Goal: Information Seeking & Learning: Learn about a topic

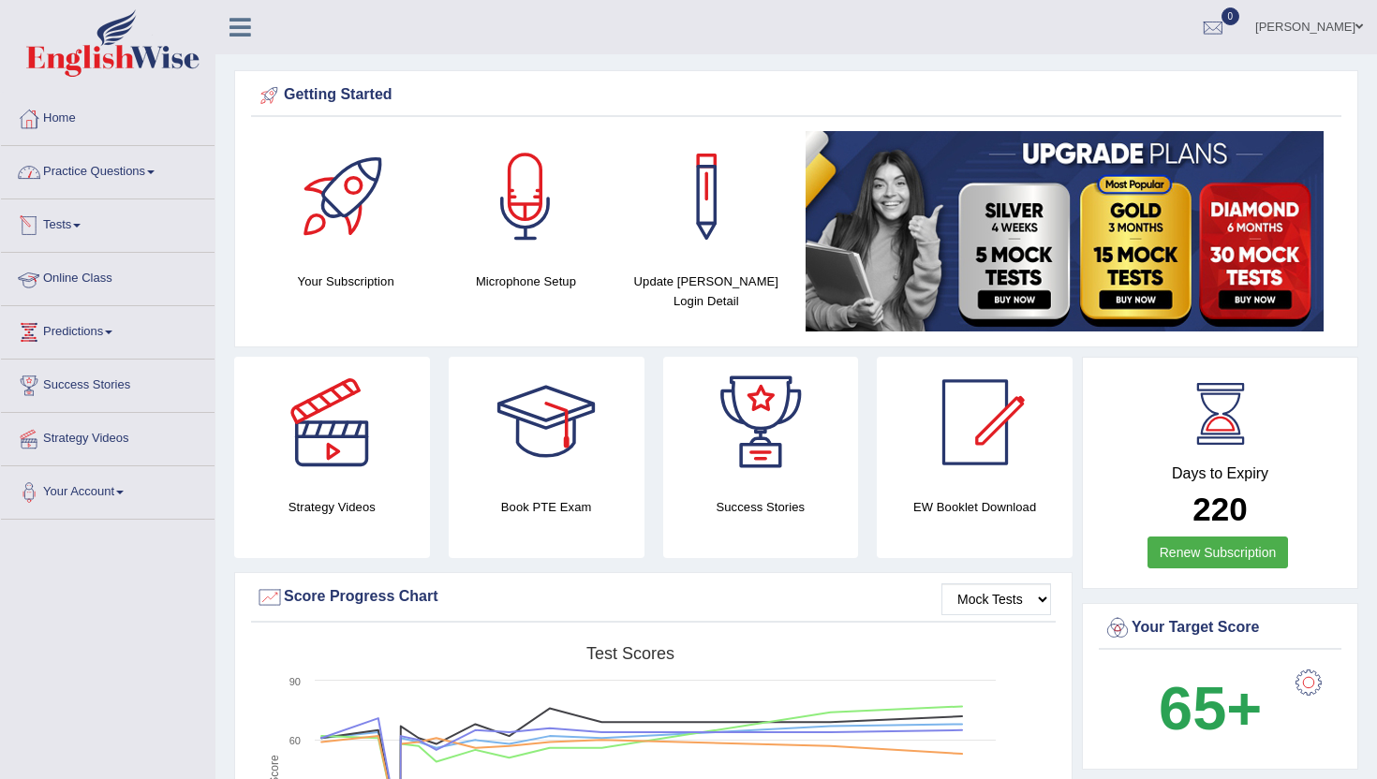
click at [101, 274] on link "Online Class" at bounding box center [108, 276] width 214 height 47
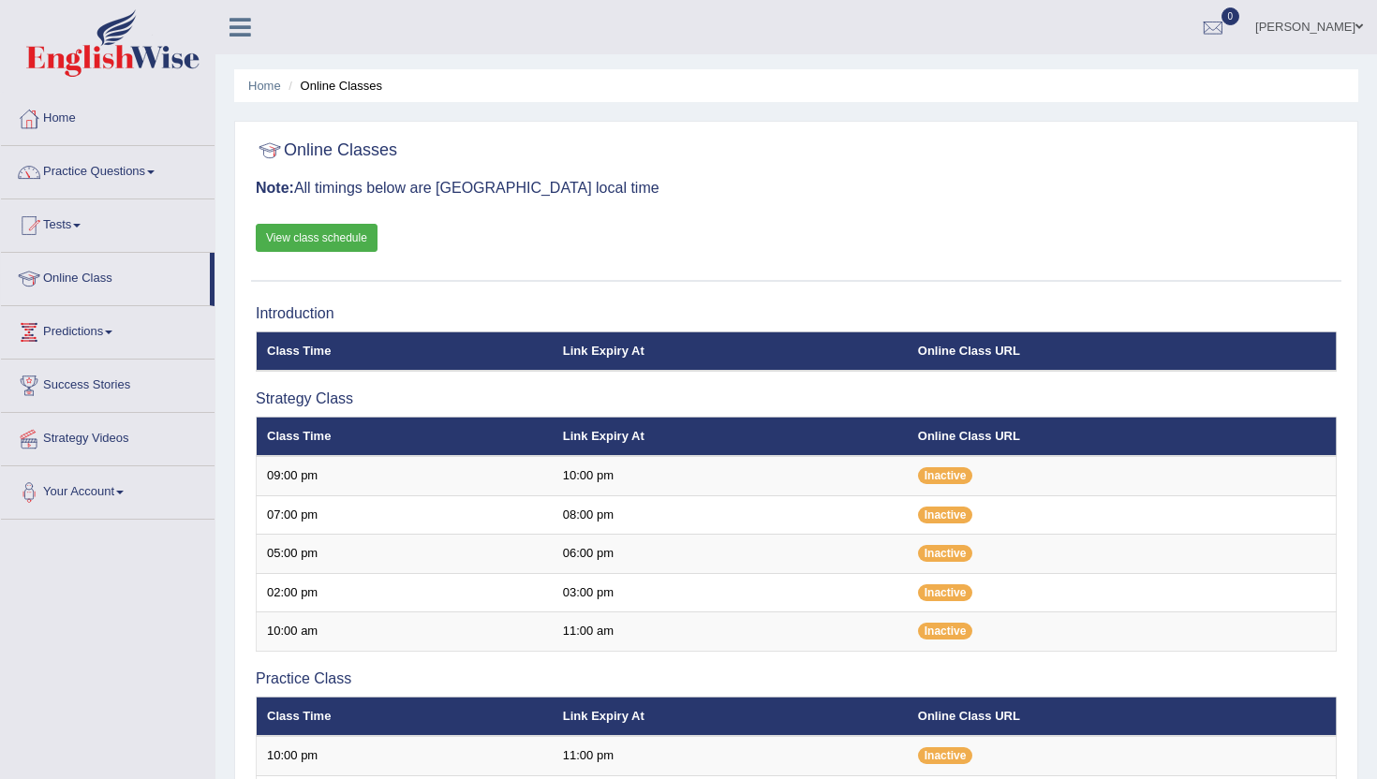
click at [356, 243] on link "View class schedule" at bounding box center [317, 238] width 122 height 28
click at [65, 106] on link "Home" at bounding box center [108, 116] width 214 height 47
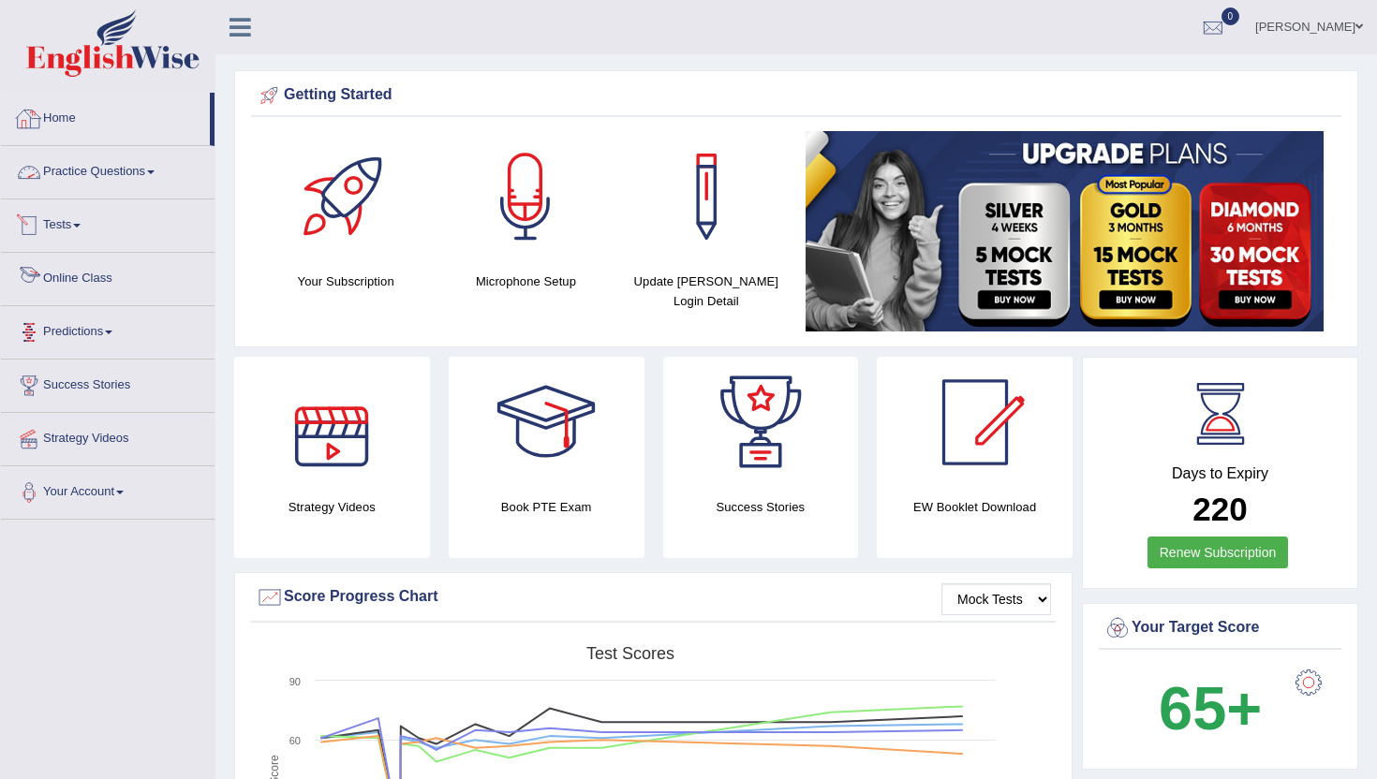
click at [55, 112] on link "Home" at bounding box center [105, 116] width 209 height 47
click at [79, 167] on link "Practice Questions" at bounding box center [108, 169] width 214 height 47
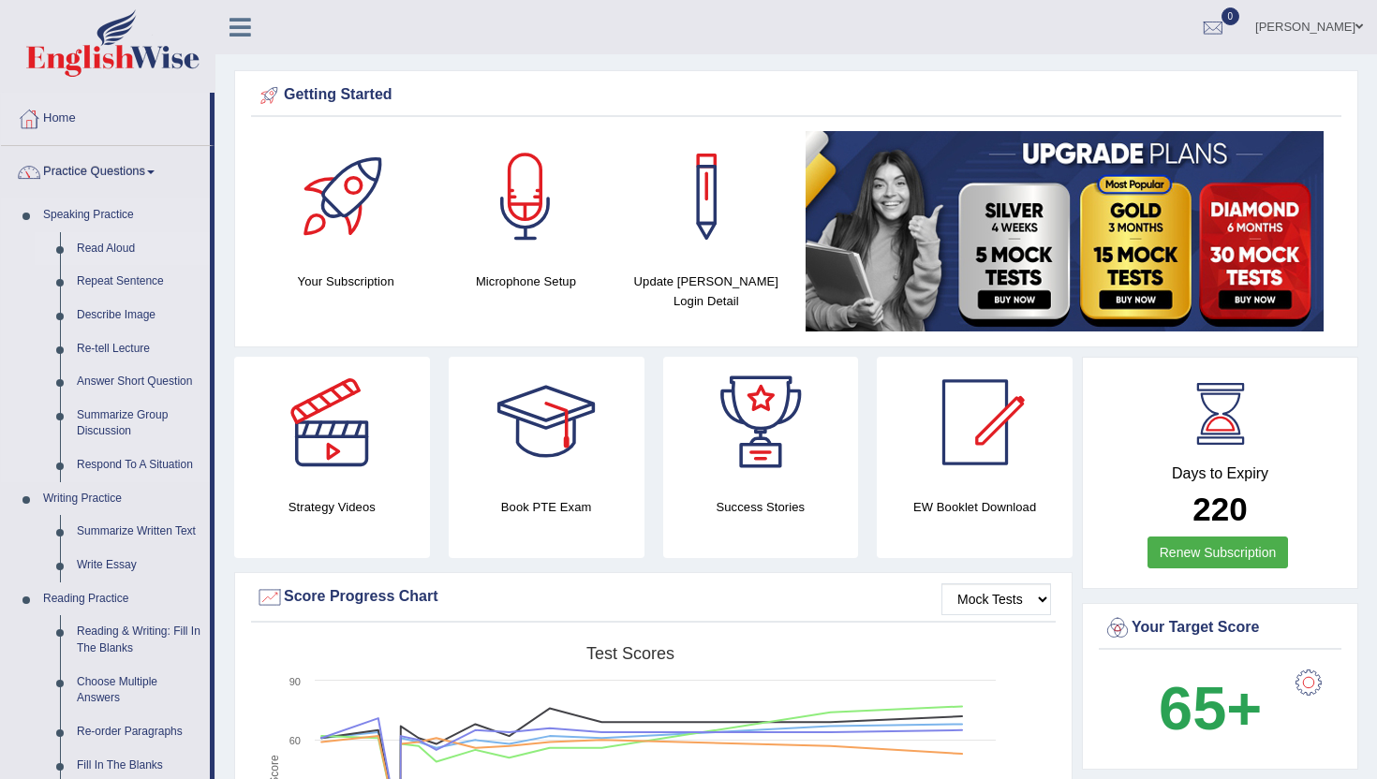
click at [101, 251] on link "Read Aloud" at bounding box center [138, 249] width 141 height 34
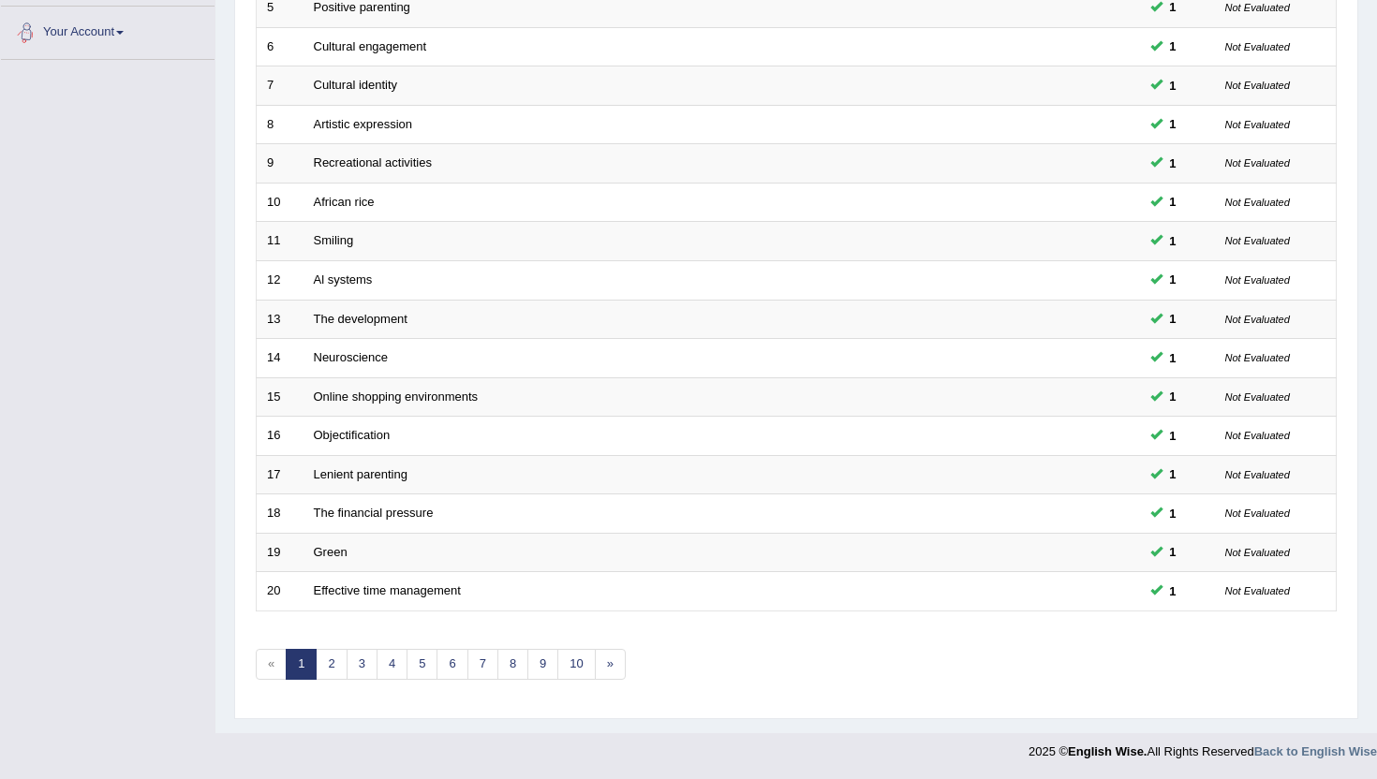
scroll to position [461, 0]
click at [574, 670] on link "10" at bounding box center [575, 663] width 37 height 31
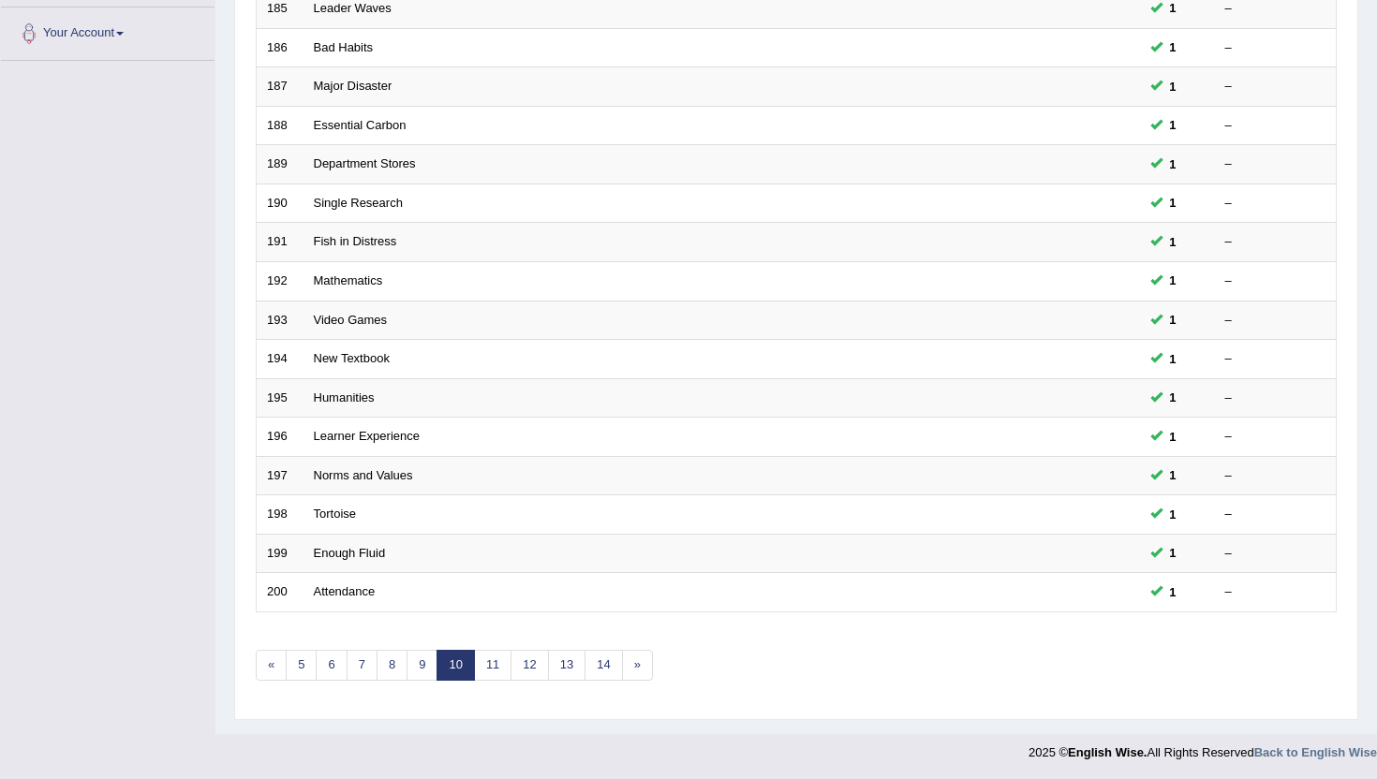
scroll to position [461, 0]
click at [609, 671] on link "14" at bounding box center [602, 663] width 37 height 31
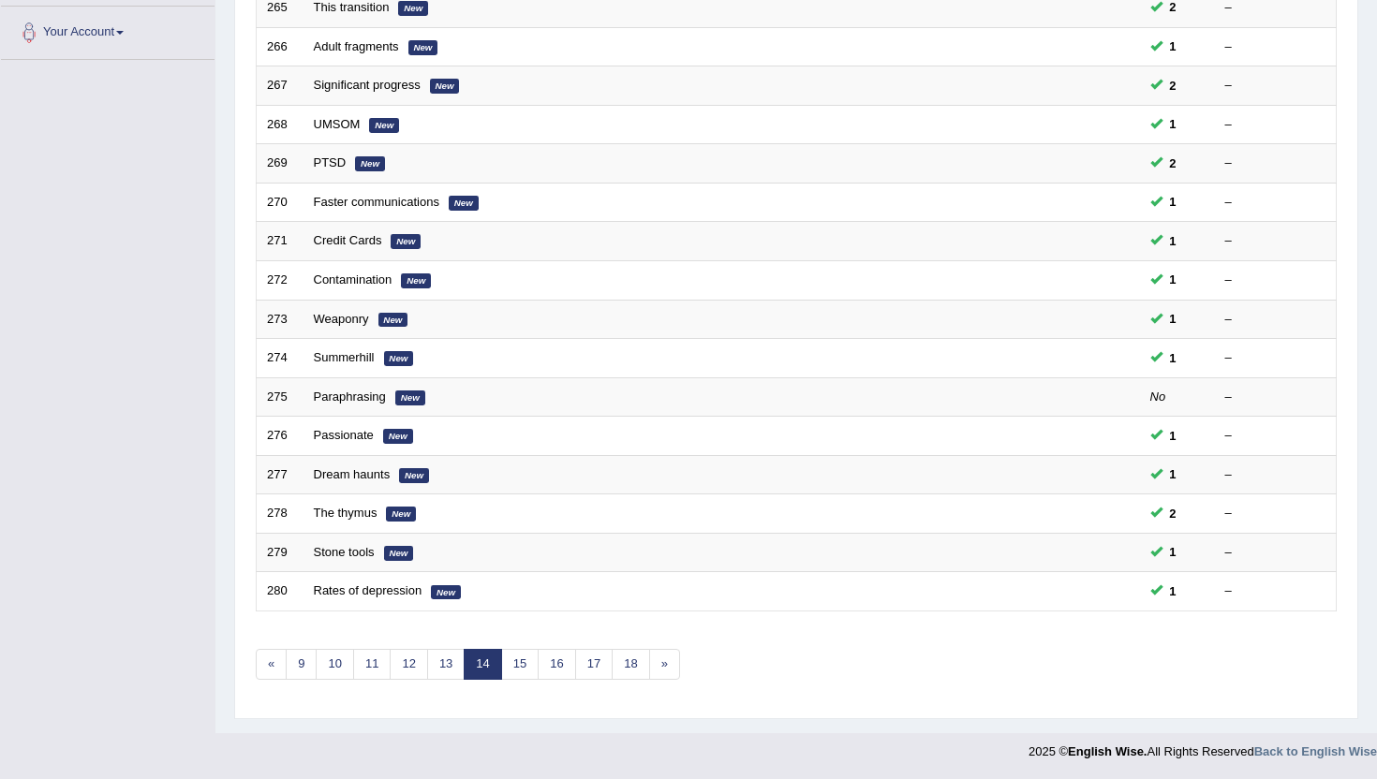
scroll to position [461, 0]
click at [640, 669] on link "18" at bounding box center [629, 663] width 37 height 31
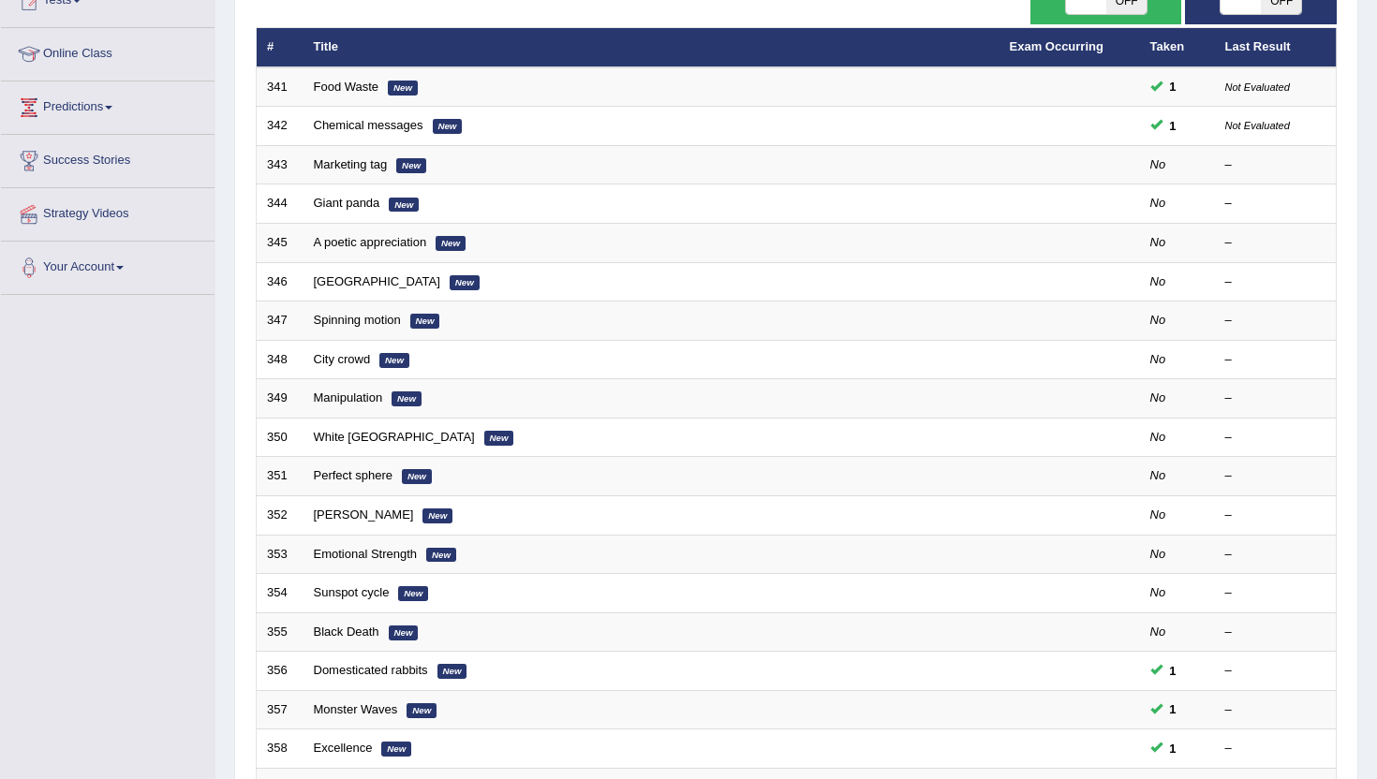
scroll to position [300, 0]
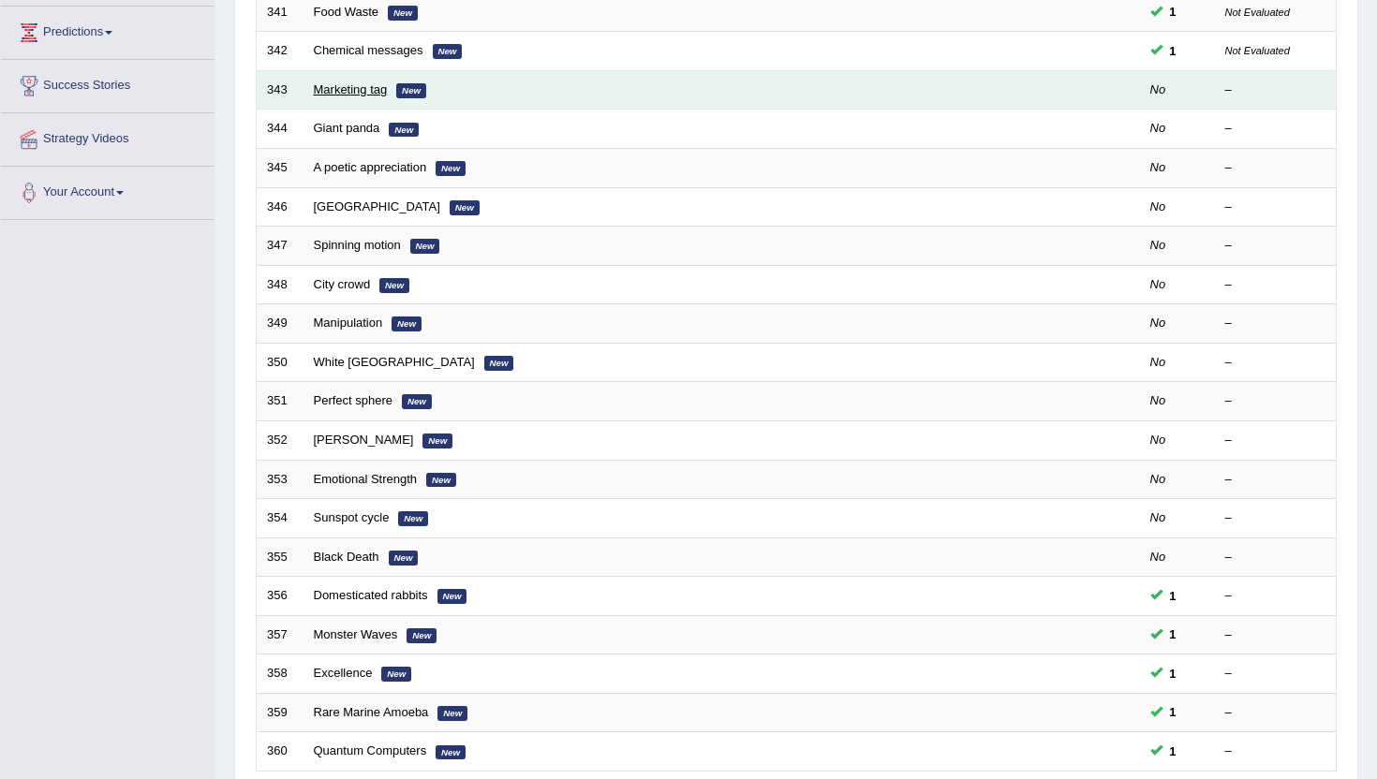
click at [343, 84] on link "Marketing tag" at bounding box center [351, 89] width 74 height 14
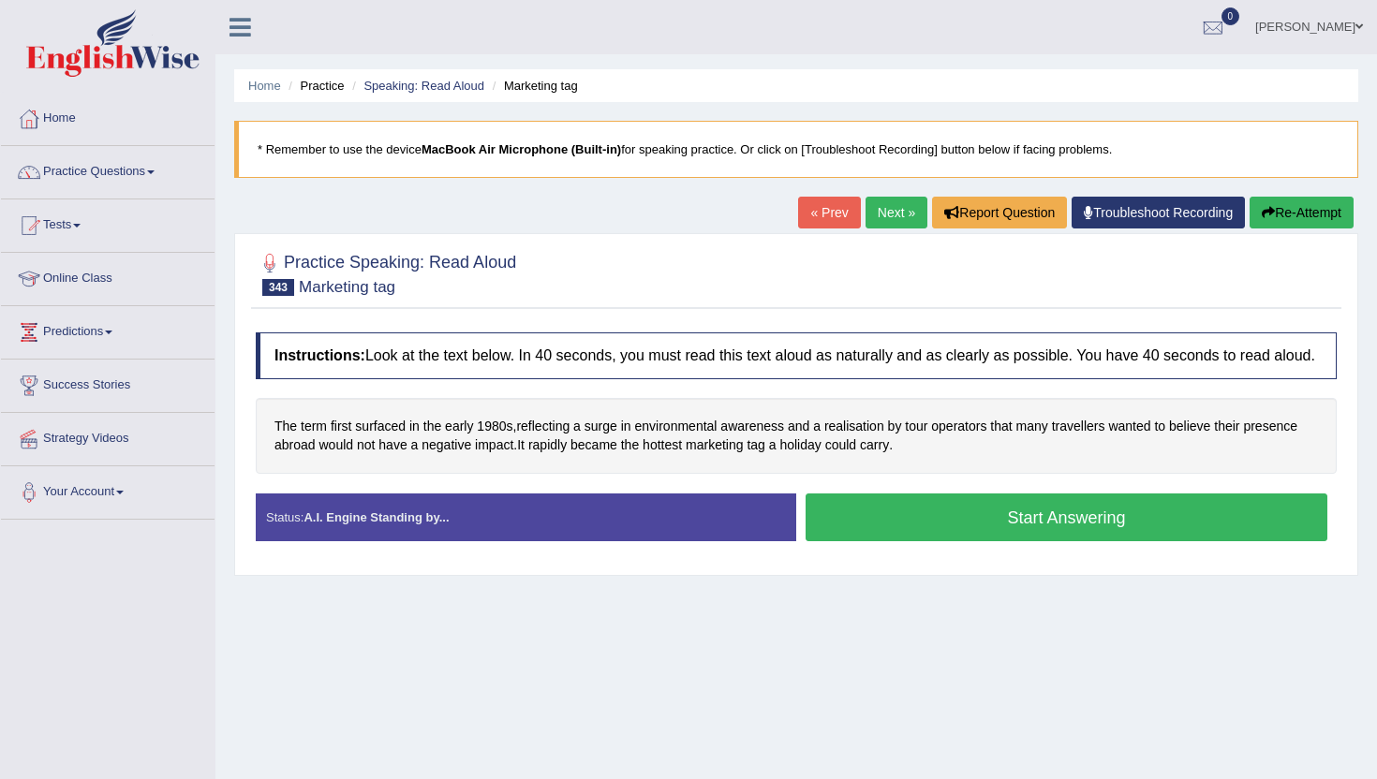
click at [864, 541] on button "Start Answering" at bounding box center [1066, 517] width 522 height 48
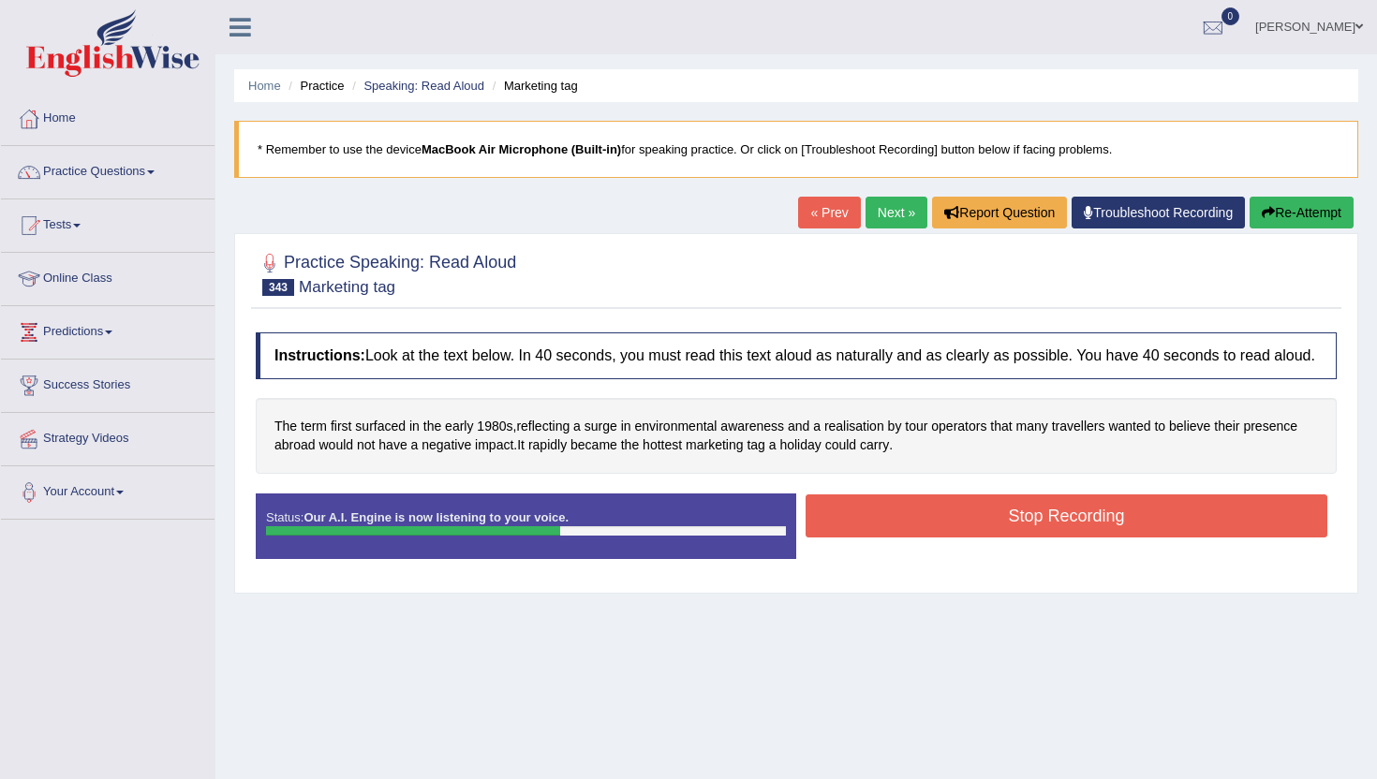
click at [864, 538] on button "Stop Recording" at bounding box center [1066, 515] width 522 height 43
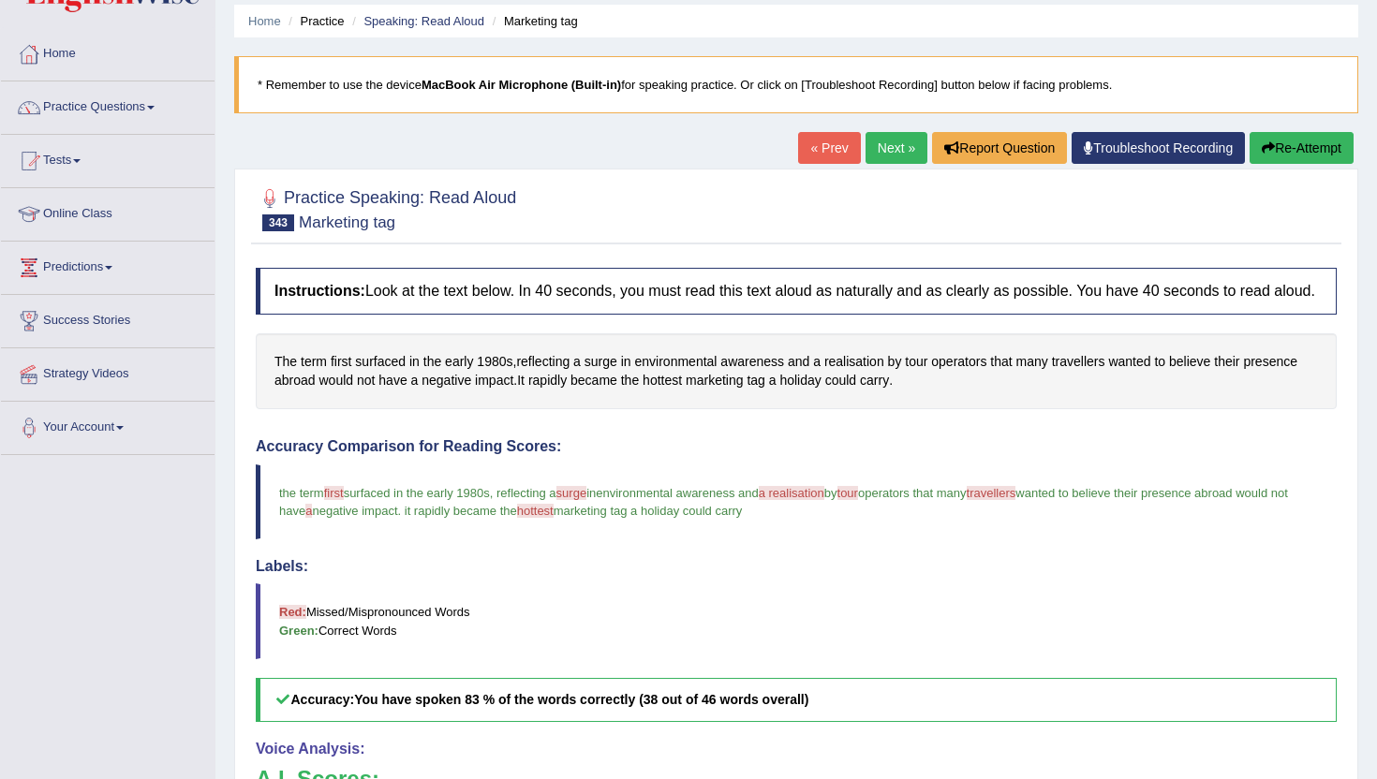
scroll to position [37, 0]
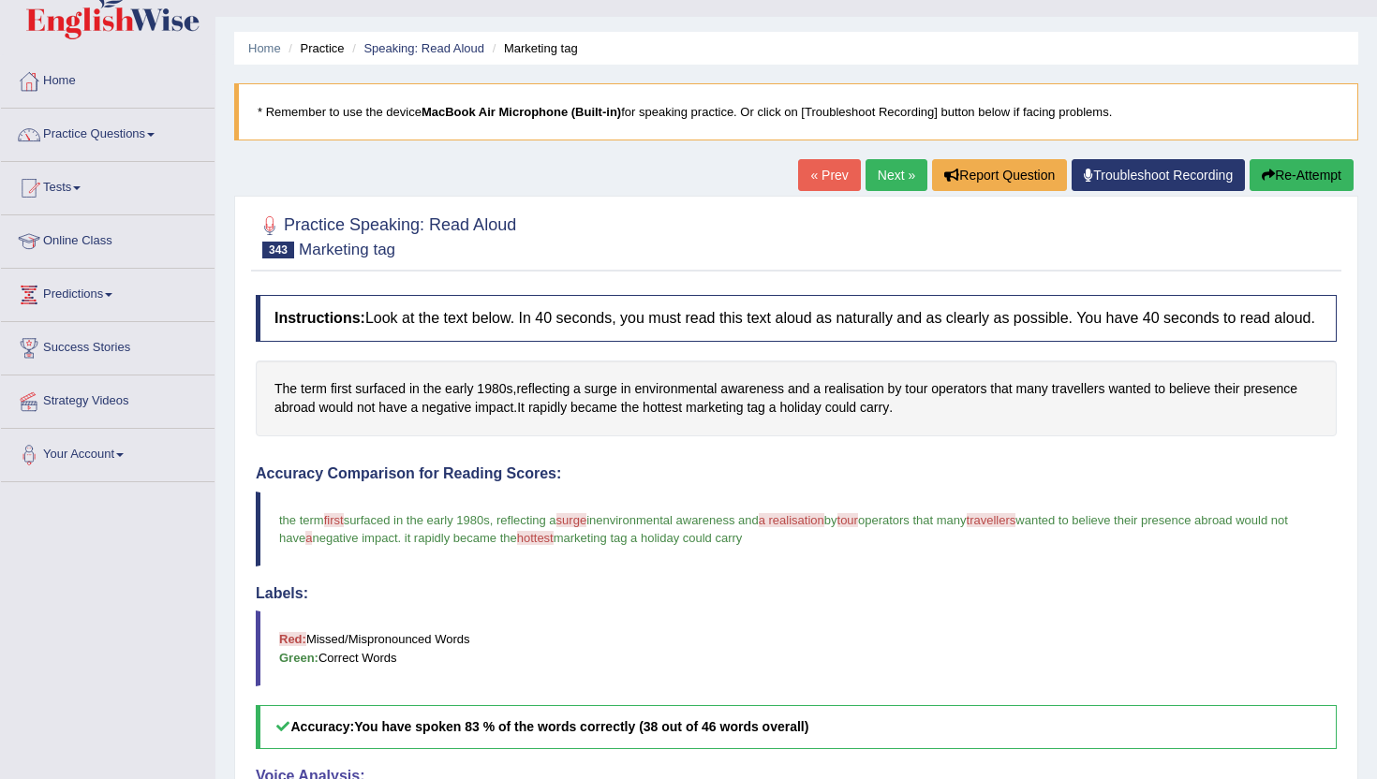
click at [887, 165] on link "Next »" at bounding box center [896, 175] width 62 height 32
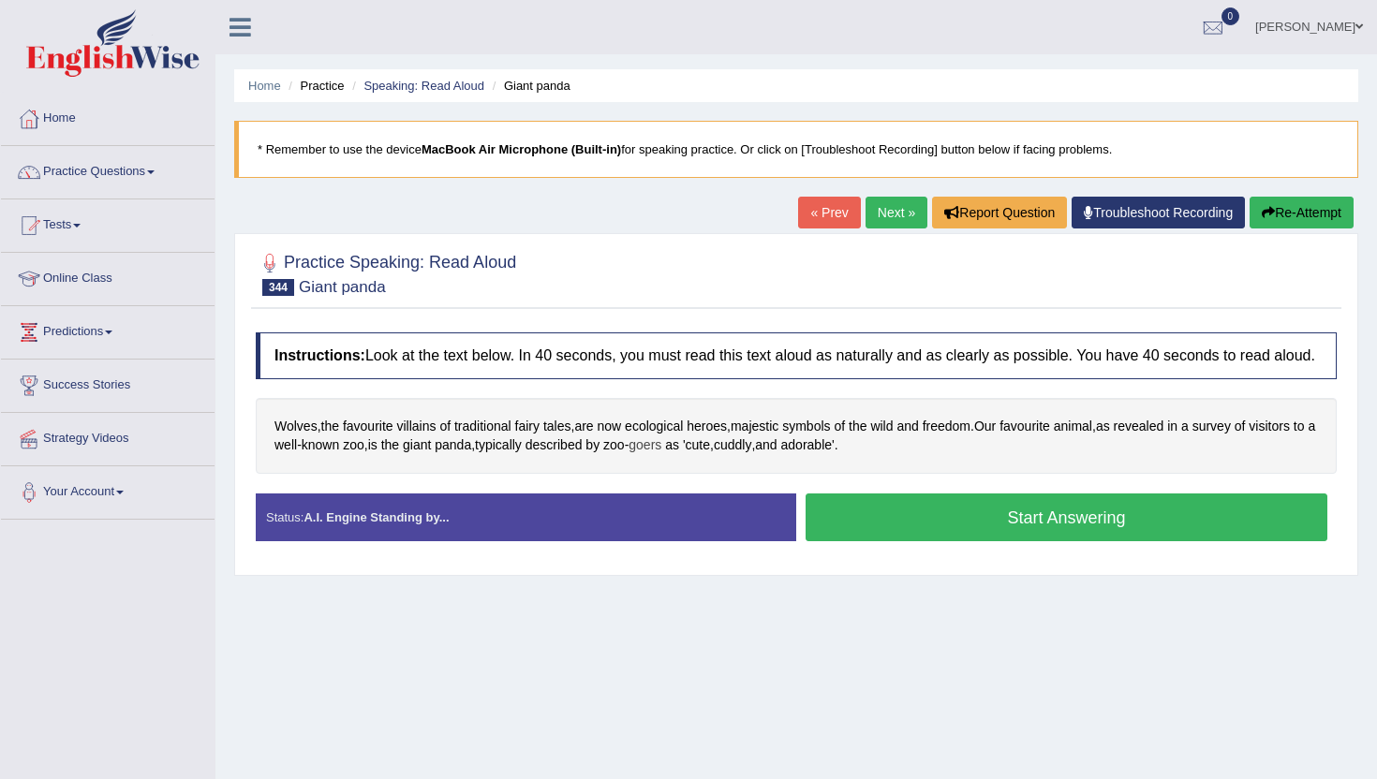
click at [661, 455] on span "goers" at bounding box center [644, 445] width 33 height 20
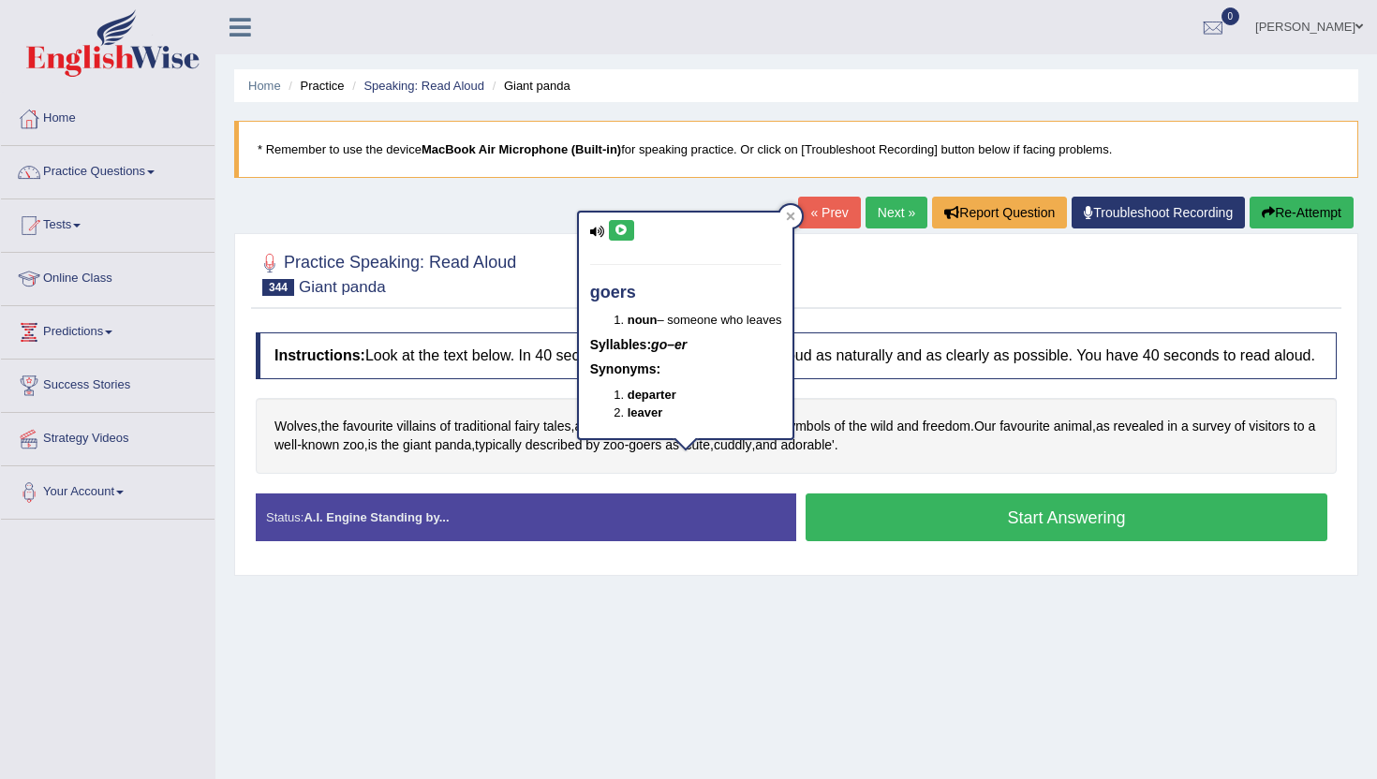
click at [620, 217] on div "goers noun – someone who leaves Syllables: go–er Synonyms: departer leaver" at bounding box center [686, 326] width 214 height 227
click at [622, 228] on icon at bounding box center [621, 230] width 14 height 11
click at [783, 211] on div at bounding box center [790, 216] width 22 height 22
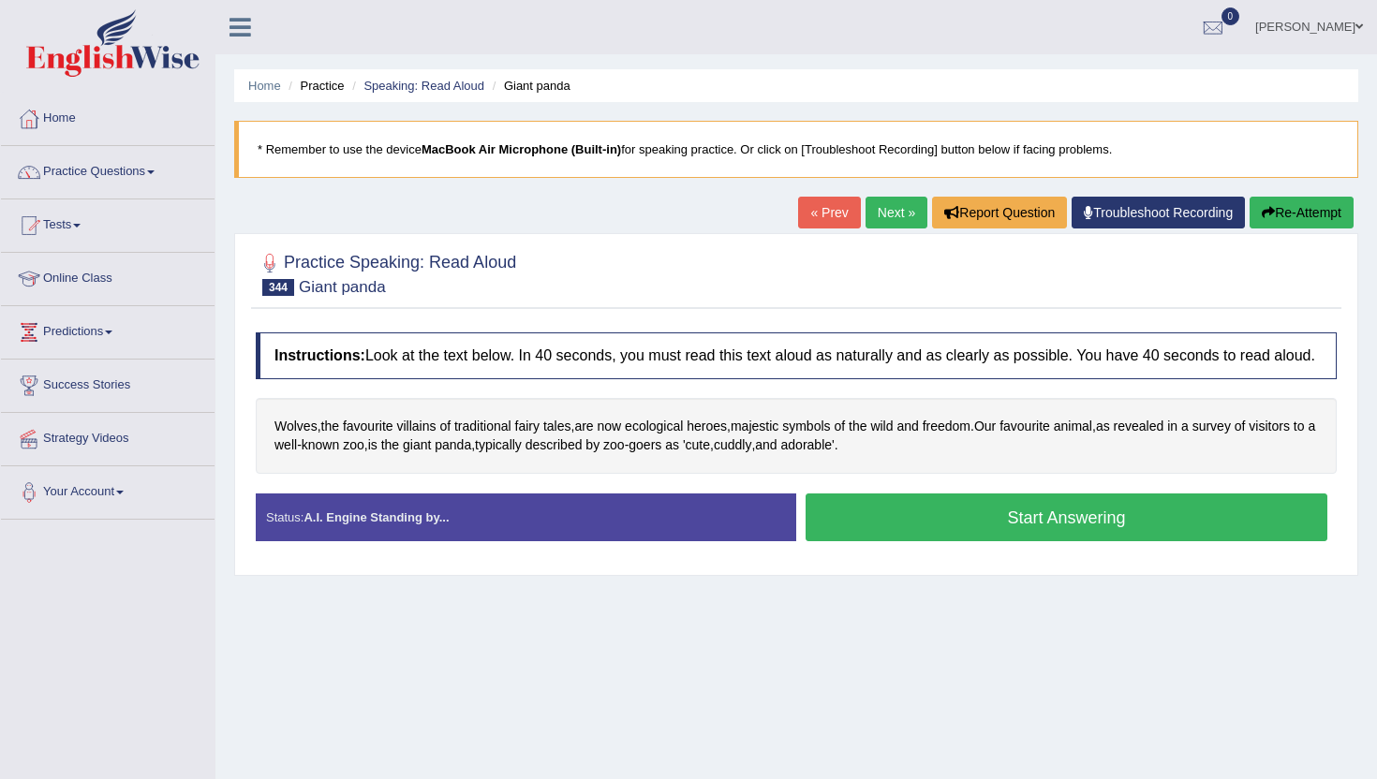
click at [921, 521] on button "Start Answering" at bounding box center [1066, 517] width 522 height 48
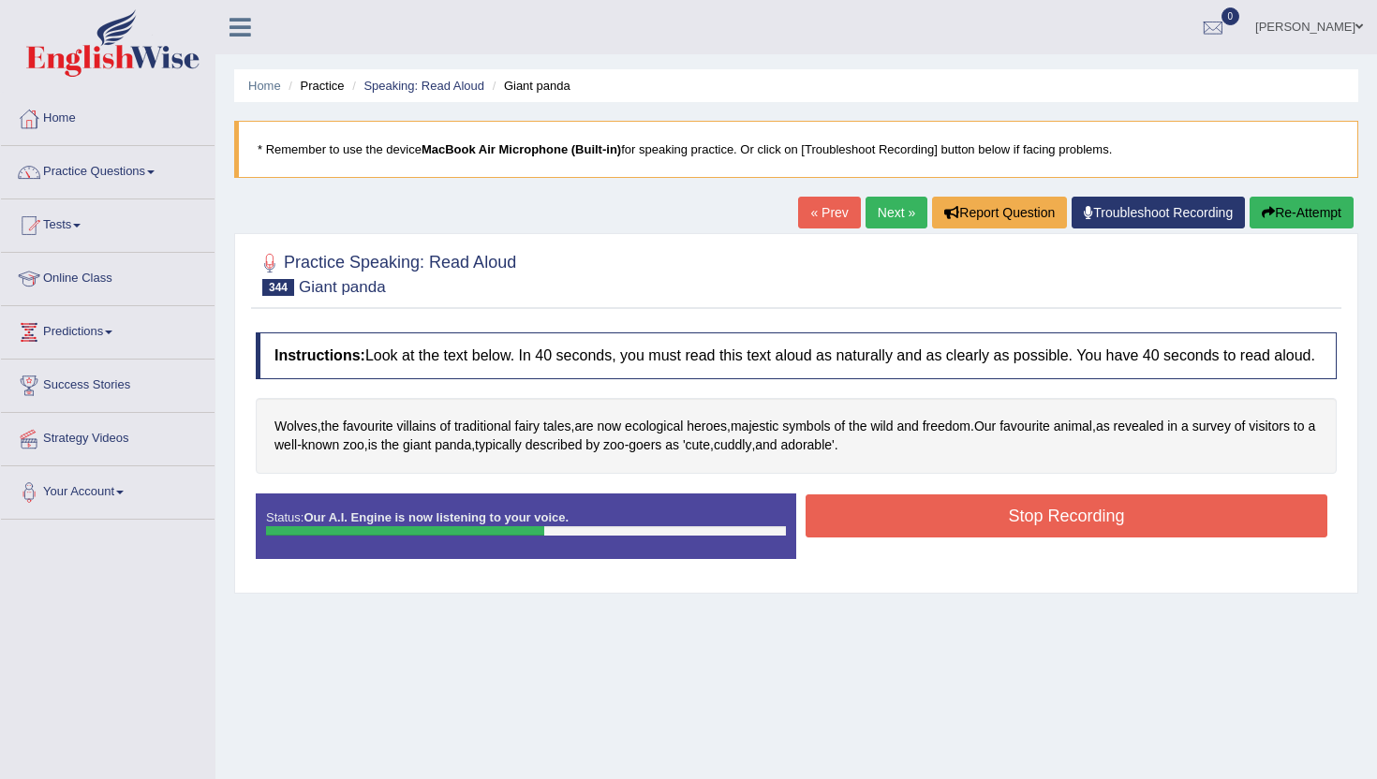
click at [921, 521] on button "Stop Recording" at bounding box center [1066, 515] width 522 height 43
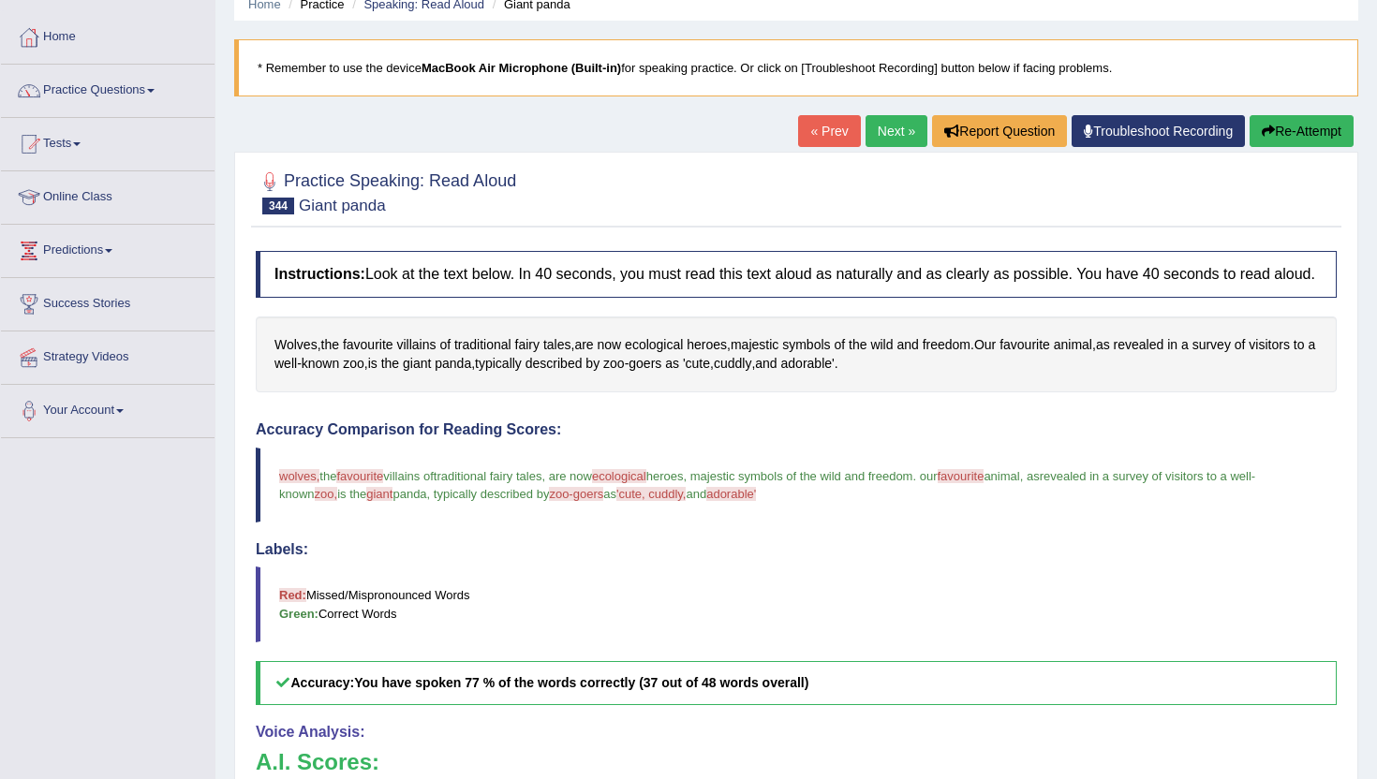
scroll to position [75, 0]
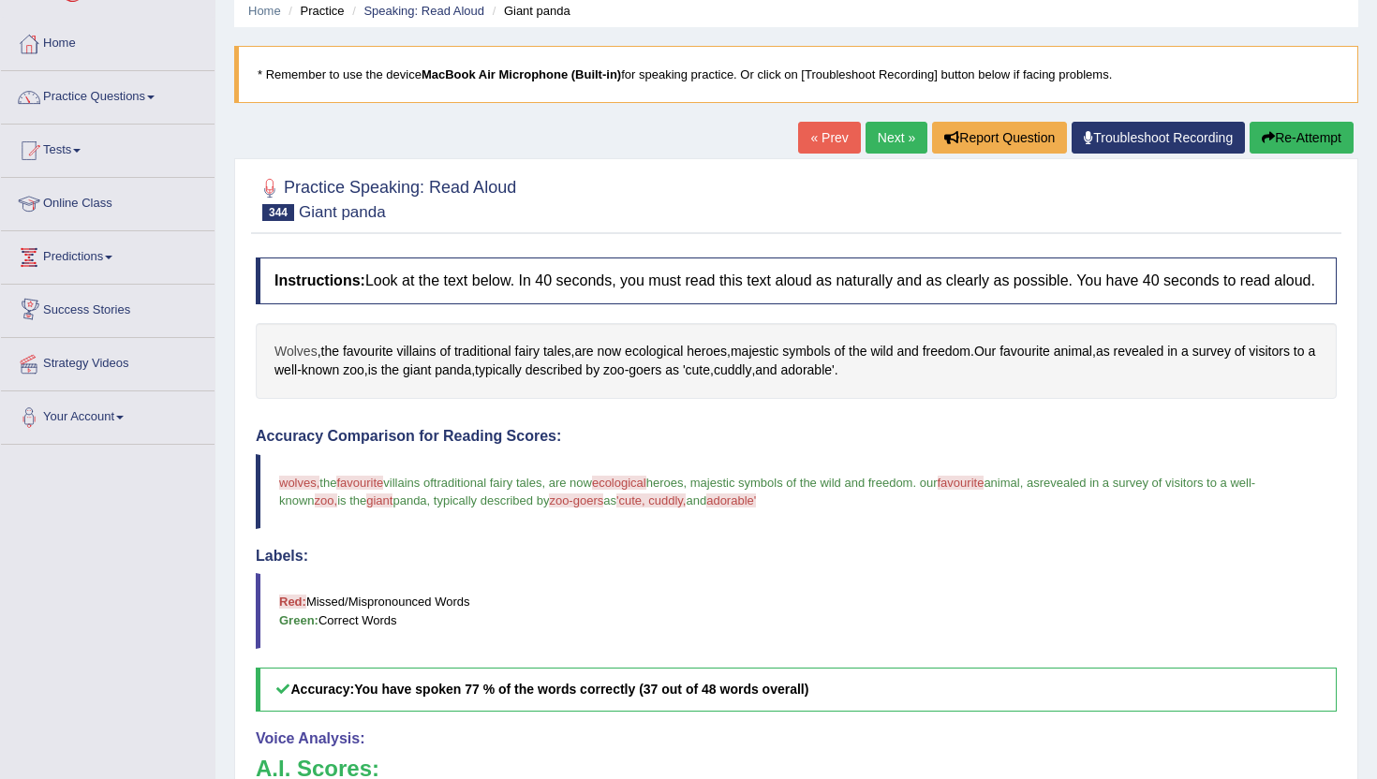
click at [304, 361] on span "Wolves" at bounding box center [295, 352] width 43 height 20
click at [294, 214] on button at bounding box center [292, 205] width 25 height 21
click at [294, 204] on icon at bounding box center [293, 204] width 14 height 11
click at [336, 194] on icon at bounding box center [340, 190] width 9 height 9
click at [878, 135] on link "Next »" at bounding box center [896, 138] width 62 height 32
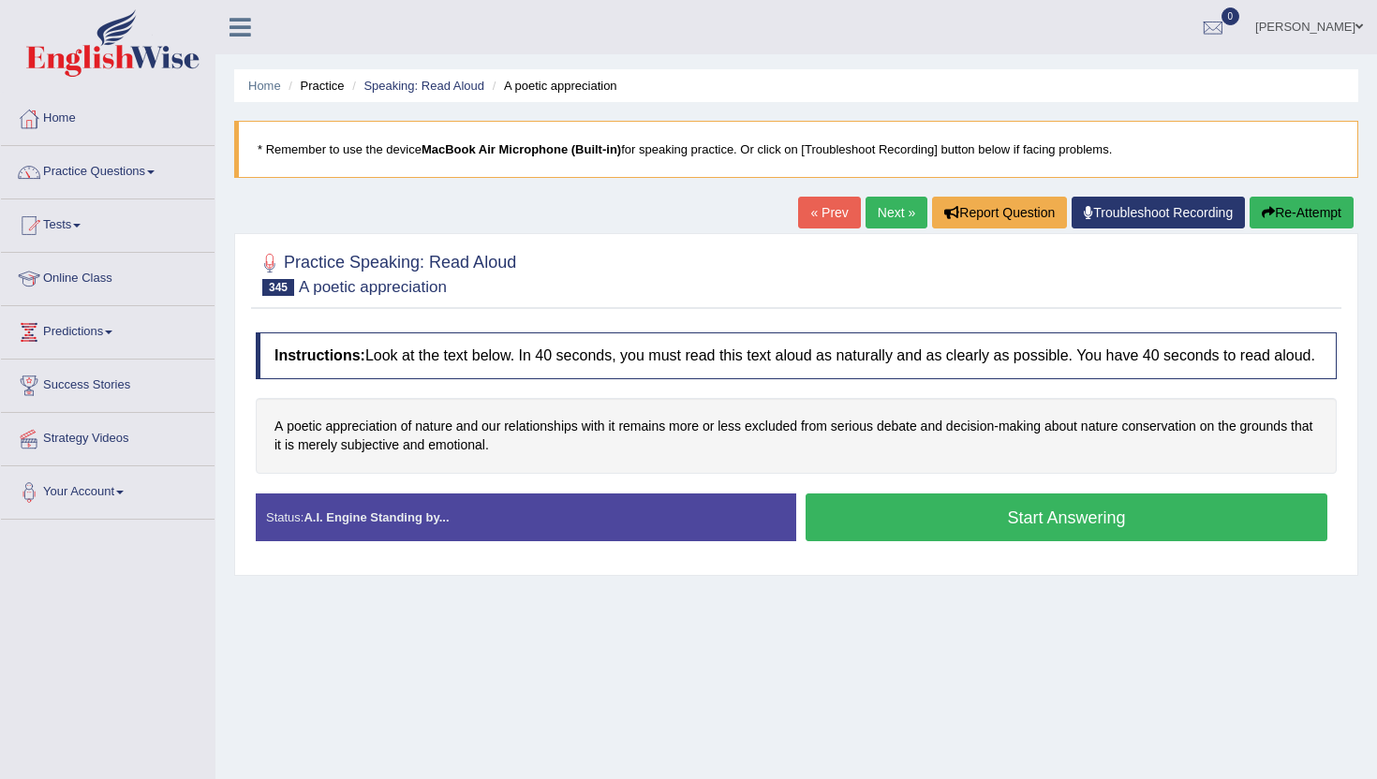
click at [894, 525] on button "Start Answering" at bounding box center [1066, 517] width 522 height 48
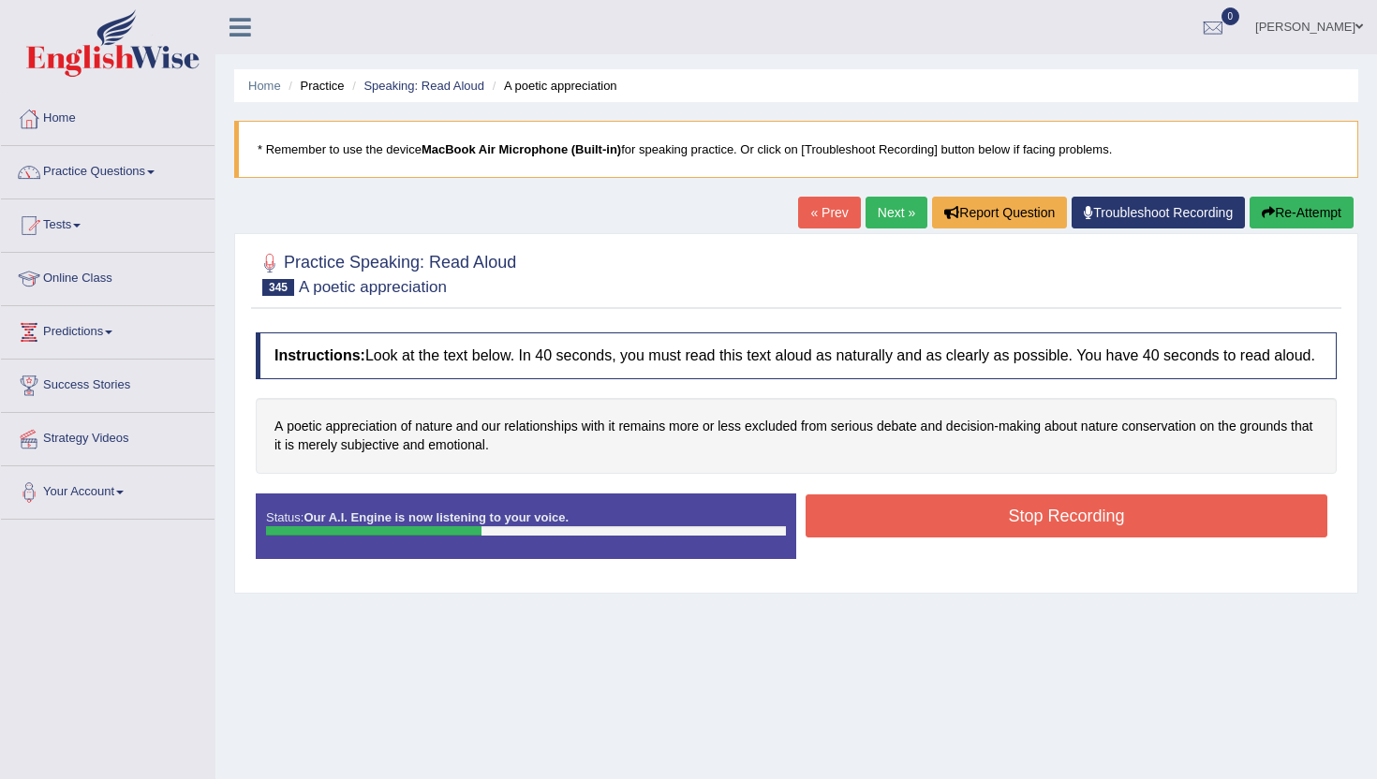
click at [894, 525] on button "Stop Recording" at bounding box center [1066, 515] width 522 height 43
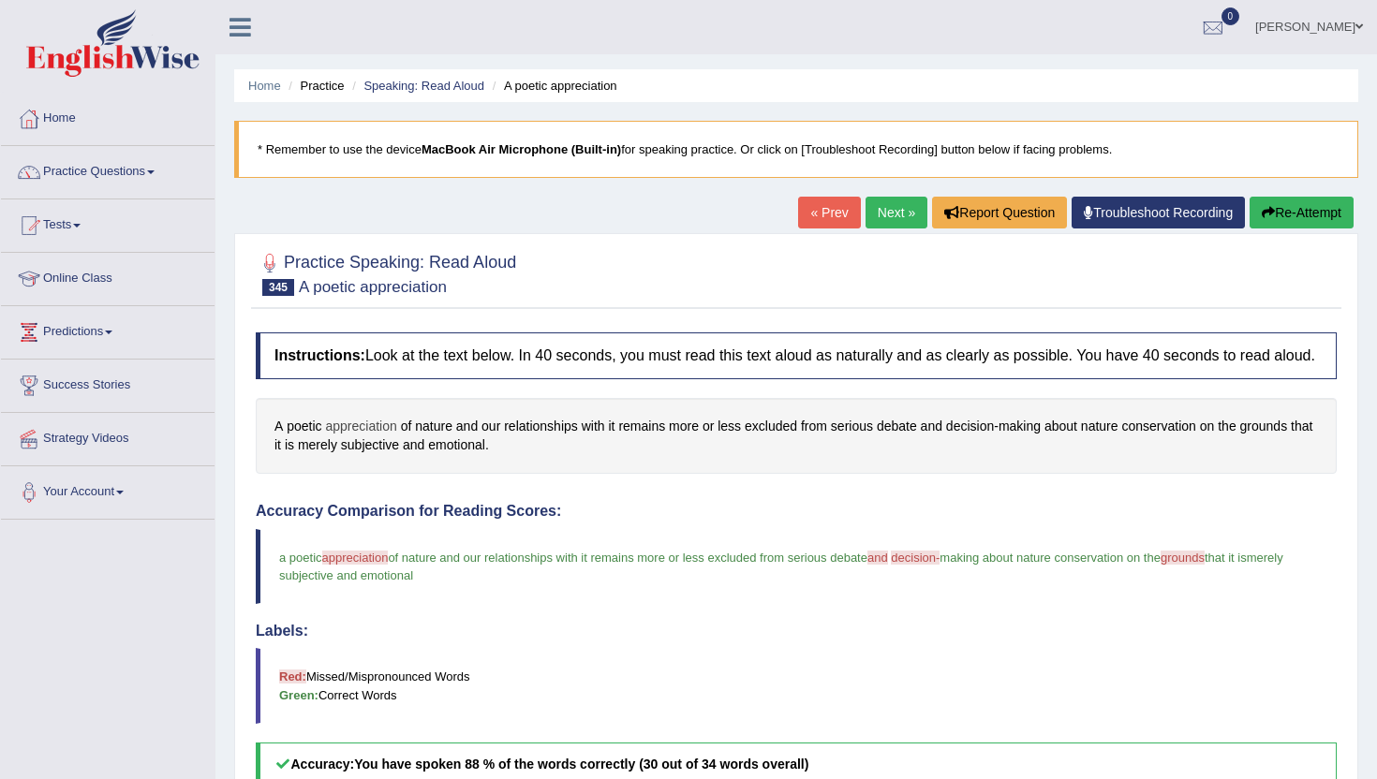
click at [360, 436] on span "appreciation" at bounding box center [360, 427] width 71 height 20
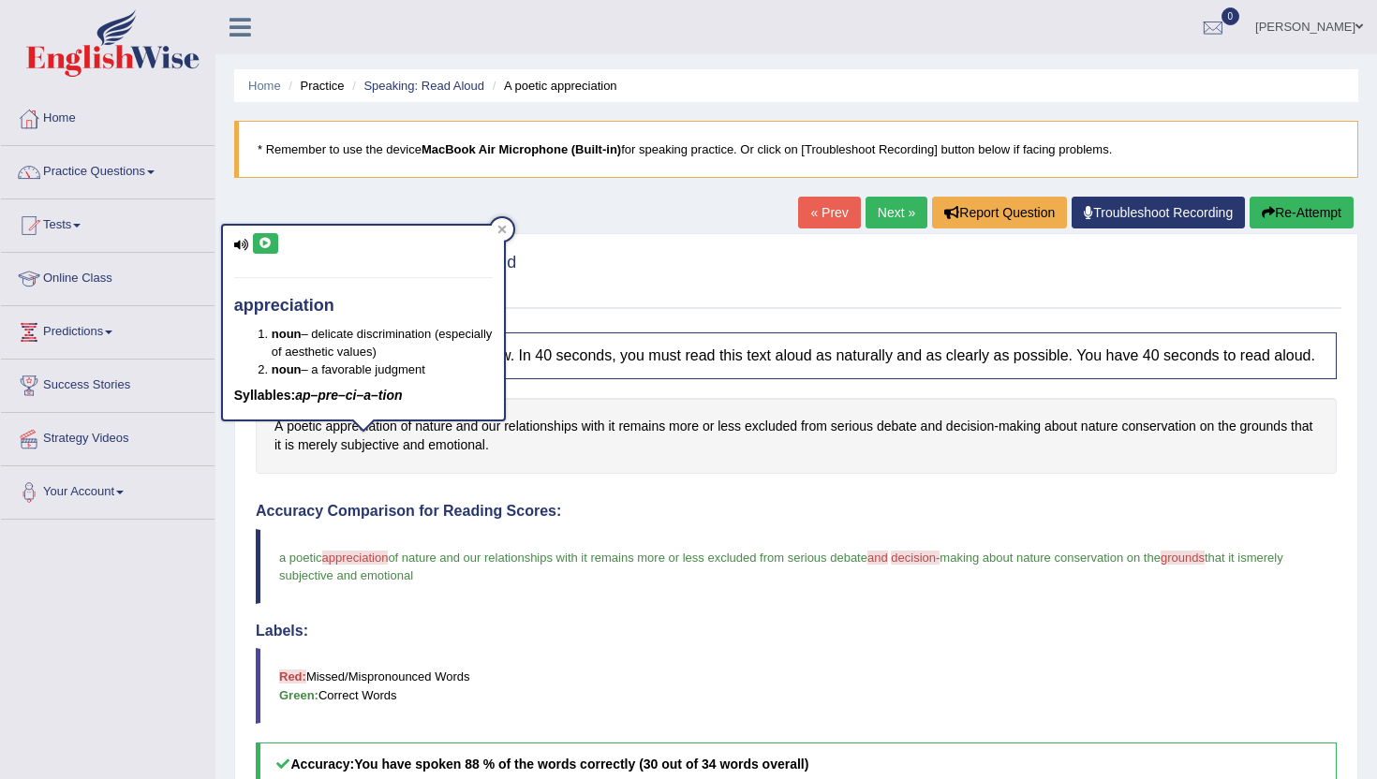
click at [274, 240] on button at bounding box center [265, 243] width 25 height 21
click at [269, 242] on icon at bounding box center [265, 243] width 14 height 11
click at [262, 239] on icon at bounding box center [265, 243] width 14 height 11
click at [271, 246] on icon at bounding box center [265, 243] width 14 height 11
click at [500, 229] on icon at bounding box center [501, 229] width 9 height 9
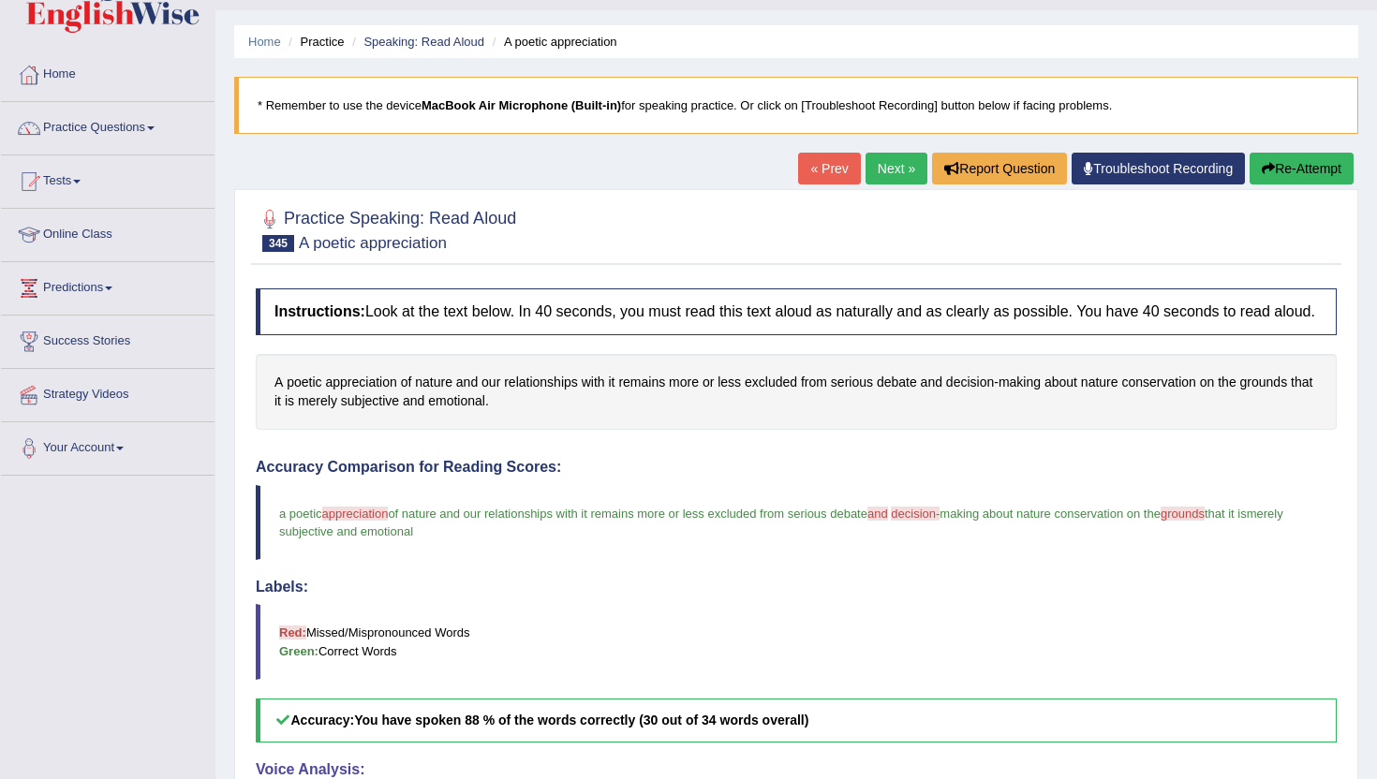
scroll to position [37, 0]
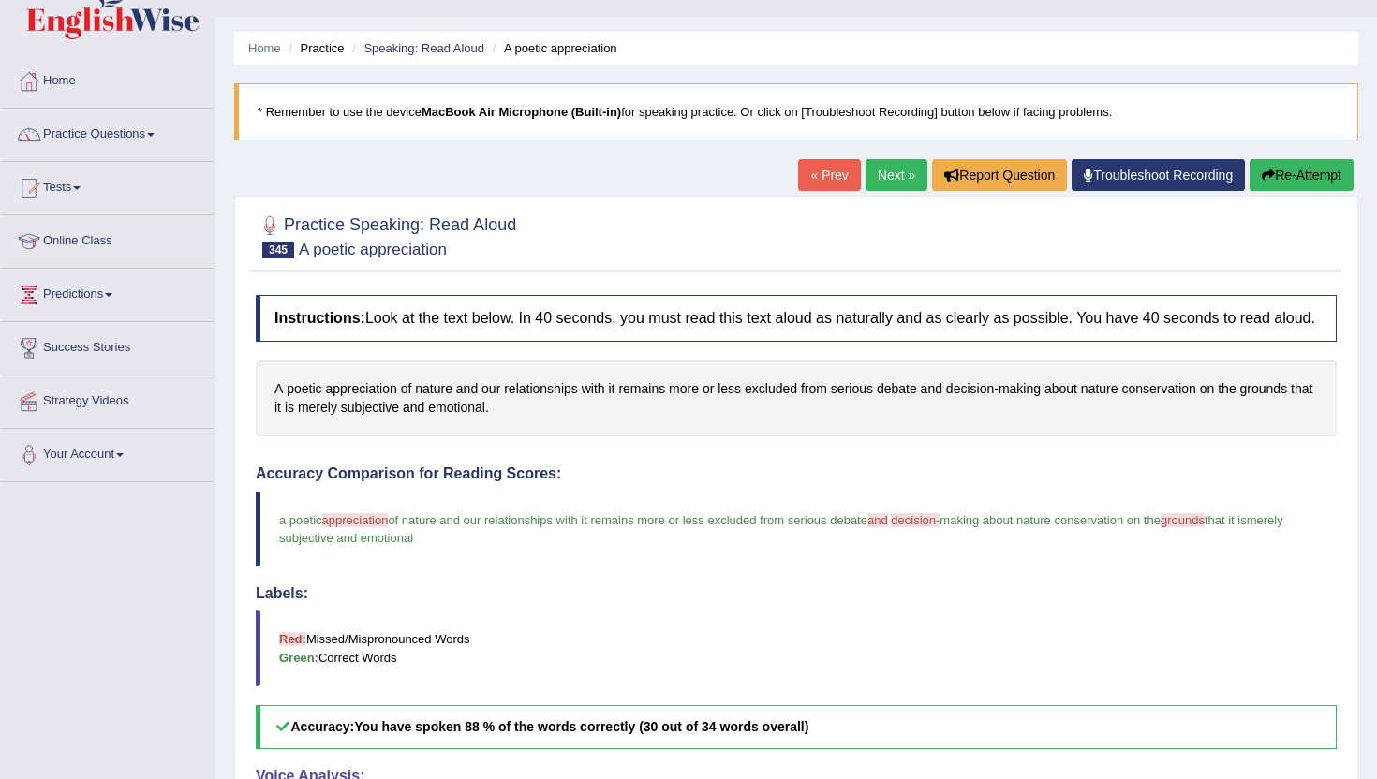
click at [876, 181] on link "Next »" at bounding box center [896, 175] width 62 height 32
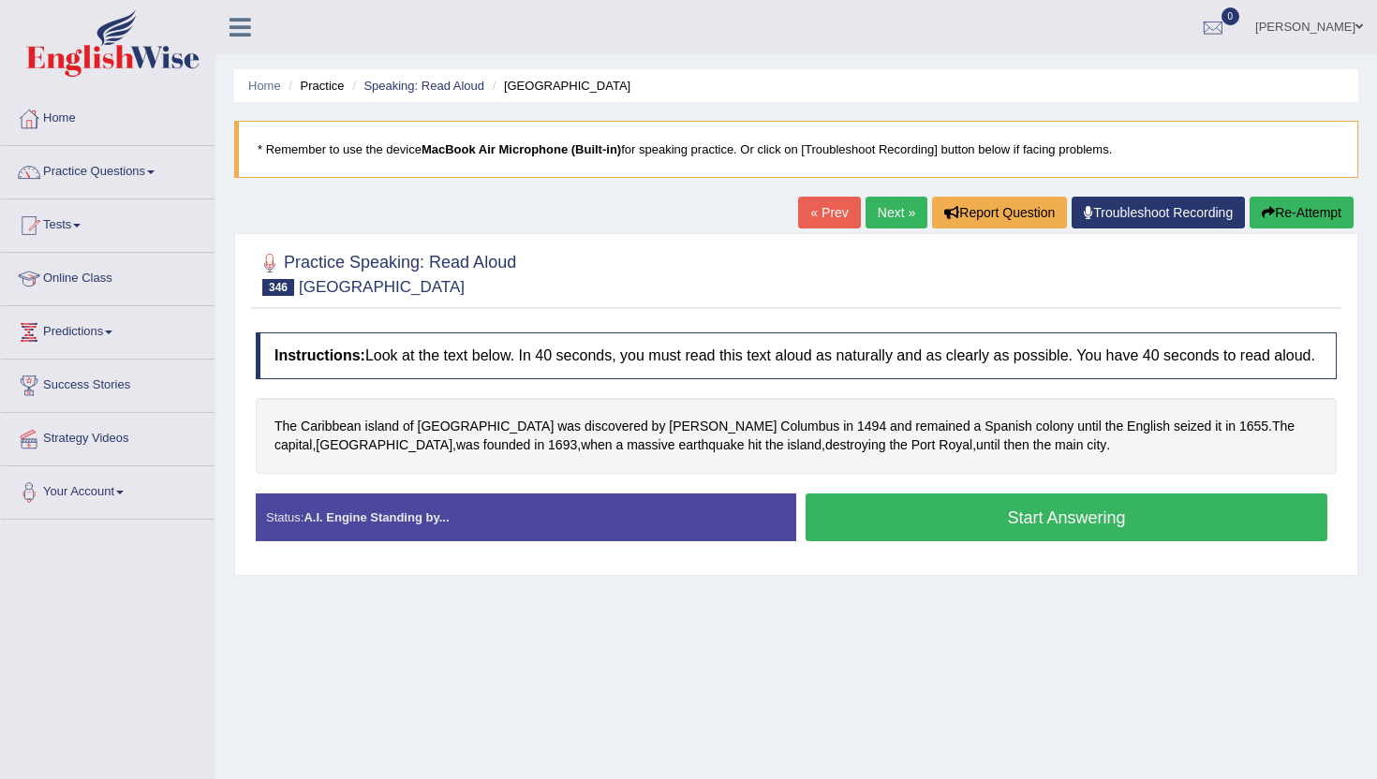
click at [869, 537] on button "Start Answering" at bounding box center [1066, 517] width 522 height 48
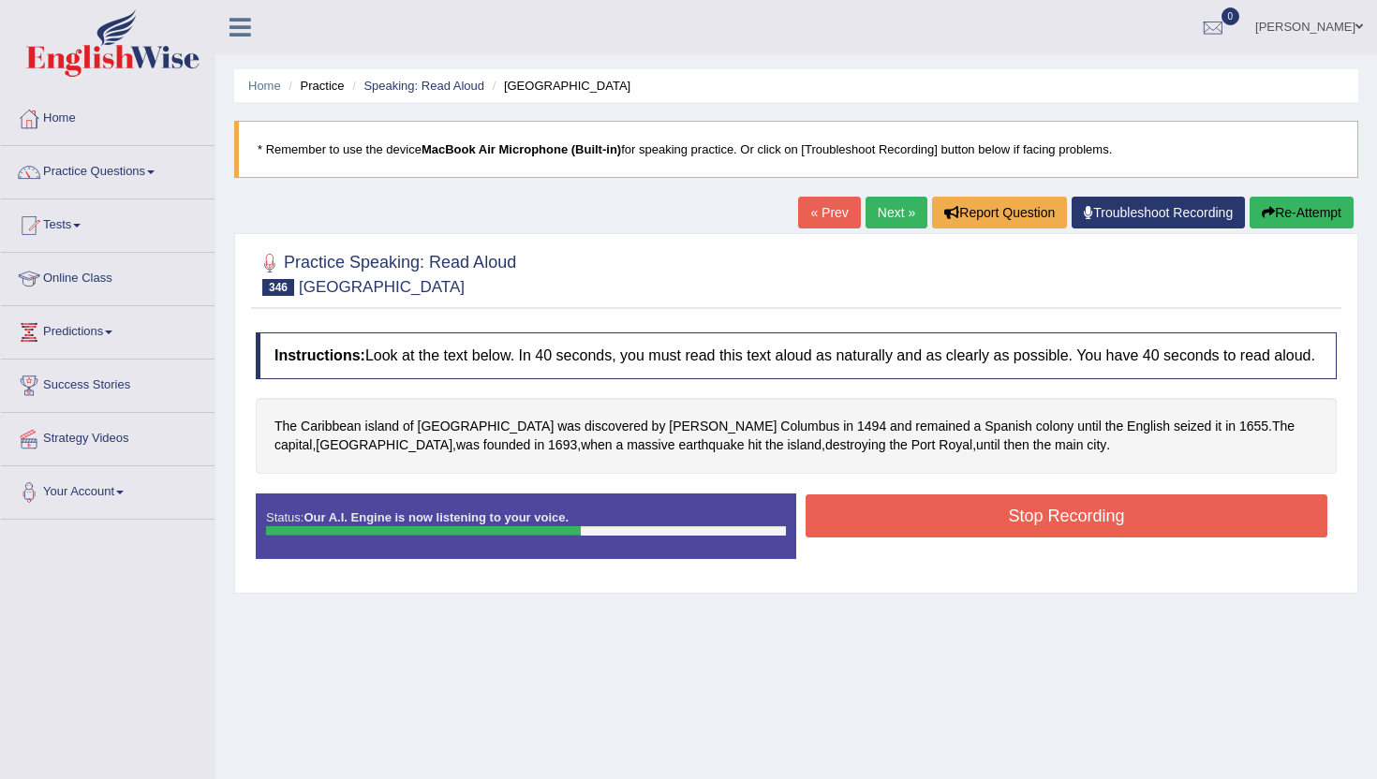
click at [869, 537] on button "Stop Recording" at bounding box center [1066, 515] width 522 height 43
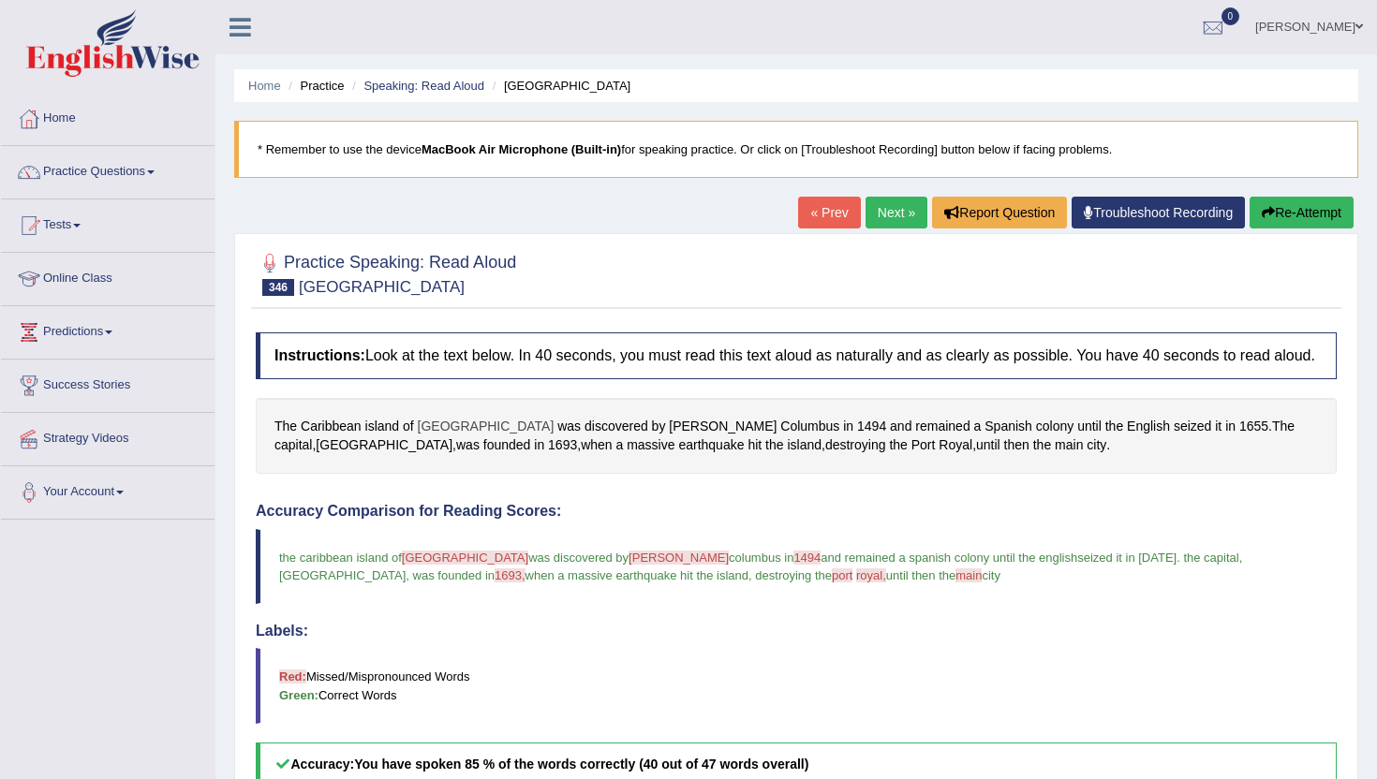
click at [431, 436] on span "Jamaica" at bounding box center [486, 427] width 137 height 20
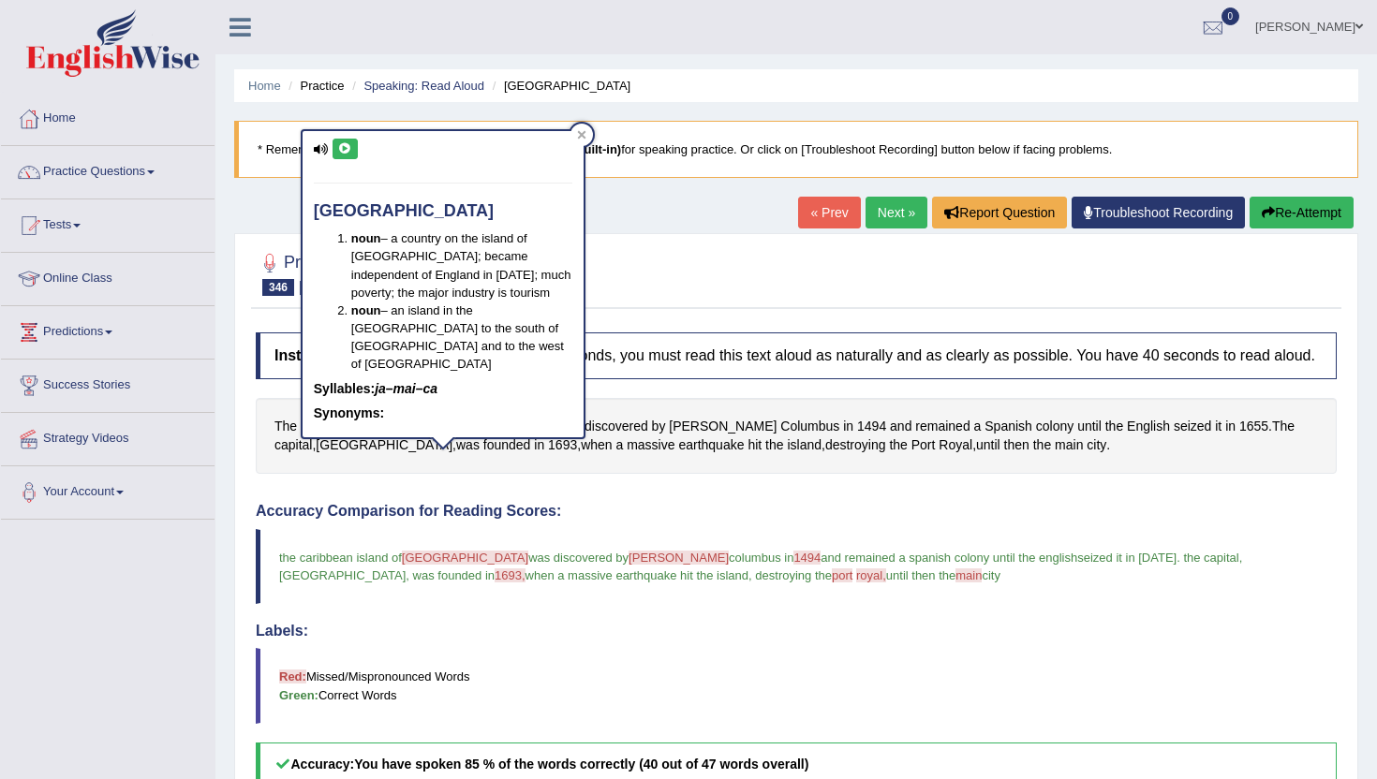
click at [346, 148] on icon at bounding box center [345, 148] width 14 height 11
click at [583, 124] on div at bounding box center [581, 135] width 22 height 22
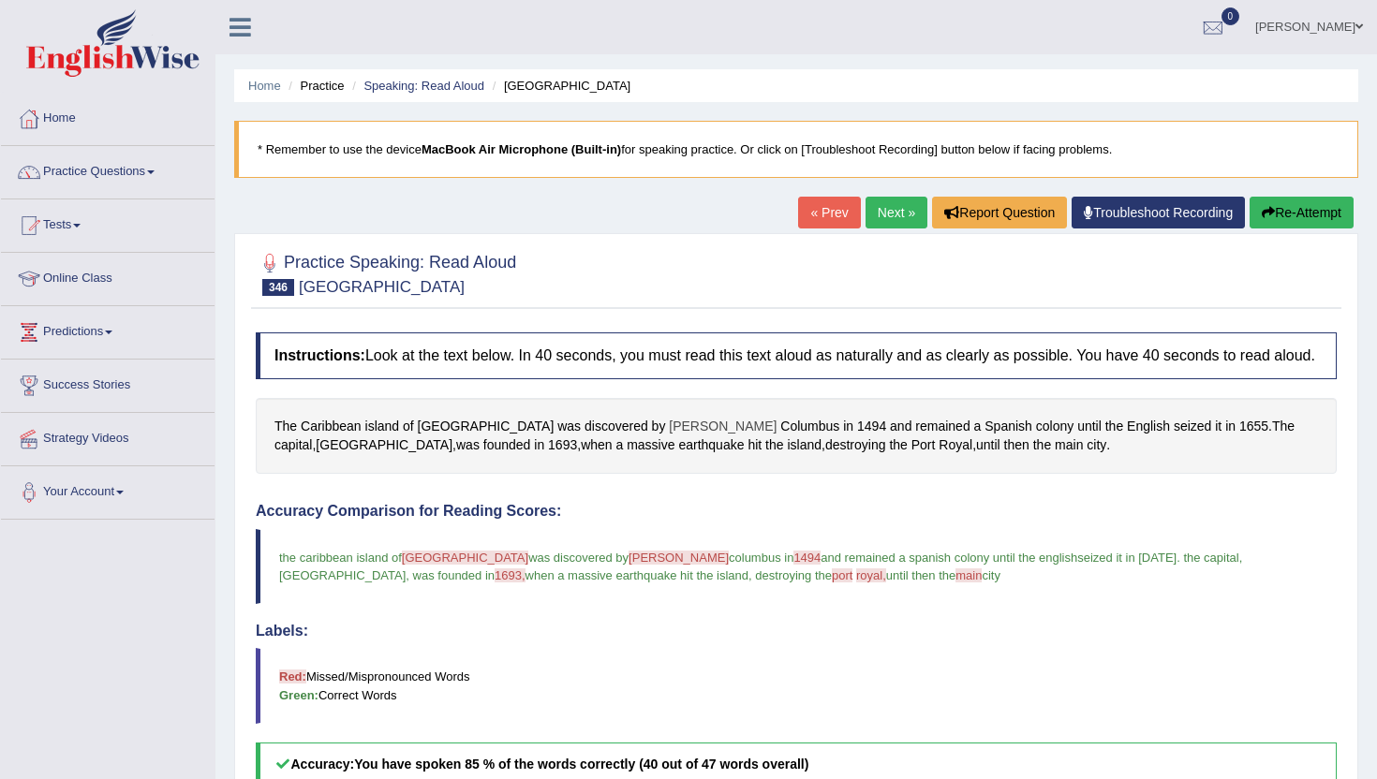
click at [669, 436] on span "Christopher" at bounding box center [723, 427] width 108 height 20
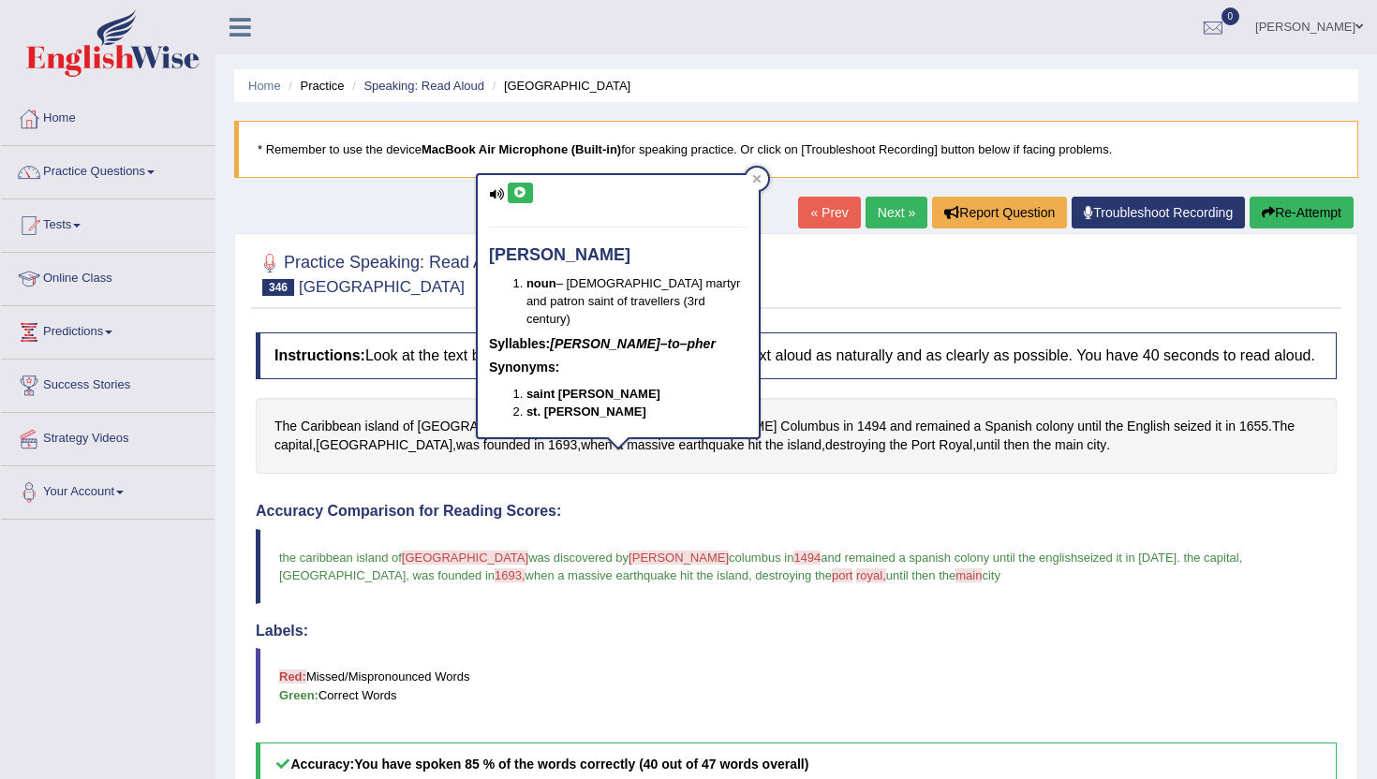
click at [522, 192] on icon at bounding box center [520, 192] width 14 height 11
click at [760, 173] on div "christopher noun – Christian martyr and patron saint of travellers (3rd century…" at bounding box center [618, 312] width 285 height 278
click at [760, 186] on div at bounding box center [756, 179] width 22 height 22
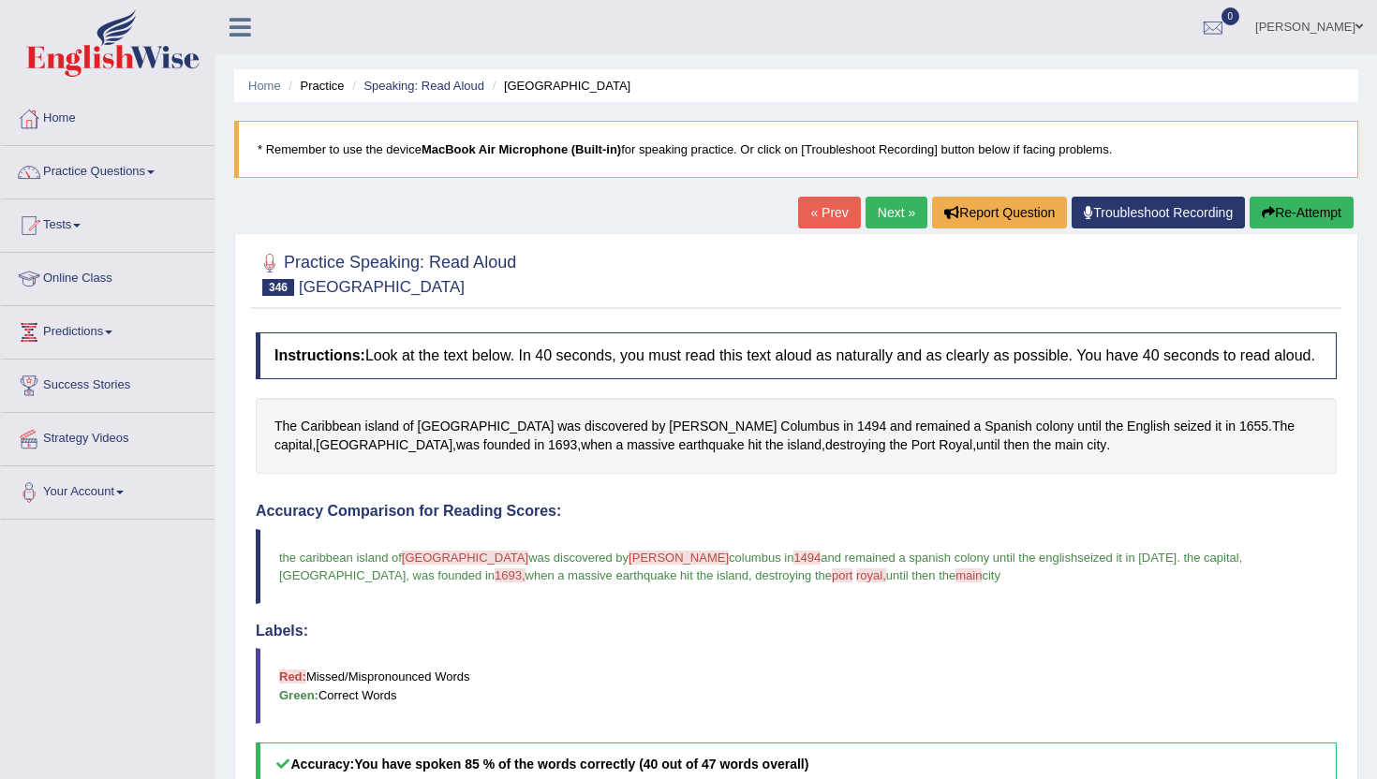
click at [865, 212] on link "Next »" at bounding box center [896, 213] width 62 height 32
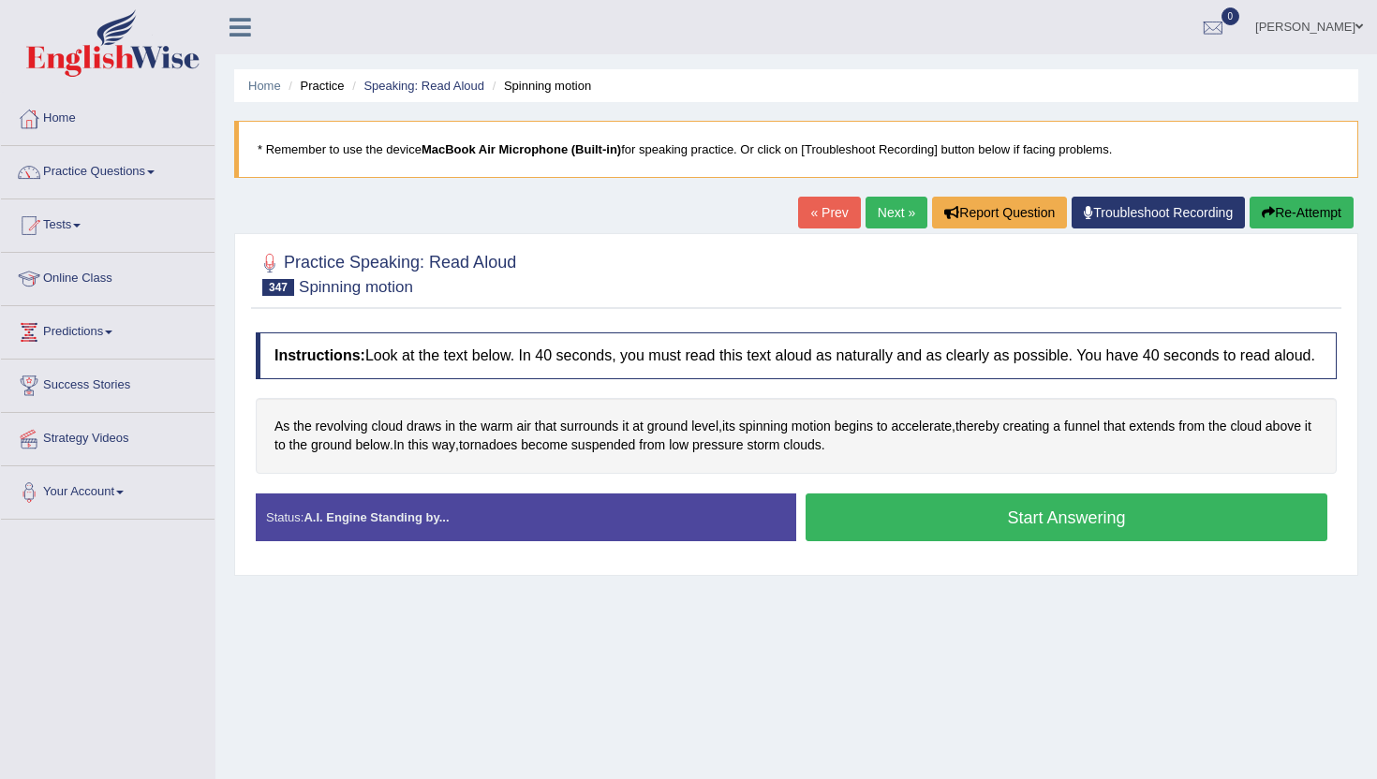
click at [916, 536] on button "Start Answering" at bounding box center [1066, 517] width 522 height 48
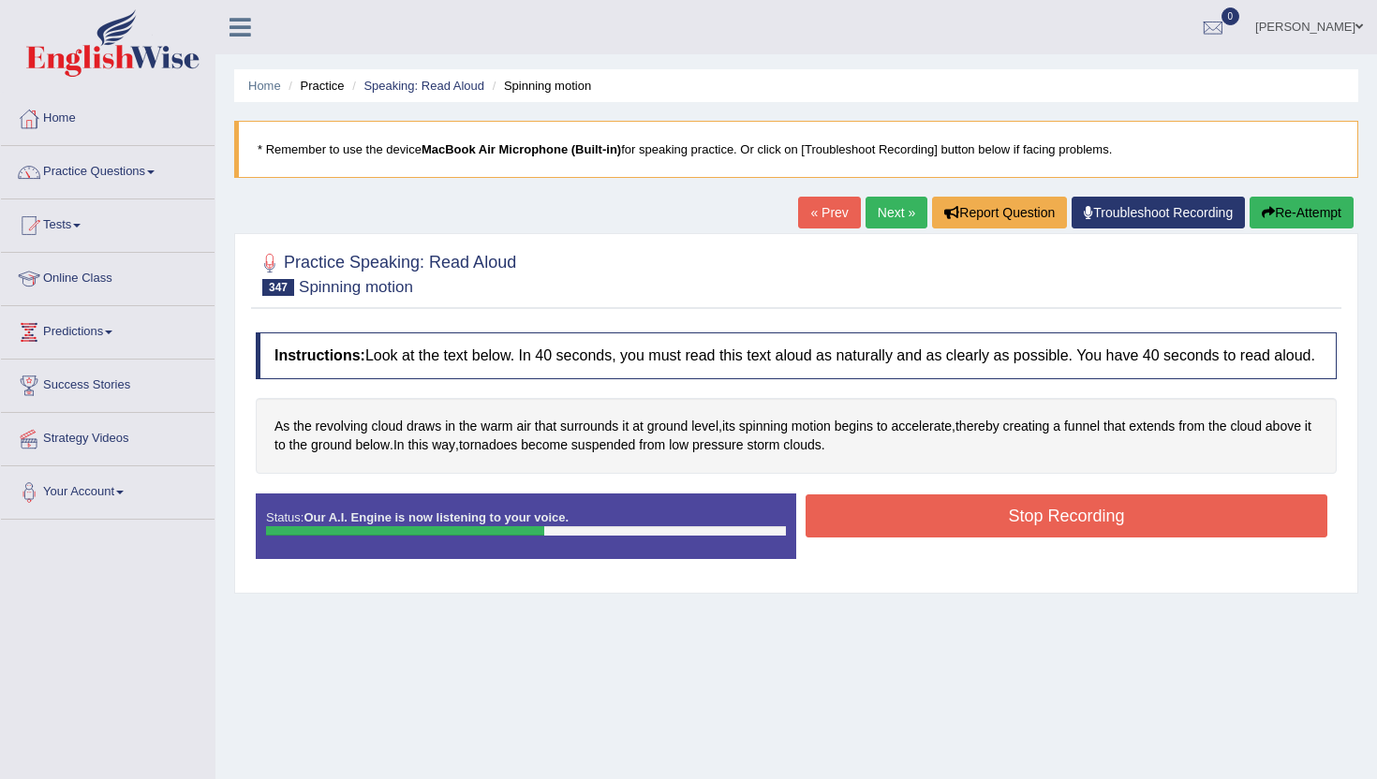
click at [916, 536] on button "Stop Recording" at bounding box center [1066, 515] width 522 height 43
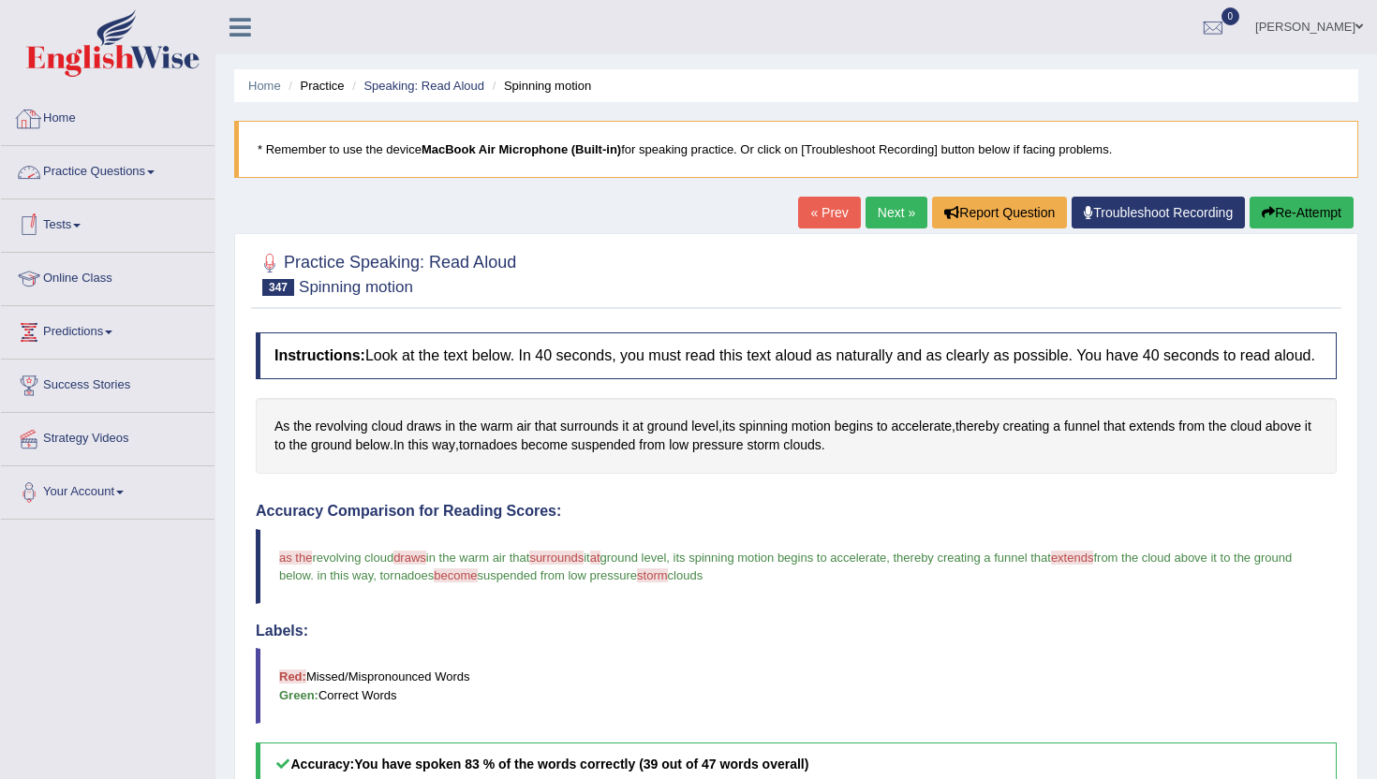
click at [50, 117] on link "Home" at bounding box center [108, 116] width 214 height 47
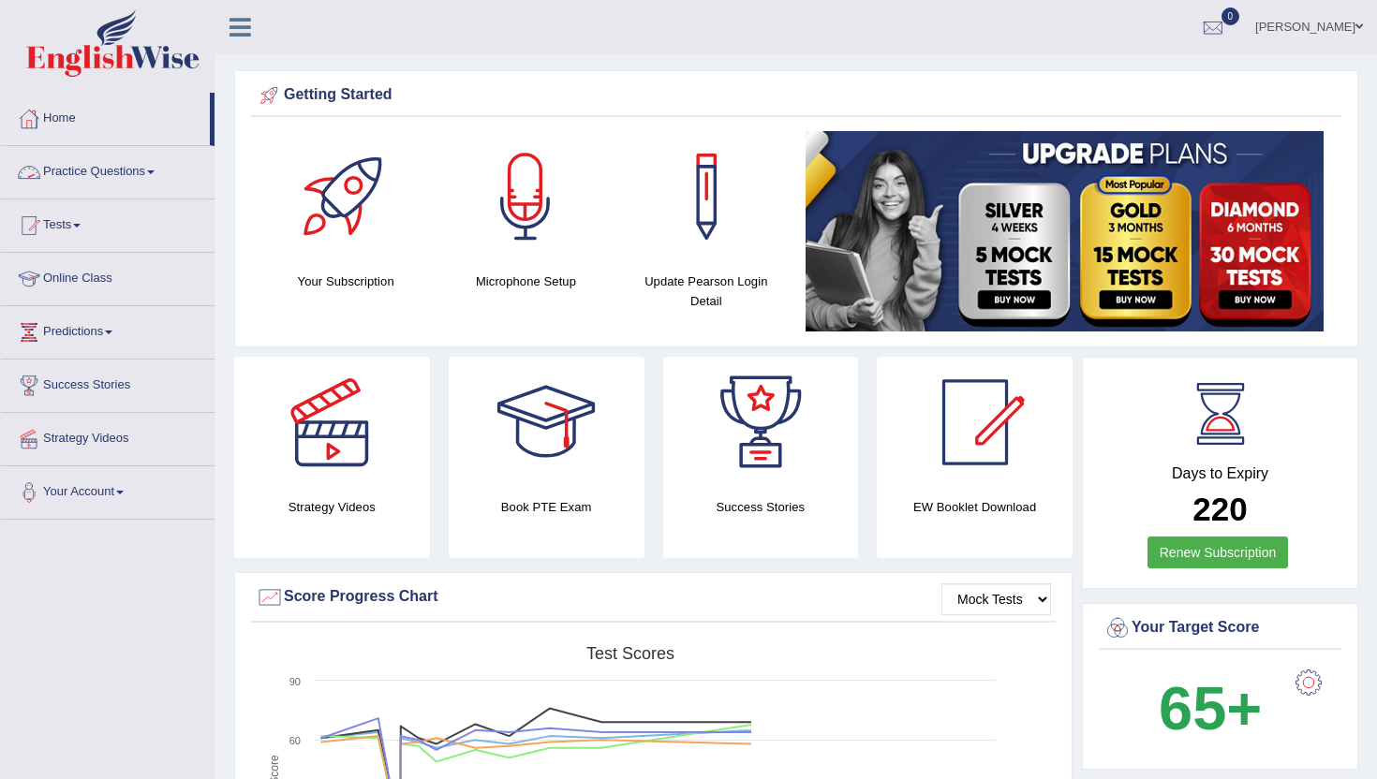
click at [91, 170] on link "Practice Questions" at bounding box center [108, 169] width 214 height 47
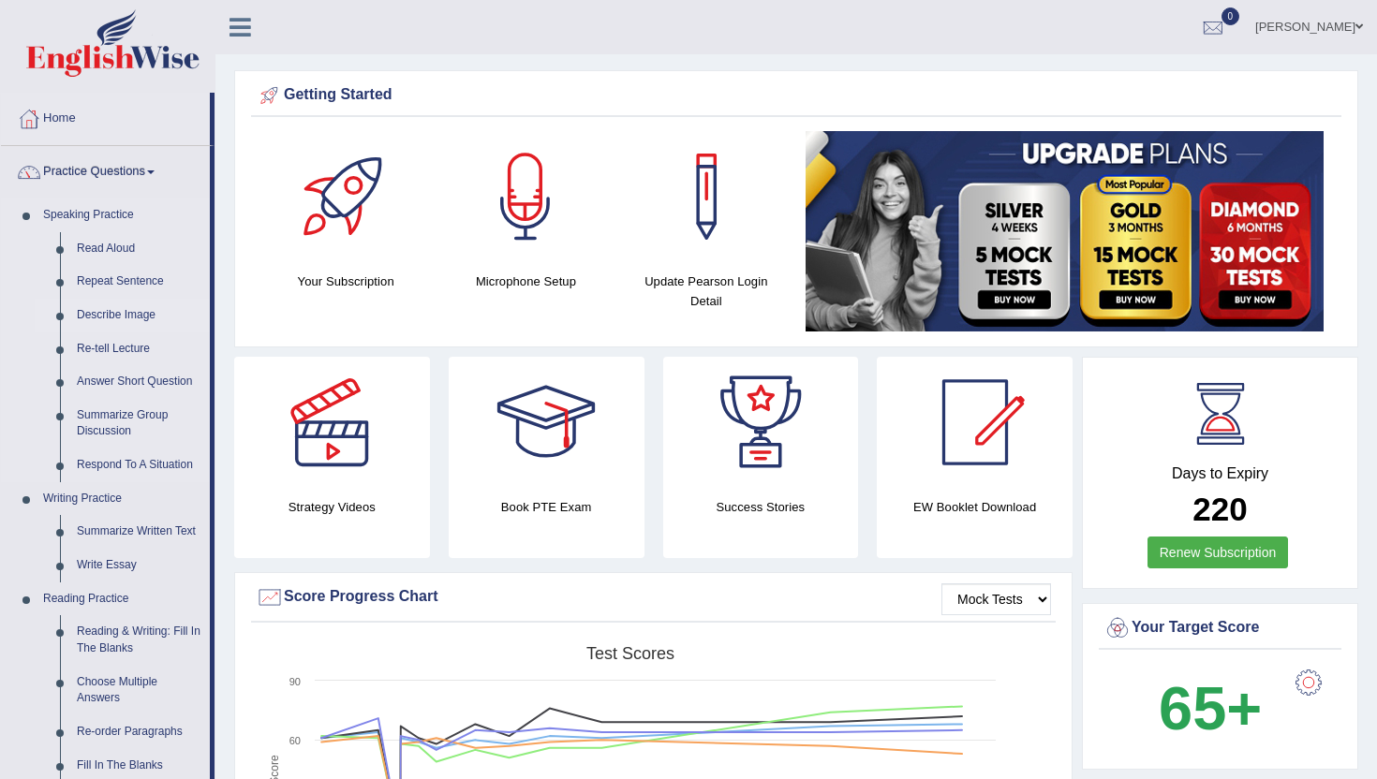
click at [110, 307] on link "Describe Image" at bounding box center [138, 316] width 141 height 34
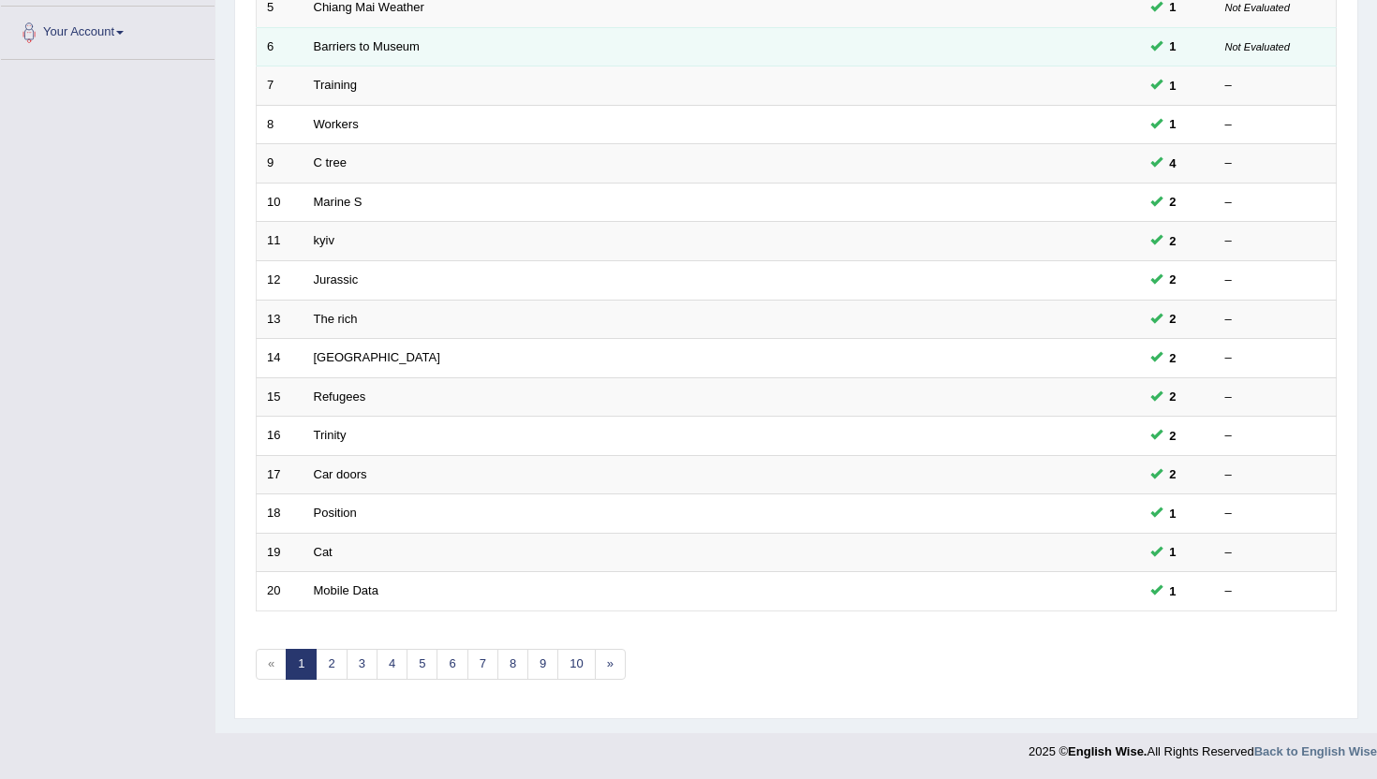
scroll to position [461, 0]
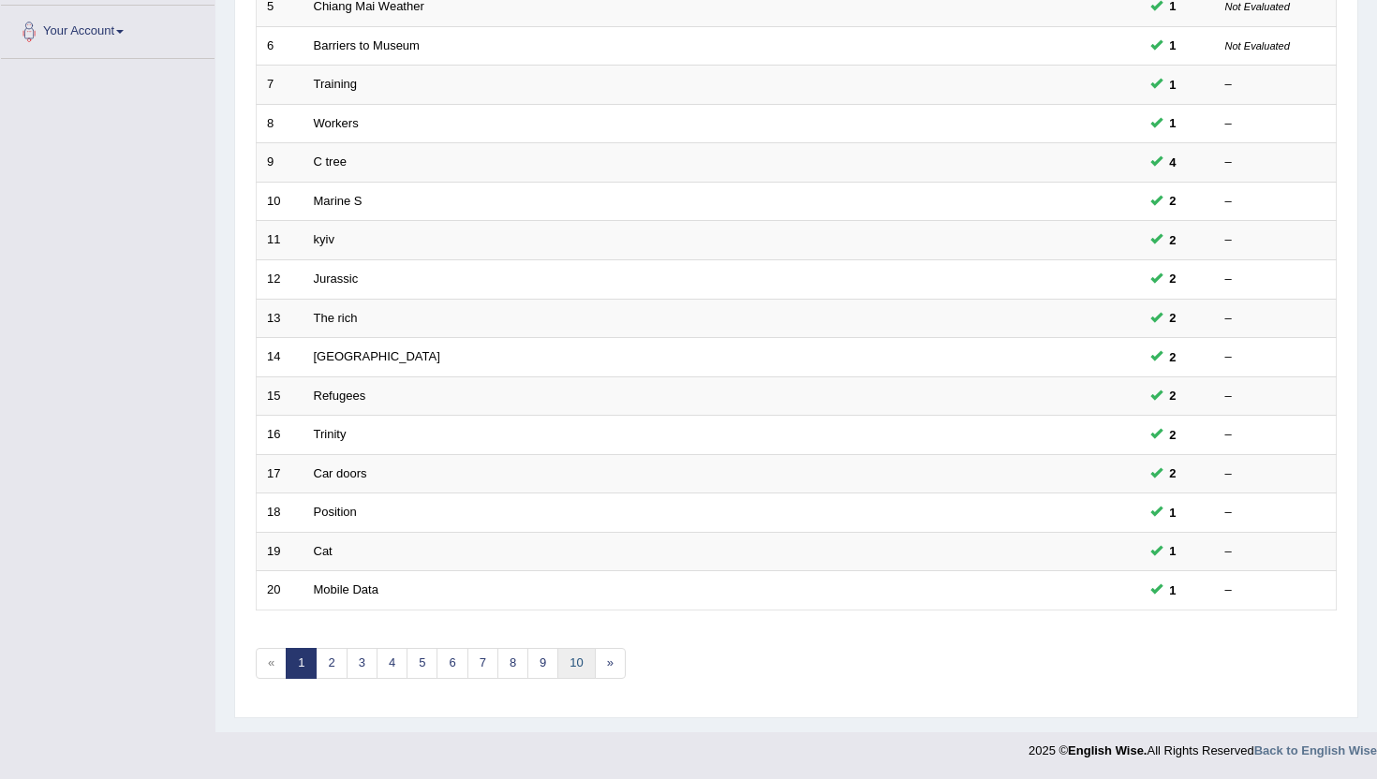
click at [579, 673] on link "10" at bounding box center [575, 663] width 37 height 31
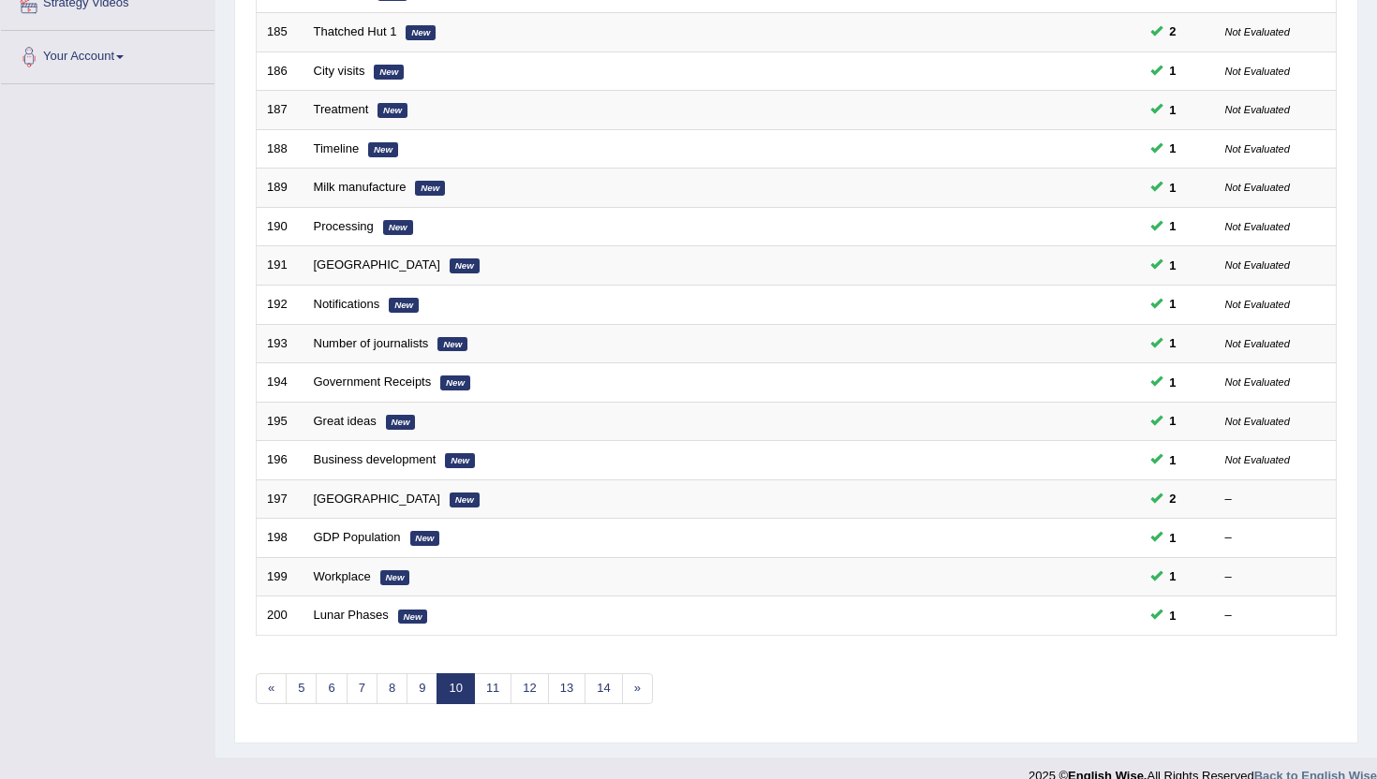
scroll to position [461, 0]
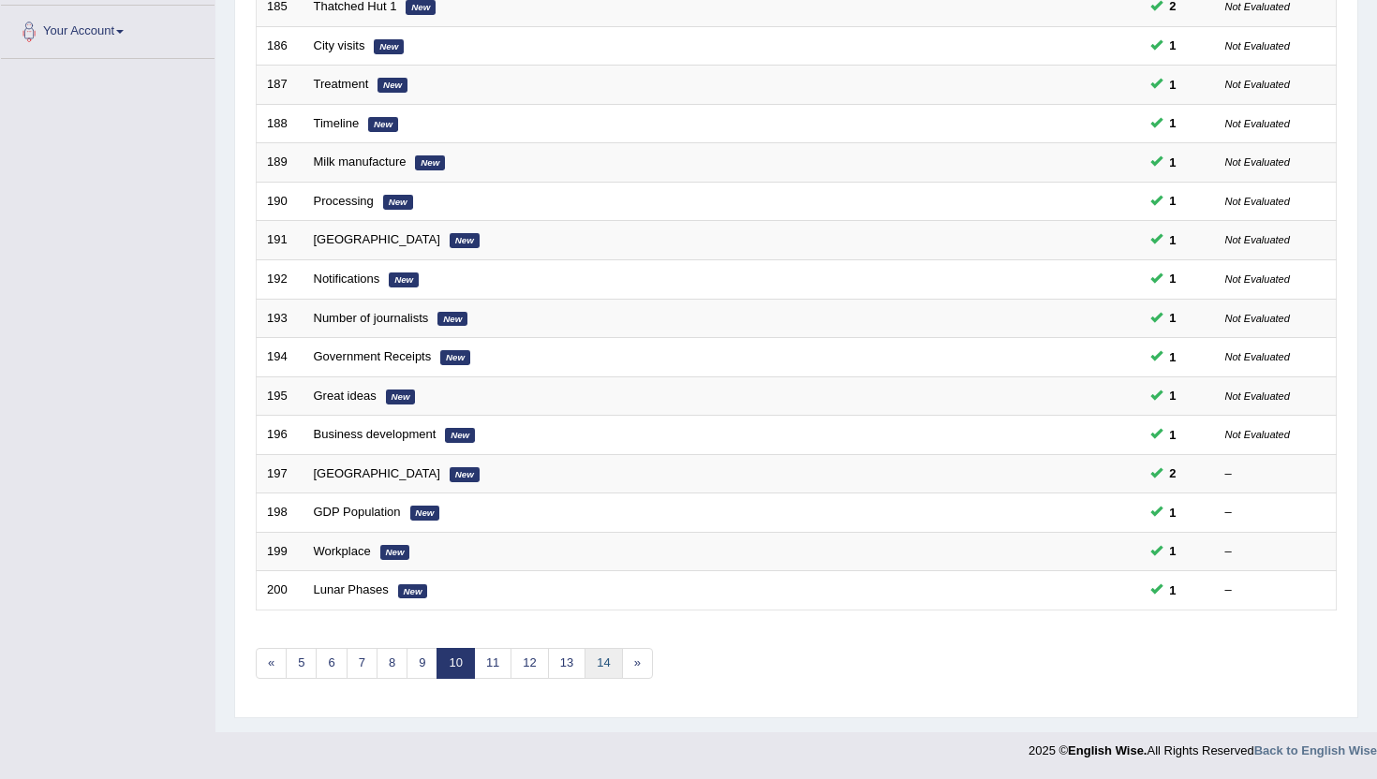
click at [610, 672] on link "14" at bounding box center [602, 663] width 37 height 31
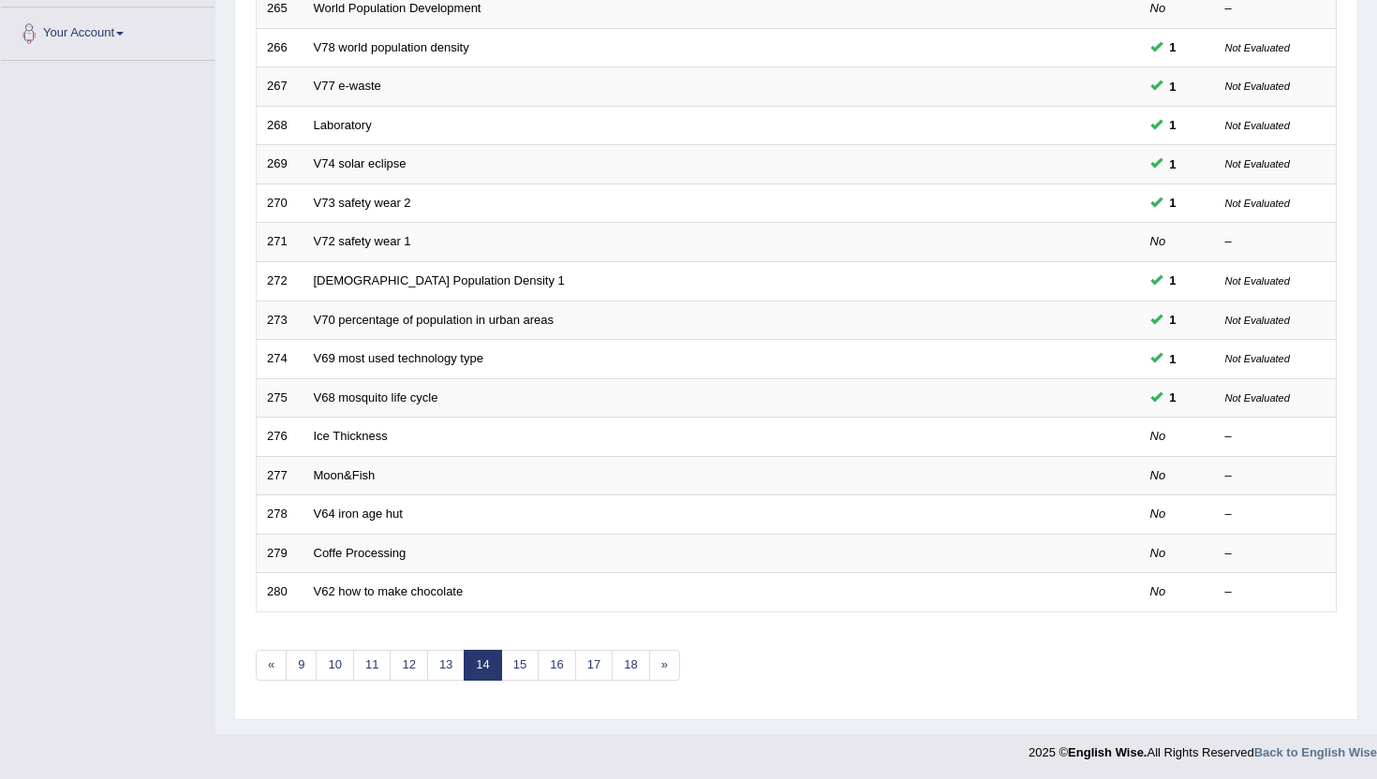
scroll to position [461, 0]
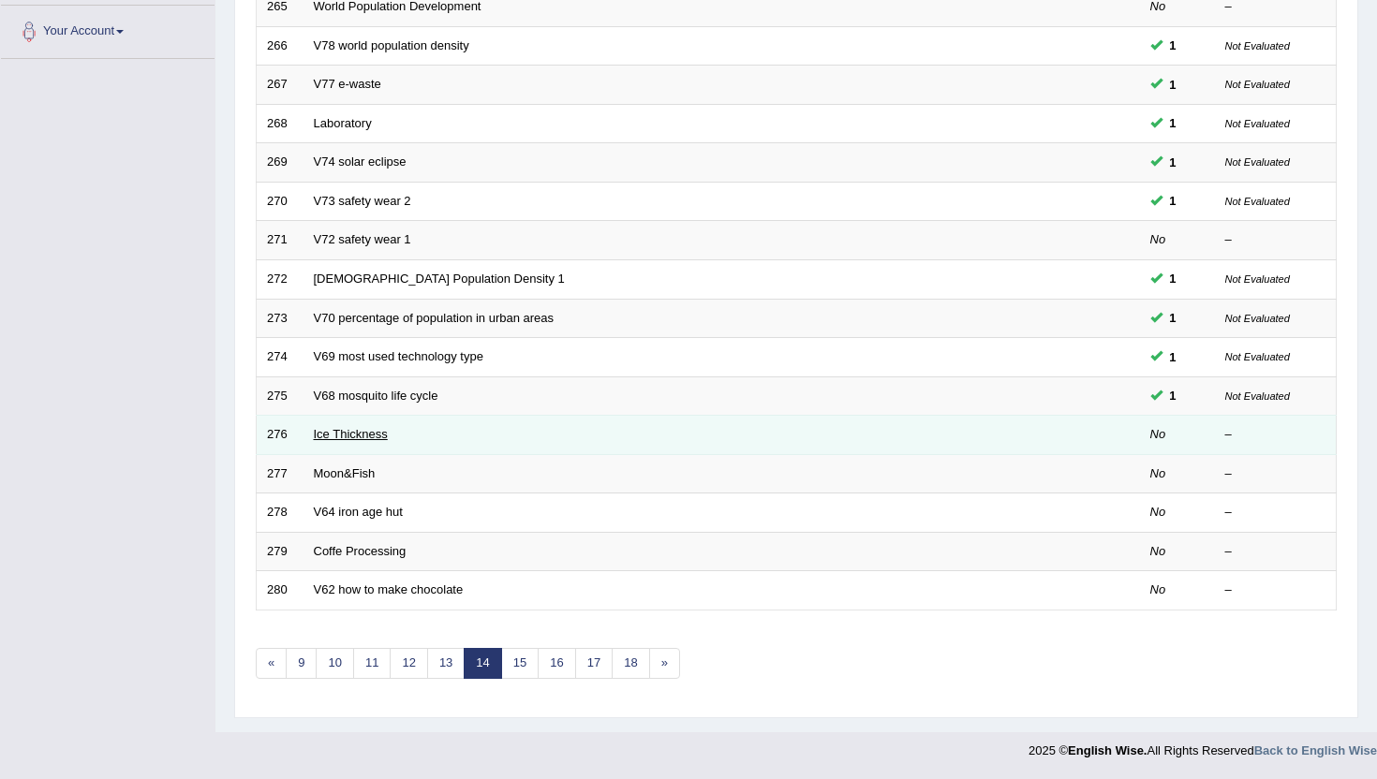
click at [346, 441] on link "Ice Thickness" at bounding box center [351, 434] width 74 height 14
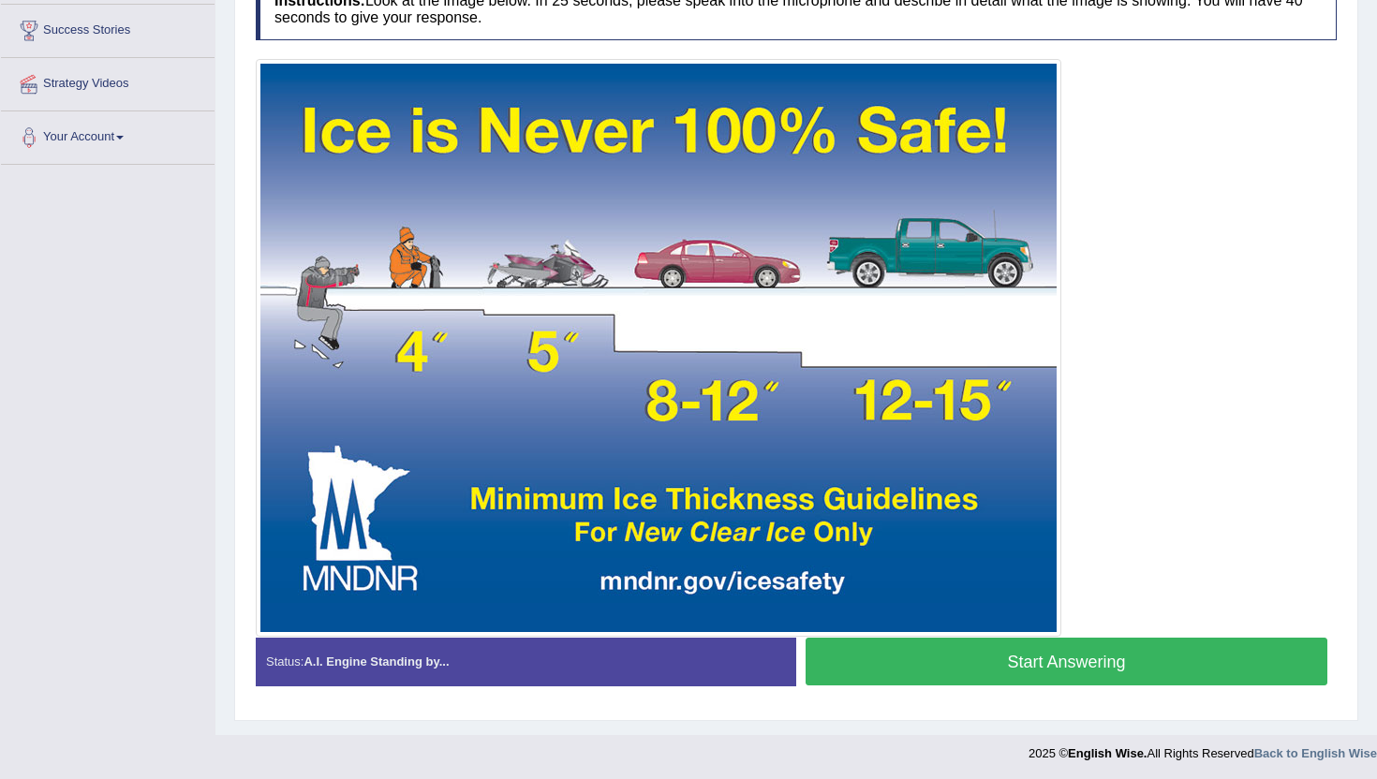
scroll to position [358, 0]
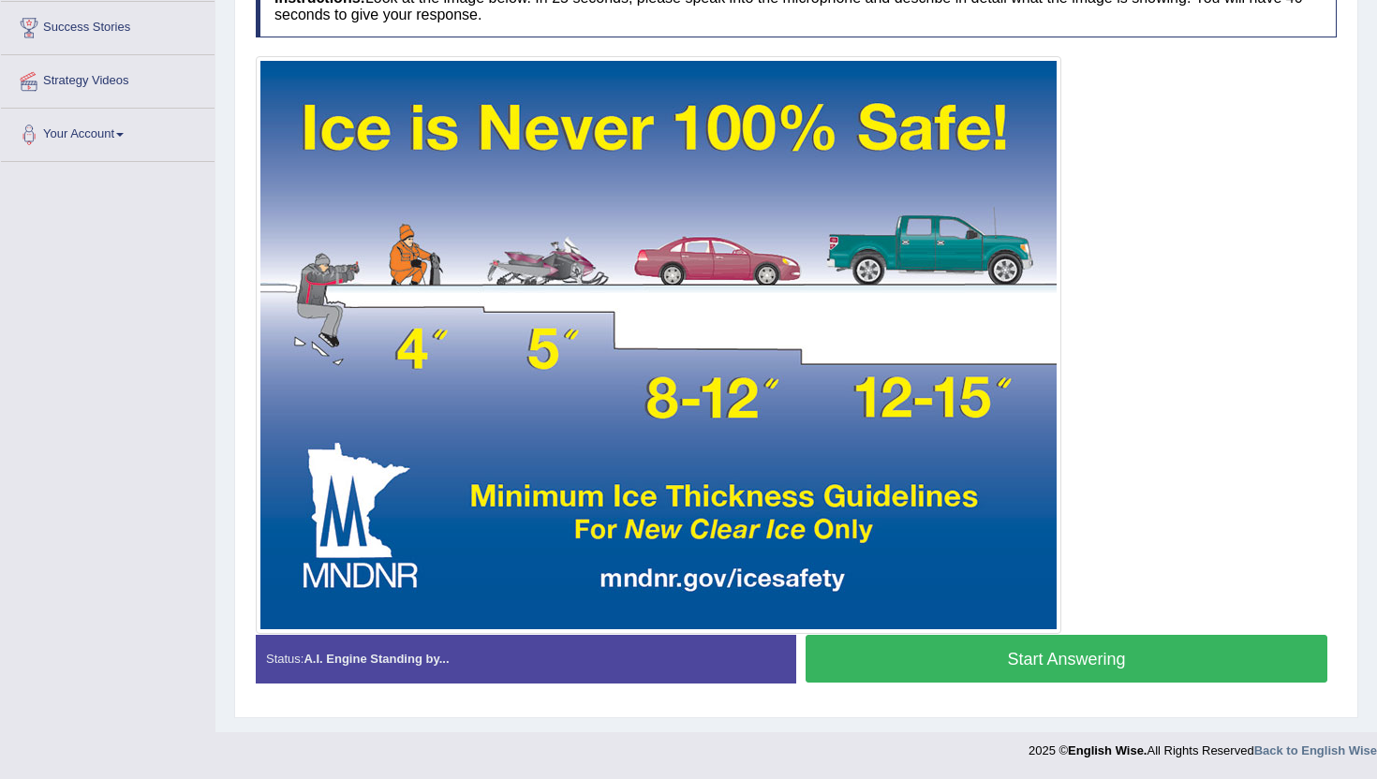
click at [923, 664] on button "Start Answering" at bounding box center [1066, 659] width 522 height 48
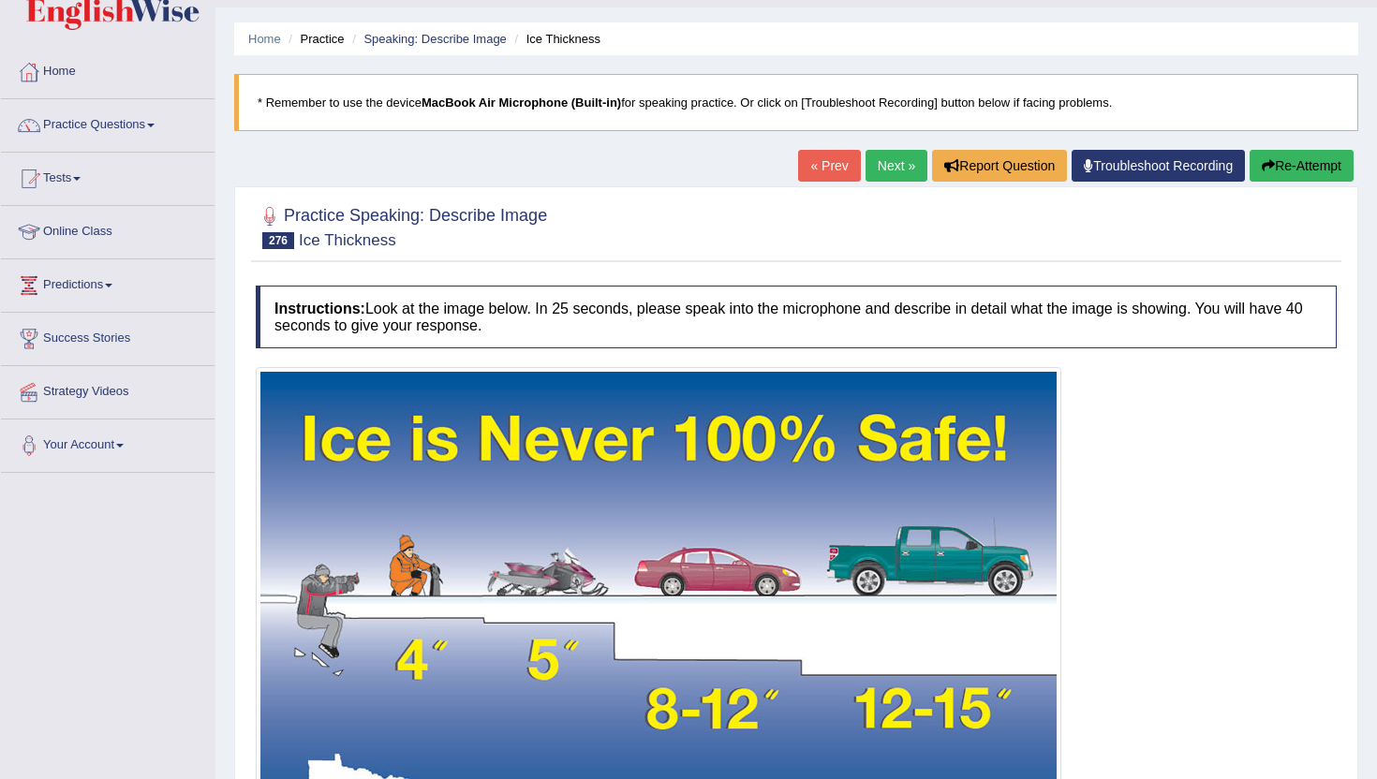
scroll to position [43, 0]
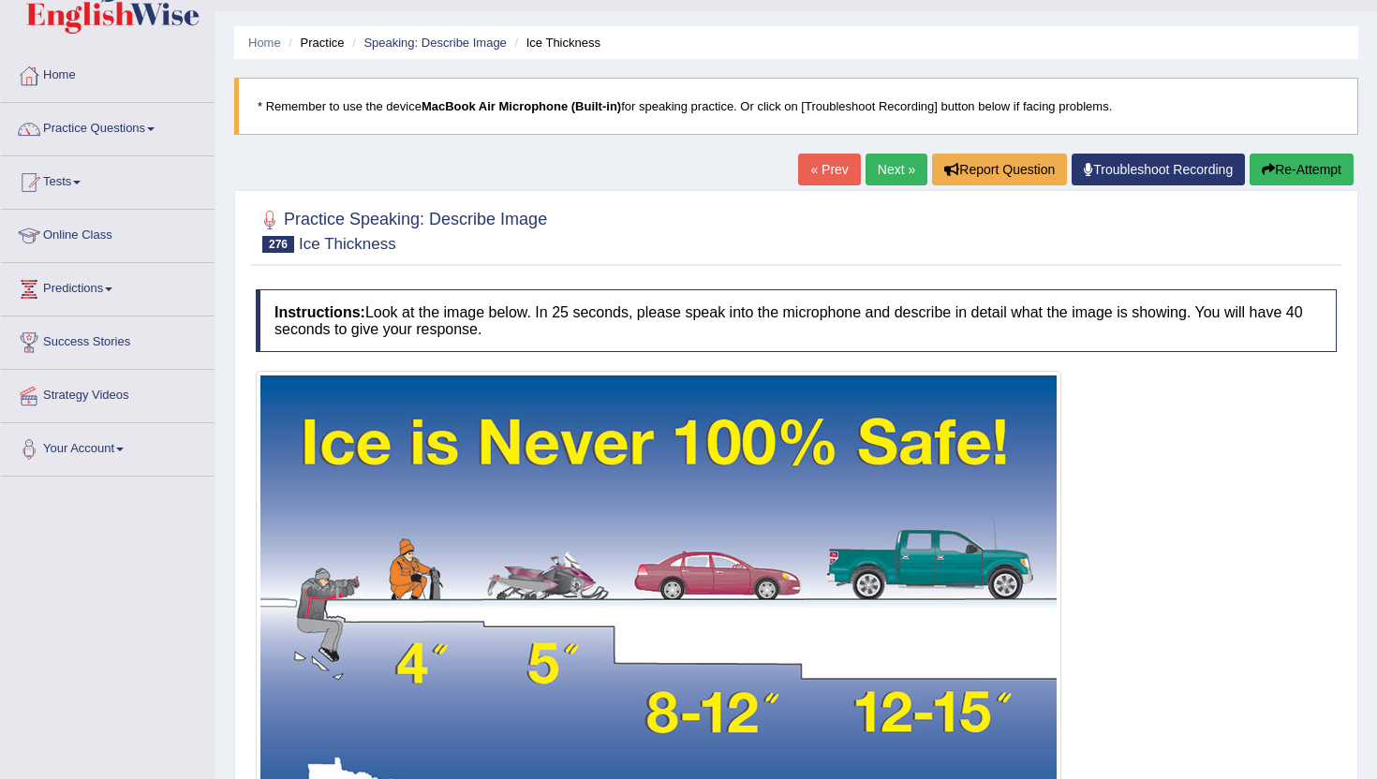
click at [891, 163] on link "Next »" at bounding box center [896, 170] width 62 height 32
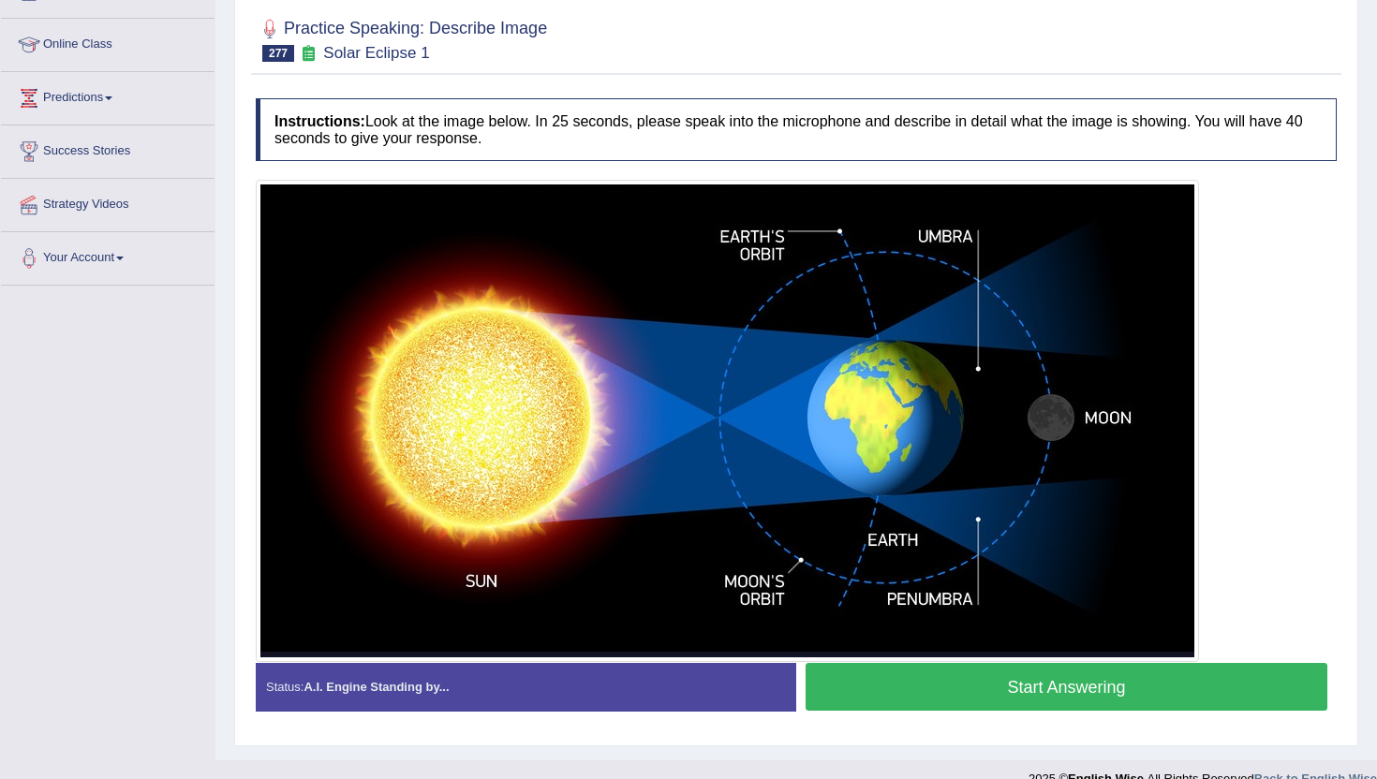
scroll to position [262, 0]
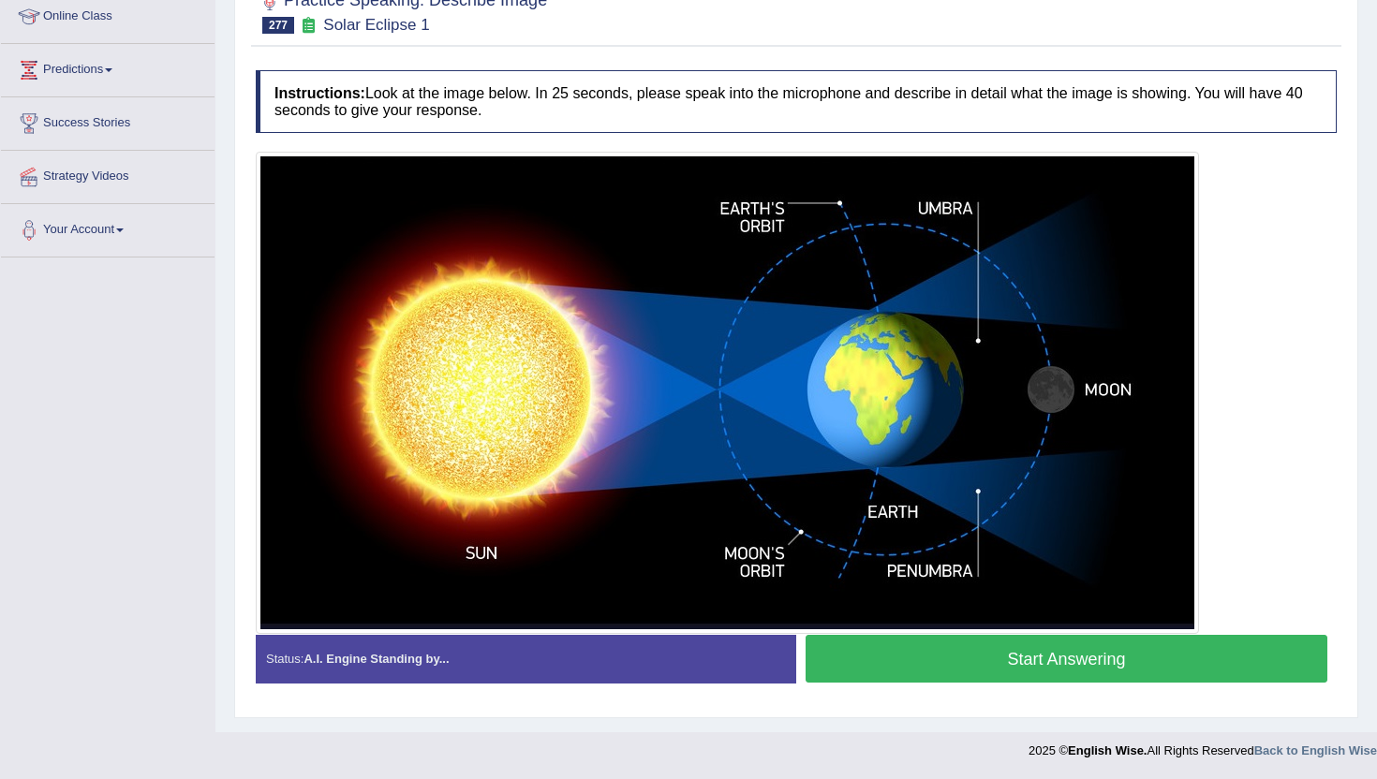
click at [963, 657] on button "Start Answering" at bounding box center [1066, 659] width 522 height 48
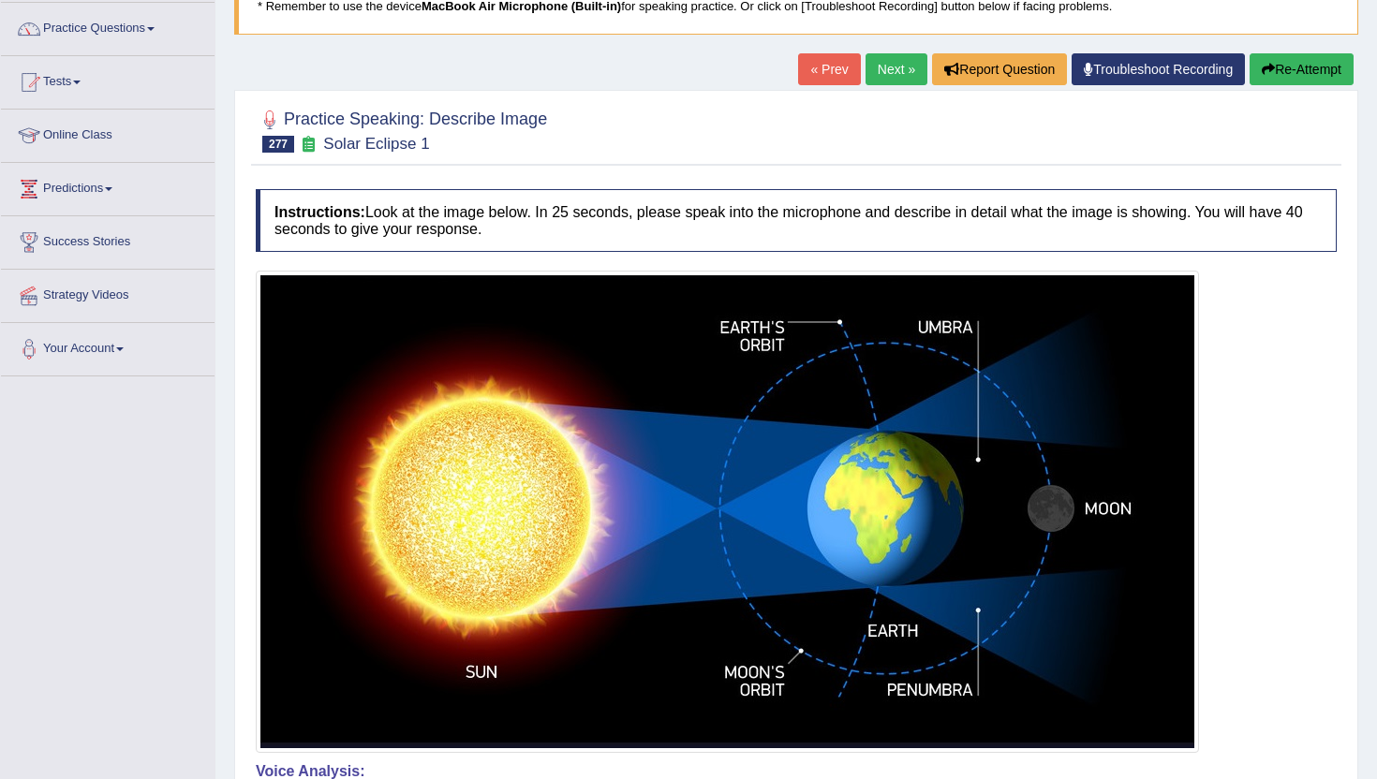
scroll to position [112, 0]
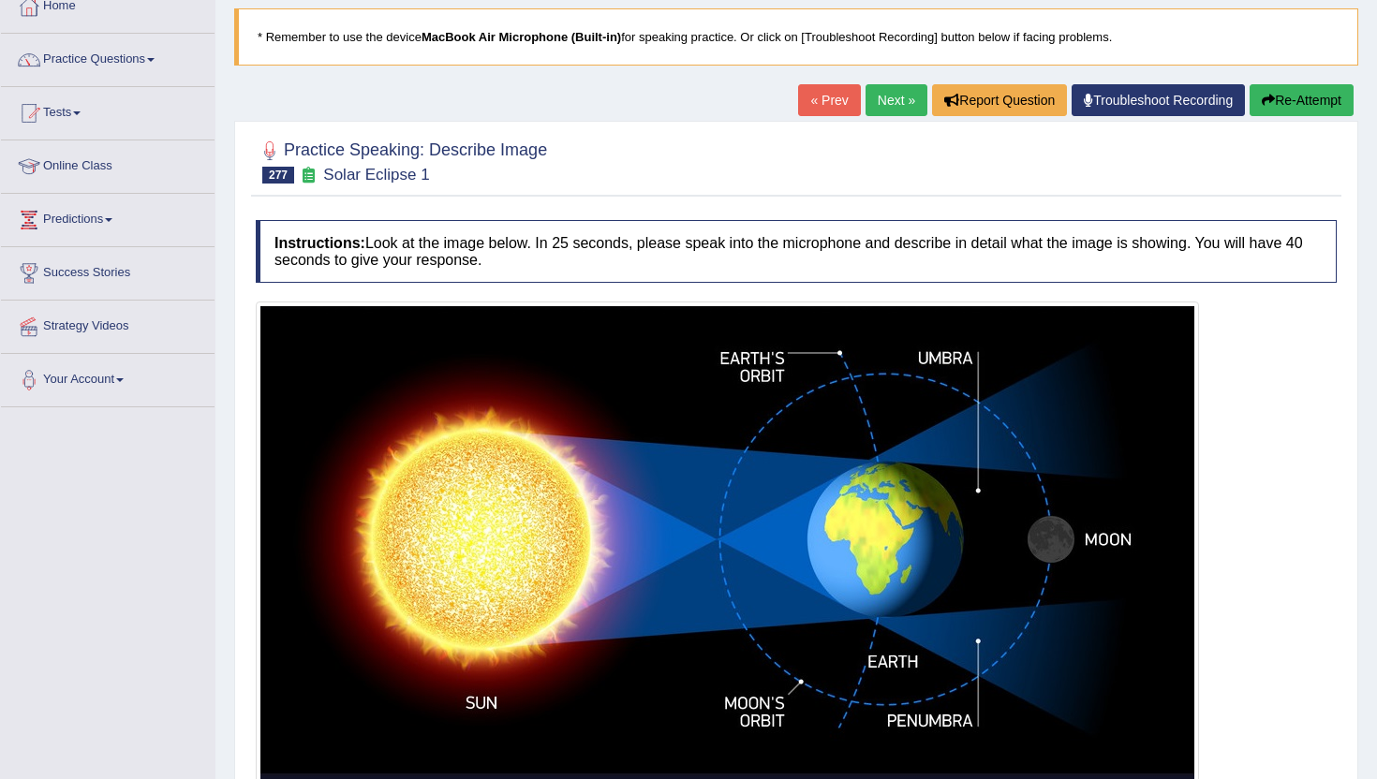
click at [909, 110] on link "Next »" at bounding box center [896, 100] width 62 height 32
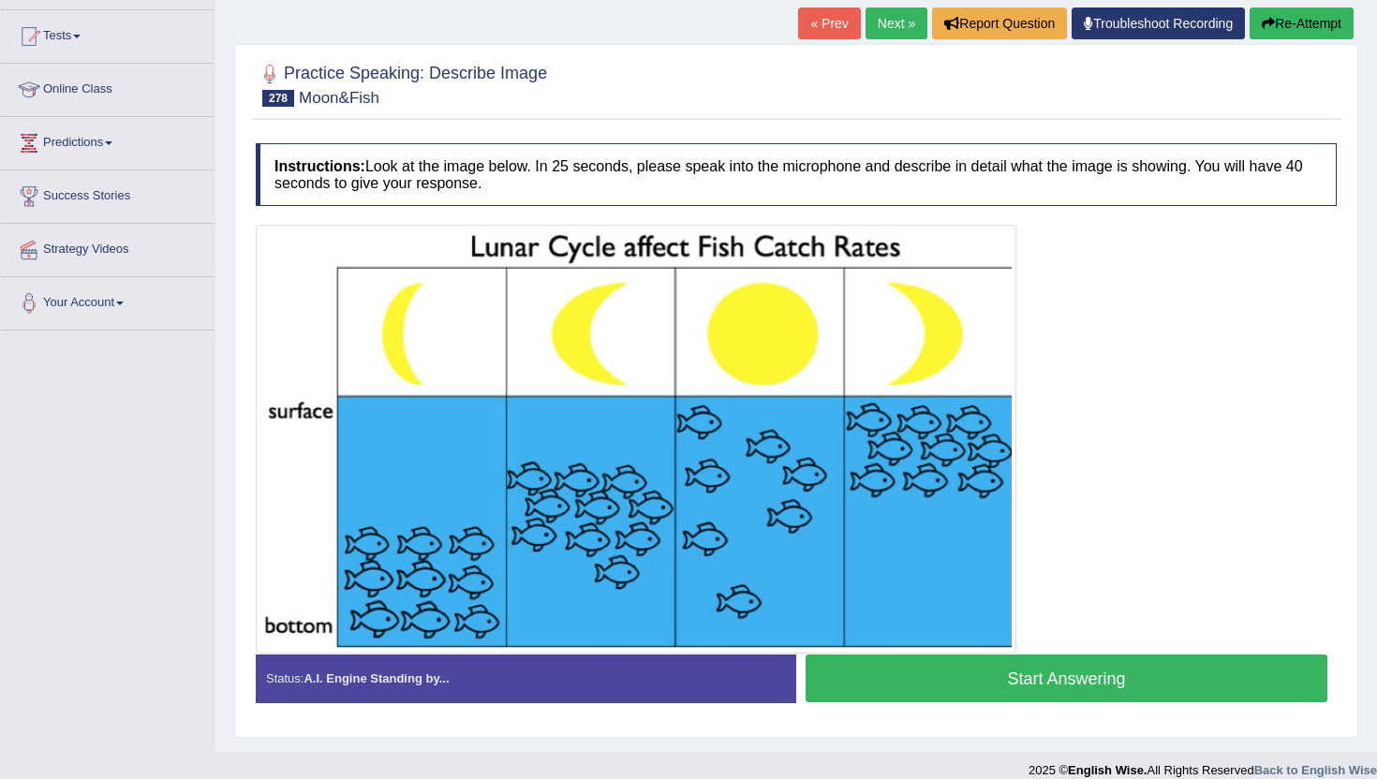
scroll to position [209, 0]
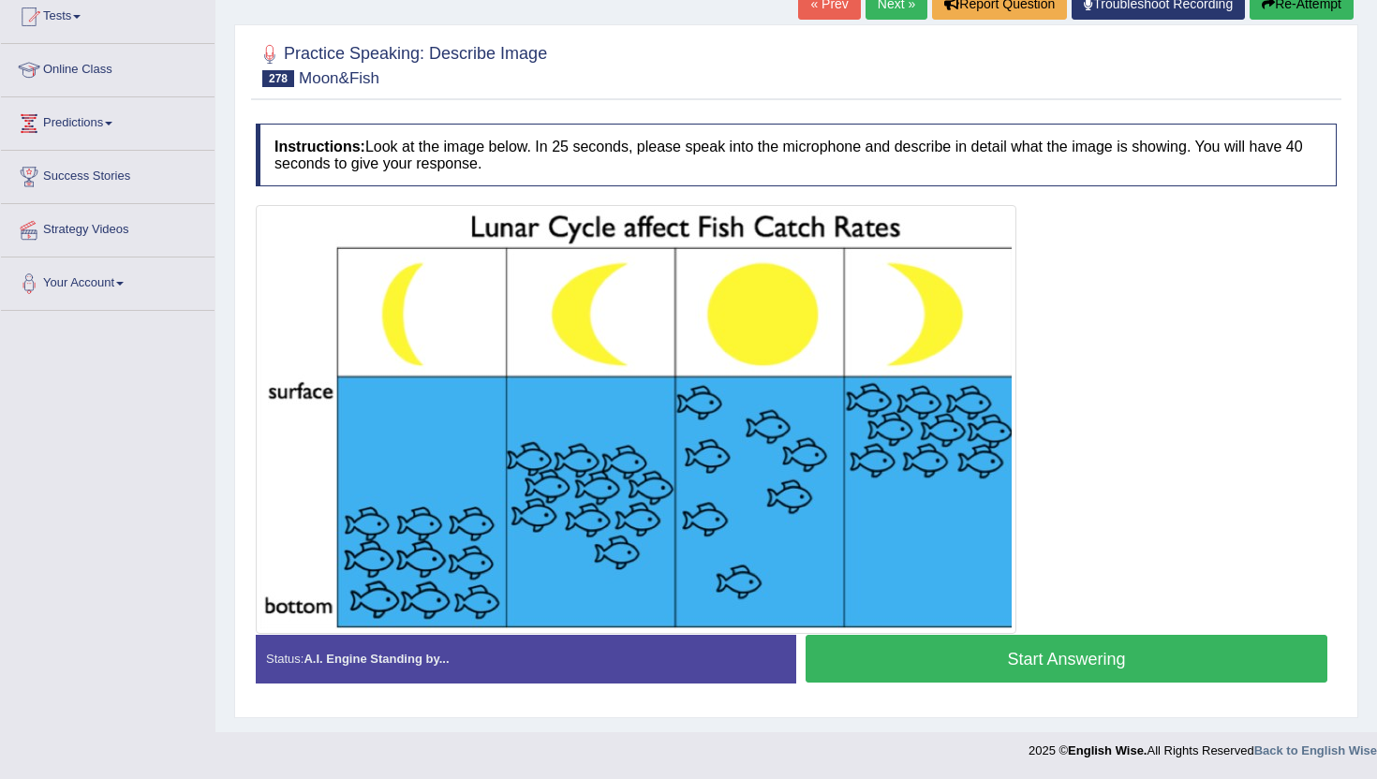
click at [1004, 663] on button "Start Answering" at bounding box center [1066, 659] width 522 height 48
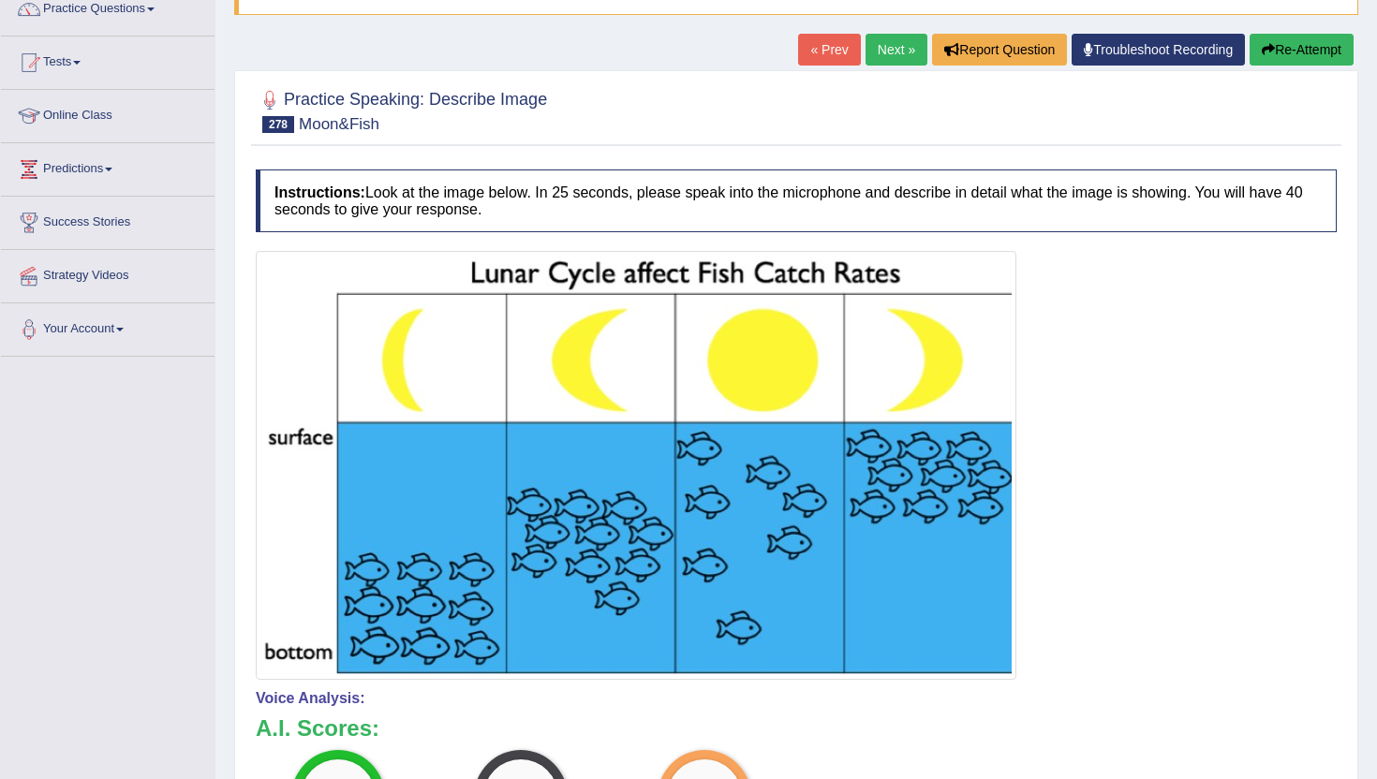
scroll to position [76, 0]
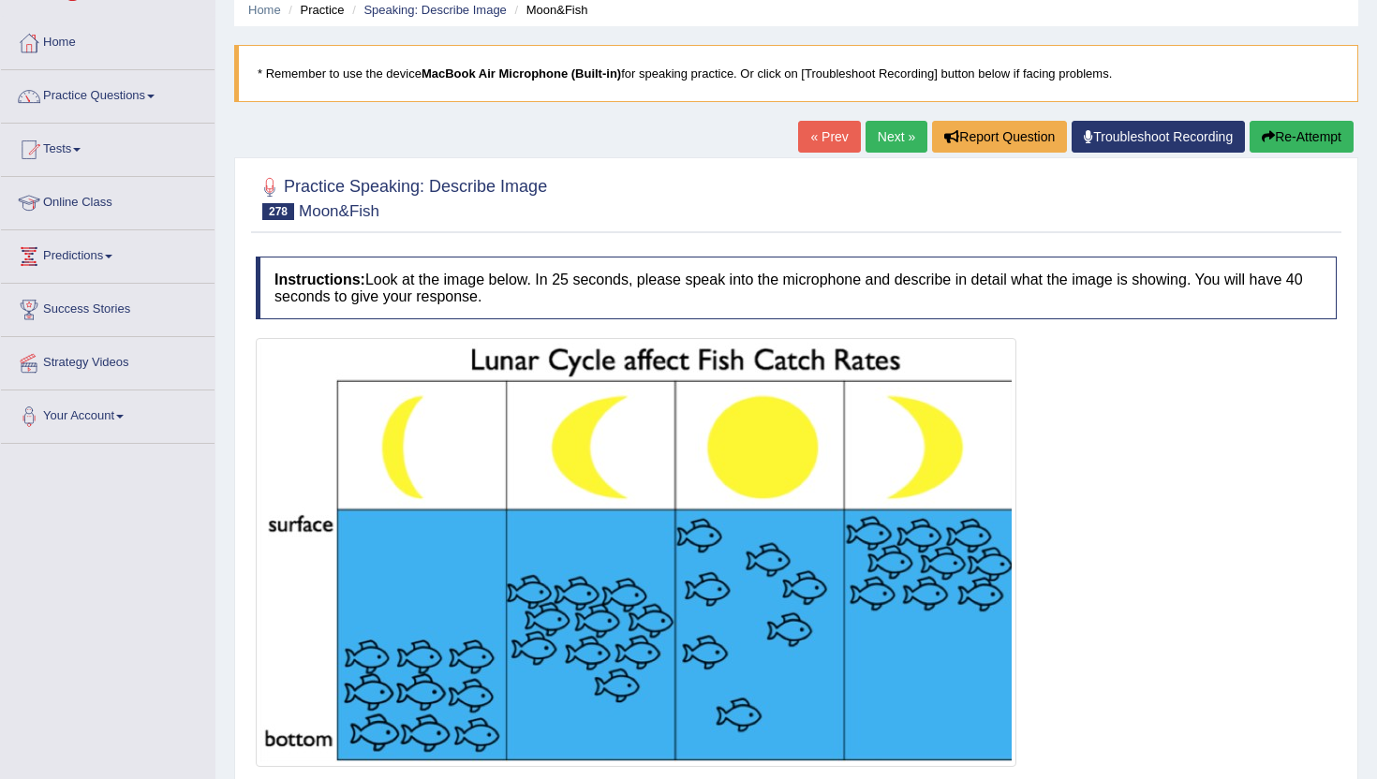
click at [882, 136] on link "Next »" at bounding box center [896, 137] width 62 height 32
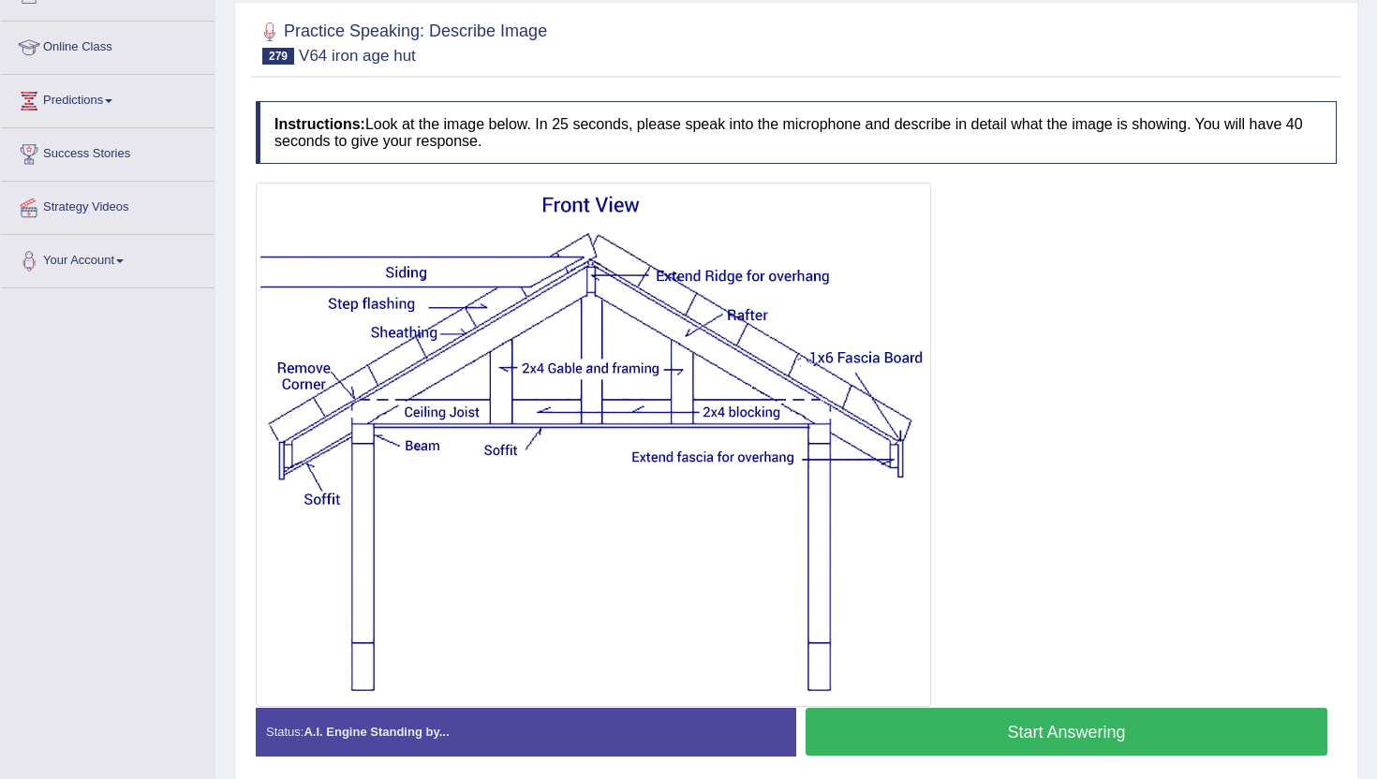
scroll to position [229, 0]
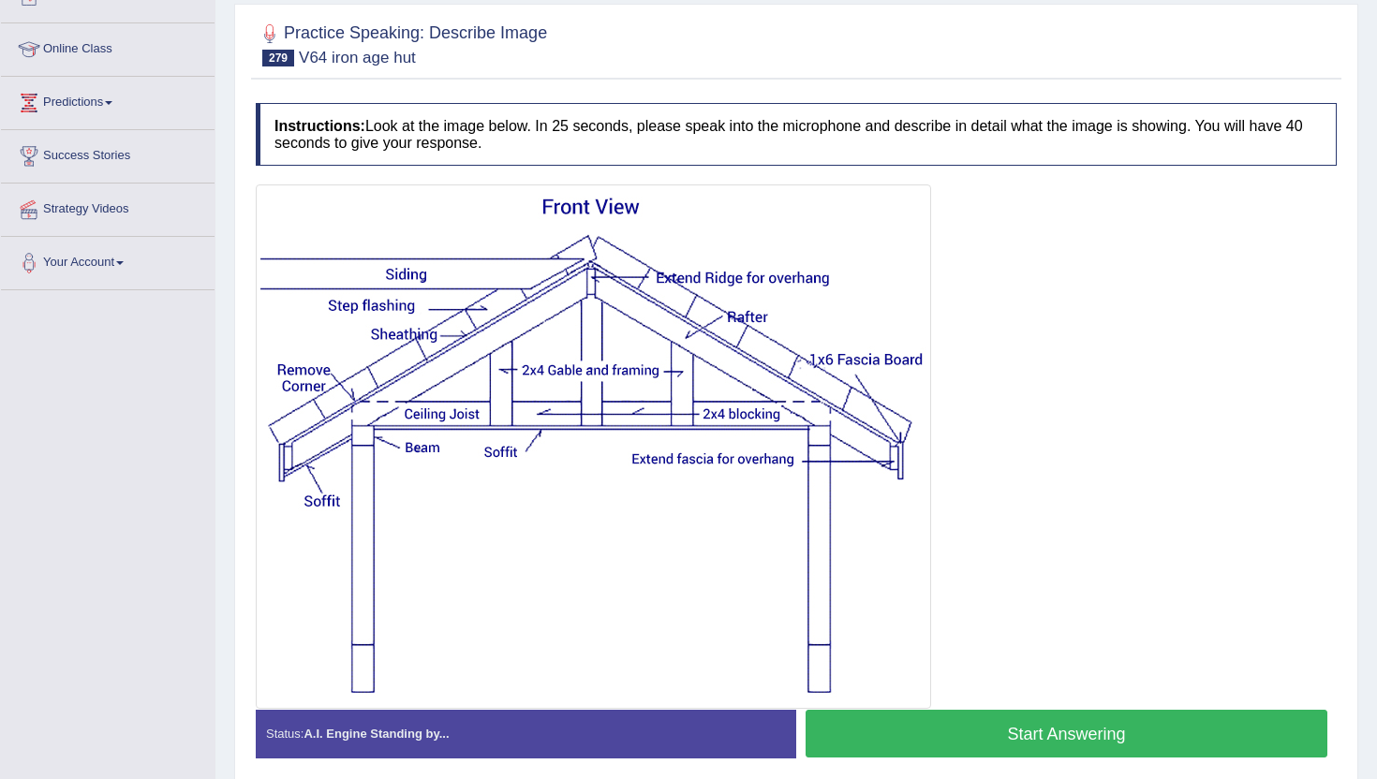
click at [997, 726] on button "Start Answering" at bounding box center [1066, 734] width 522 height 48
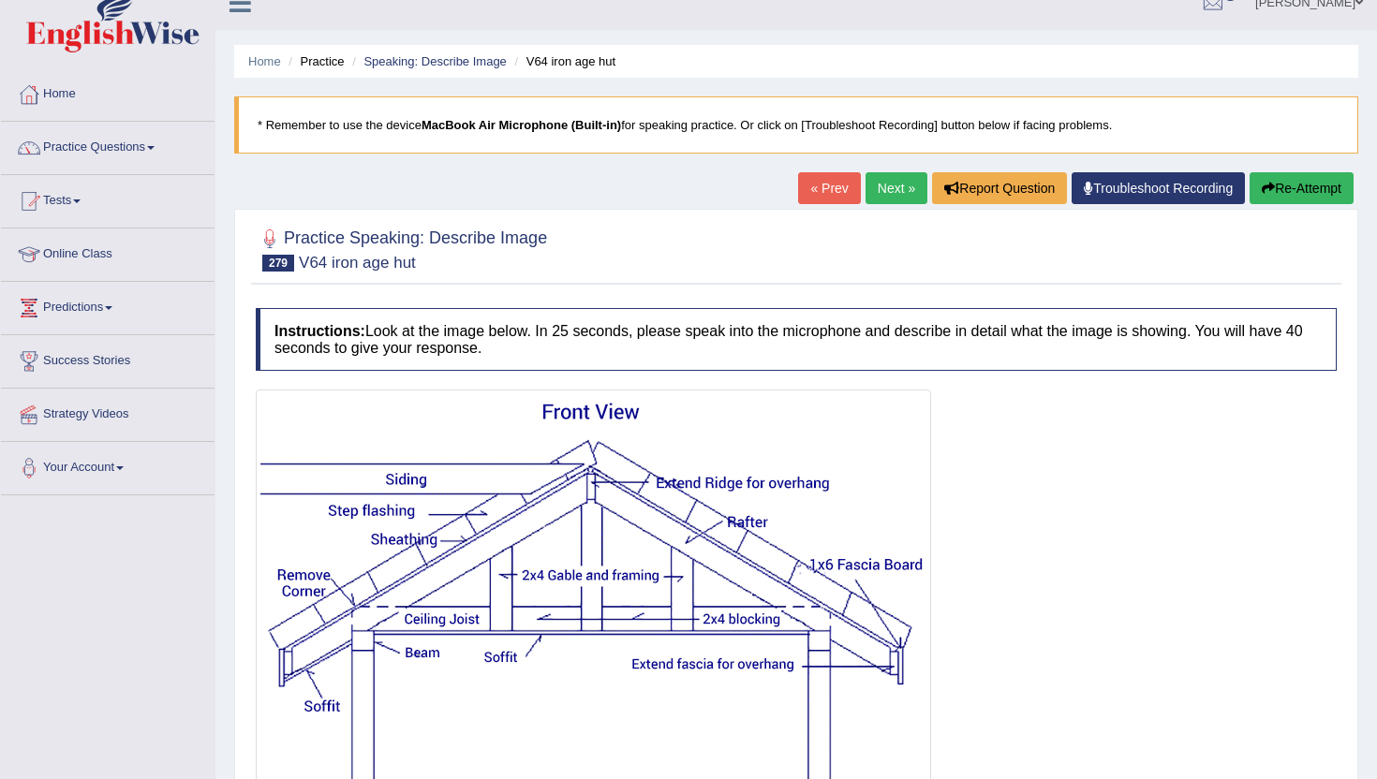
scroll to position [5, 0]
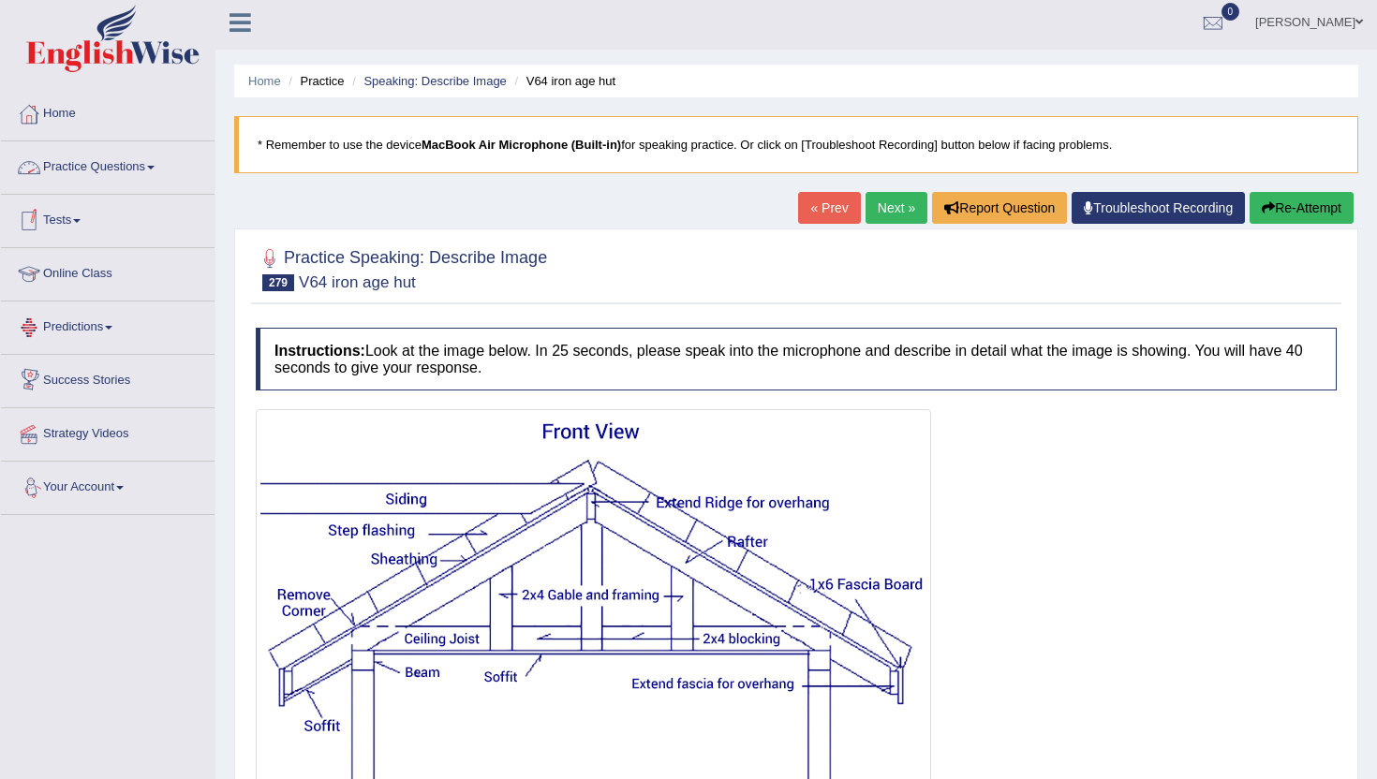
click at [71, 169] on link "Practice Questions" at bounding box center [108, 164] width 214 height 47
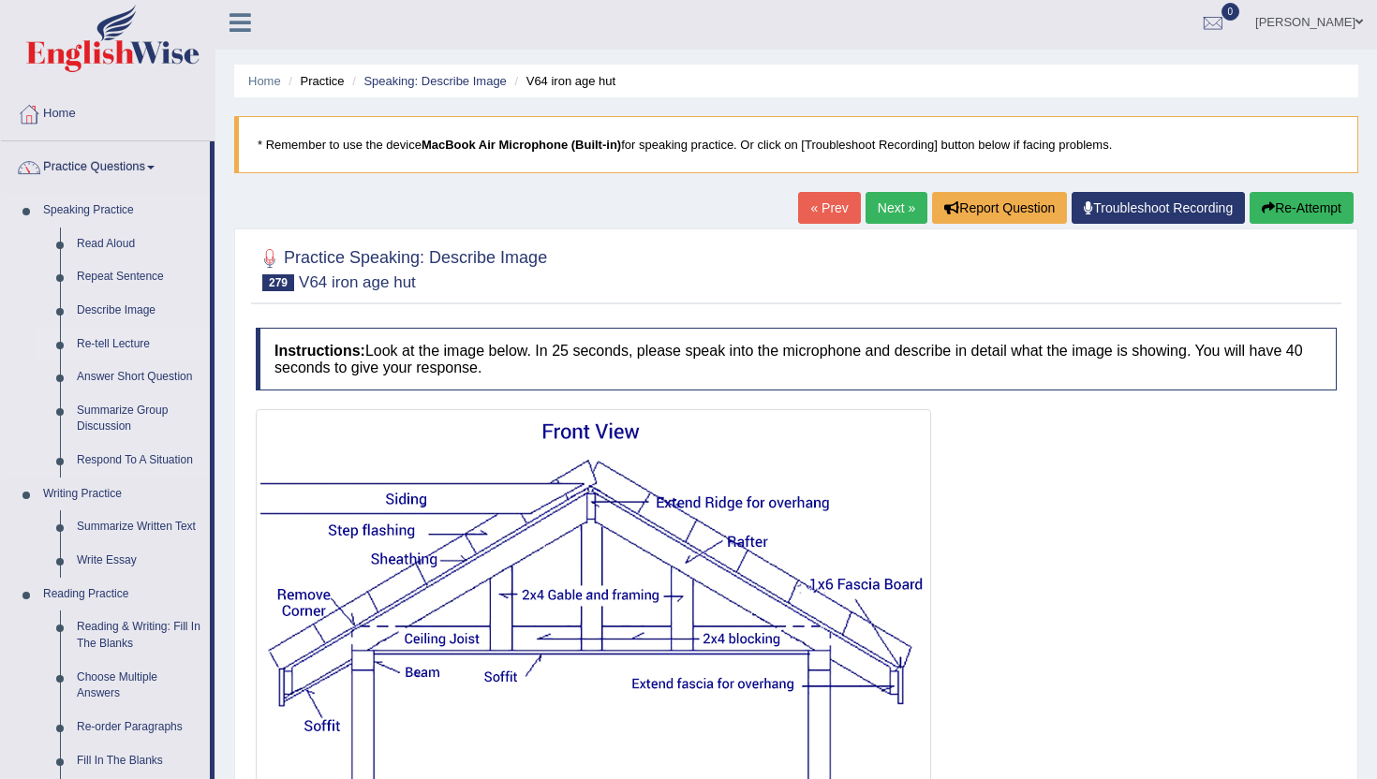
click at [107, 342] on link "Re-tell Lecture" at bounding box center [138, 345] width 141 height 34
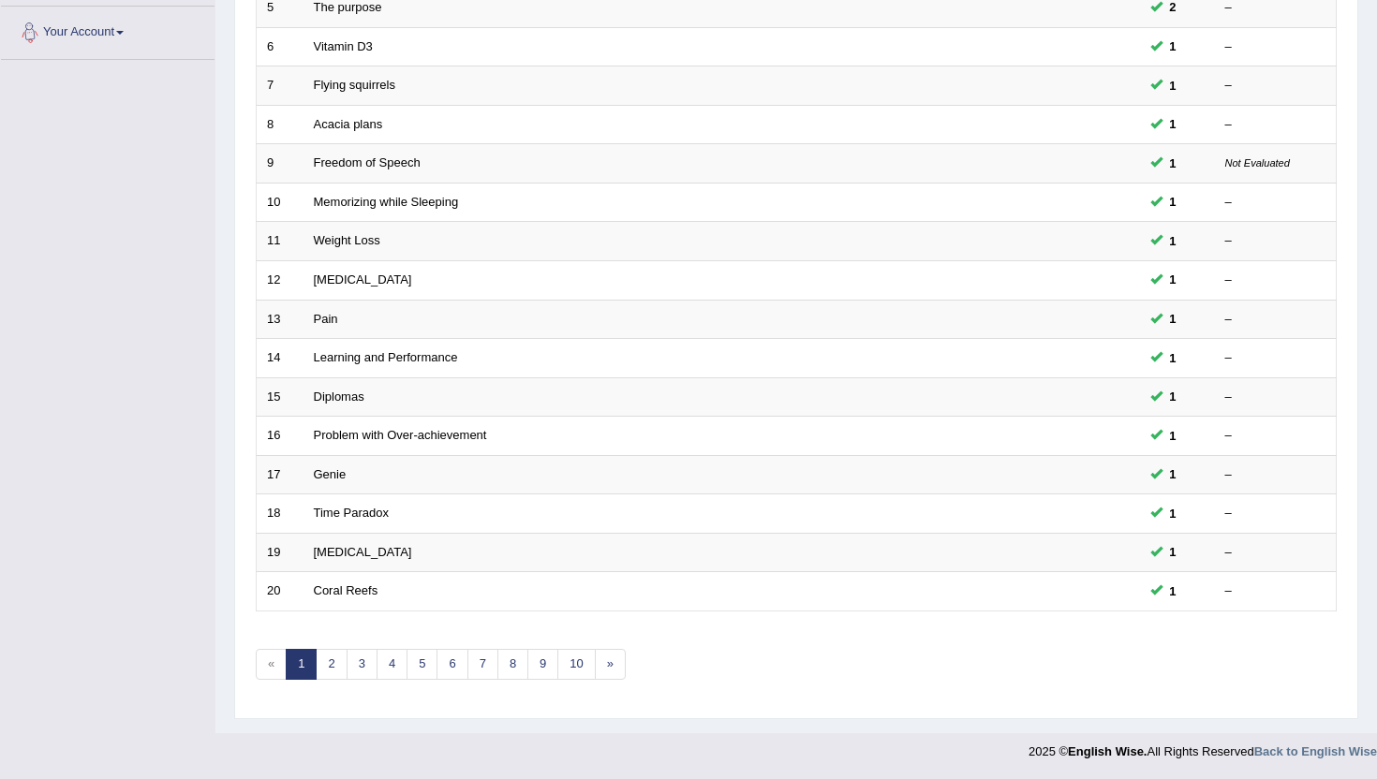
scroll to position [461, 0]
click at [581, 669] on link "10" at bounding box center [575, 663] width 37 height 31
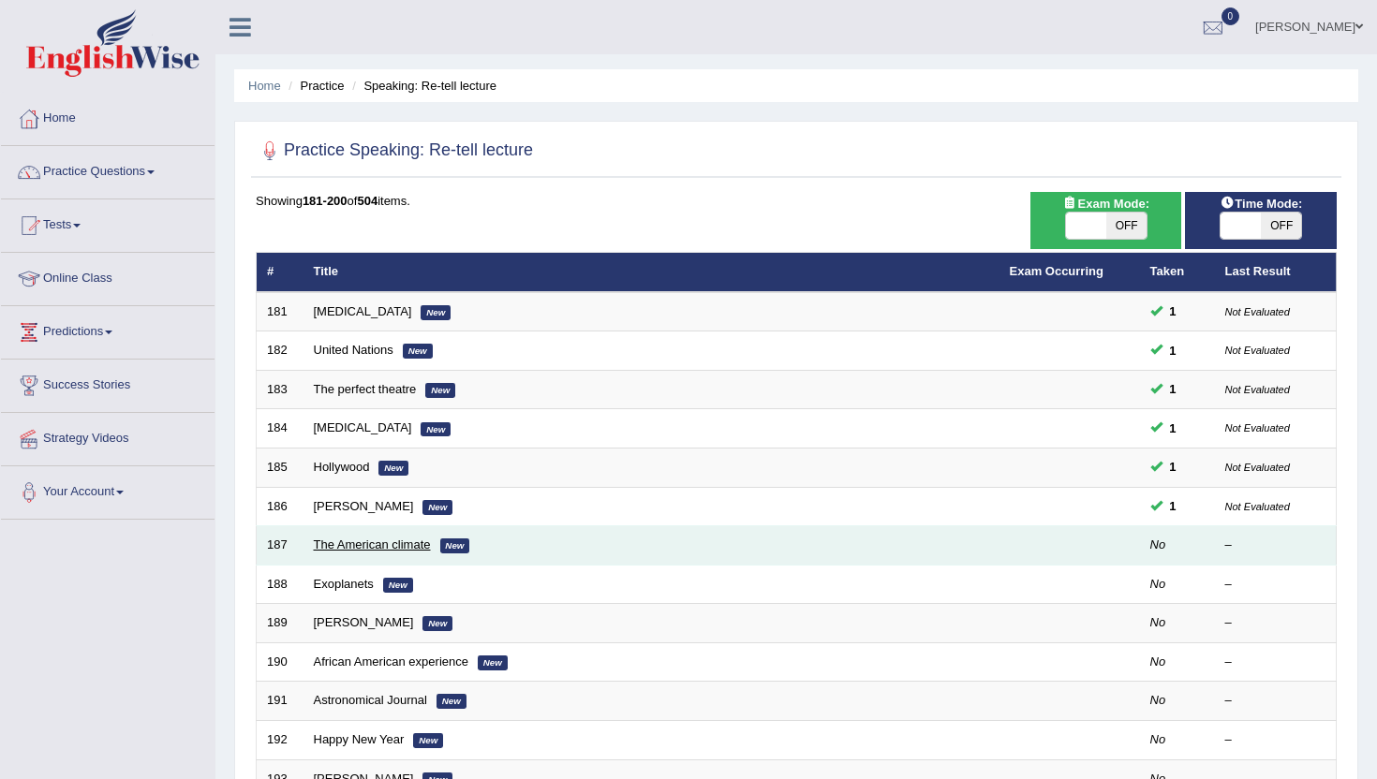
click at [427, 546] on link "The American climate" at bounding box center [372, 545] width 117 height 14
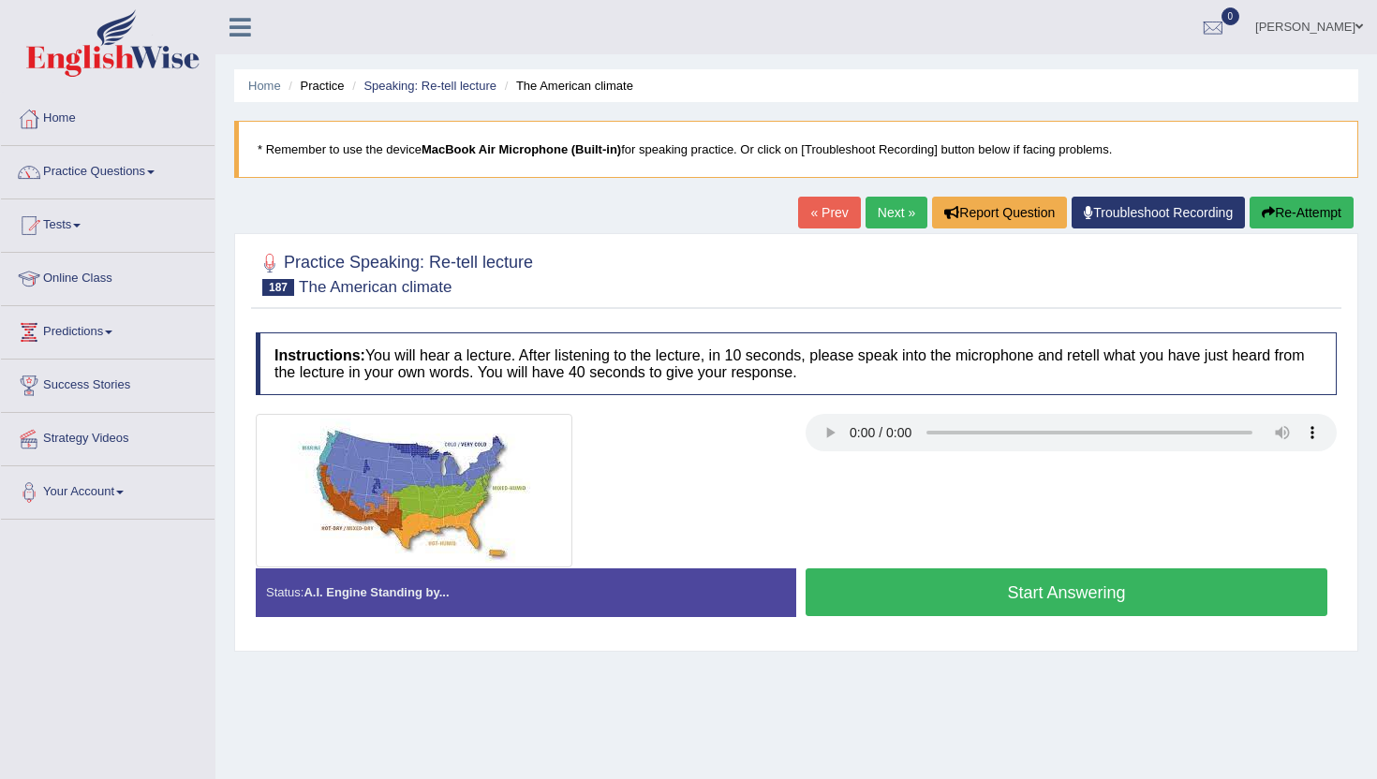
click at [978, 570] on button "Start Answering" at bounding box center [1066, 592] width 522 height 48
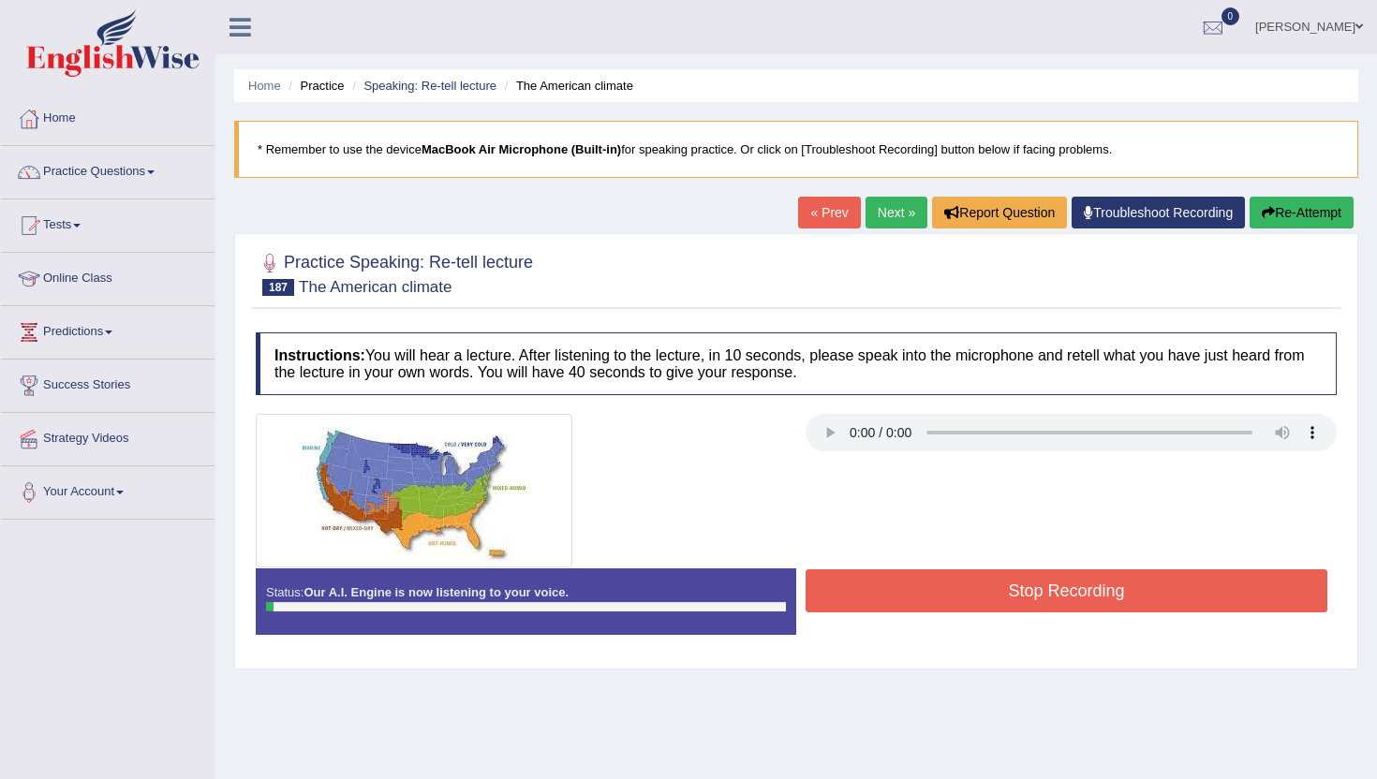
click at [978, 587] on button "Stop Recording" at bounding box center [1066, 590] width 522 height 43
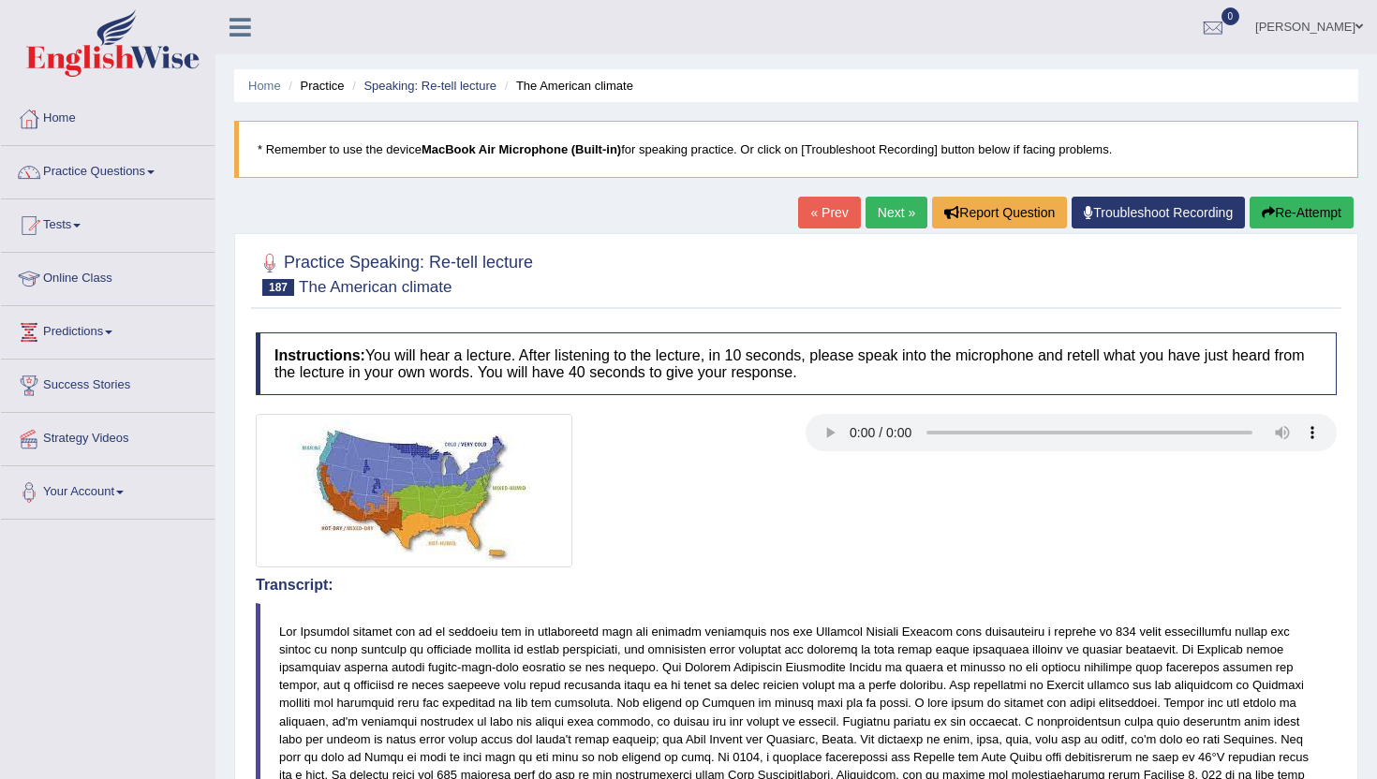
click at [1297, 202] on button "Re-Attempt" at bounding box center [1301, 213] width 104 height 32
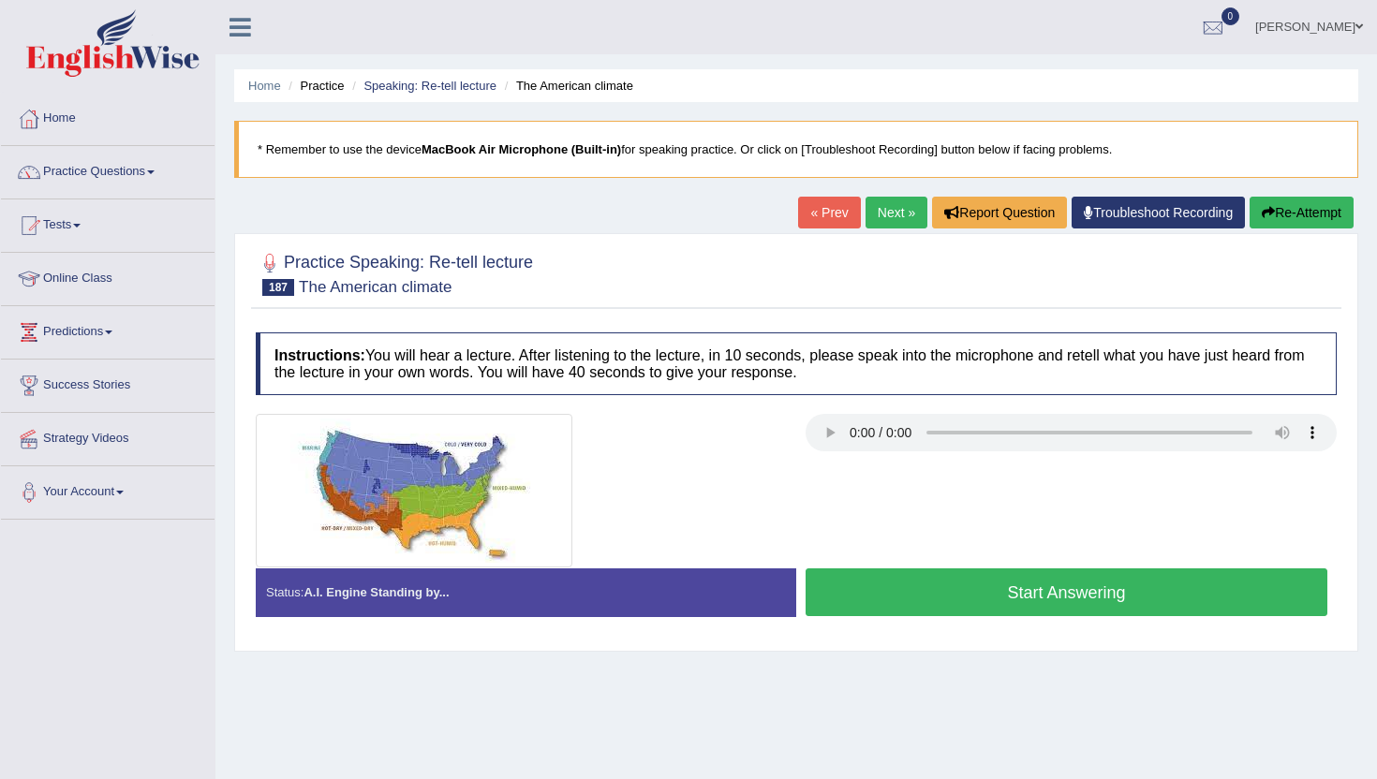
click at [945, 586] on button "Start Answering" at bounding box center [1066, 592] width 522 height 48
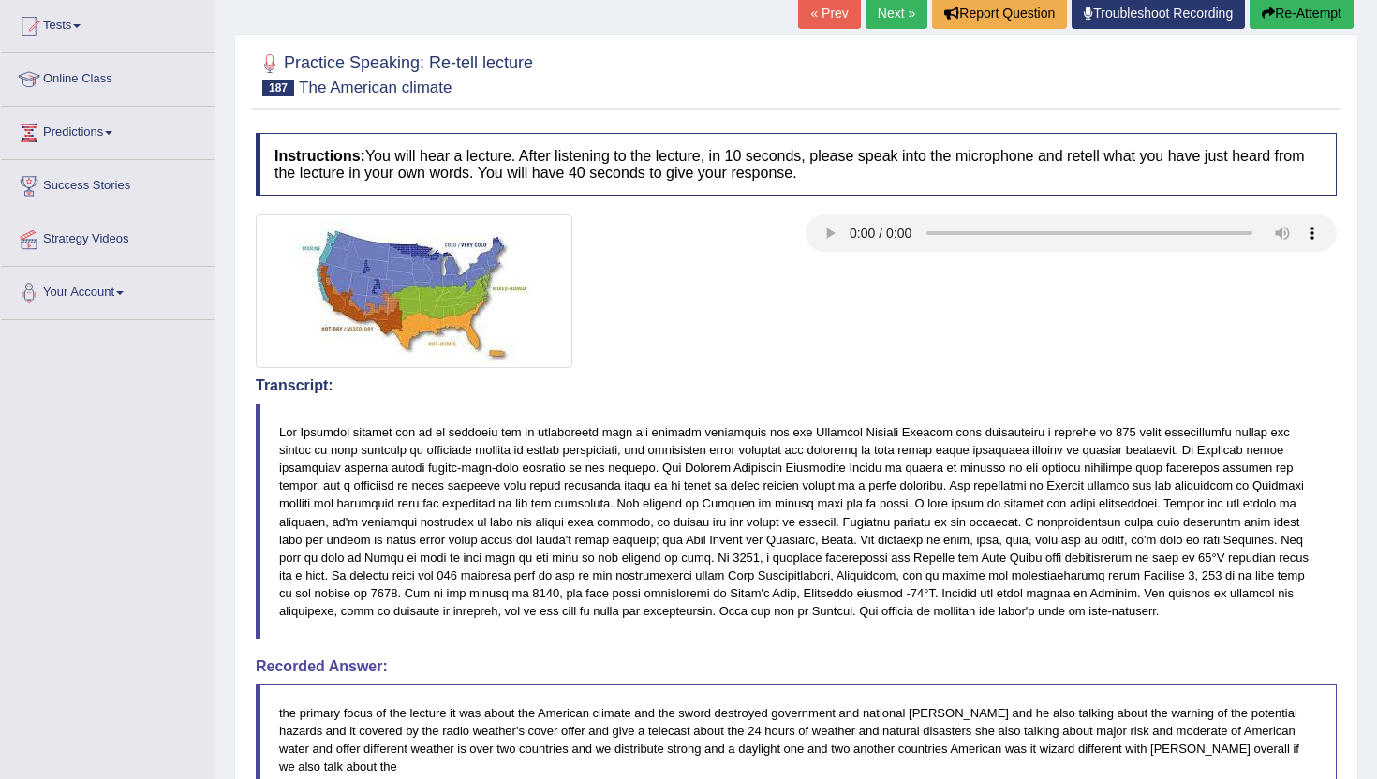
scroll to position [187, 0]
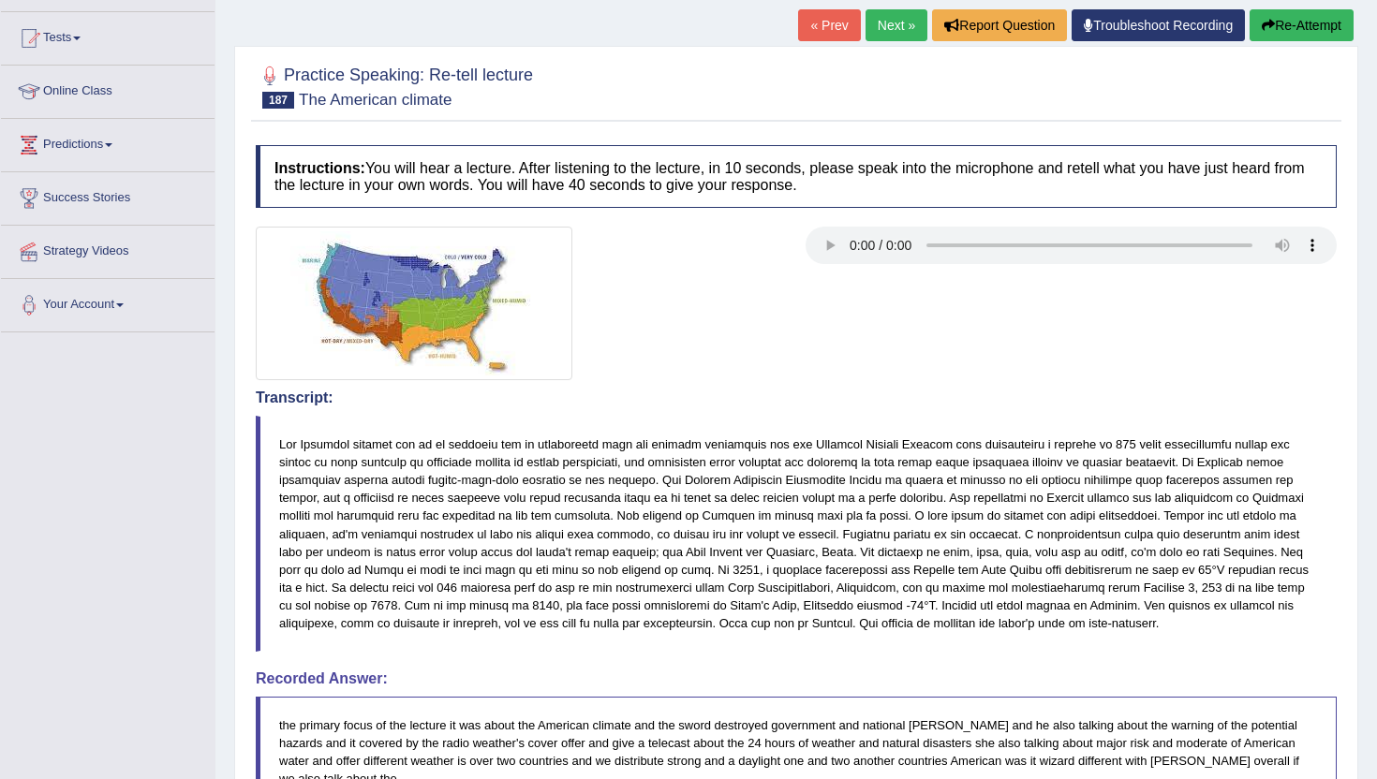
click at [877, 33] on link "Next »" at bounding box center [896, 25] width 62 height 32
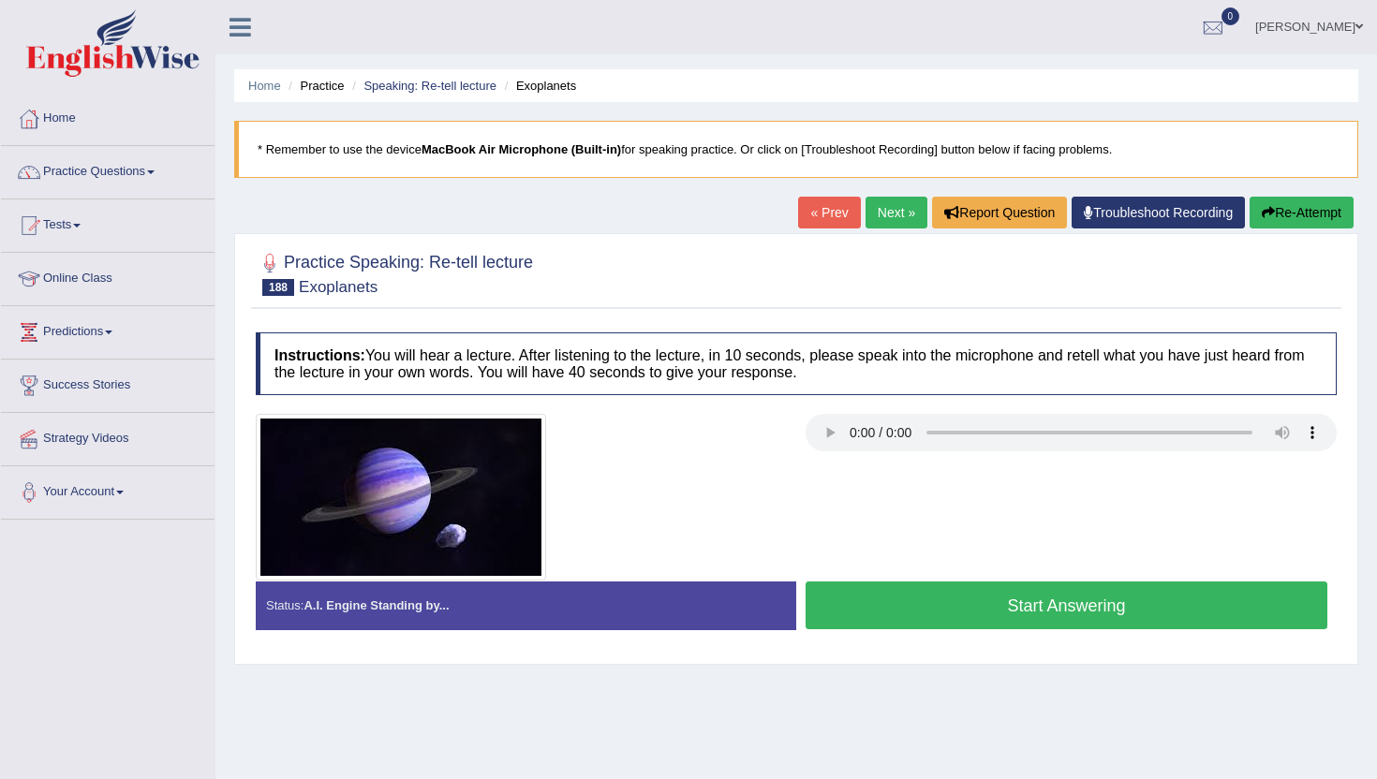
click at [1020, 610] on button "Start Answering" at bounding box center [1066, 606] width 522 height 48
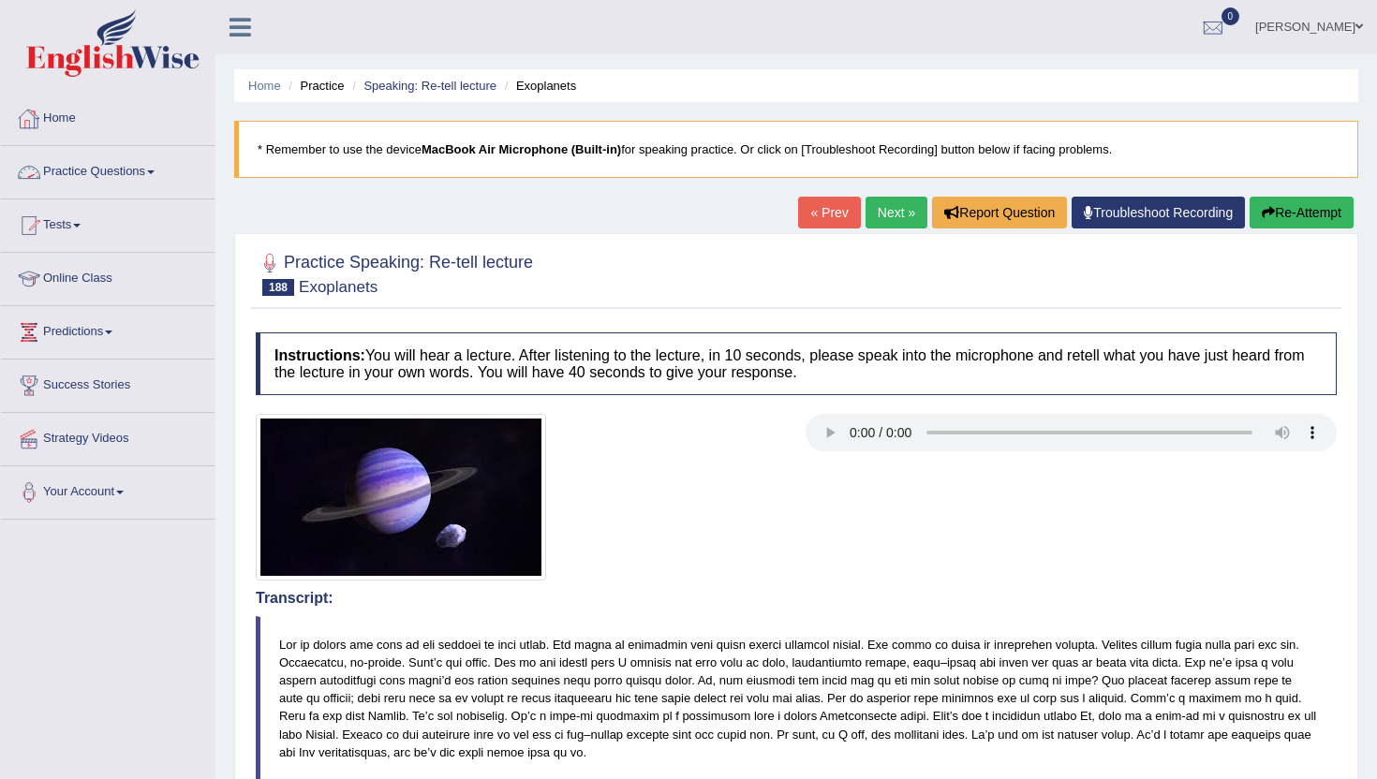
click at [82, 171] on link "Practice Questions" at bounding box center [108, 169] width 214 height 47
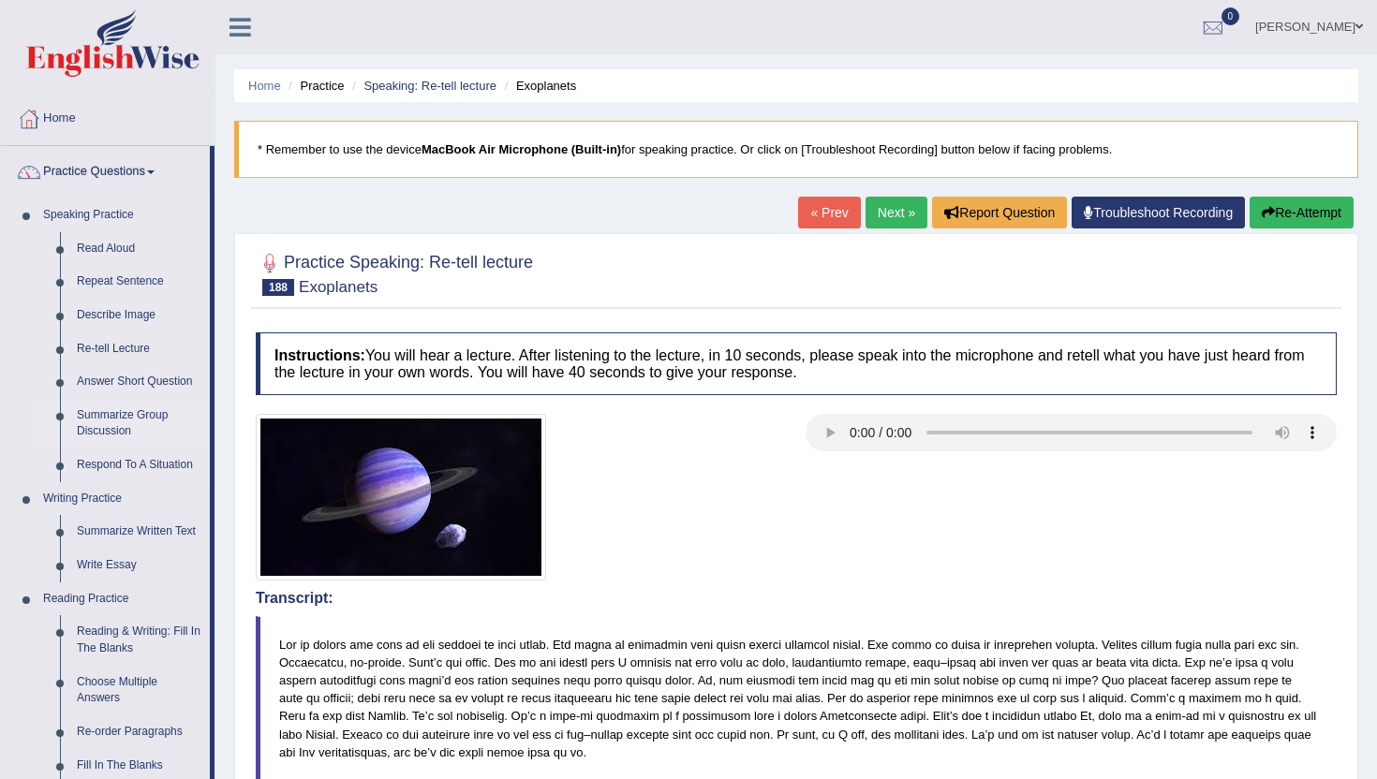
click at [105, 414] on link "Summarize Group Discussion" at bounding box center [138, 424] width 141 height 50
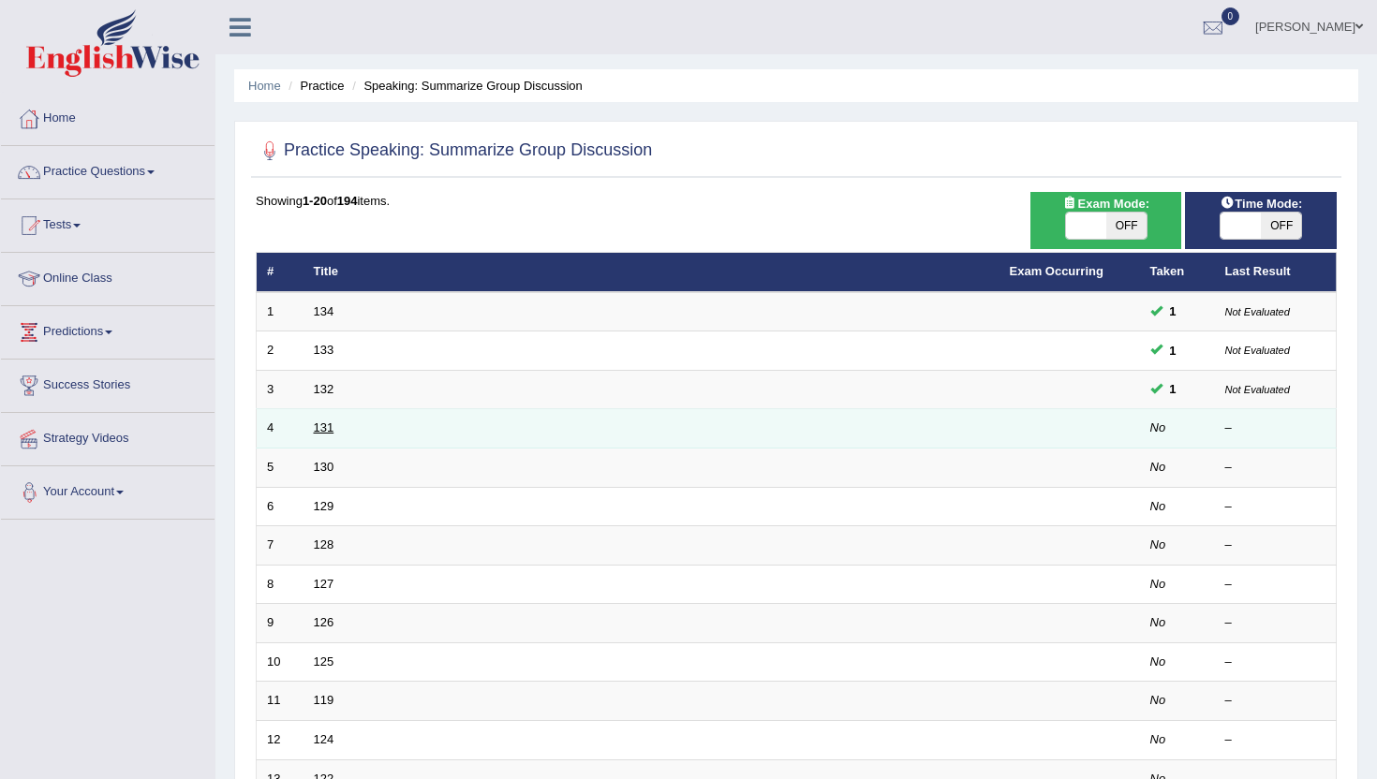
click at [323, 427] on link "131" at bounding box center [324, 427] width 21 height 14
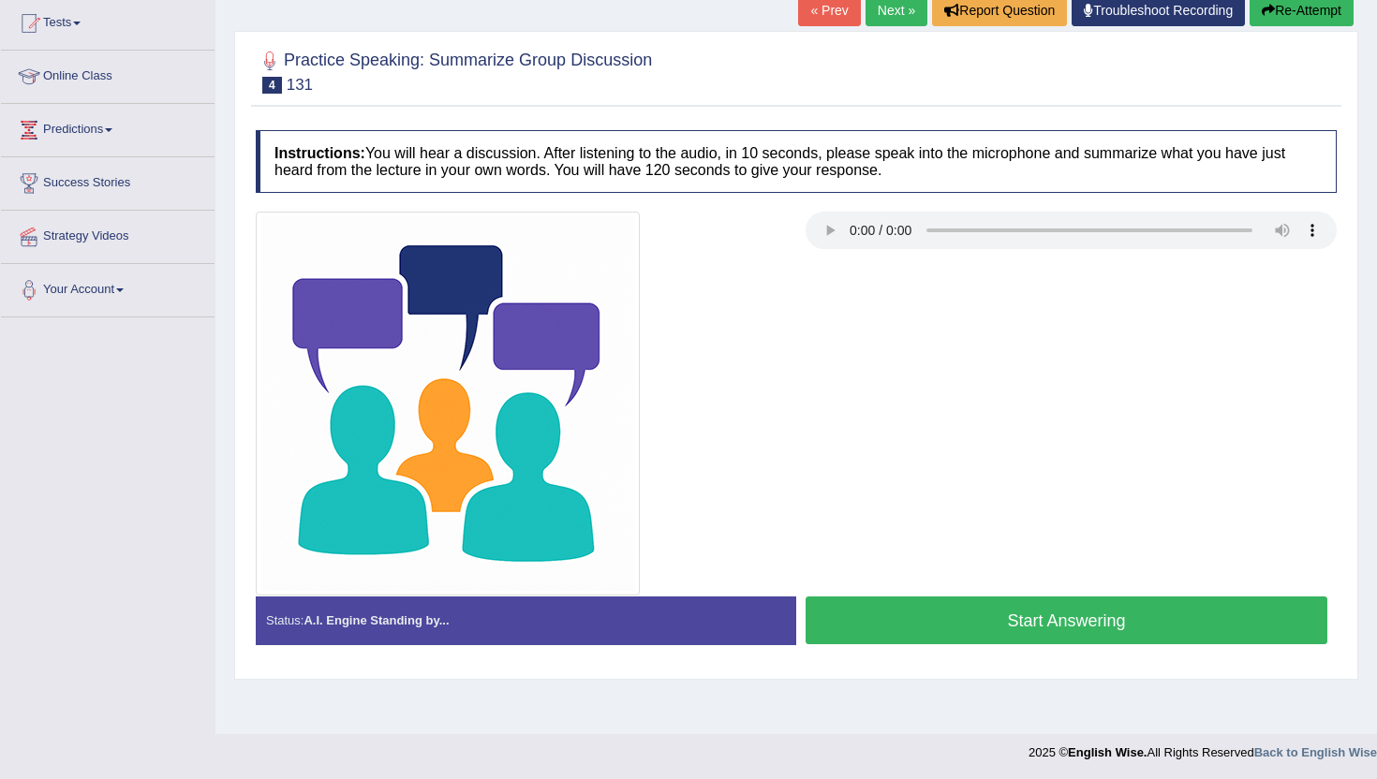
scroll to position [204, 0]
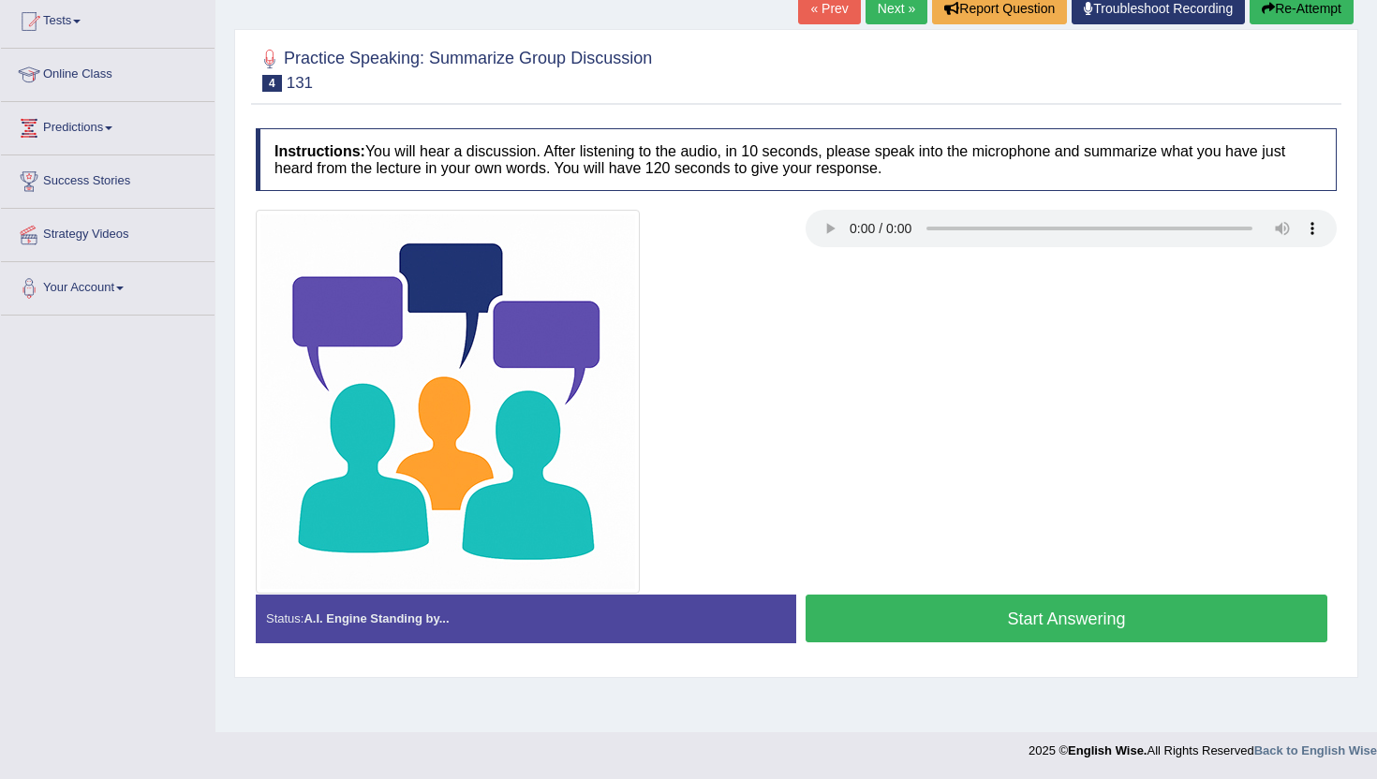
click at [898, 614] on button "Start Answering" at bounding box center [1066, 619] width 522 height 48
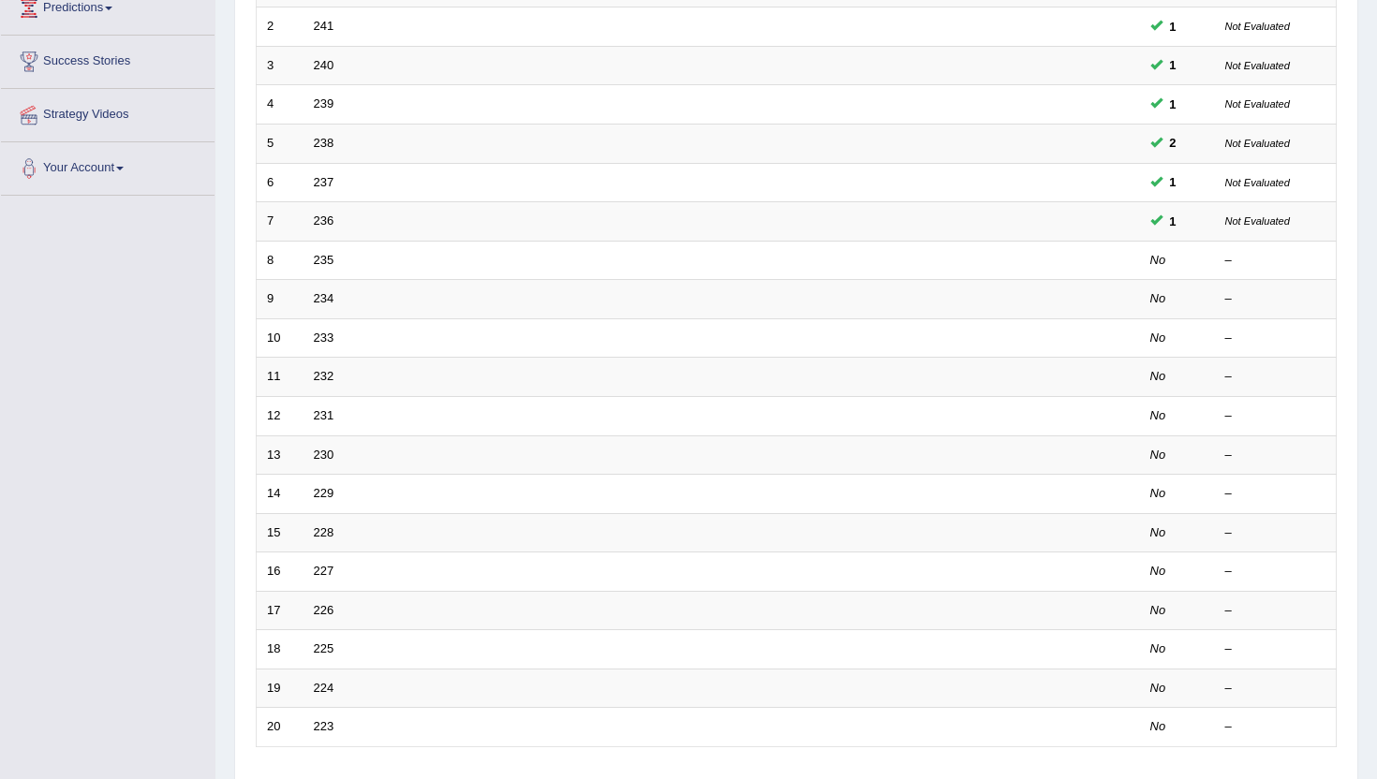
scroll to position [337, 0]
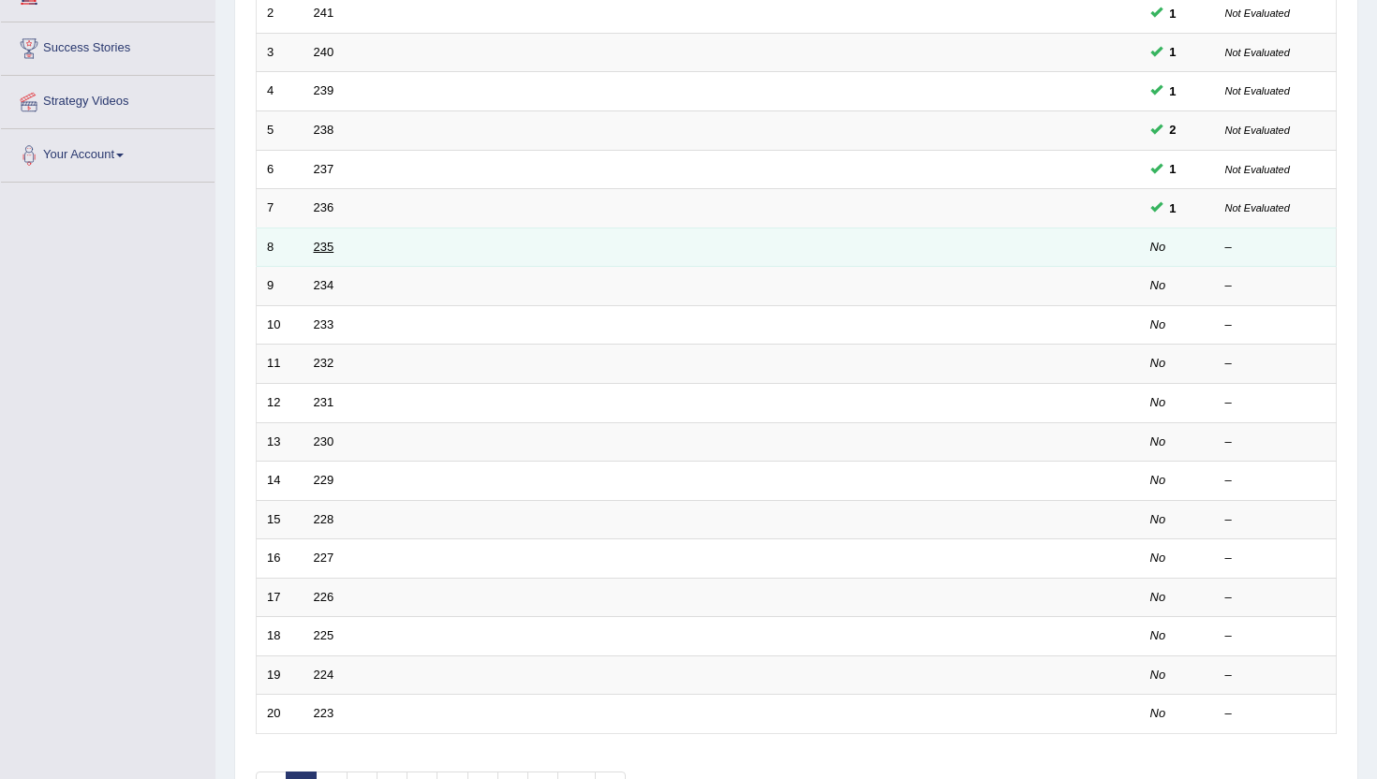
click at [314, 253] on link "235" at bounding box center [324, 247] width 21 height 14
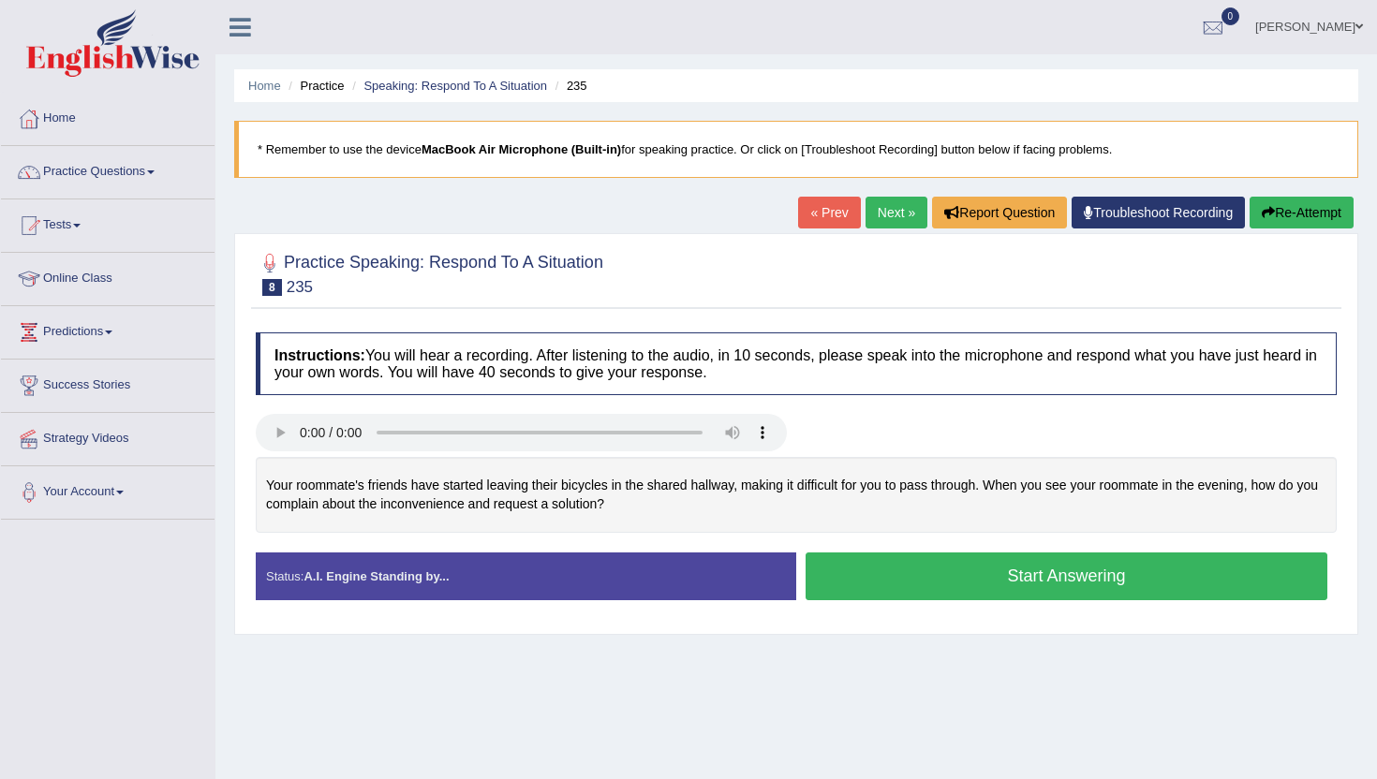
click at [859, 568] on button "Start Answering" at bounding box center [1066, 576] width 522 height 48
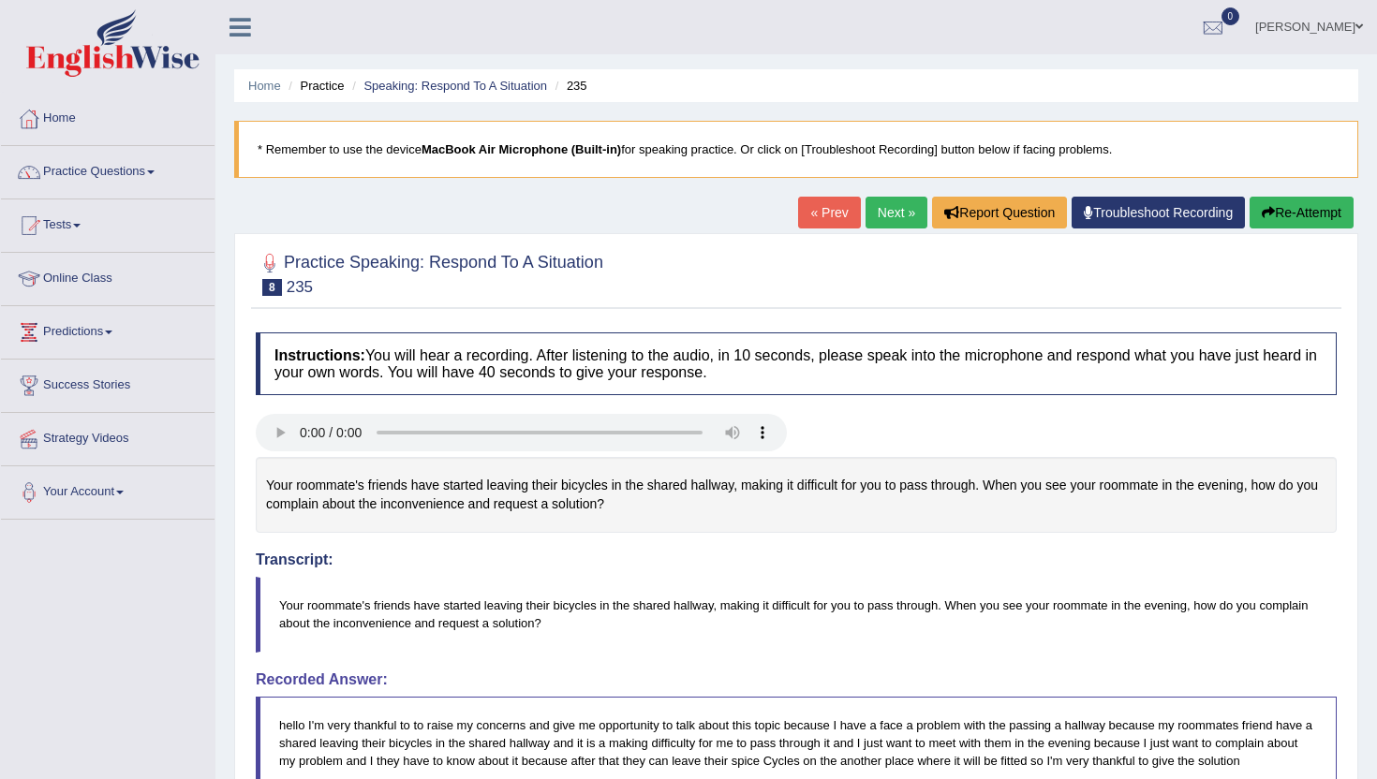
click at [901, 210] on link "Next »" at bounding box center [896, 213] width 62 height 32
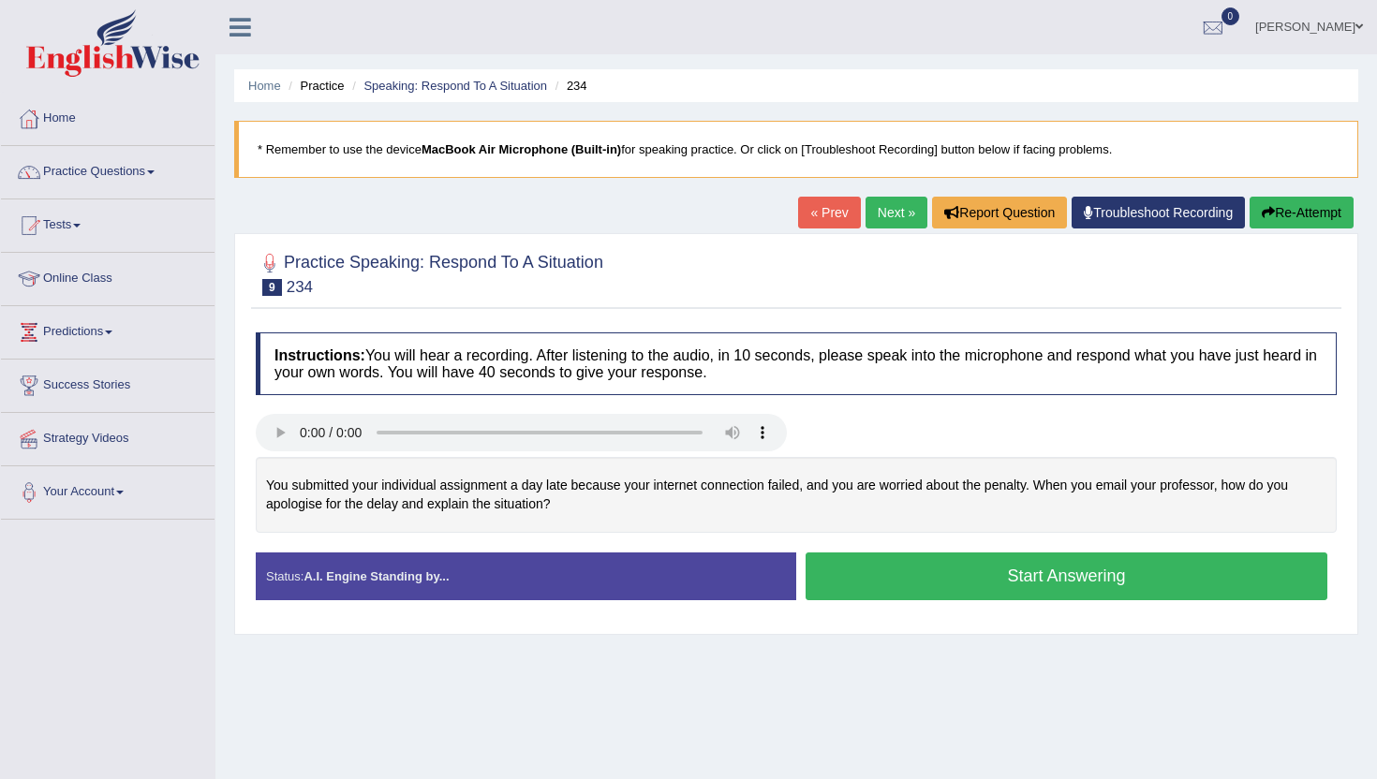
click at [901, 562] on button "Start Answering" at bounding box center [1066, 576] width 522 height 48
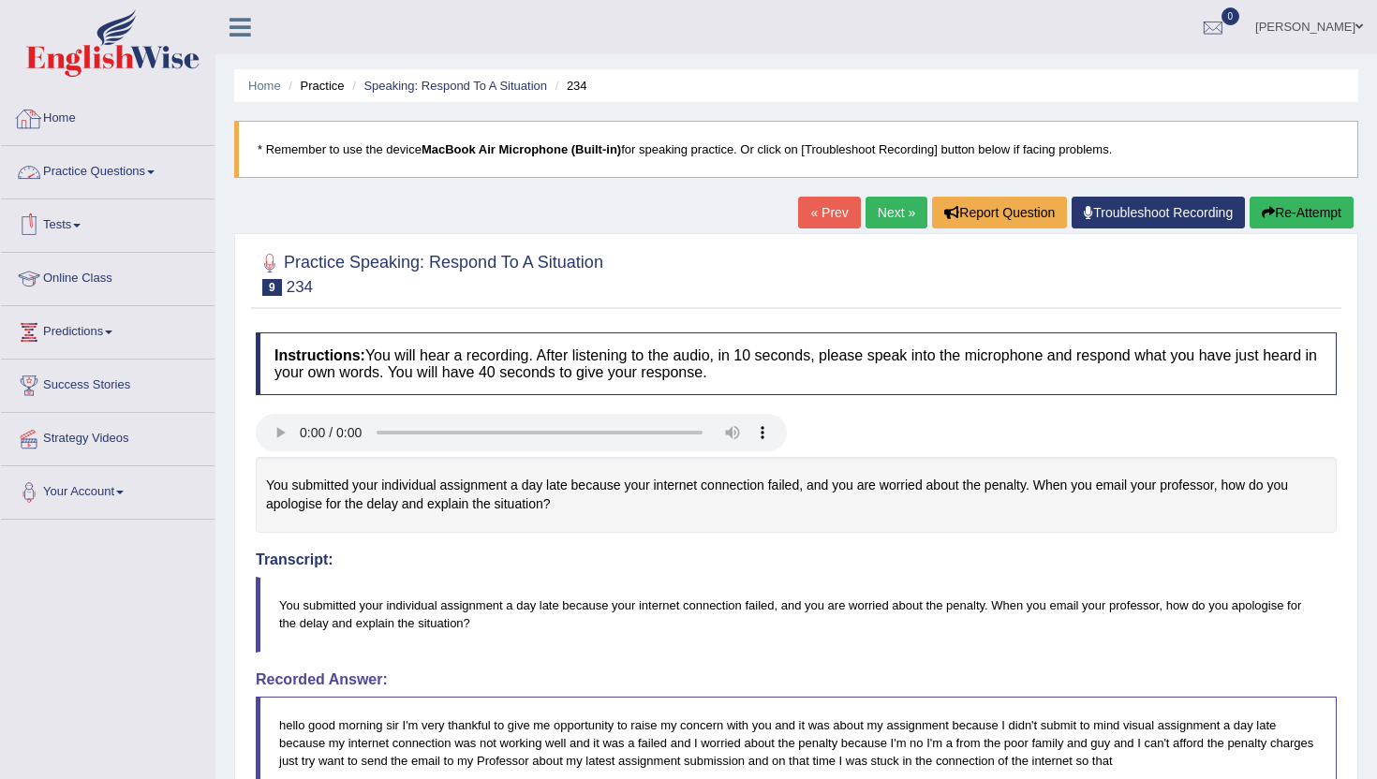
click at [52, 125] on link "Home" at bounding box center [108, 116] width 214 height 47
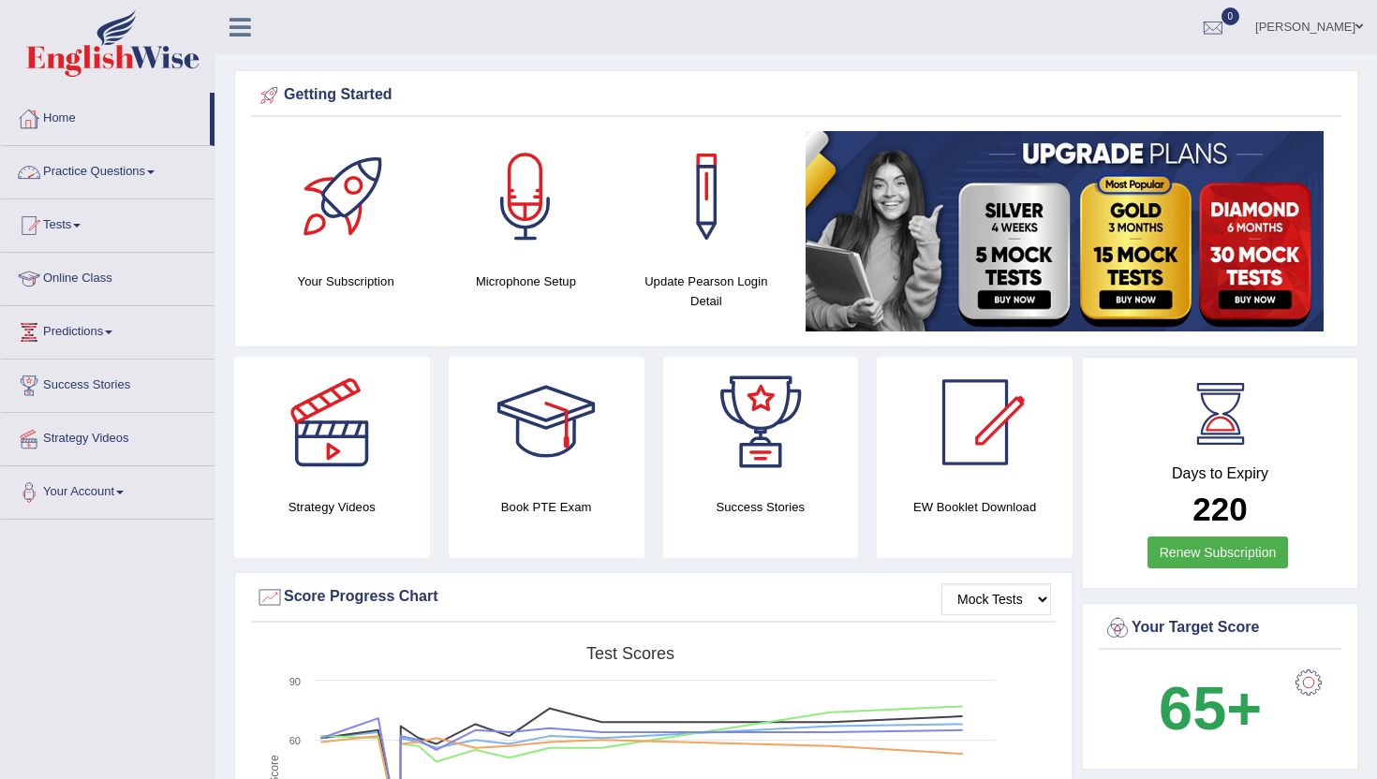
click at [117, 175] on link "Practice Questions" at bounding box center [108, 169] width 214 height 47
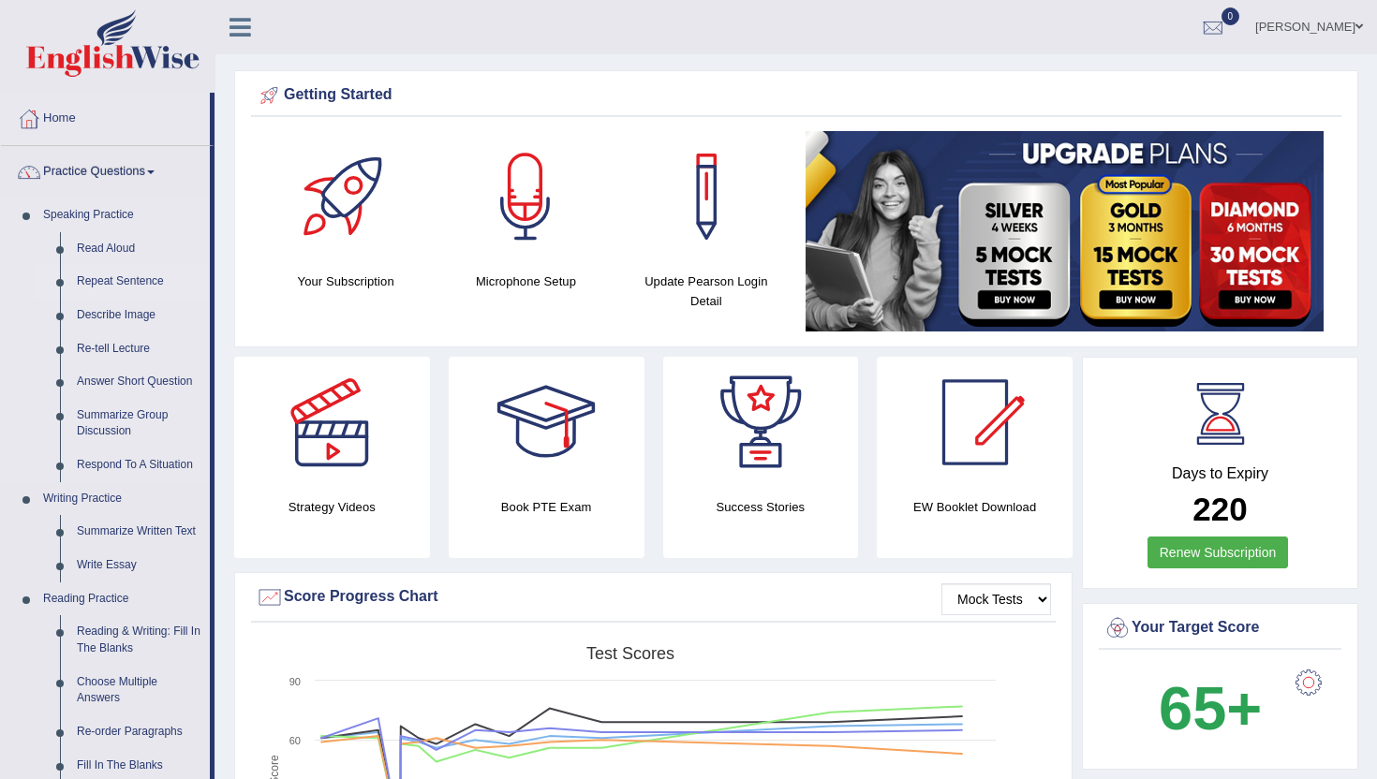
click at [120, 288] on link "Repeat Sentence" at bounding box center [138, 282] width 141 height 34
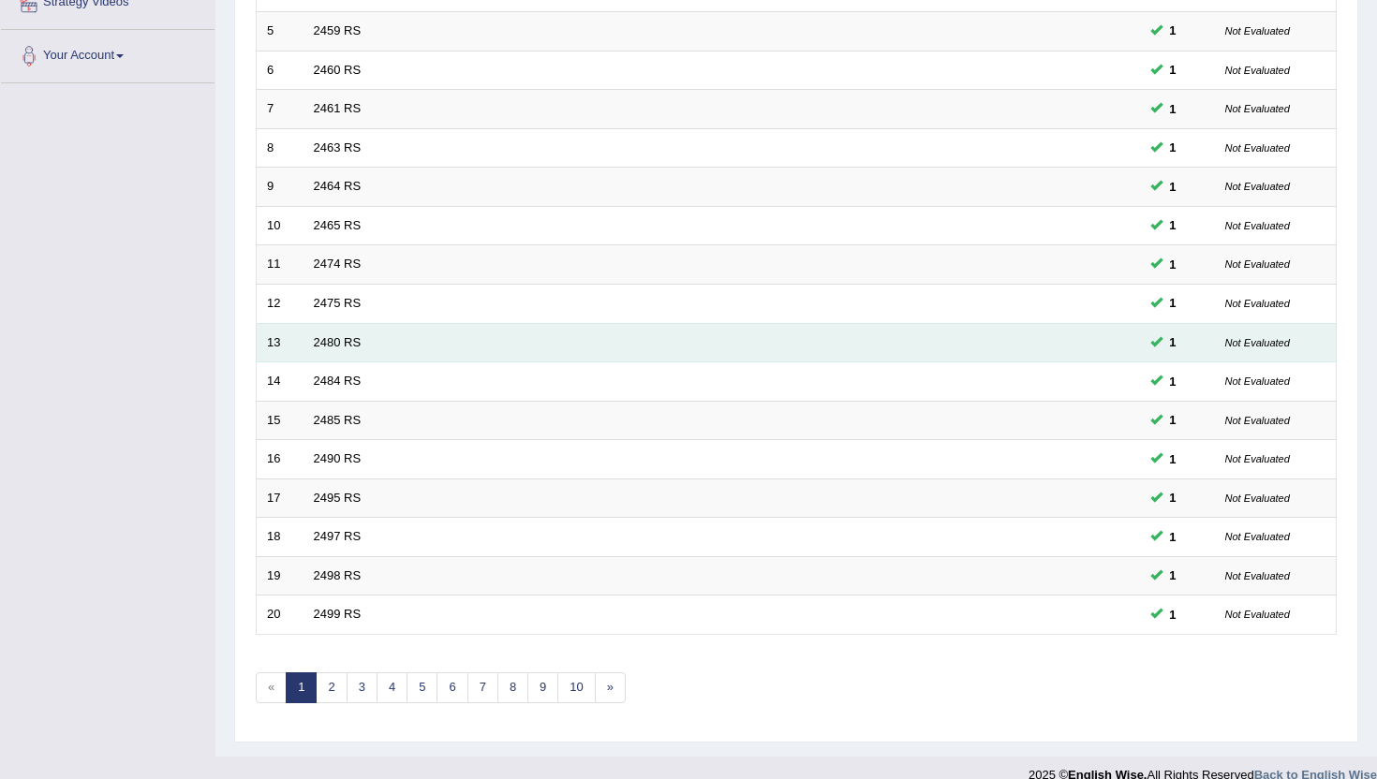
scroll to position [461, 0]
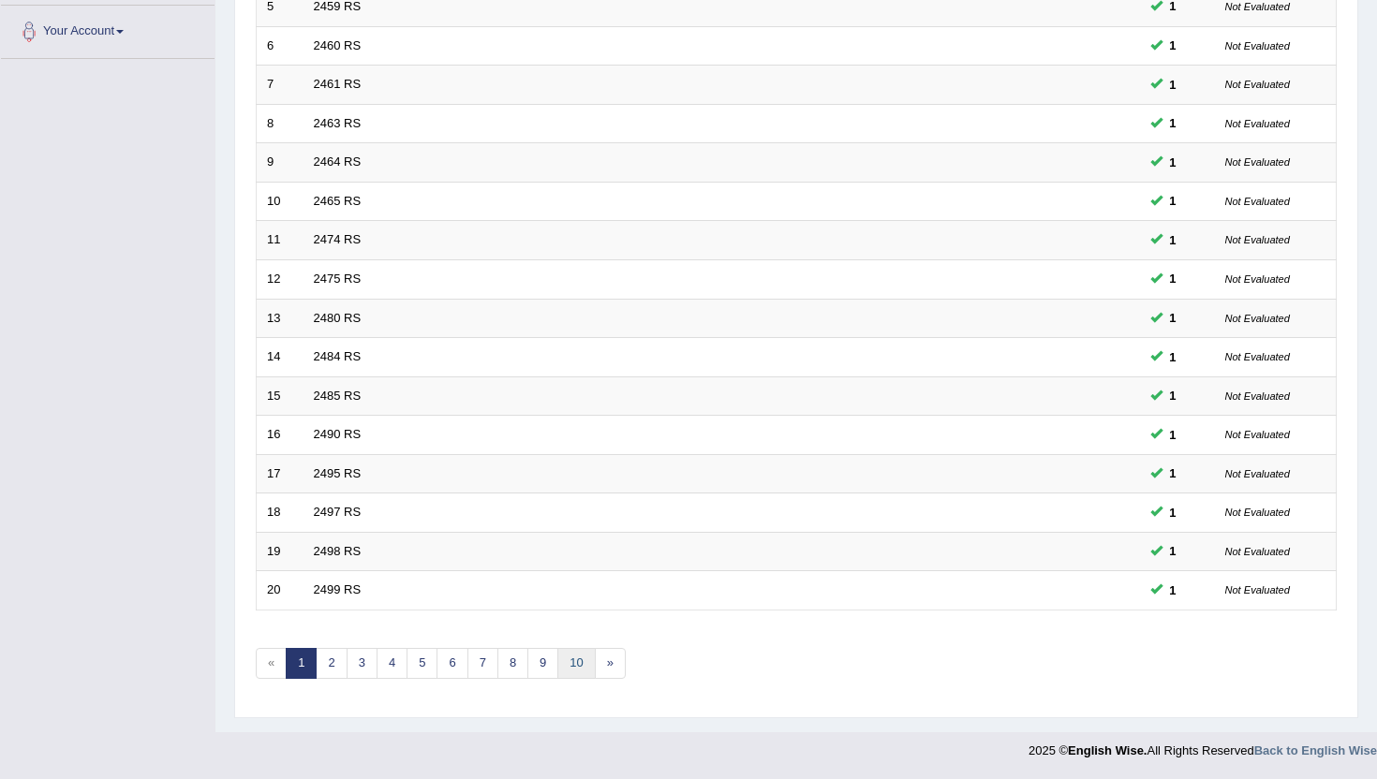
click at [571, 665] on link "10" at bounding box center [575, 663] width 37 height 31
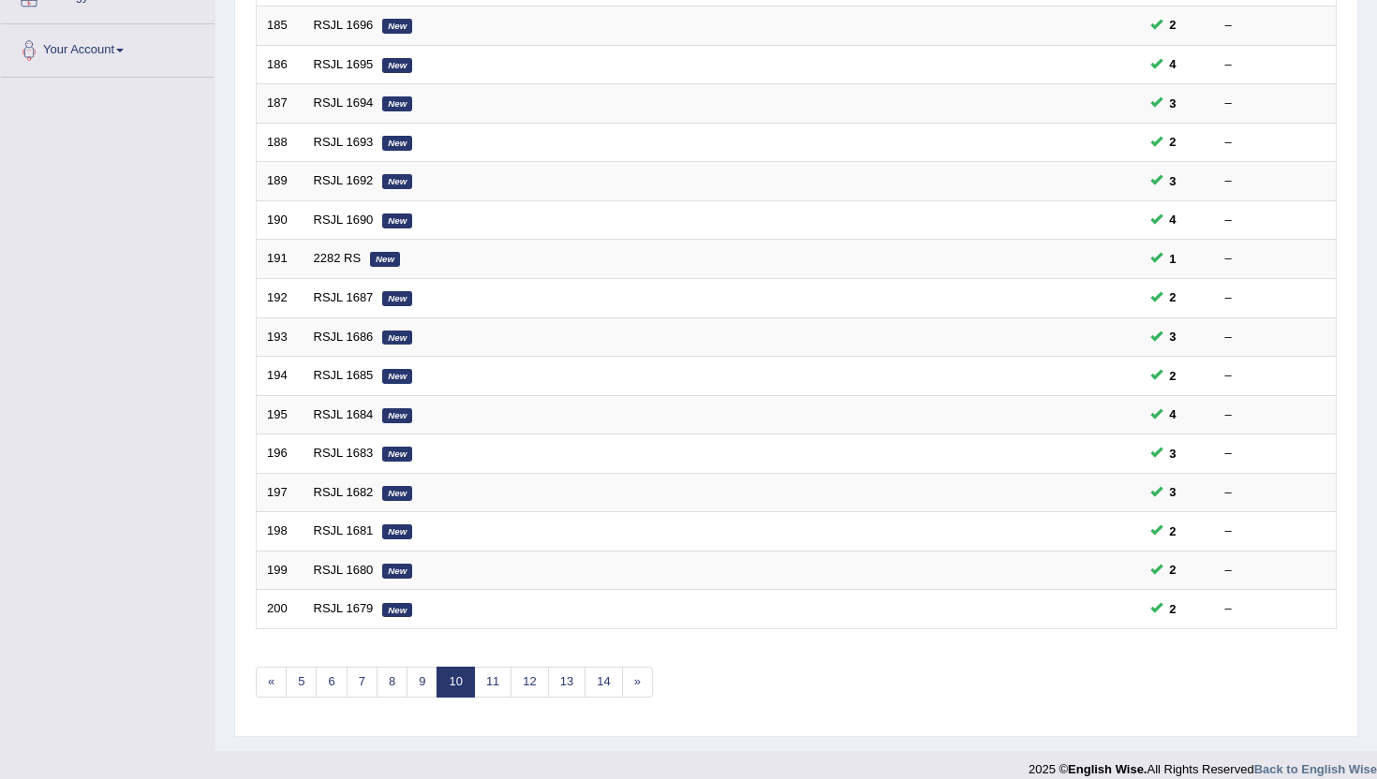
scroll to position [461, 0]
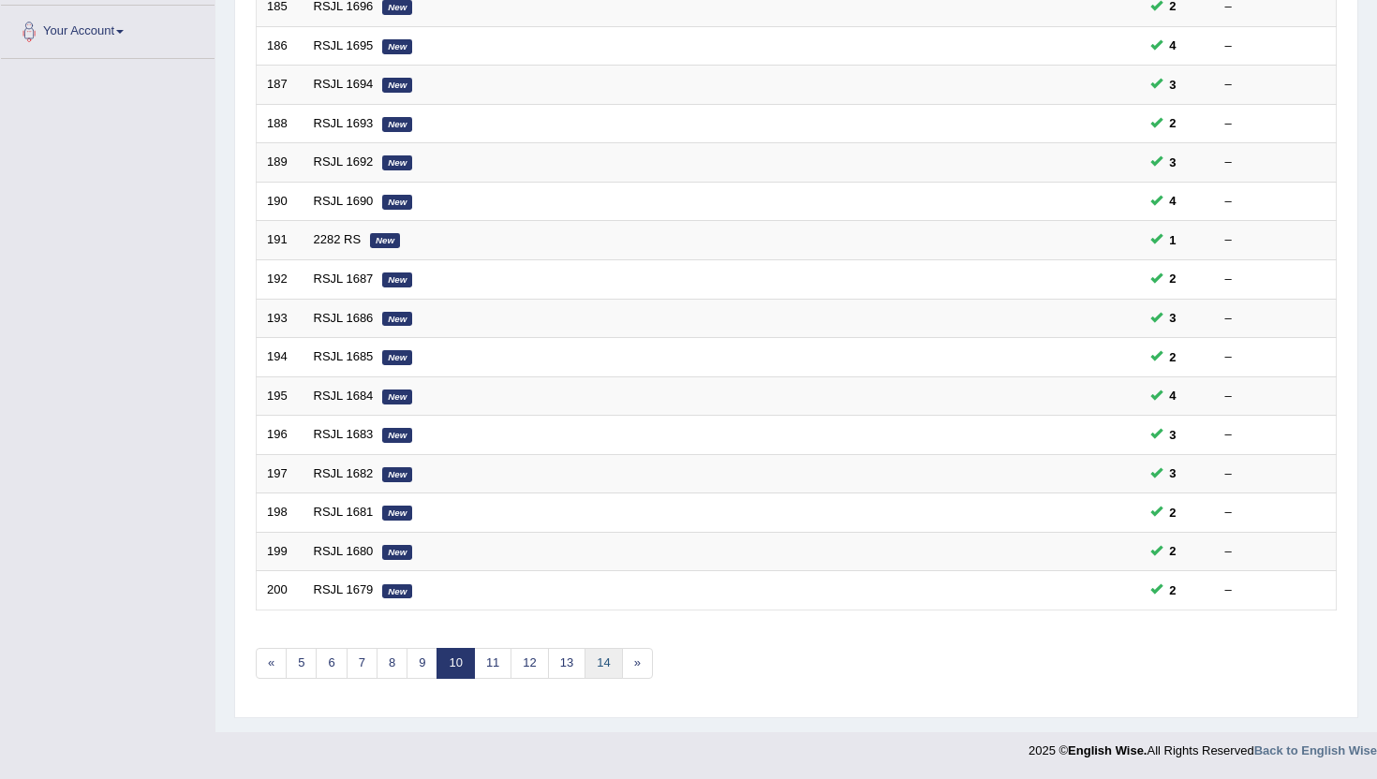
click at [597, 655] on link "14" at bounding box center [602, 663] width 37 height 31
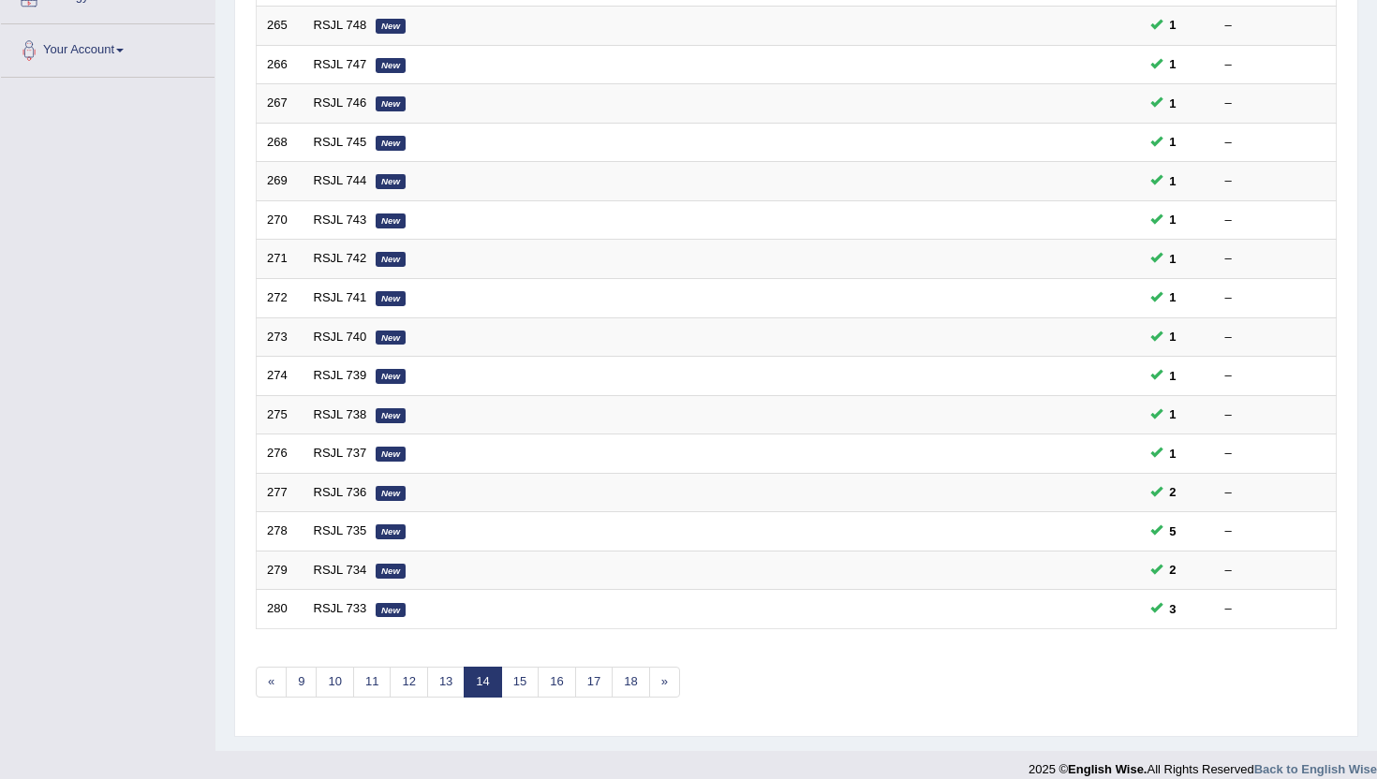
scroll to position [461, 0]
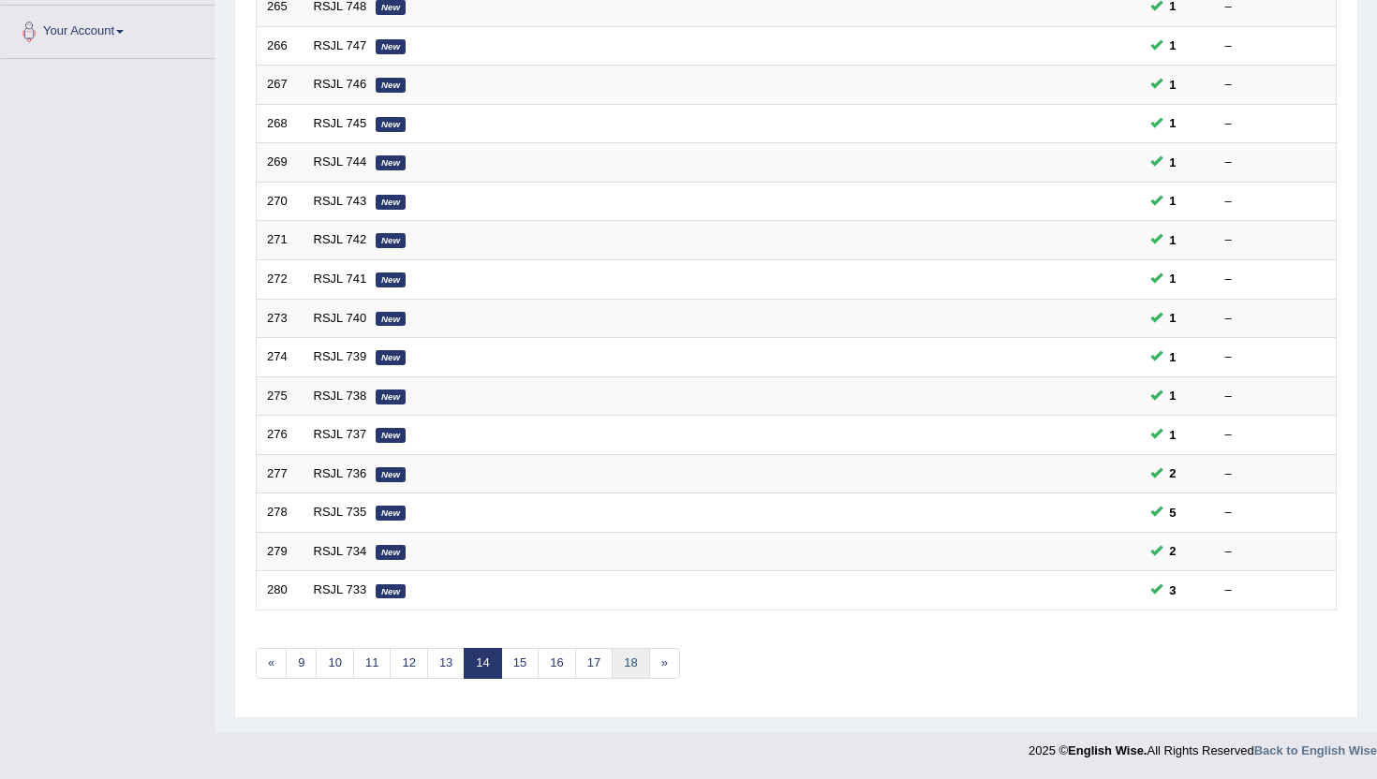
click at [630, 658] on link "18" at bounding box center [629, 663] width 37 height 31
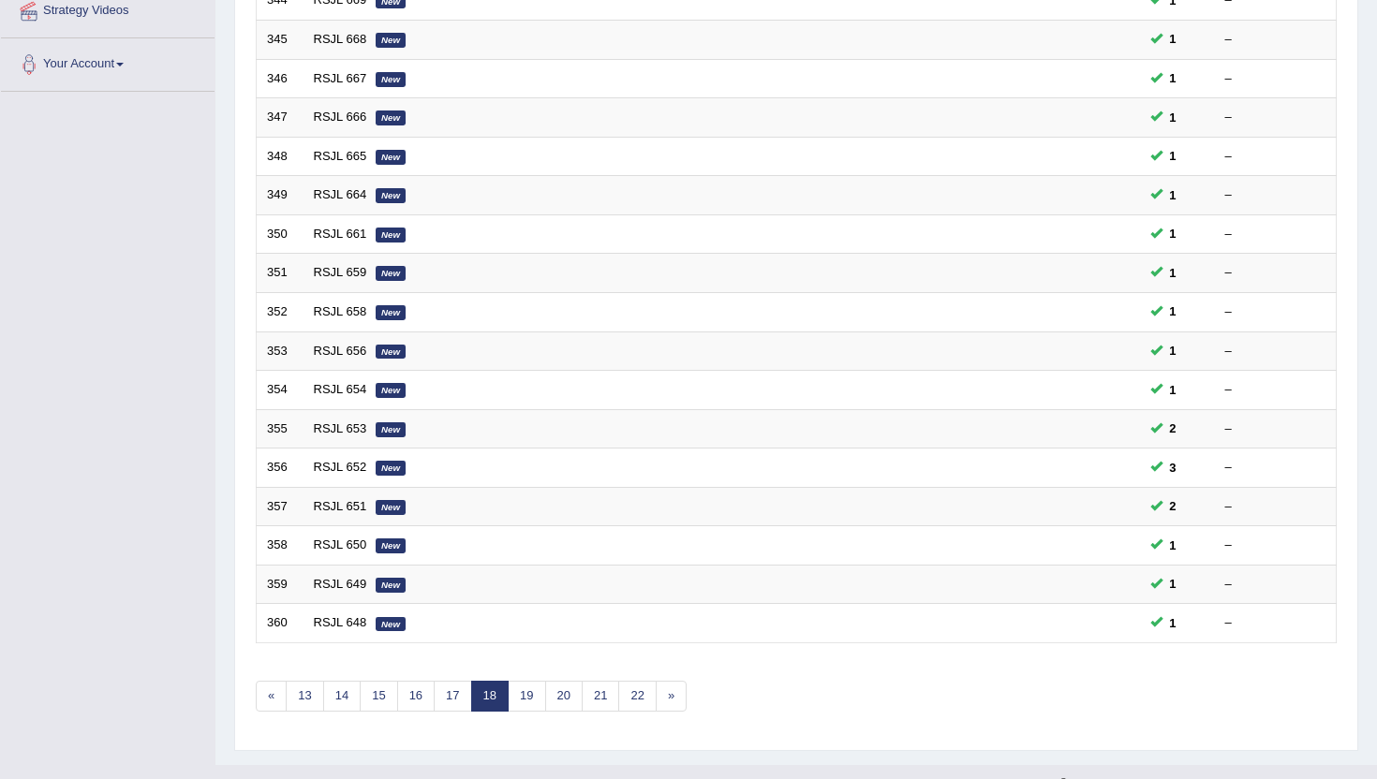
scroll to position [461, 0]
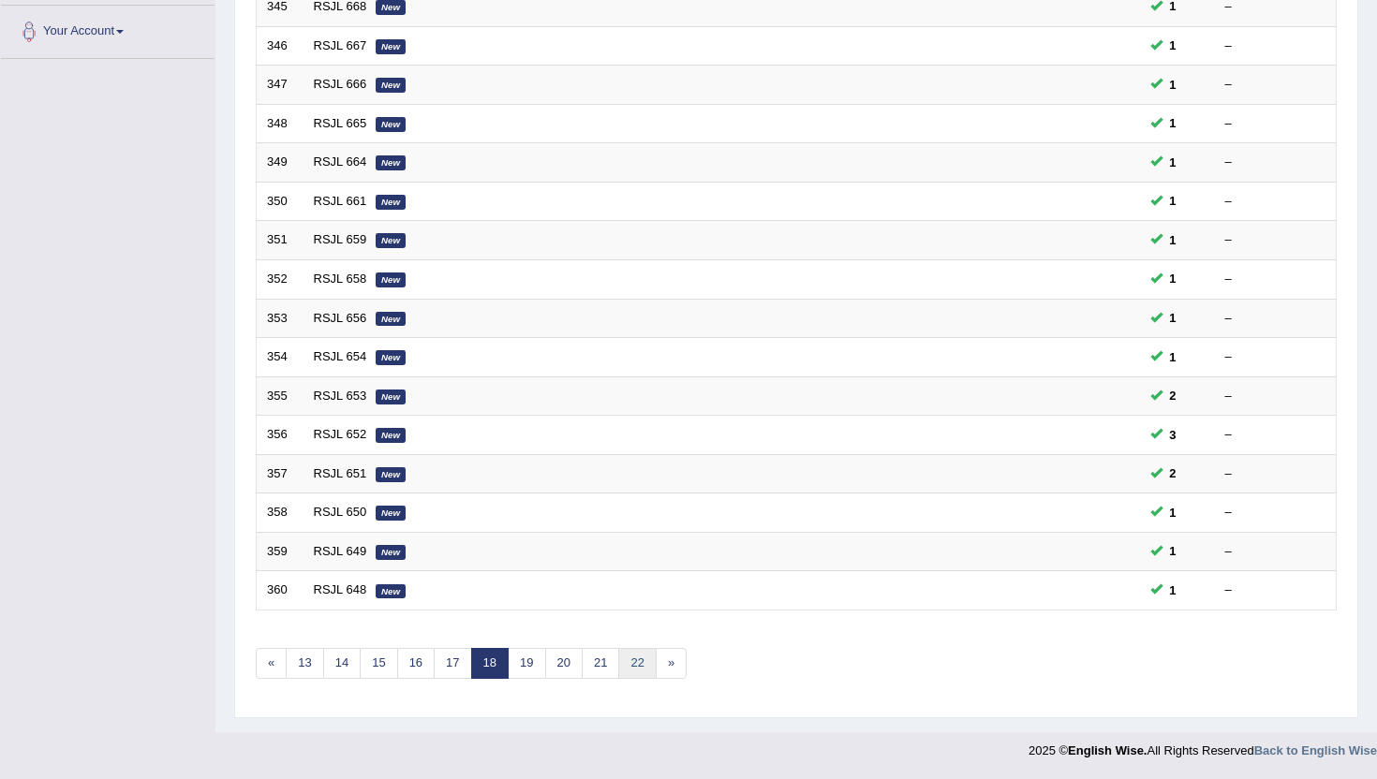
click at [637, 658] on link "22" at bounding box center [636, 663] width 37 height 31
click at [637, 658] on link "26" at bounding box center [636, 663] width 37 height 31
click at [637, 658] on link "30" at bounding box center [636, 663] width 37 height 31
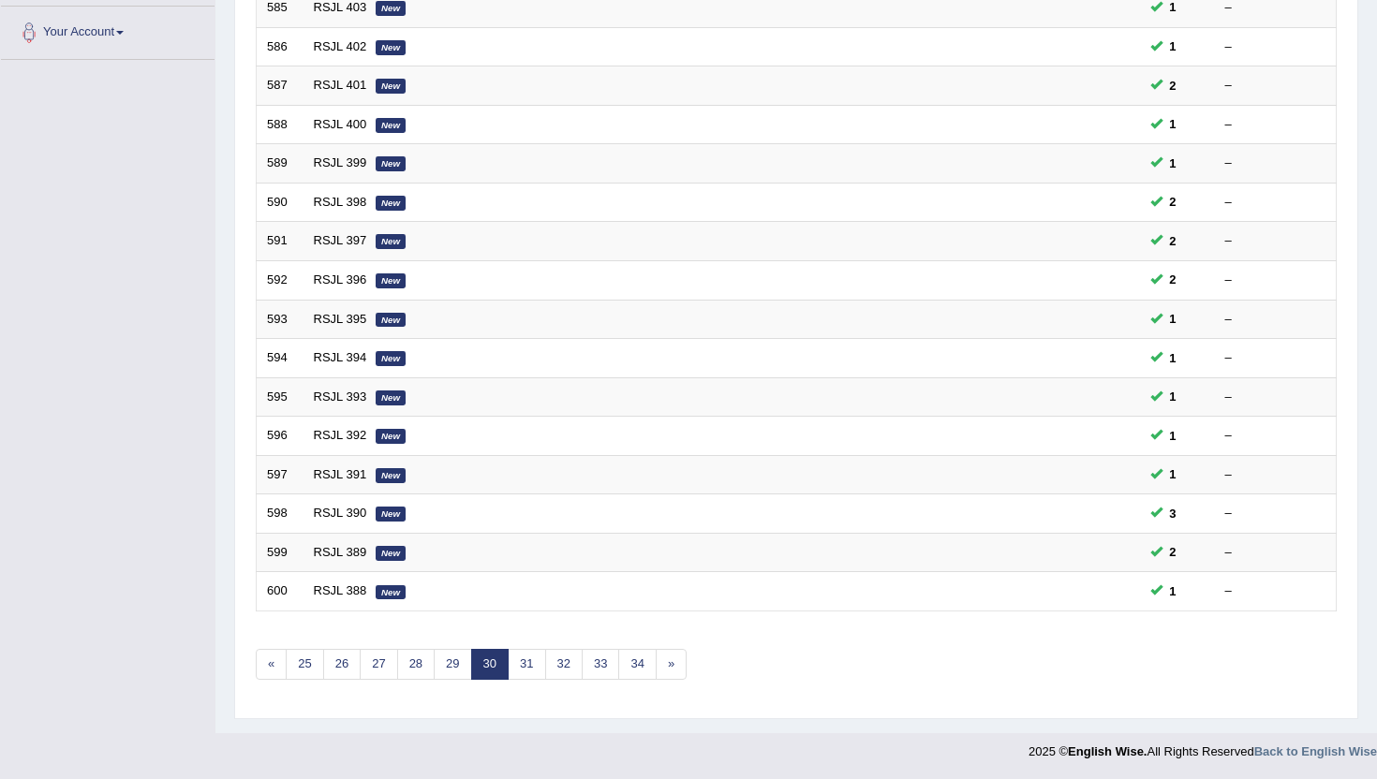
scroll to position [461, 0]
click at [637, 658] on link "34" at bounding box center [636, 663] width 37 height 31
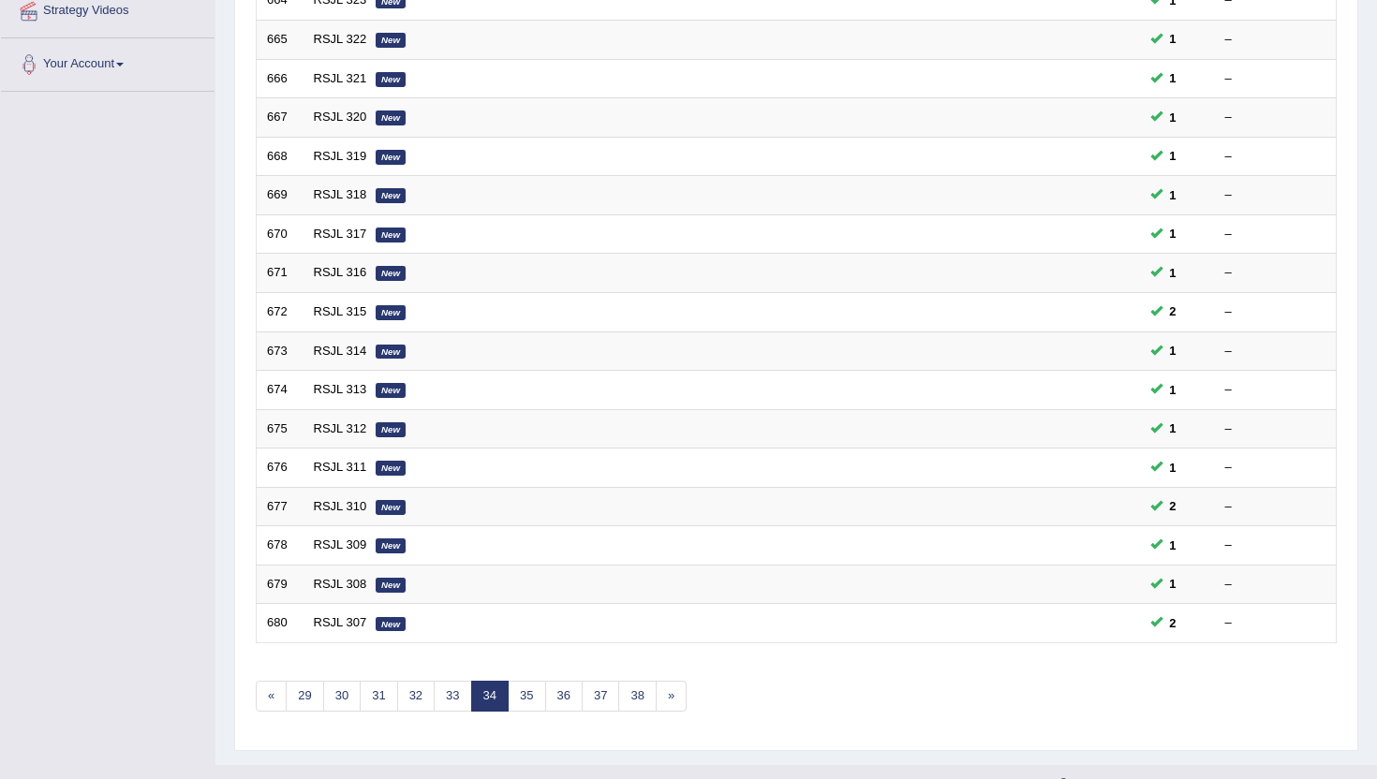
scroll to position [461, 0]
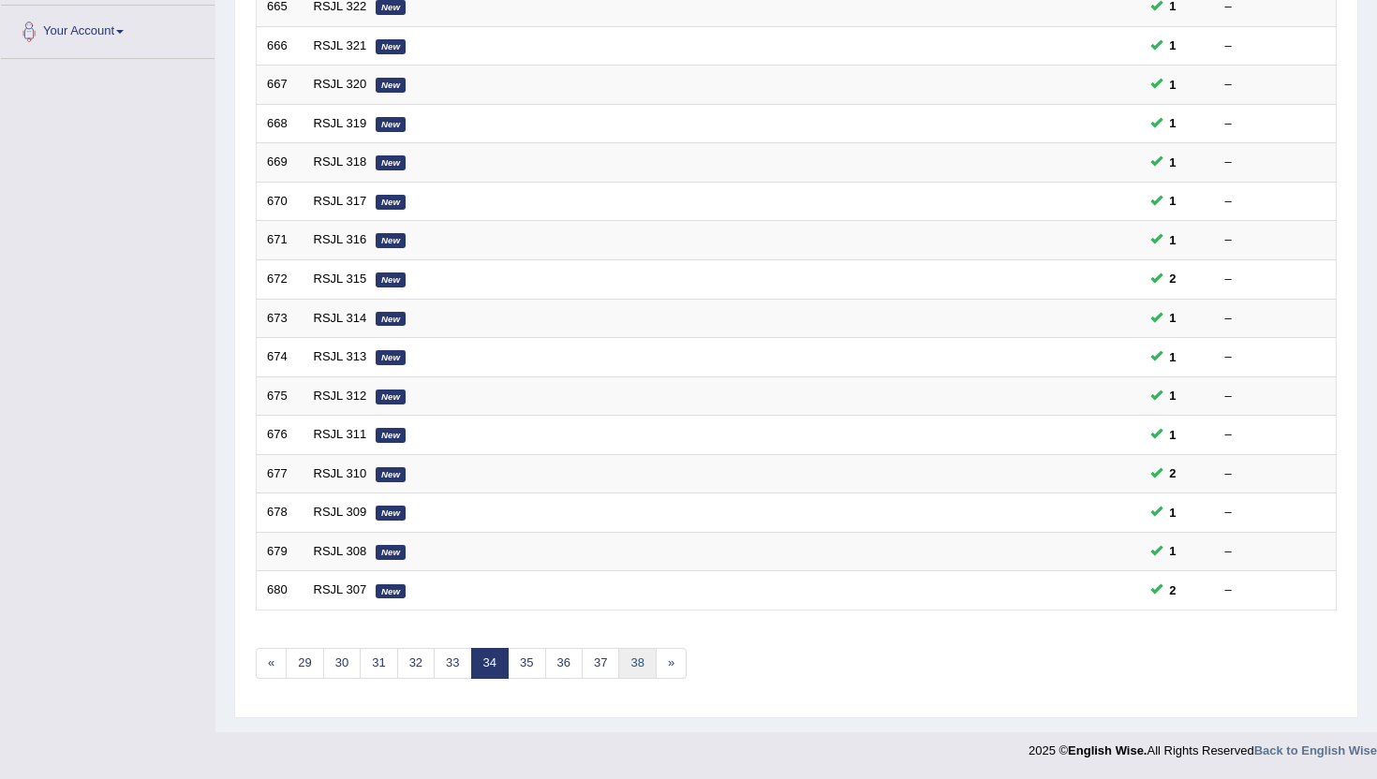
click at [637, 658] on link "38" at bounding box center [636, 663] width 37 height 31
click at [645, 666] on link "42" at bounding box center [636, 663] width 37 height 31
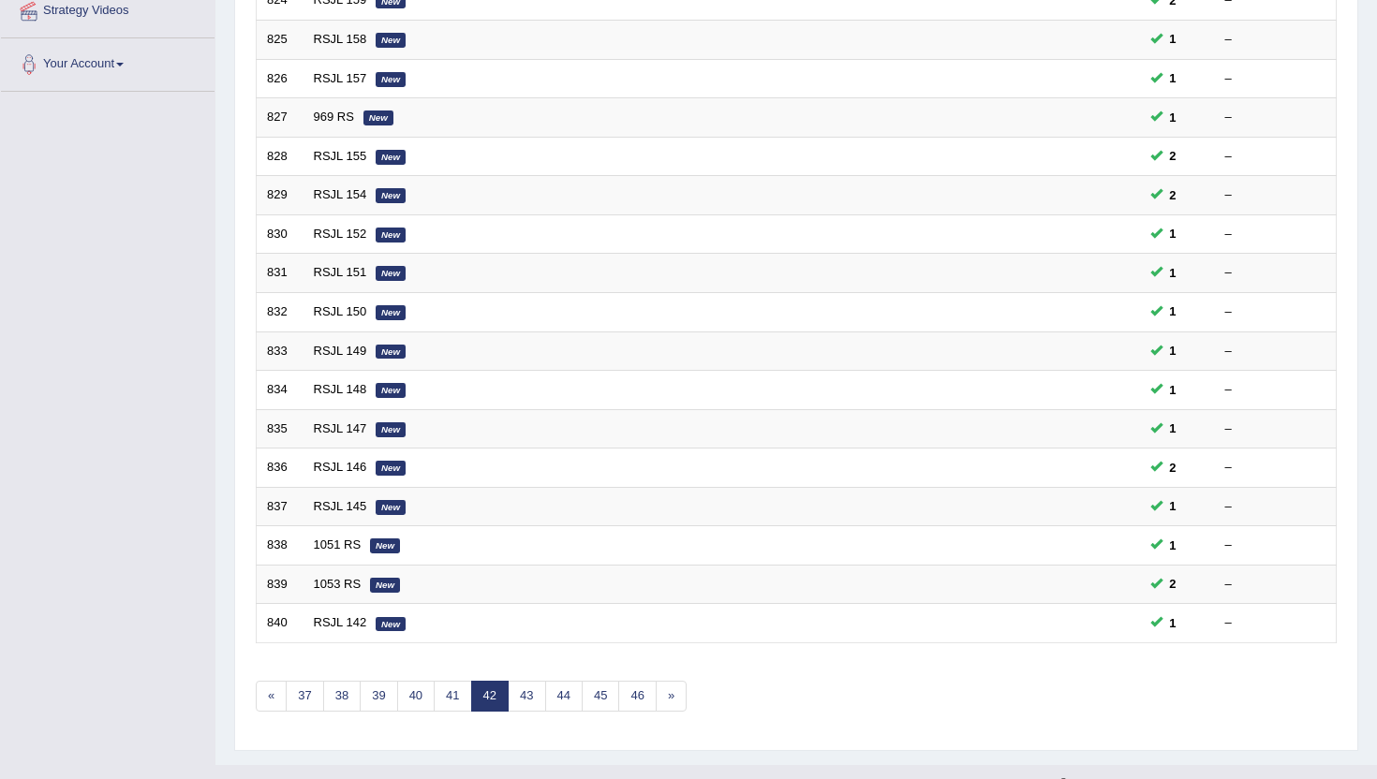
scroll to position [449, 0]
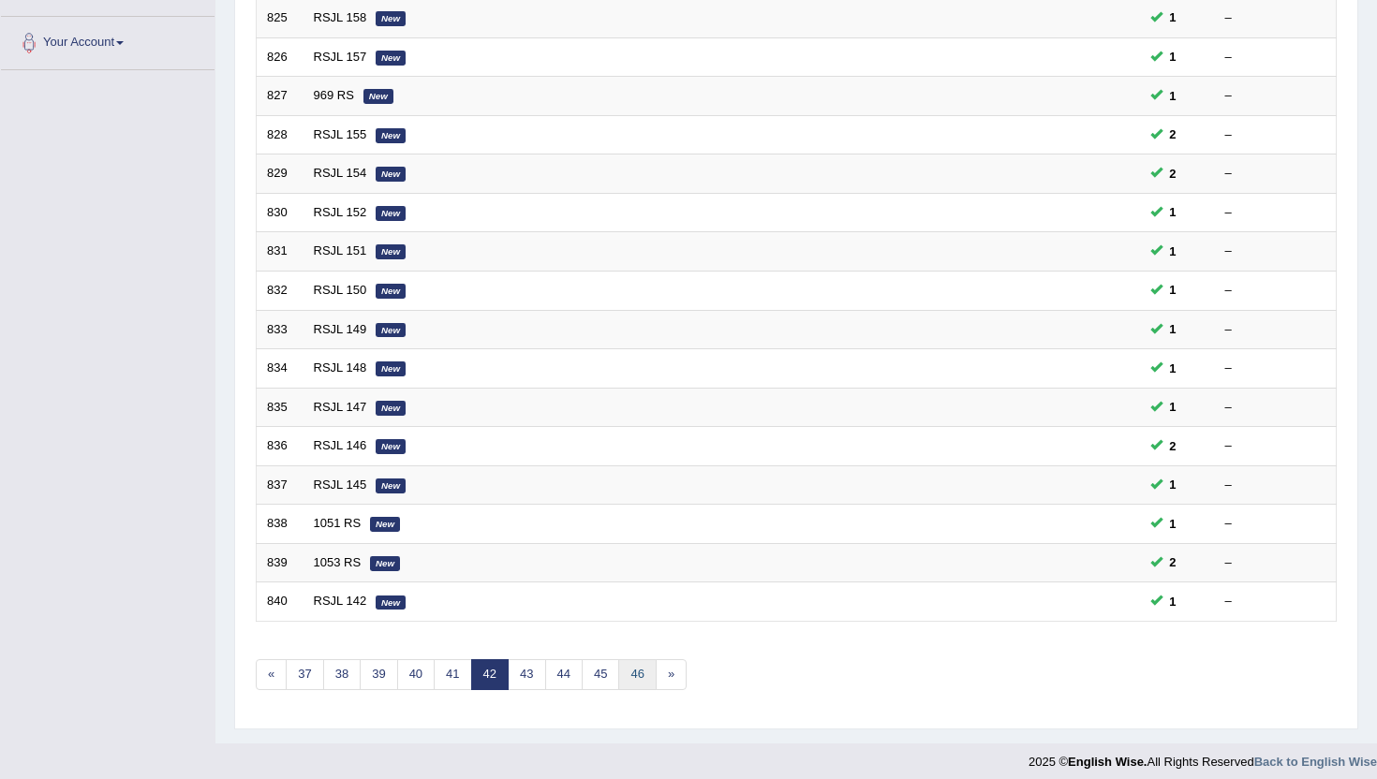
click at [641, 677] on link "46" at bounding box center [636, 674] width 37 height 31
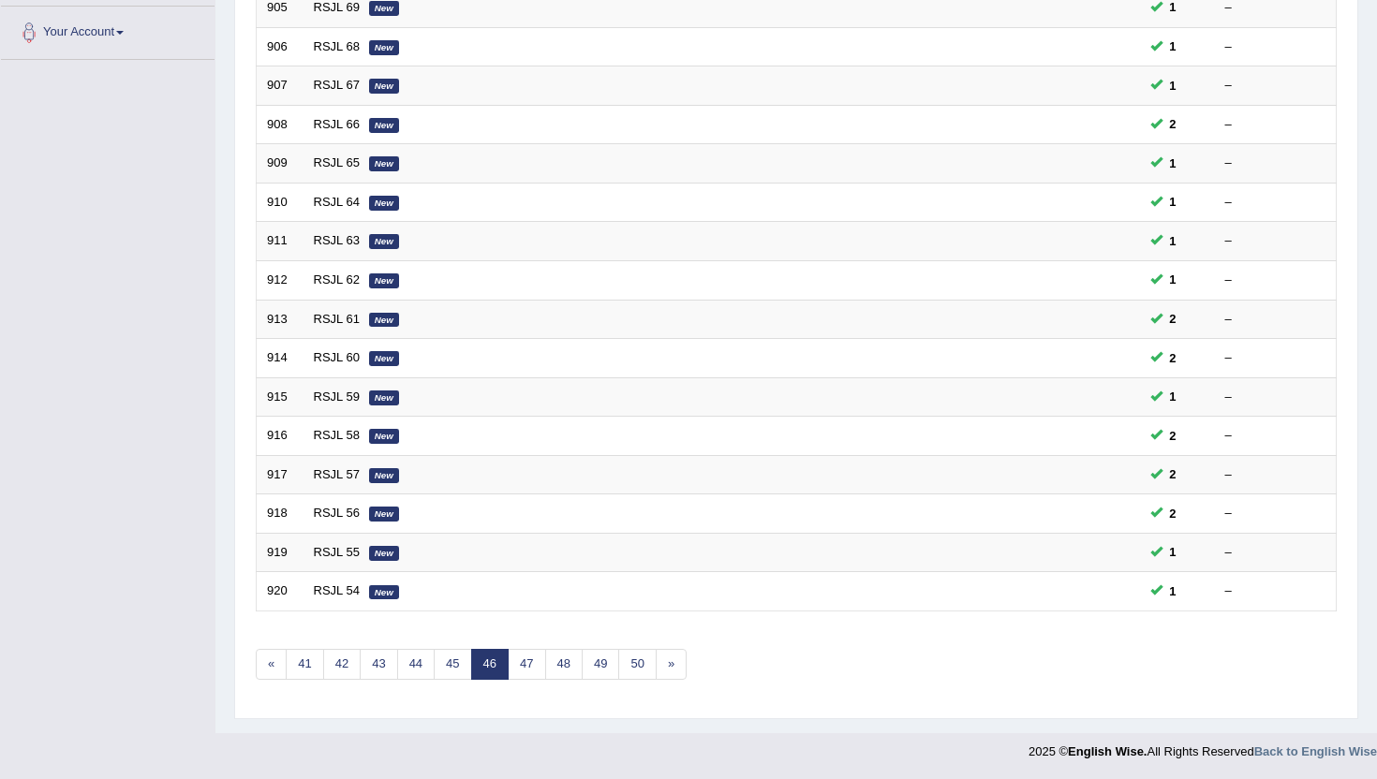
scroll to position [461, 0]
click at [642, 652] on link "50" at bounding box center [636, 663] width 37 height 31
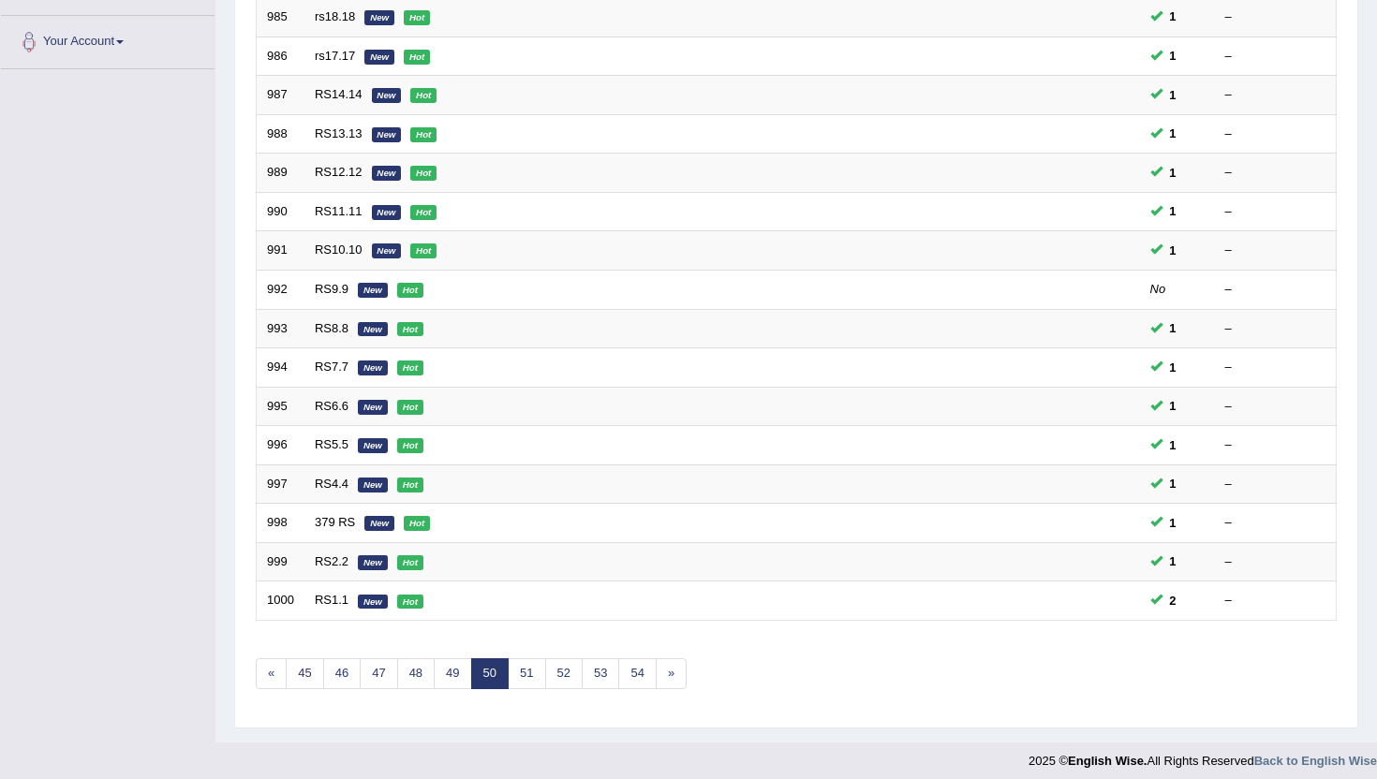
scroll to position [461, 0]
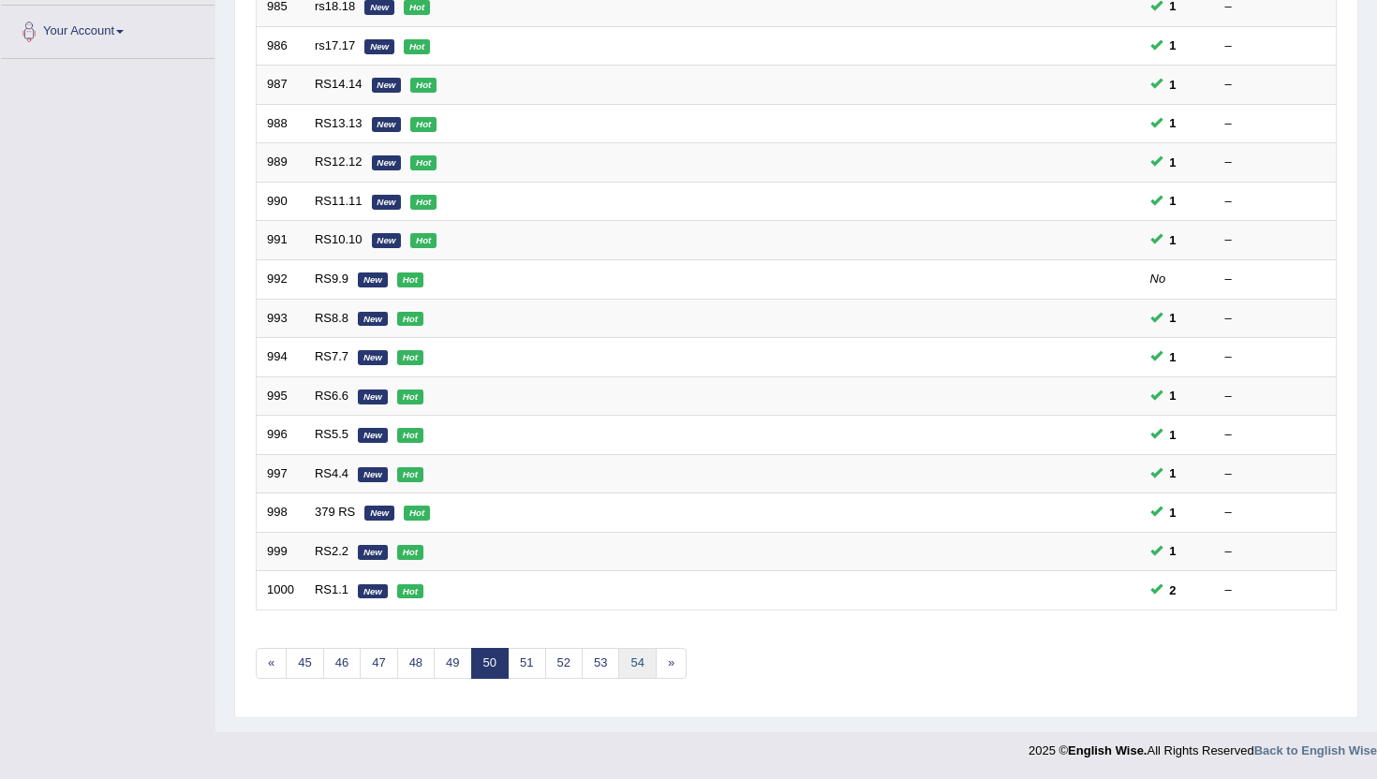
click at [641, 663] on link "54" at bounding box center [636, 663] width 37 height 31
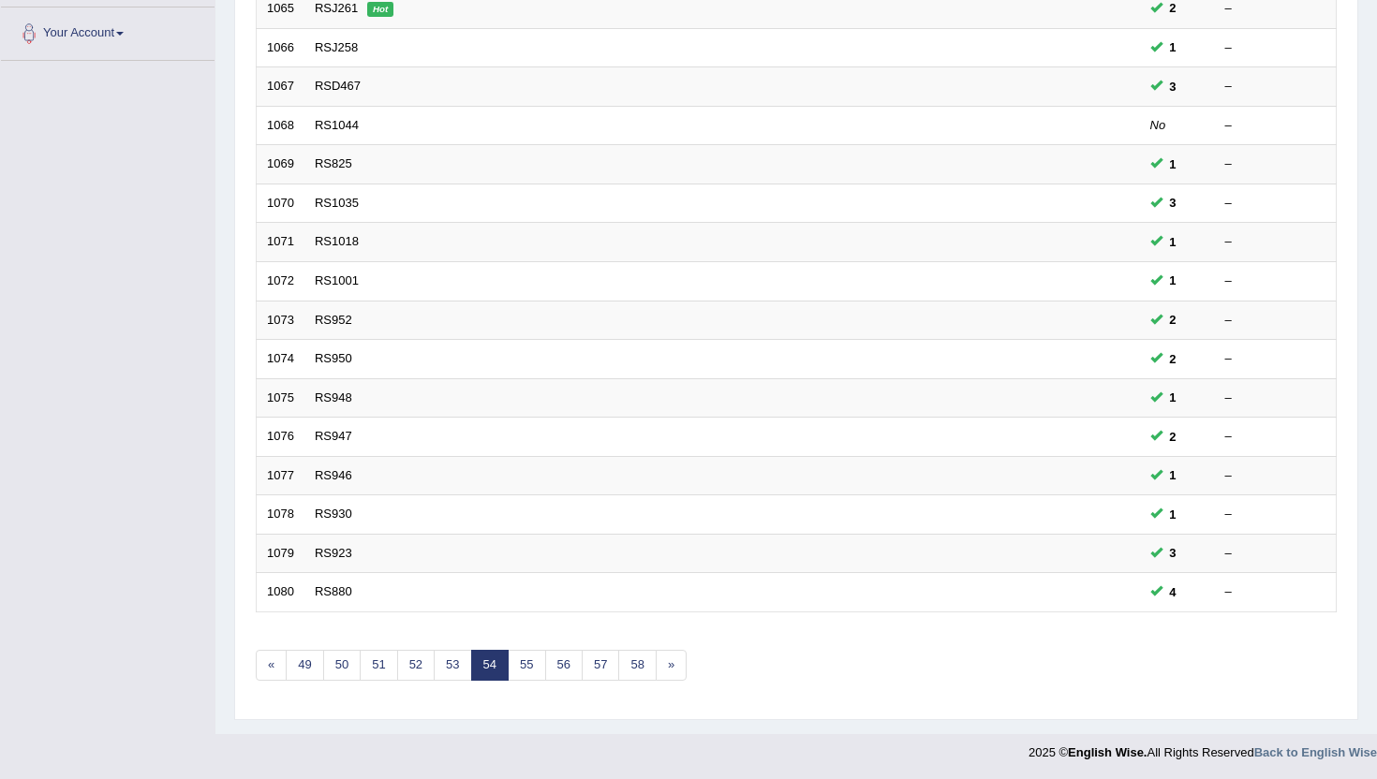
scroll to position [461, 0]
click at [643, 662] on link "58" at bounding box center [636, 663] width 37 height 31
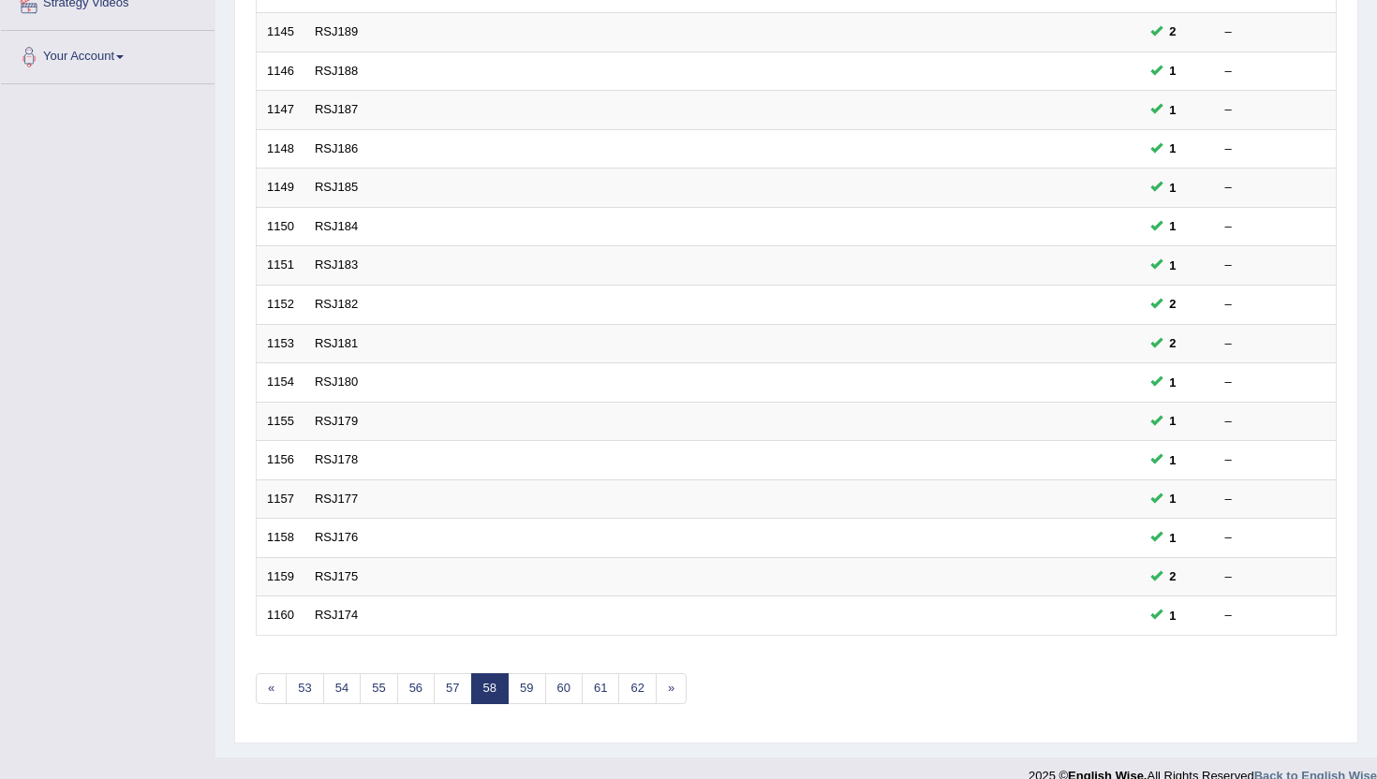
scroll to position [461, 0]
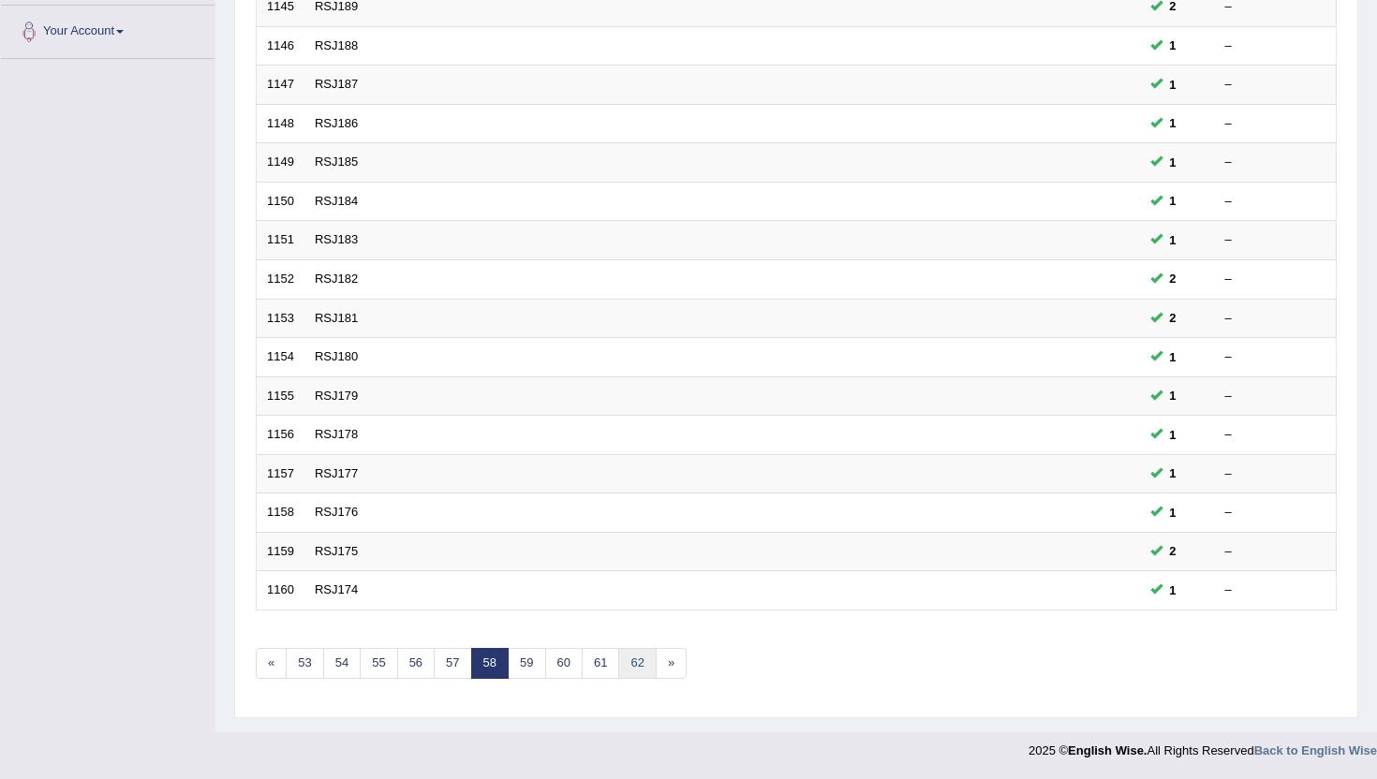
click at [645, 675] on link "62" at bounding box center [636, 663] width 37 height 31
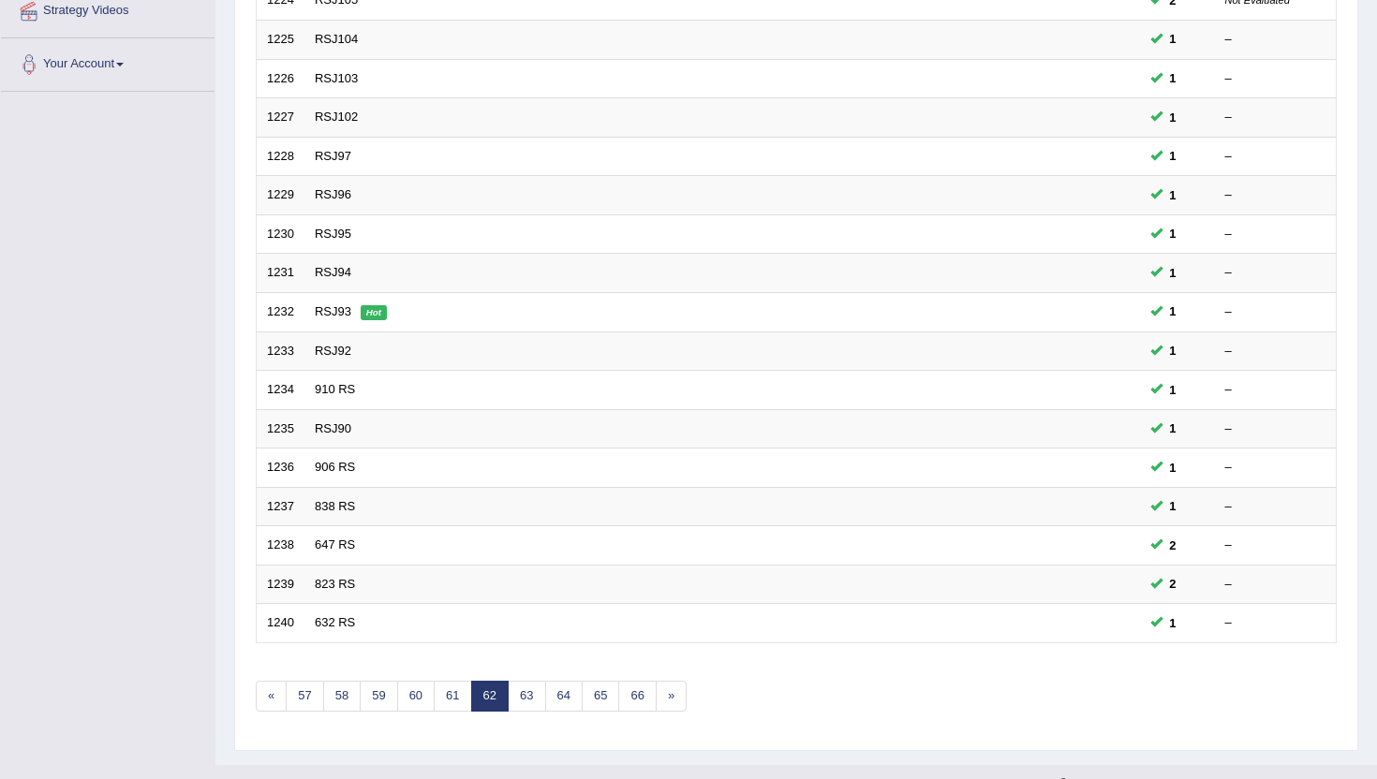
scroll to position [461, 0]
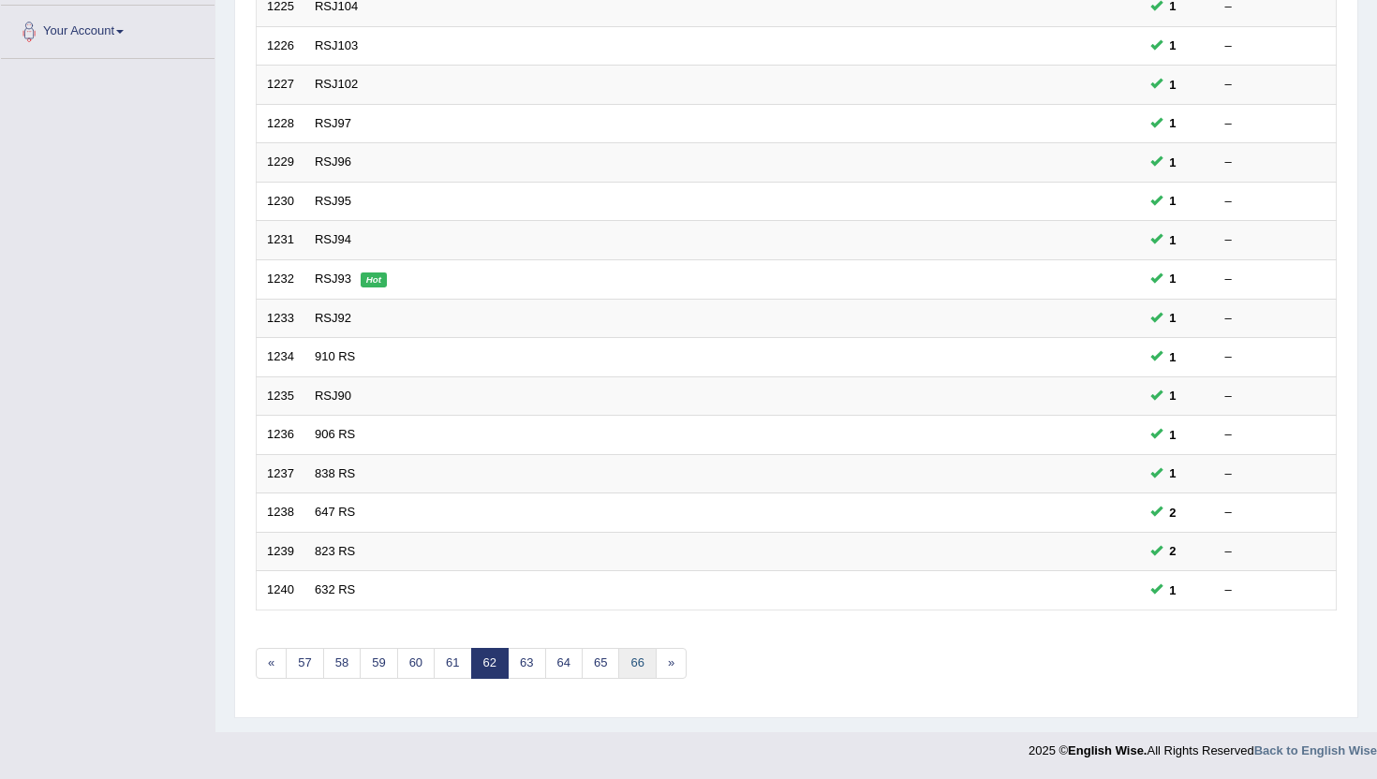
click at [645, 674] on link "66" at bounding box center [636, 663] width 37 height 31
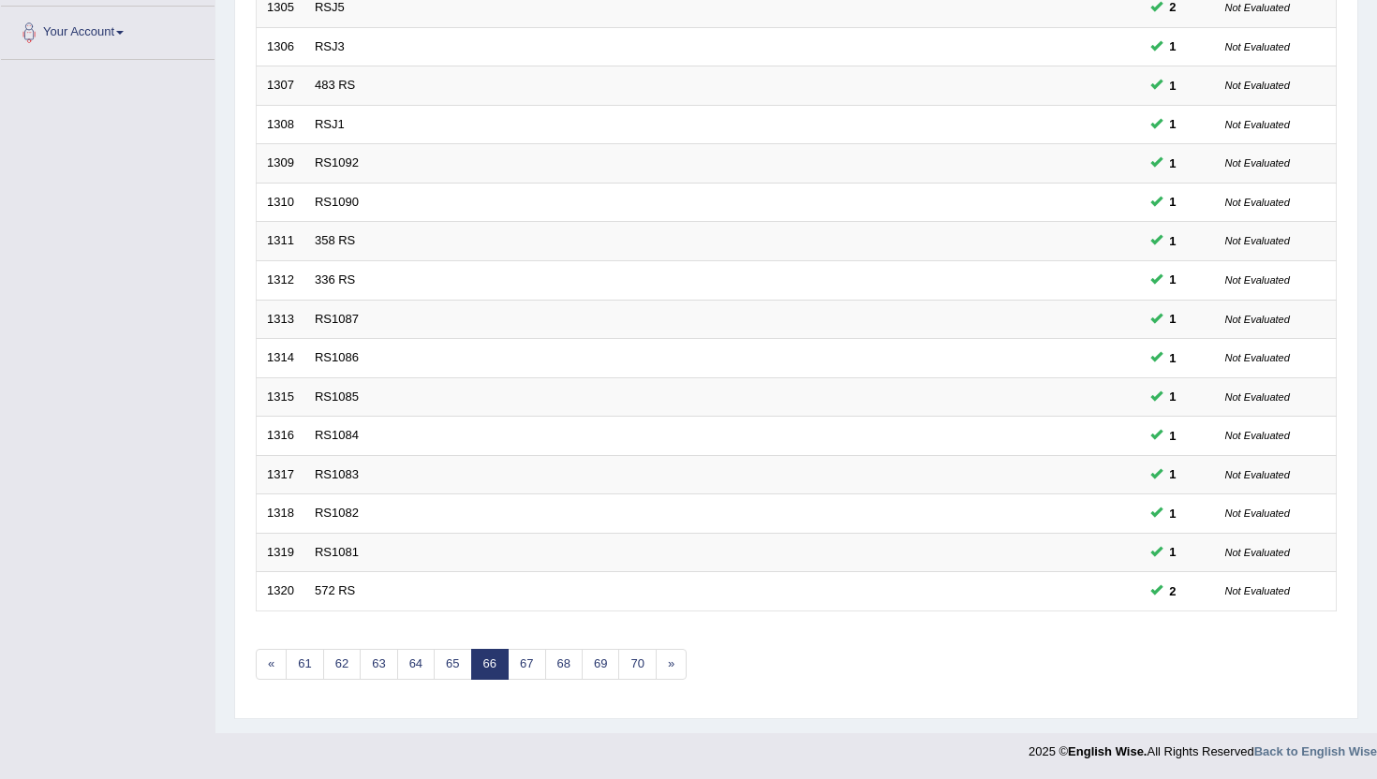
scroll to position [461, 0]
click at [642, 664] on link "70" at bounding box center [636, 663] width 37 height 31
click at [642, 664] on link "74" at bounding box center [636, 663] width 37 height 31
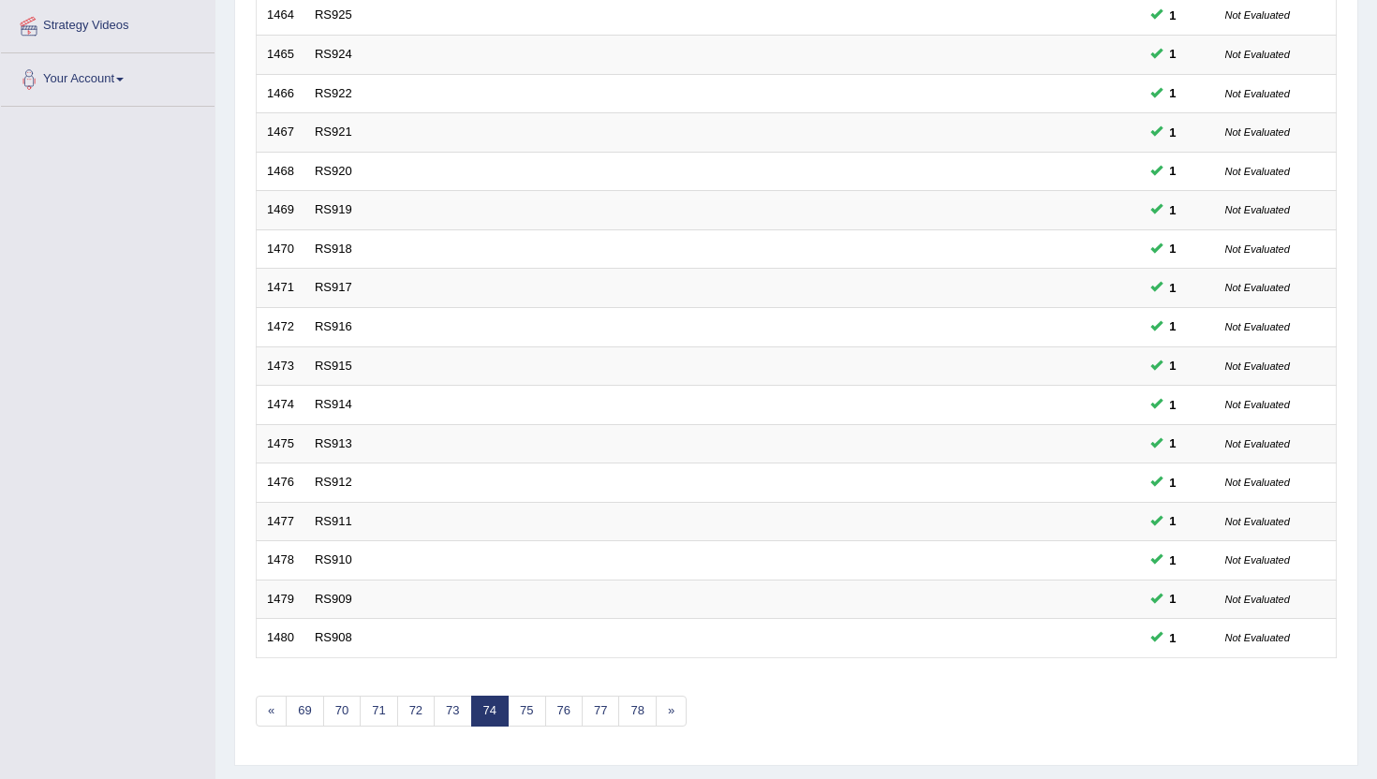
scroll to position [449, 0]
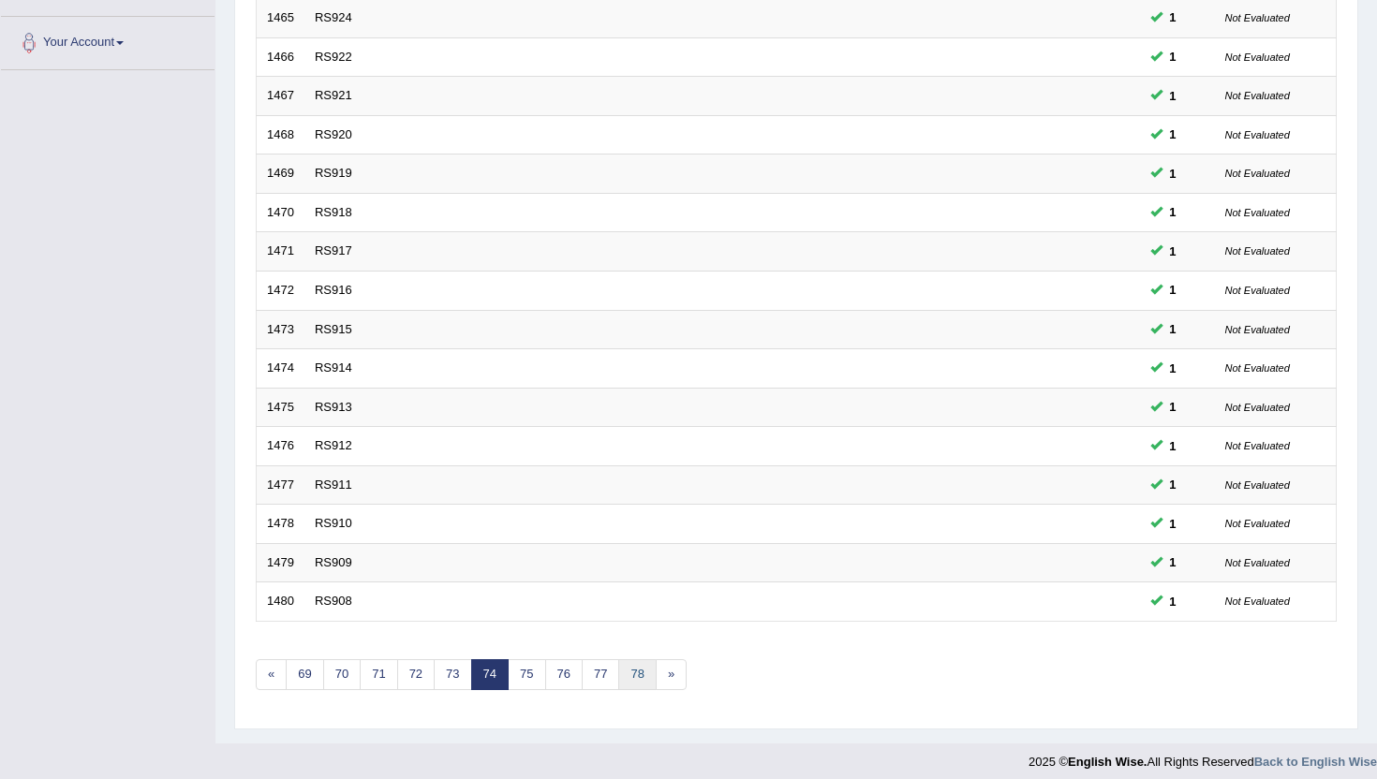
click at [642, 664] on link "78" at bounding box center [636, 674] width 37 height 31
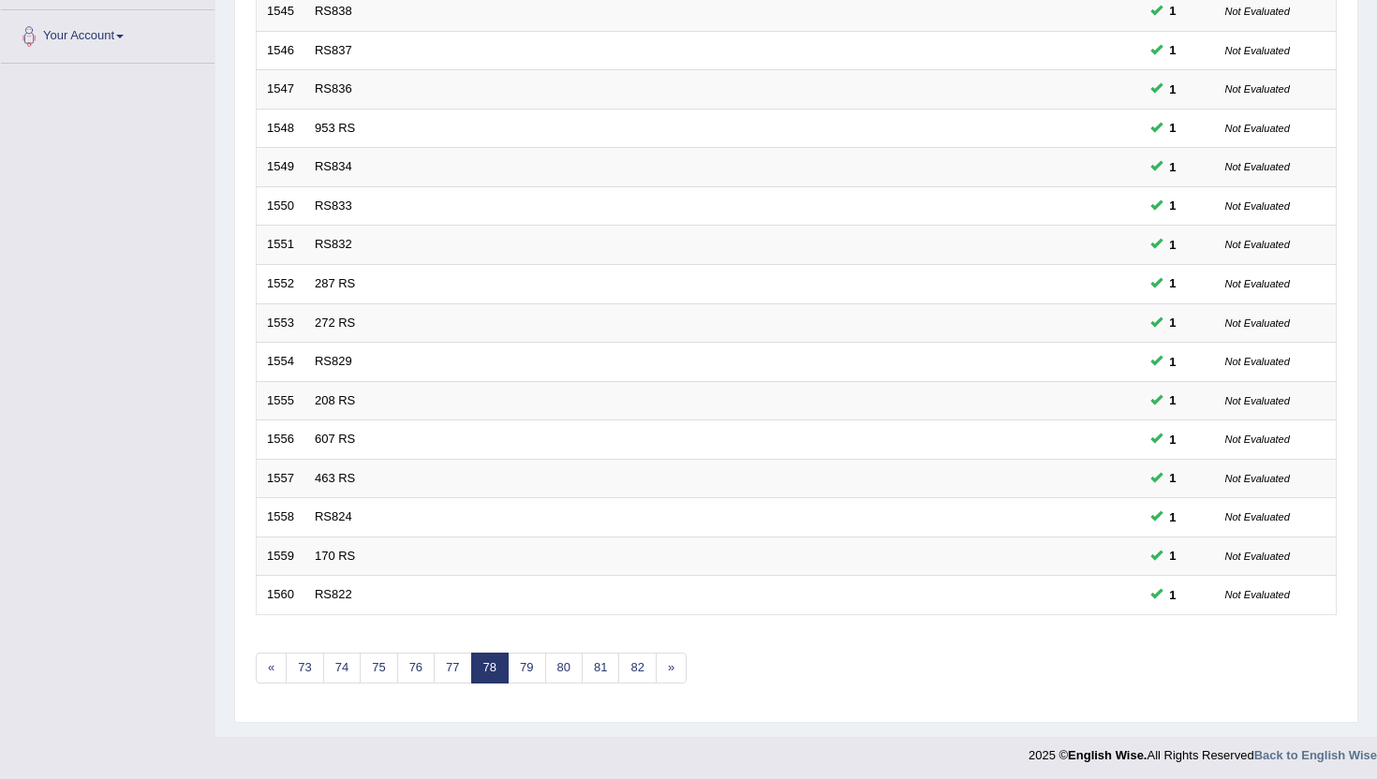
scroll to position [461, 0]
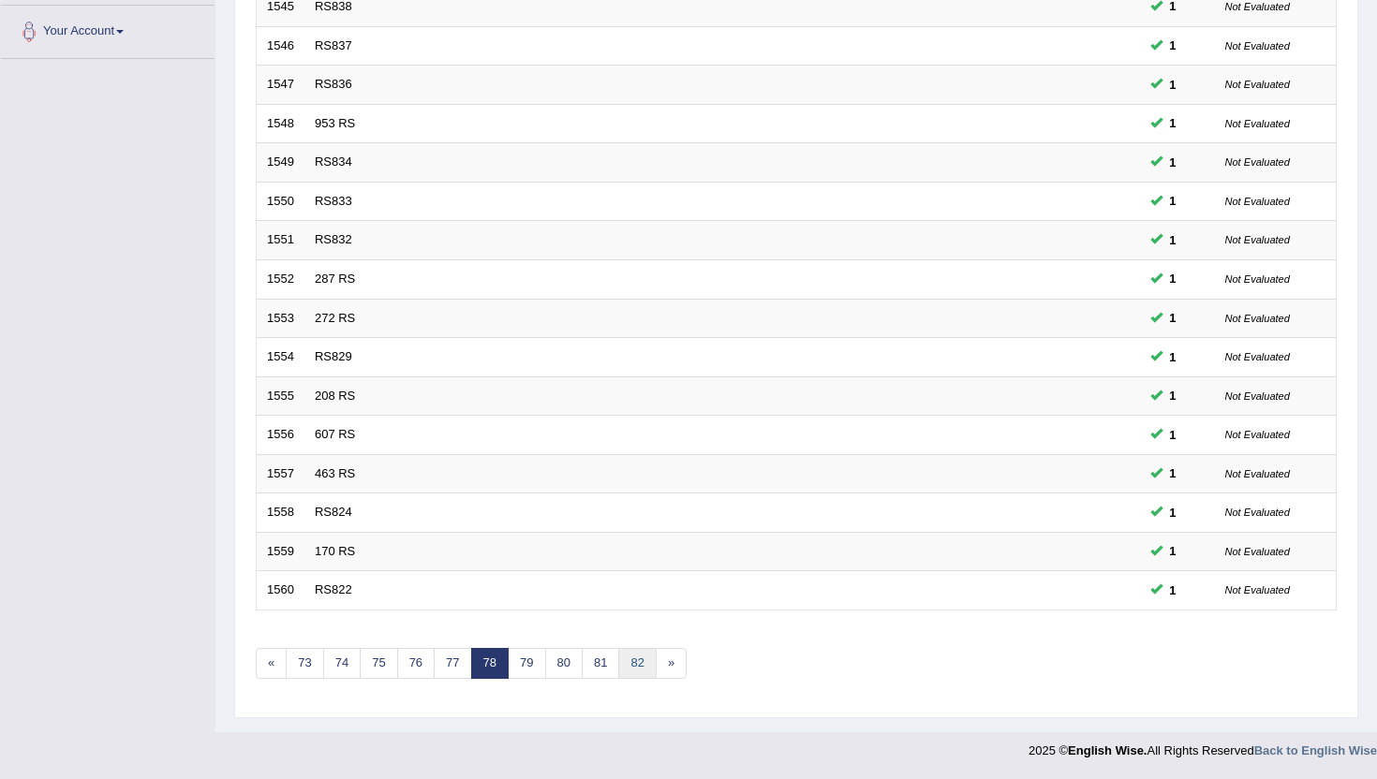
click at [642, 664] on link "82" at bounding box center [636, 663] width 37 height 31
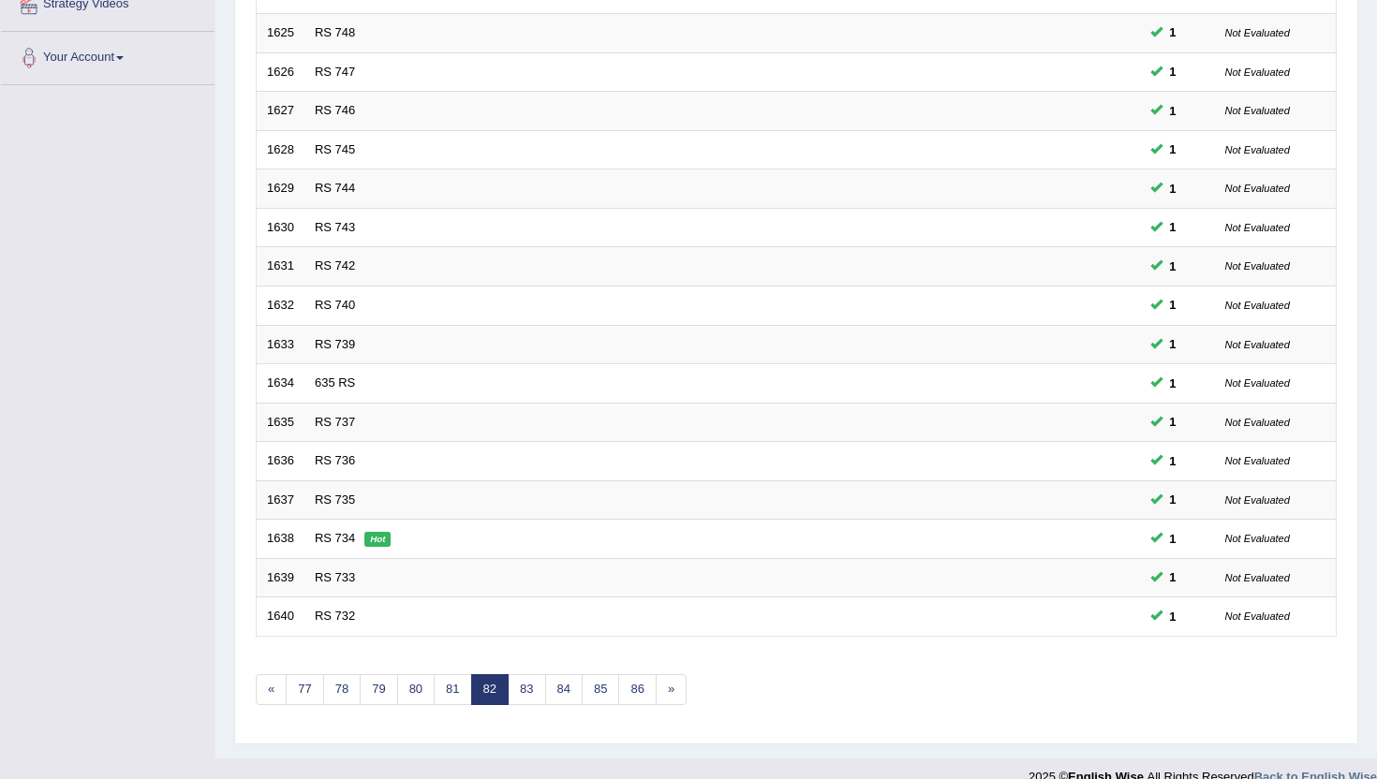
scroll to position [461, 0]
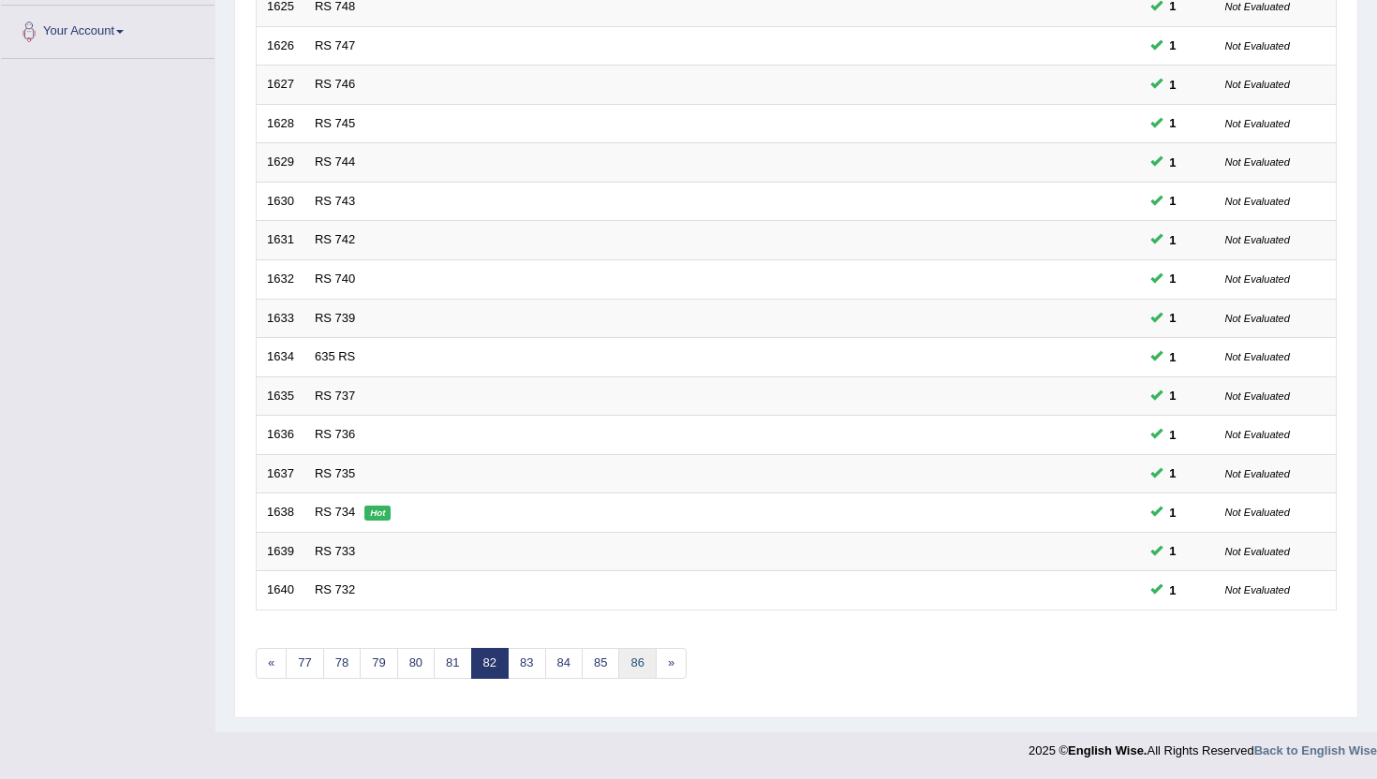
click at [642, 660] on link "86" at bounding box center [636, 663] width 37 height 31
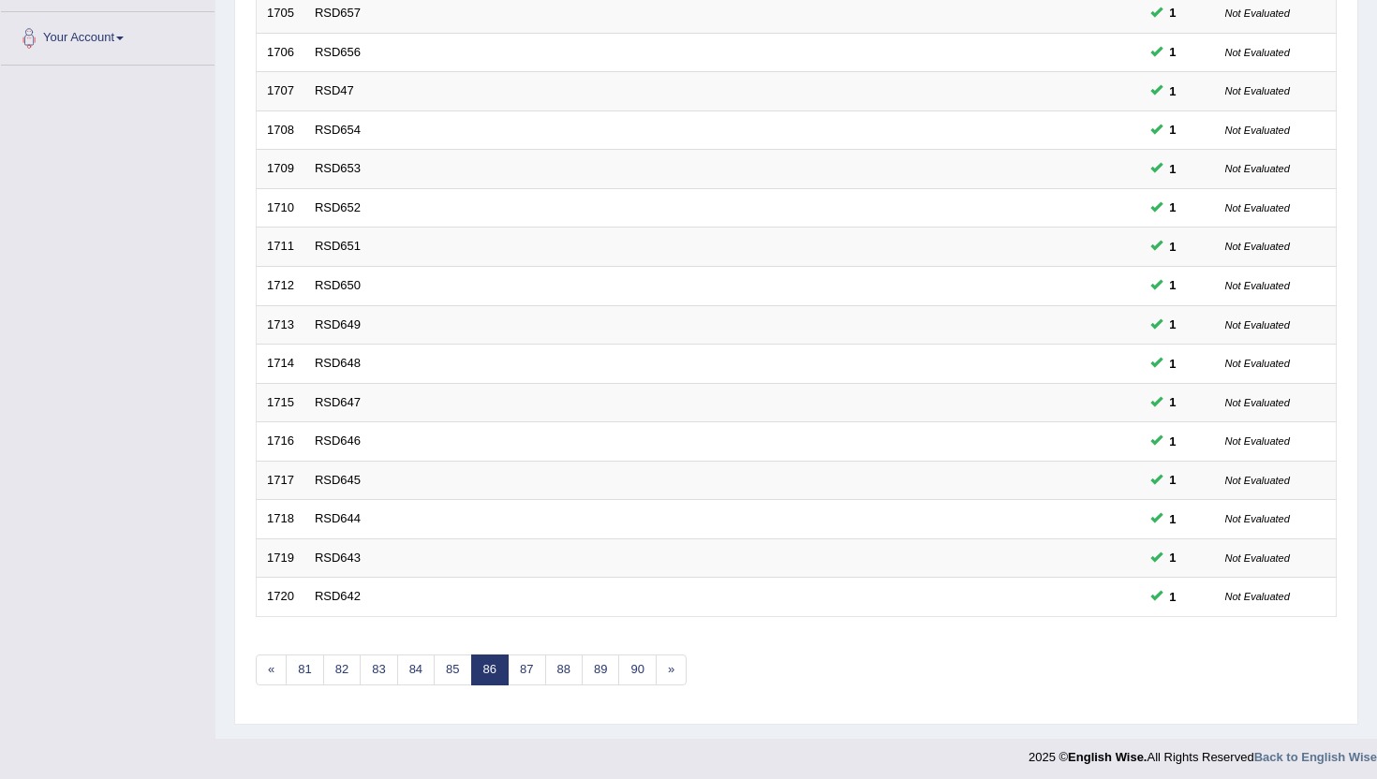
scroll to position [461, 0]
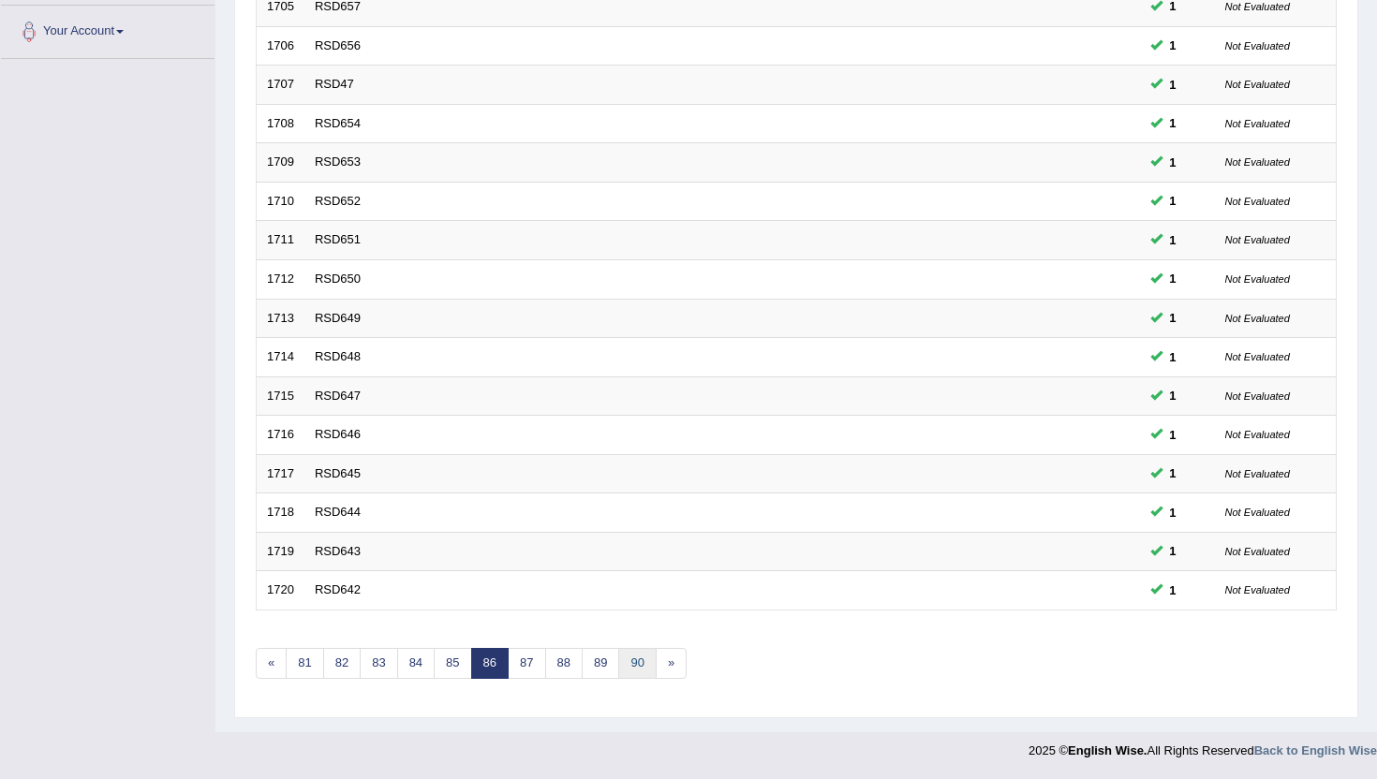
click at [637, 662] on link "90" at bounding box center [636, 663] width 37 height 31
click at [637, 662] on link "94" at bounding box center [636, 663] width 37 height 31
click at [570, 664] on link "96" at bounding box center [563, 663] width 37 height 31
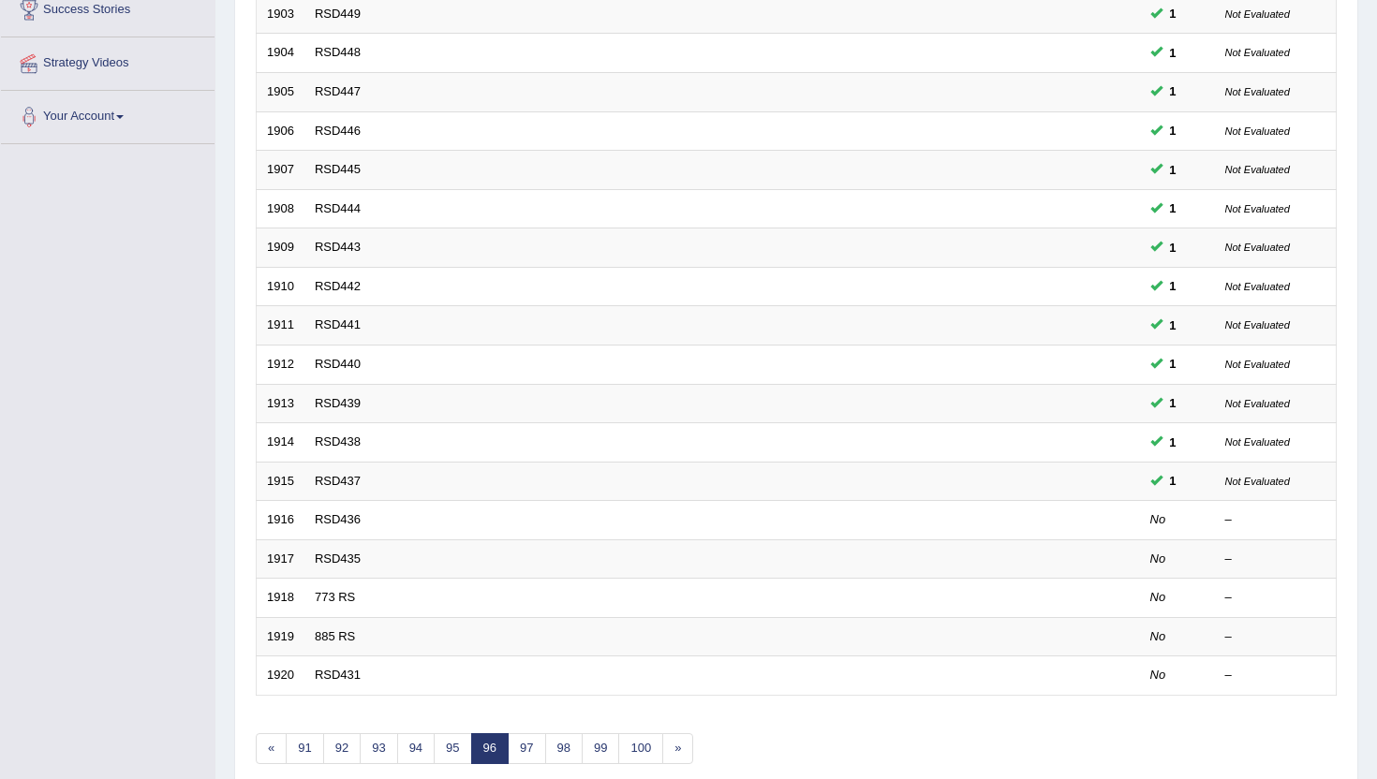
scroll to position [412, 0]
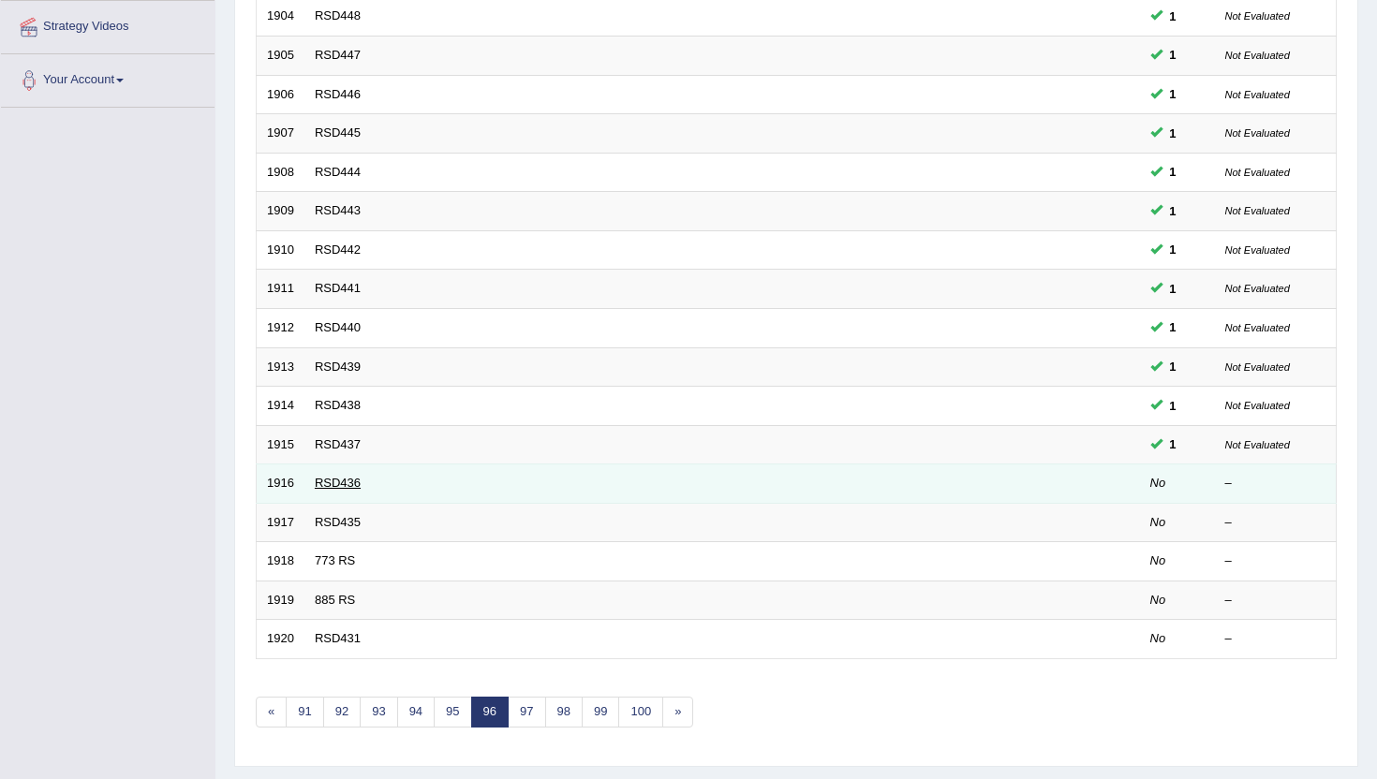
click at [354, 483] on link "RSD436" at bounding box center [338, 483] width 46 height 14
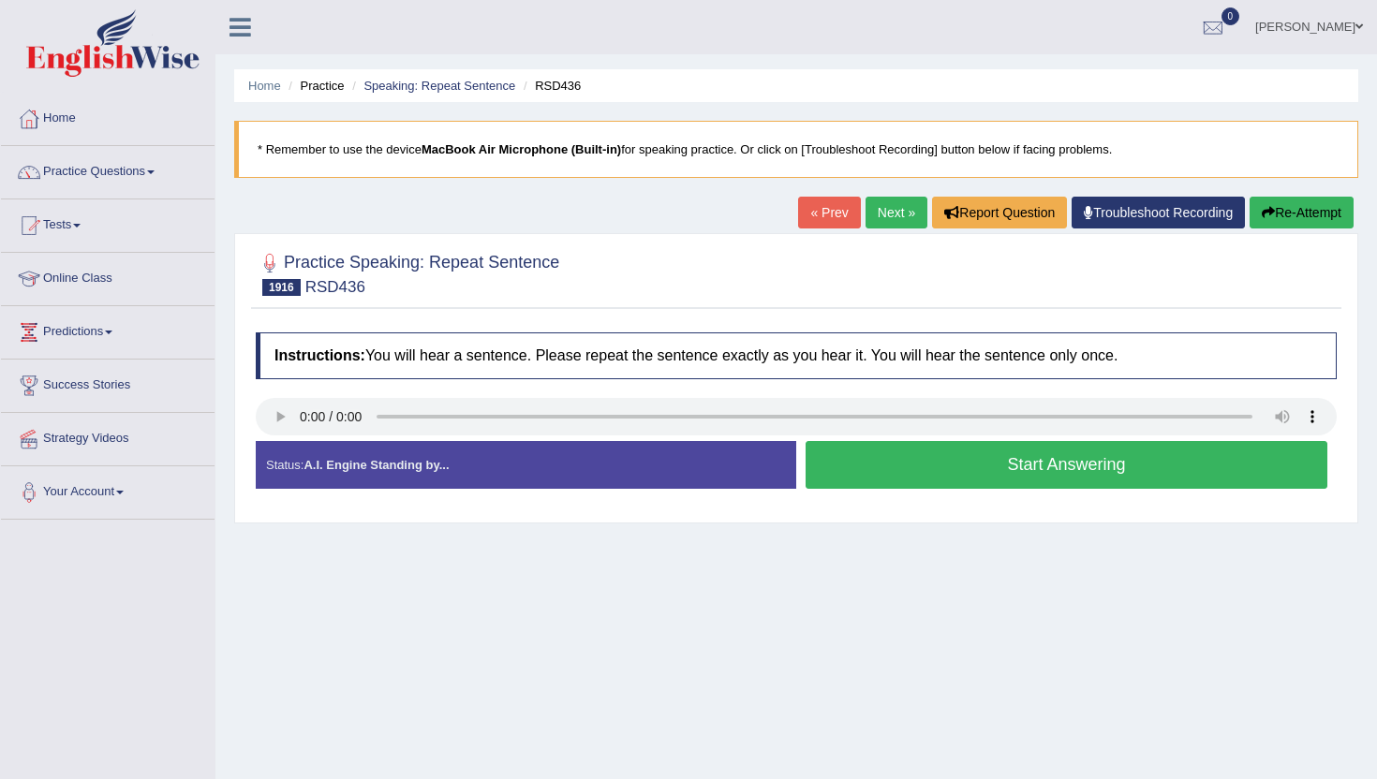
click at [862, 477] on button "Start Answering" at bounding box center [1066, 465] width 522 height 48
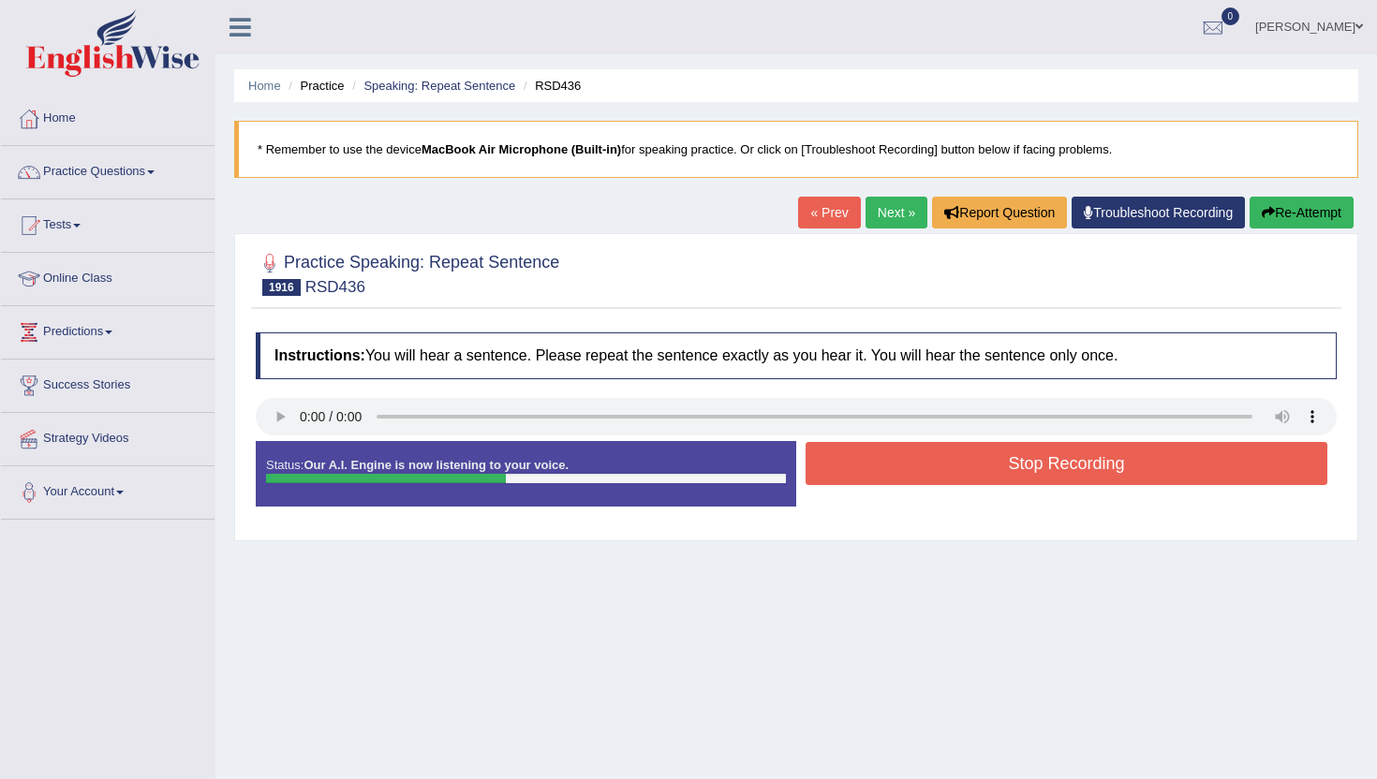
click at [862, 477] on button "Stop Recording" at bounding box center [1066, 463] width 522 height 43
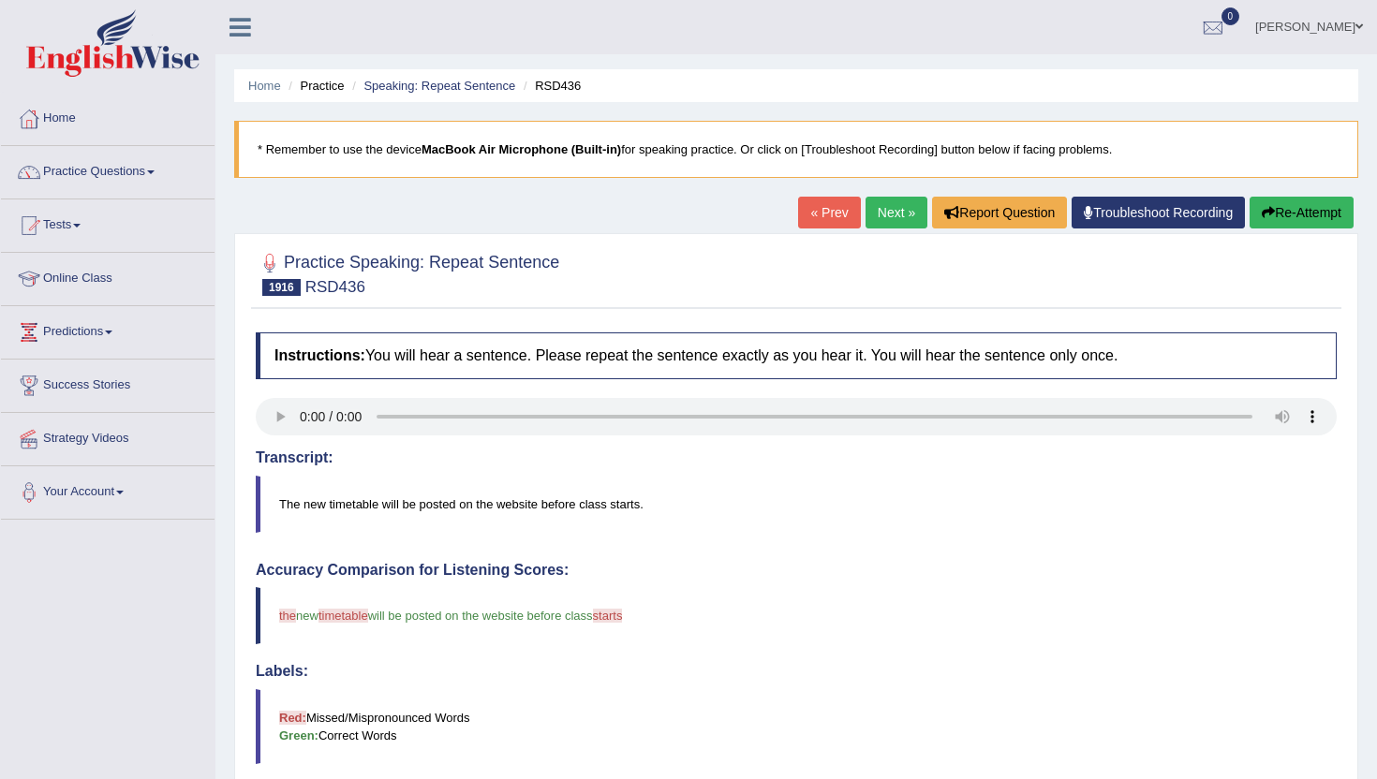
click at [884, 213] on link "Next »" at bounding box center [896, 213] width 62 height 32
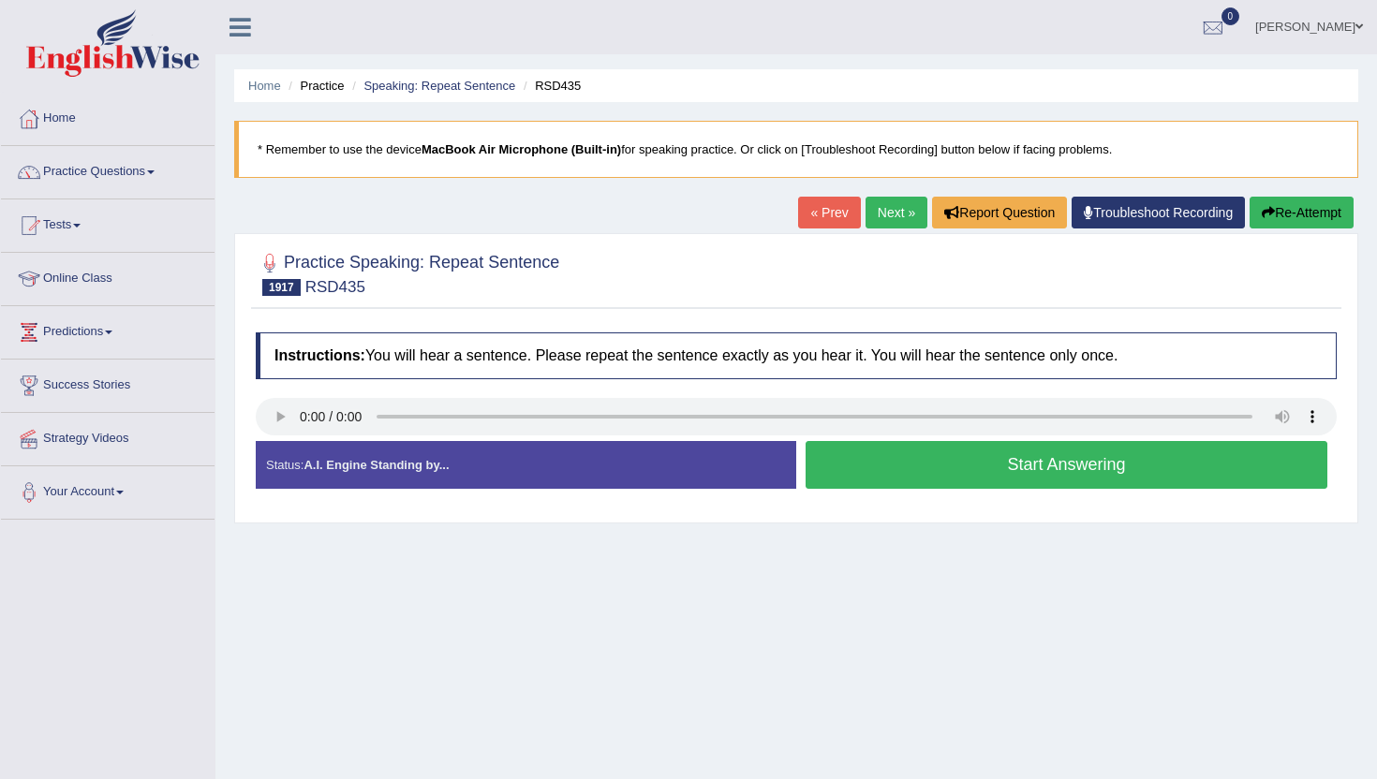
click at [855, 473] on button "Start Answering" at bounding box center [1066, 465] width 522 height 48
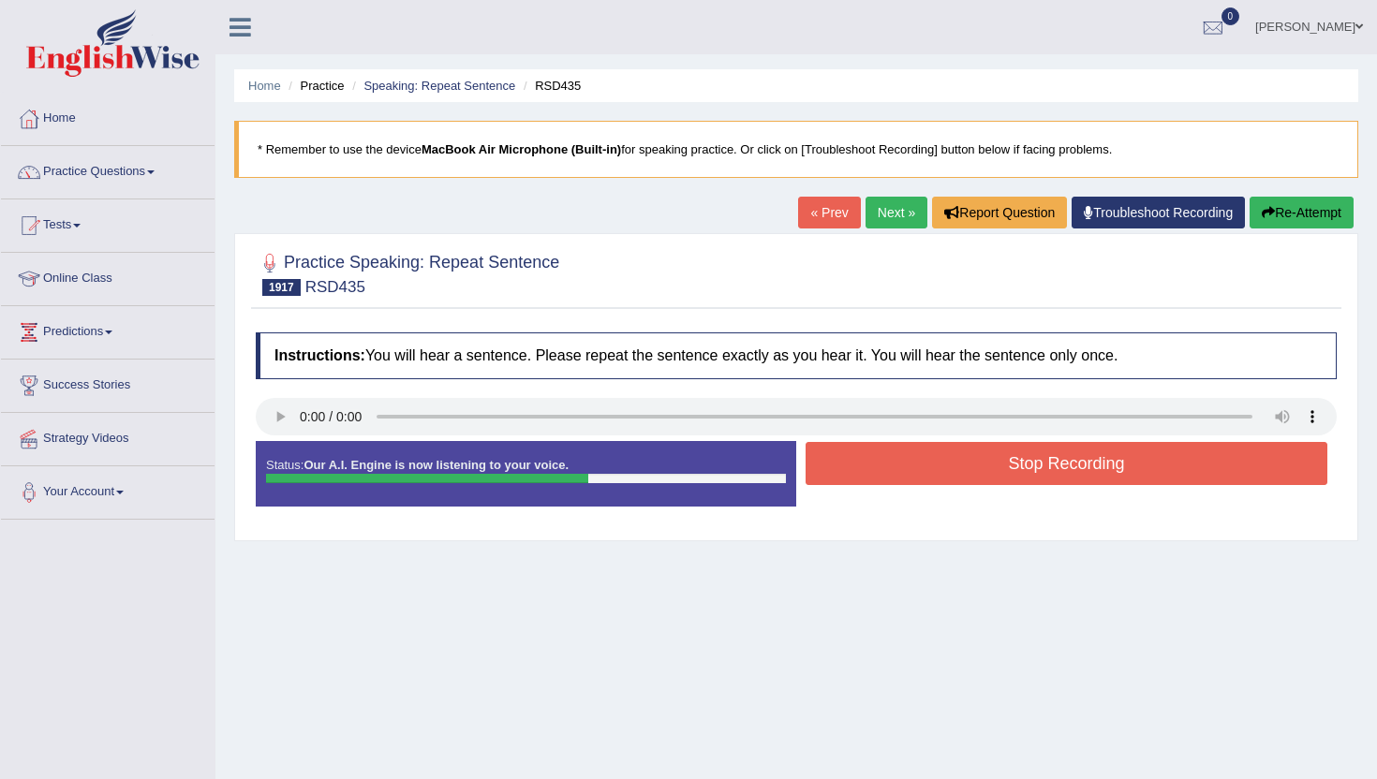
click at [855, 473] on button "Stop Recording" at bounding box center [1066, 463] width 522 height 43
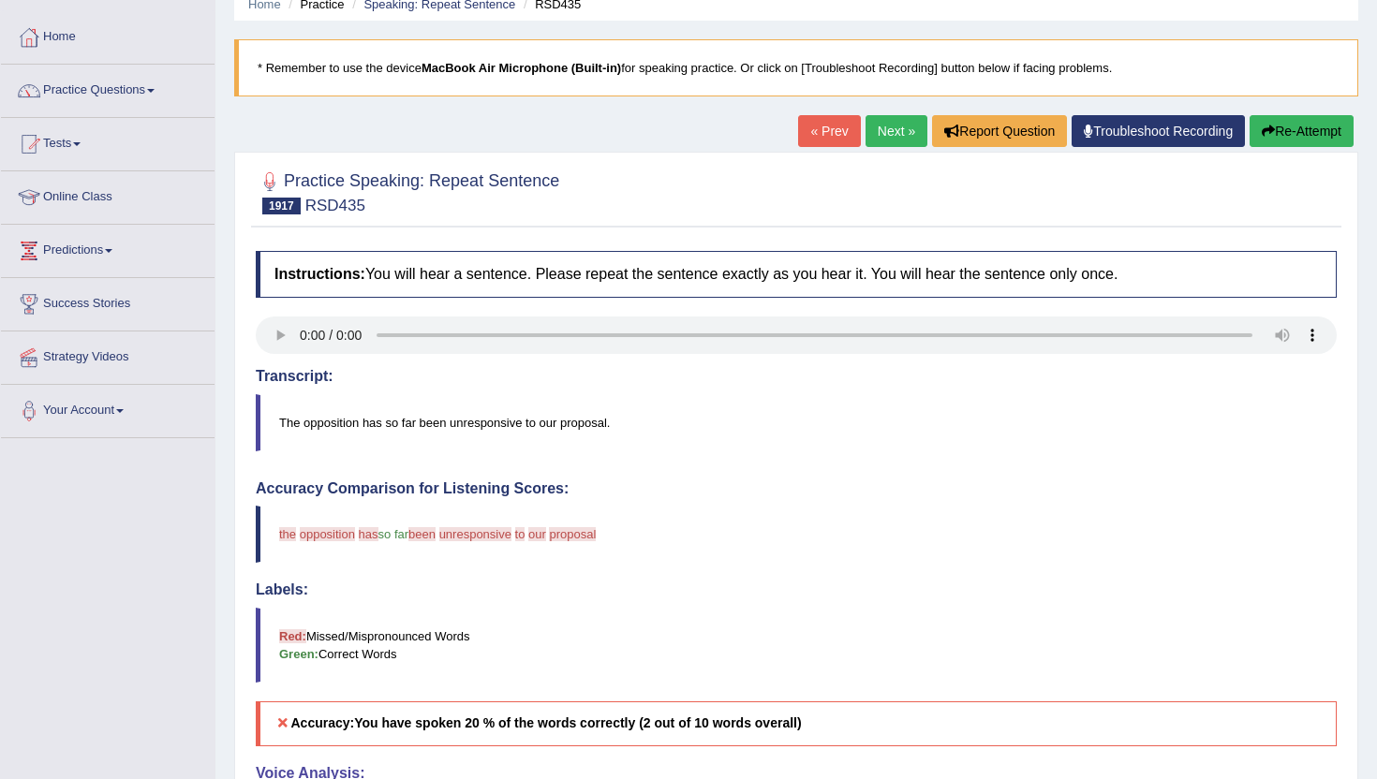
scroll to position [75, 0]
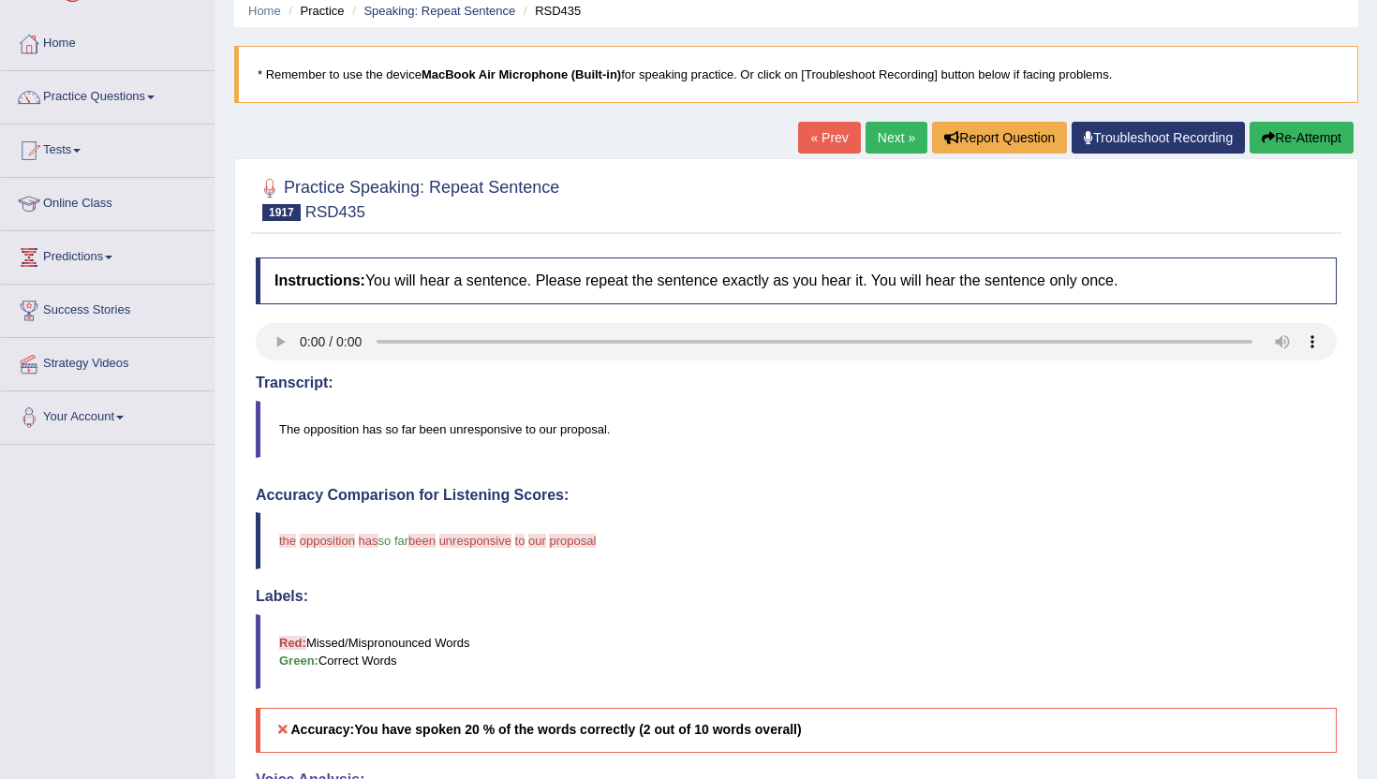
click at [883, 130] on link "Next »" at bounding box center [896, 138] width 62 height 32
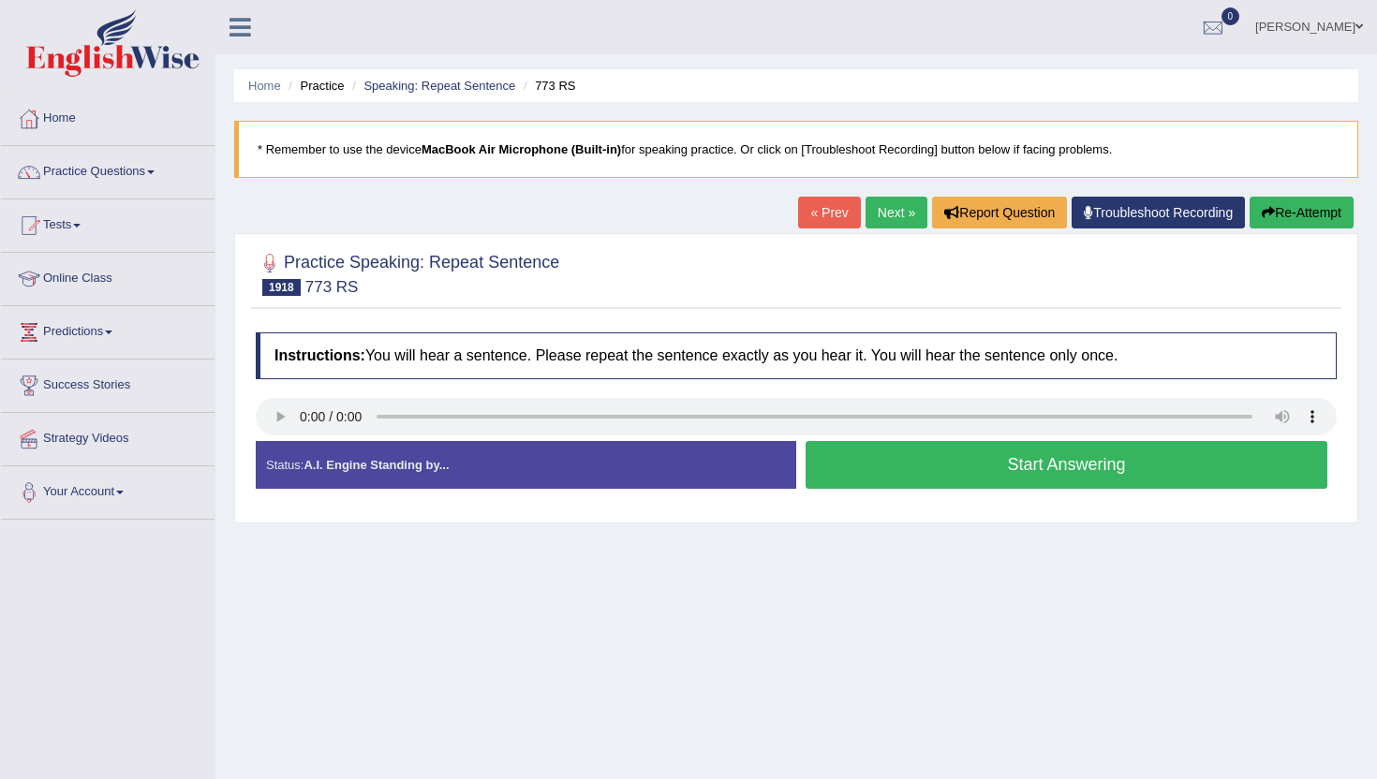
click at [881, 463] on button "Start Answering" at bounding box center [1066, 465] width 522 height 48
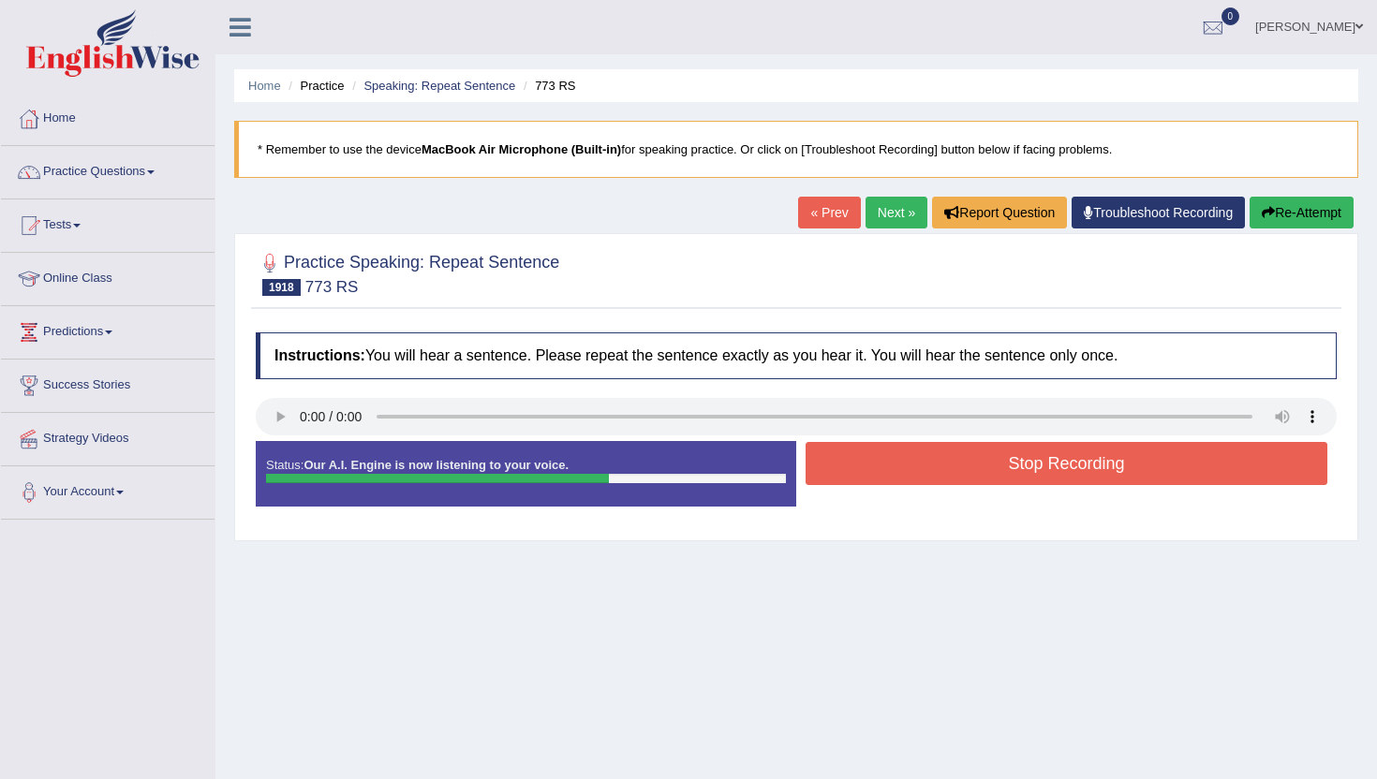
click at [881, 463] on button "Stop Recording" at bounding box center [1066, 463] width 522 height 43
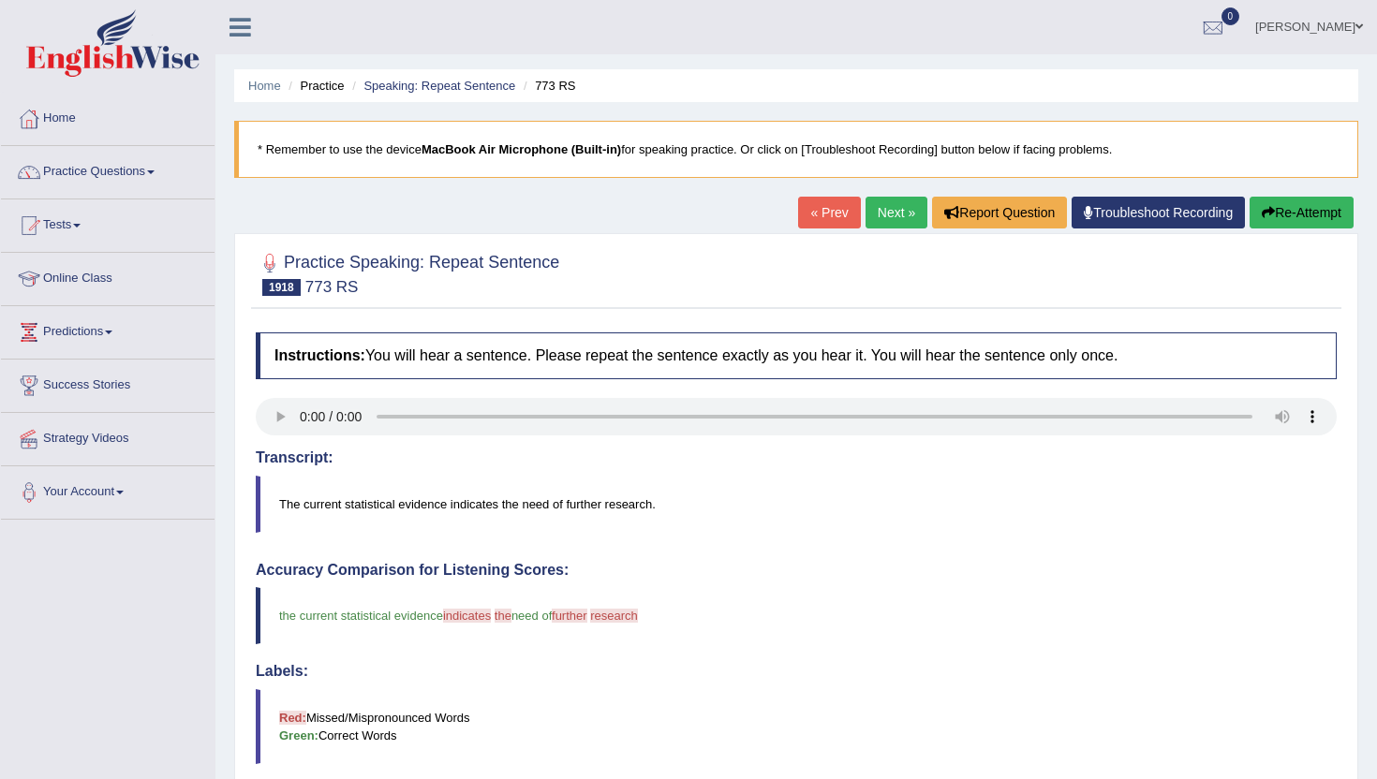
click at [893, 213] on link "Next »" at bounding box center [896, 213] width 62 height 32
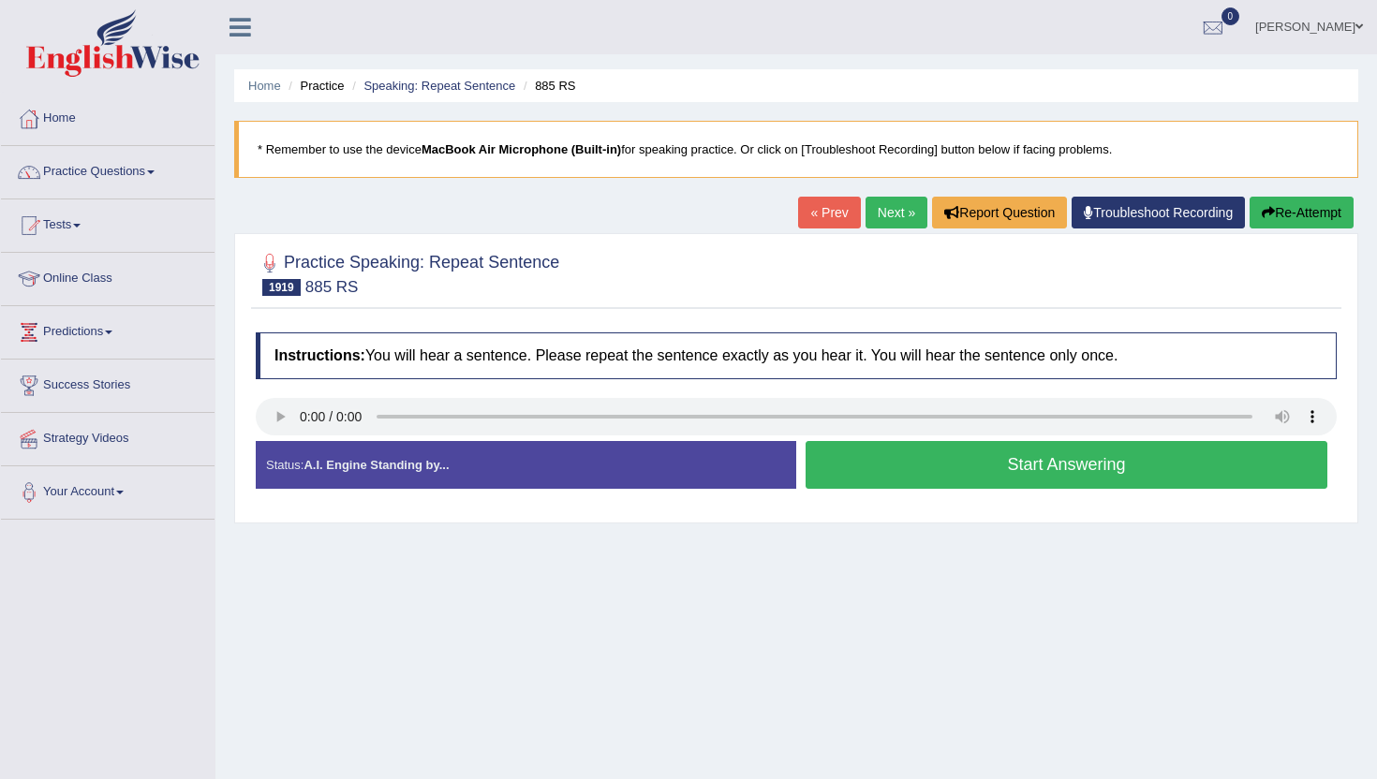
click at [852, 466] on button "Start Answering" at bounding box center [1066, 465] width 522 height 48
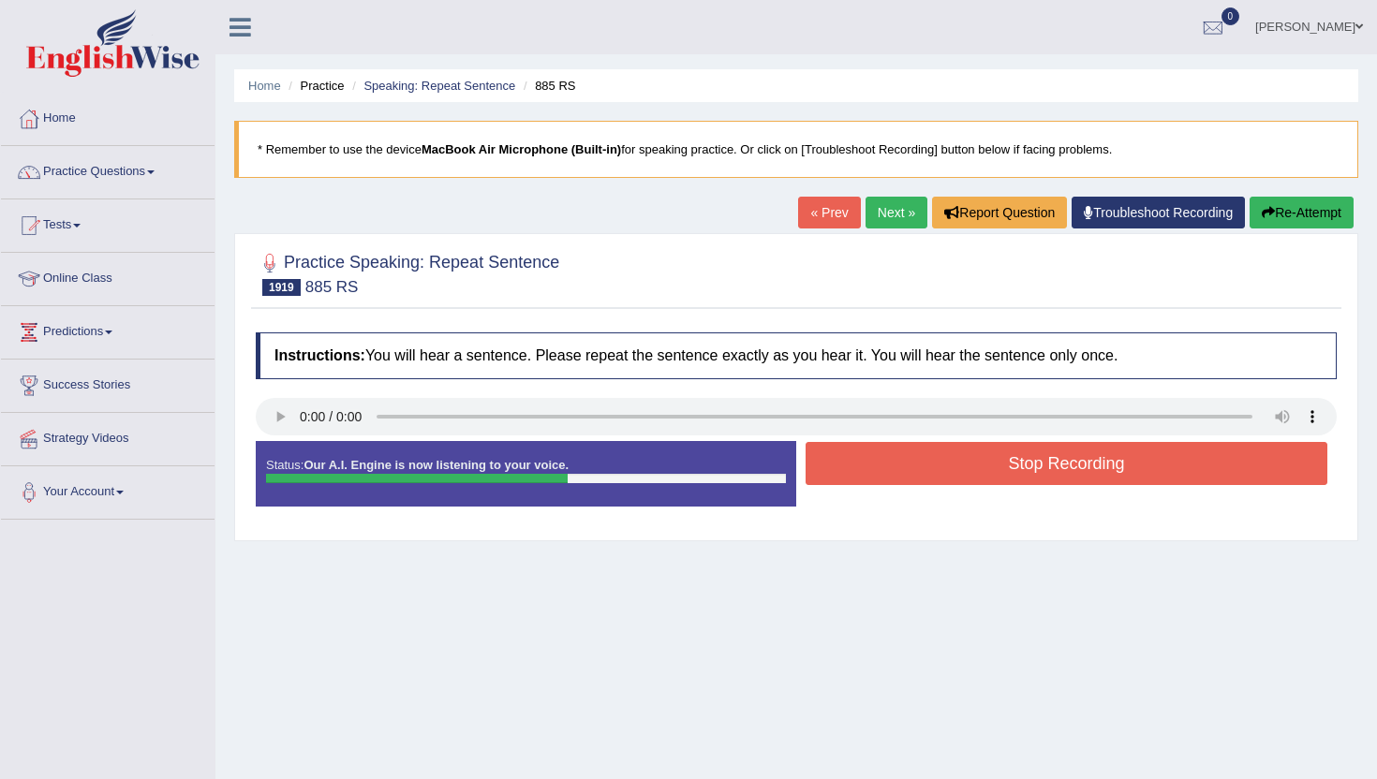
click at [852, 466] on button "Stop Recording" at bounding box center [1066, 463] width 522 height 43
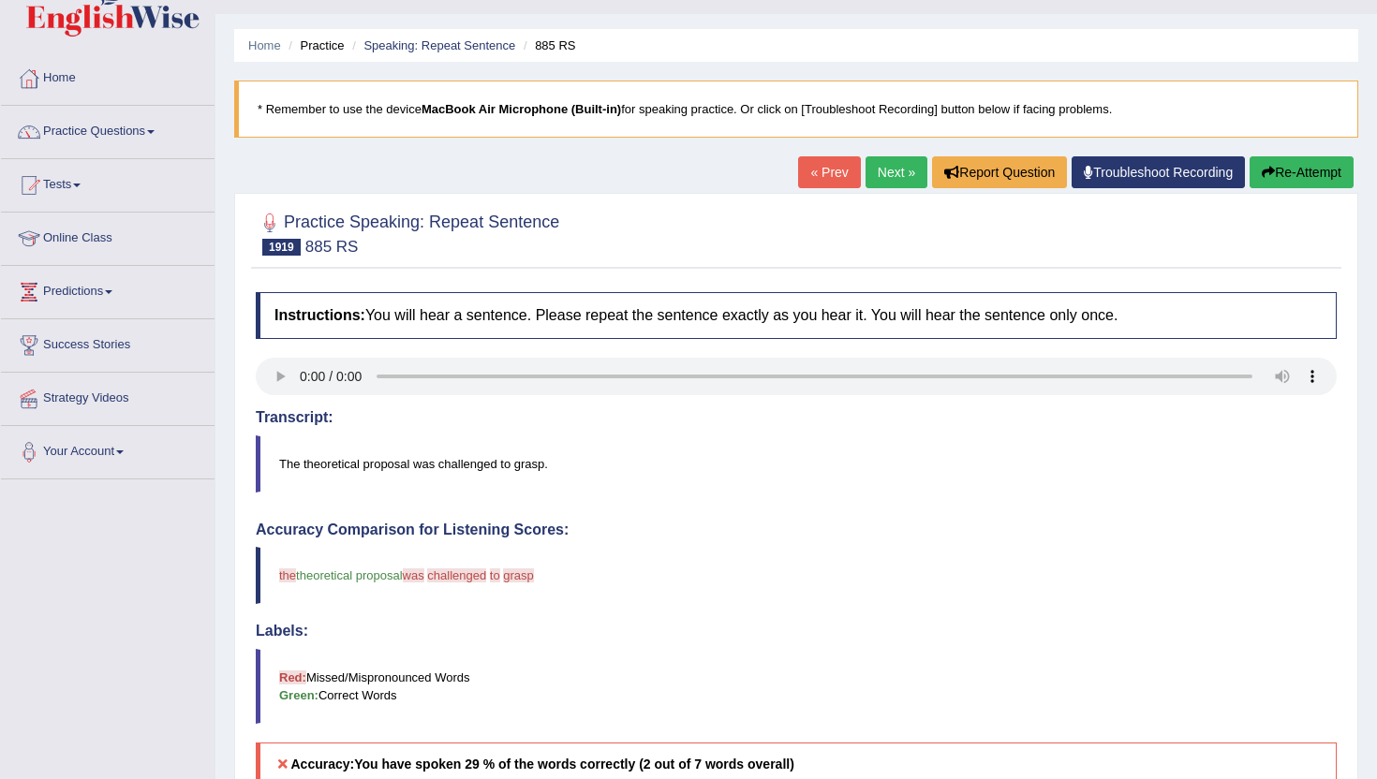
scroll to position [37, 0]
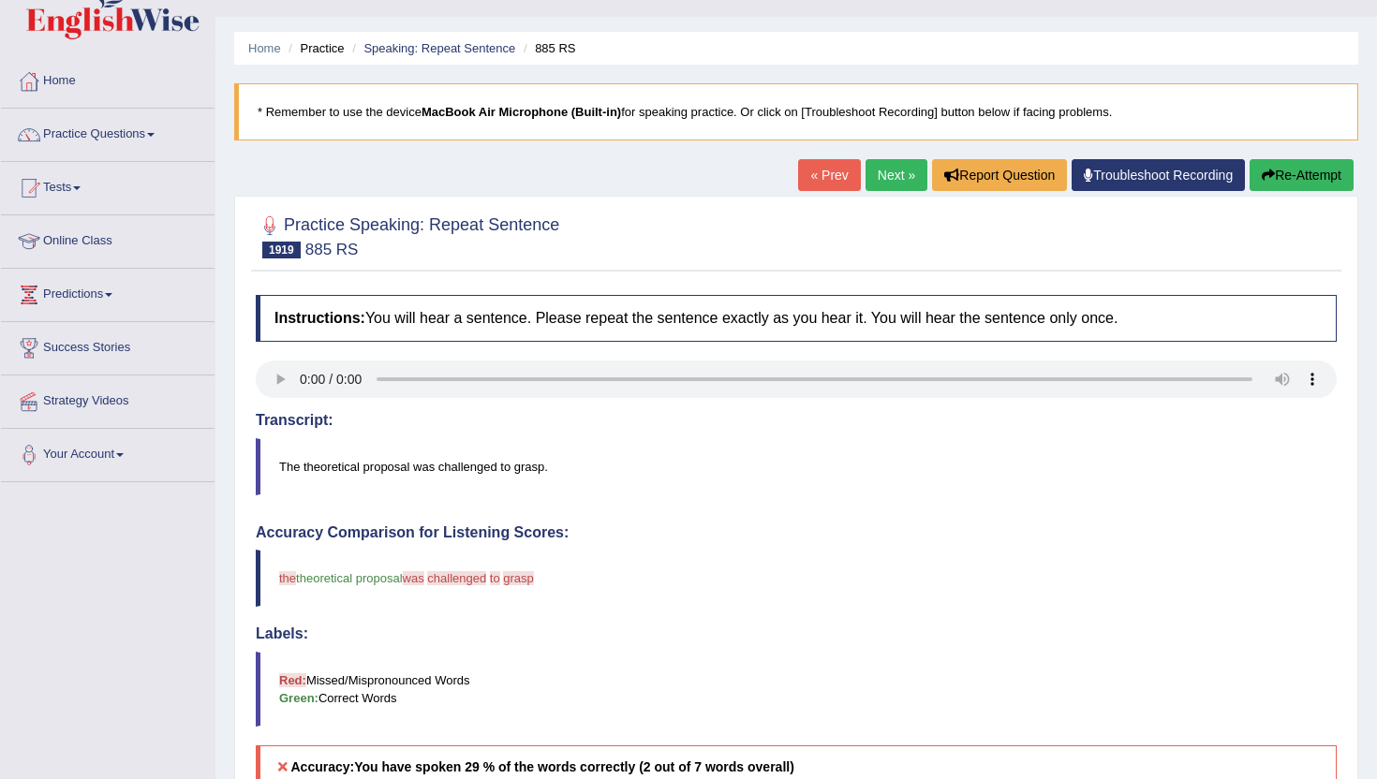
click at [876, 191] on div "« Prev Next » Report Question Troubleshoot Recording Re-Attempt" at bounding box center [1078, 177] width 560 height 37
click at [879, 172] on link "Next »" at bounding box center [896, 175] width 62 height 32
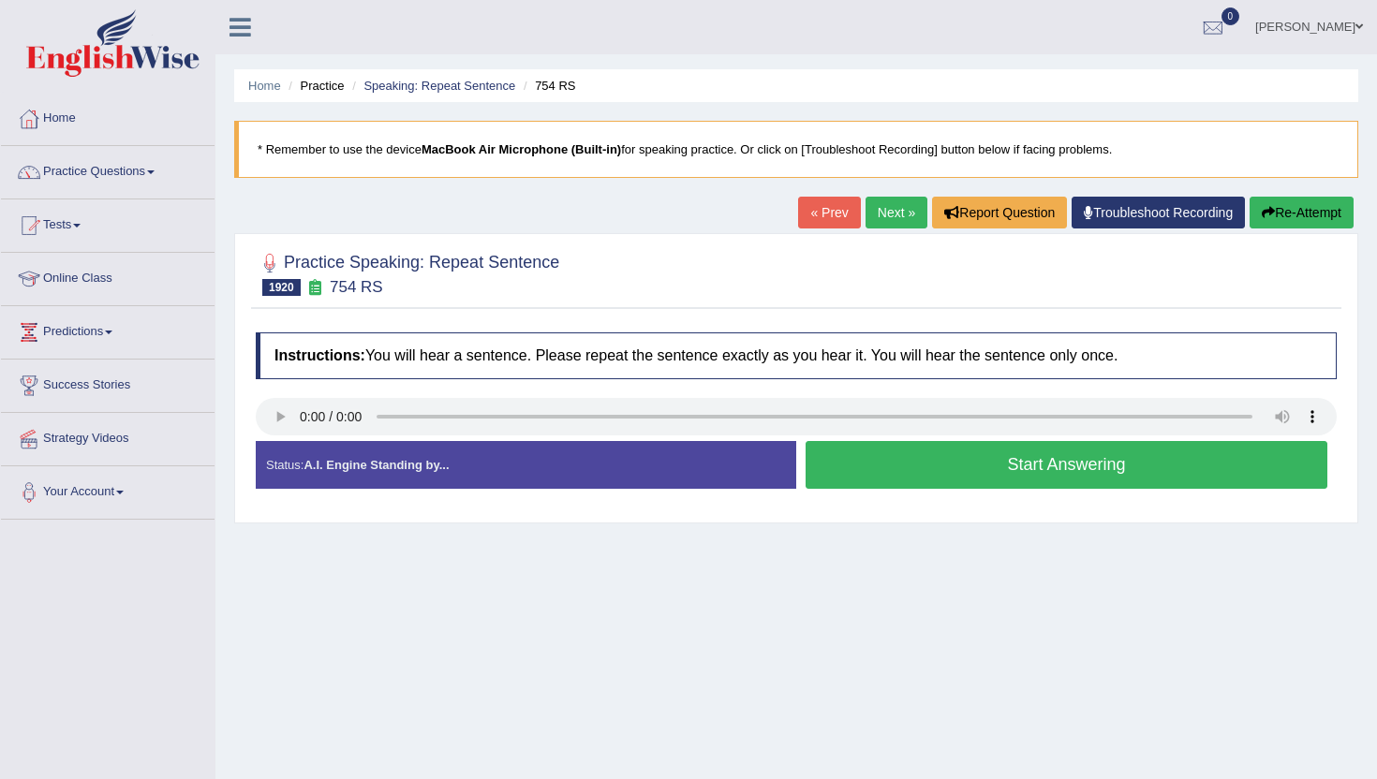
click at [931, 458] on button "Start Answering" at bounding box center [1066, 465] width 522 height 48
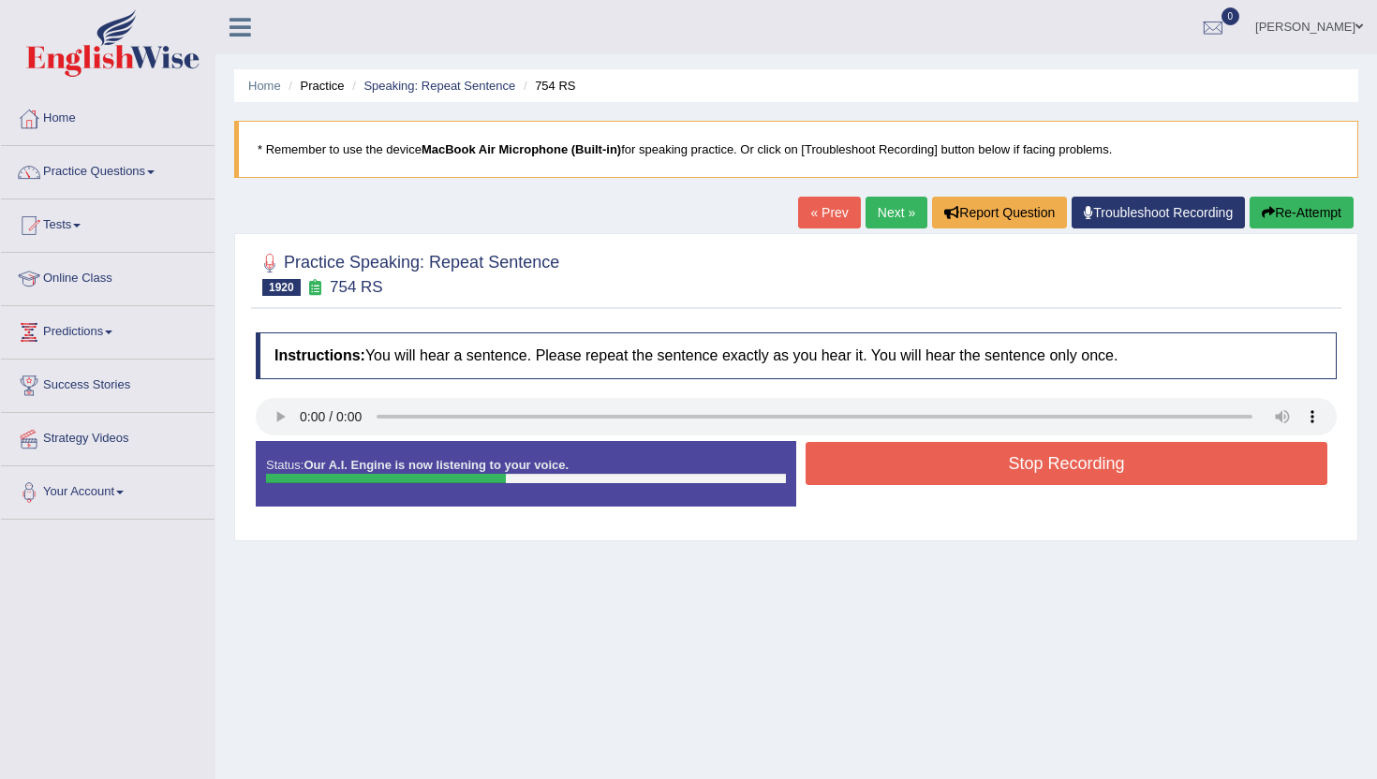
click at [931, 458] on button "Stop Recording" at bounding box center [1066, 463] width 522 height 43
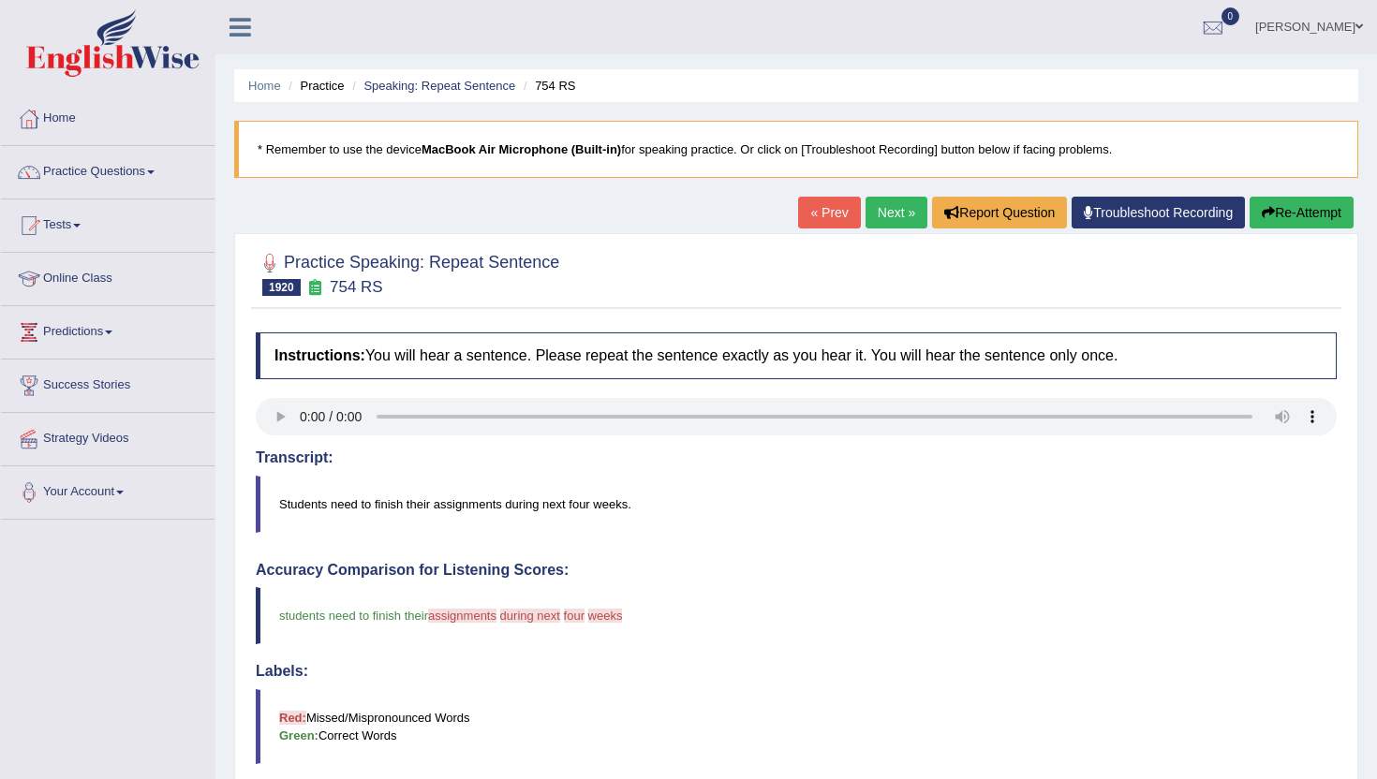
click at [879, 222] on link "Next »" at bounding box center [896, 213] width 62 height 32
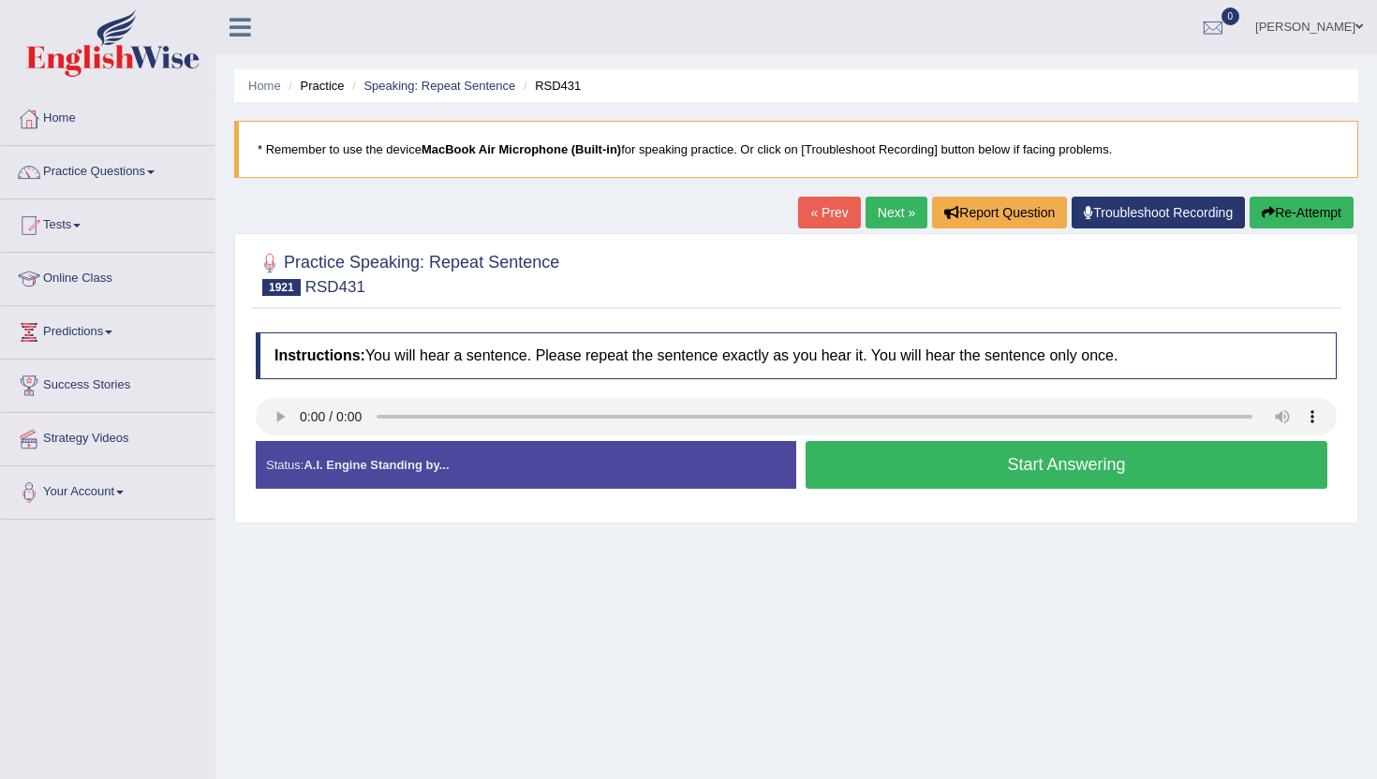
click at [979, 464] on button "Start Answering" at bounding box center [1066, 465] width 522 height 48
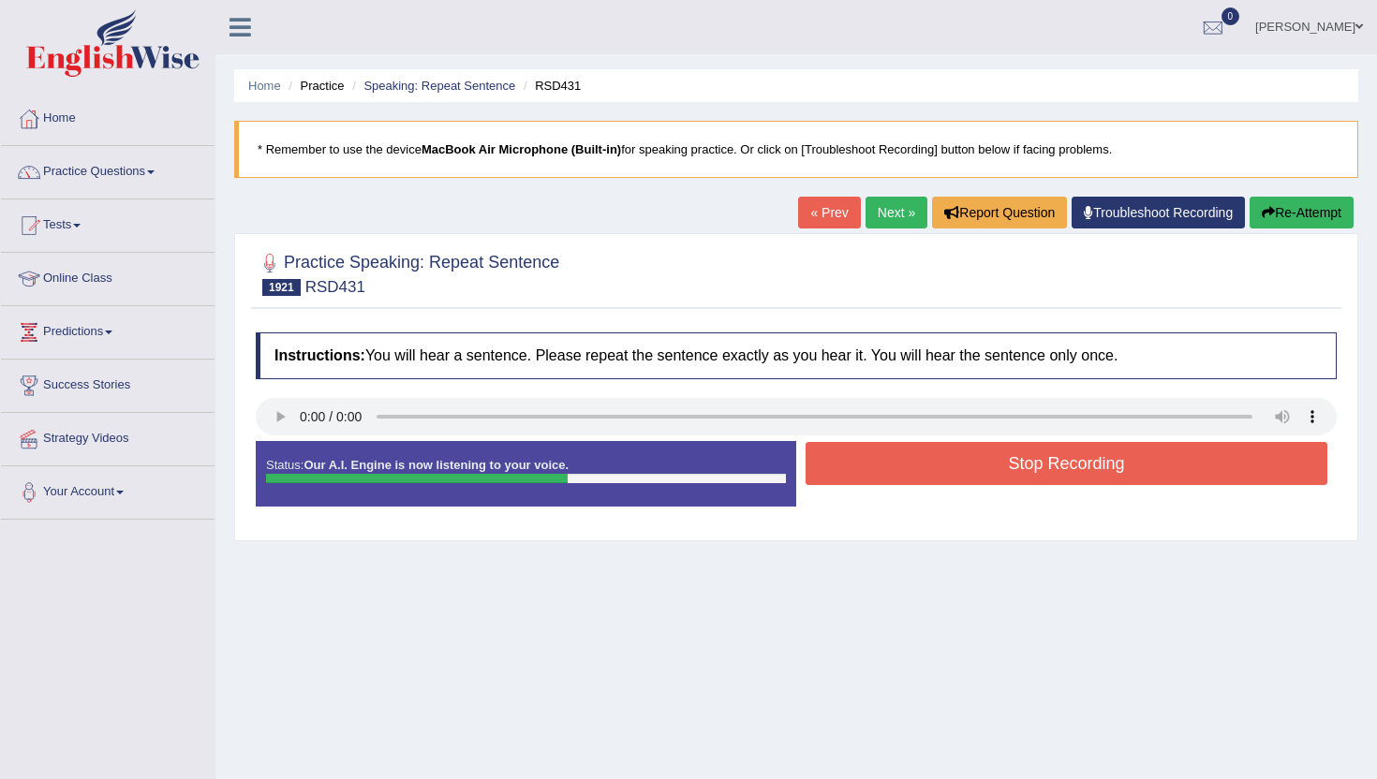
click at [1009, 470] on button "Stop Recording" at bounding box center [1066, 463] width 522 height 43
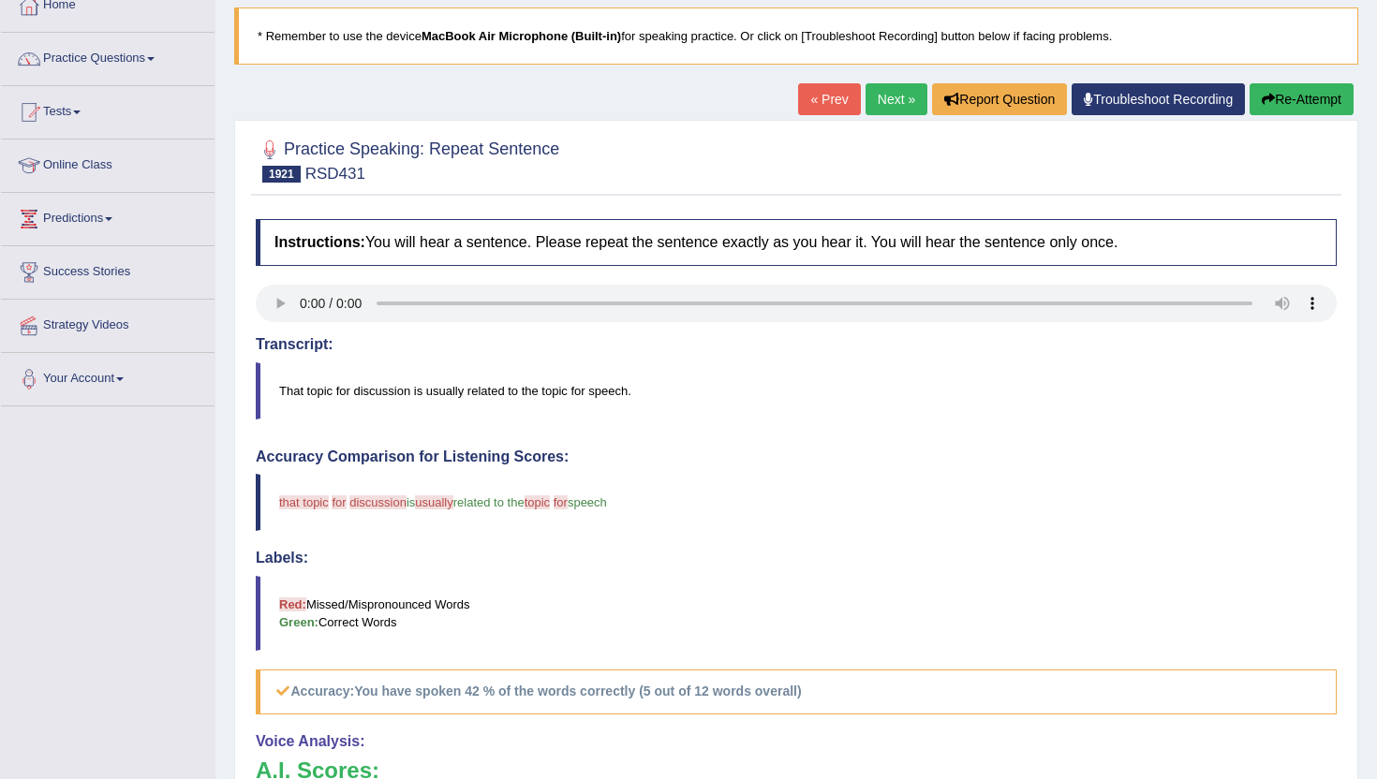
scroll to position [112, 0]
click at [898, 96] on link "Next »" at bounding box center [896, 100] width 62 height 32
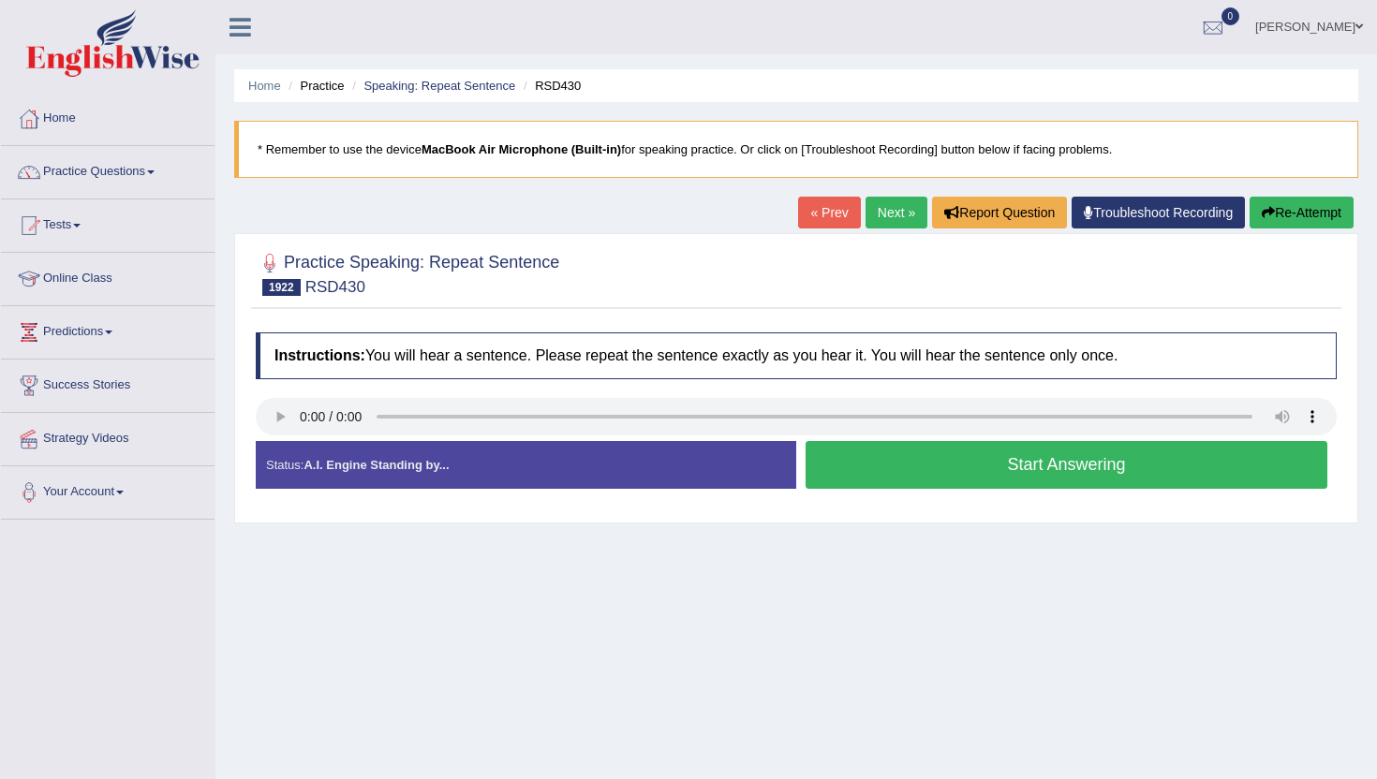
click at [874, 463] on button "Start Answering" at bounding box center [1066, 465] width 522 height 48
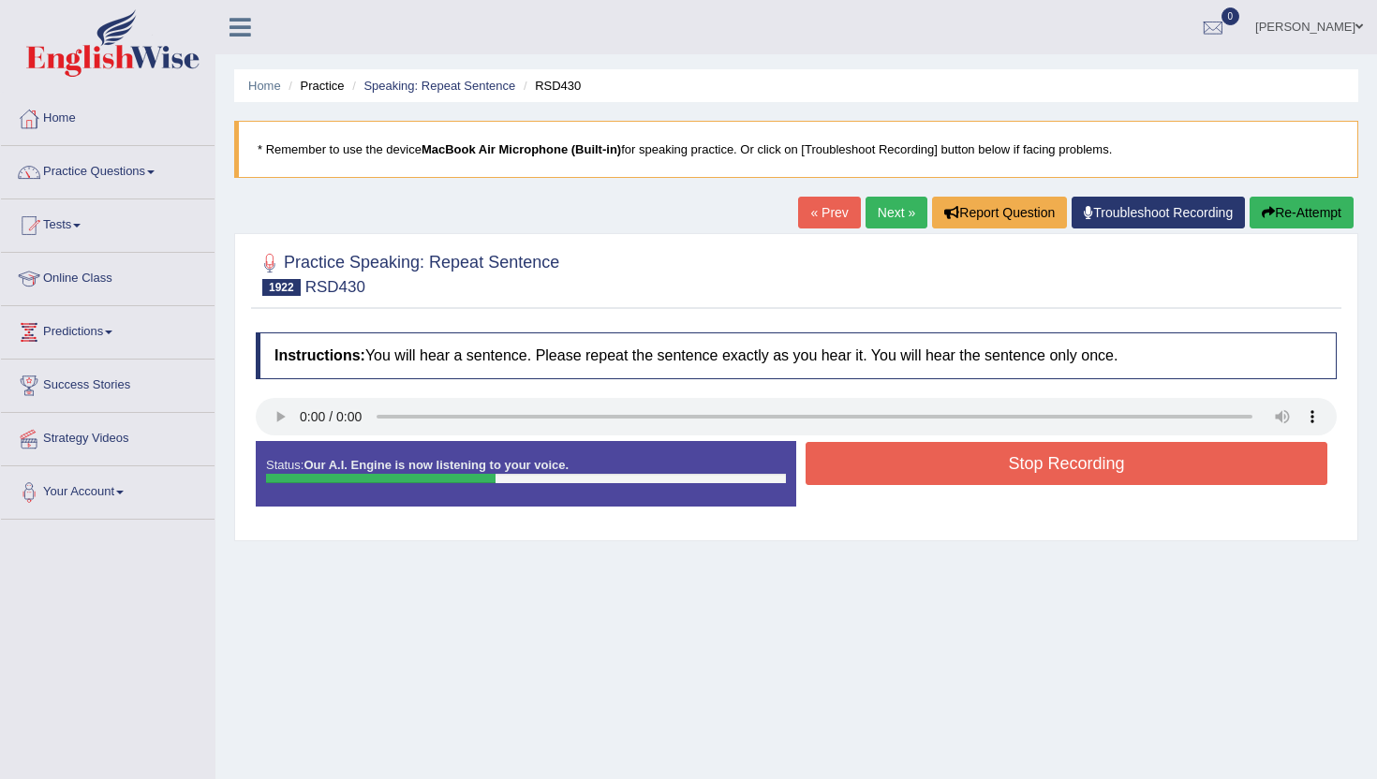
click at [874, 463] on button "Stop Recording" at bounding box center [1066, 463] width 522 height 43
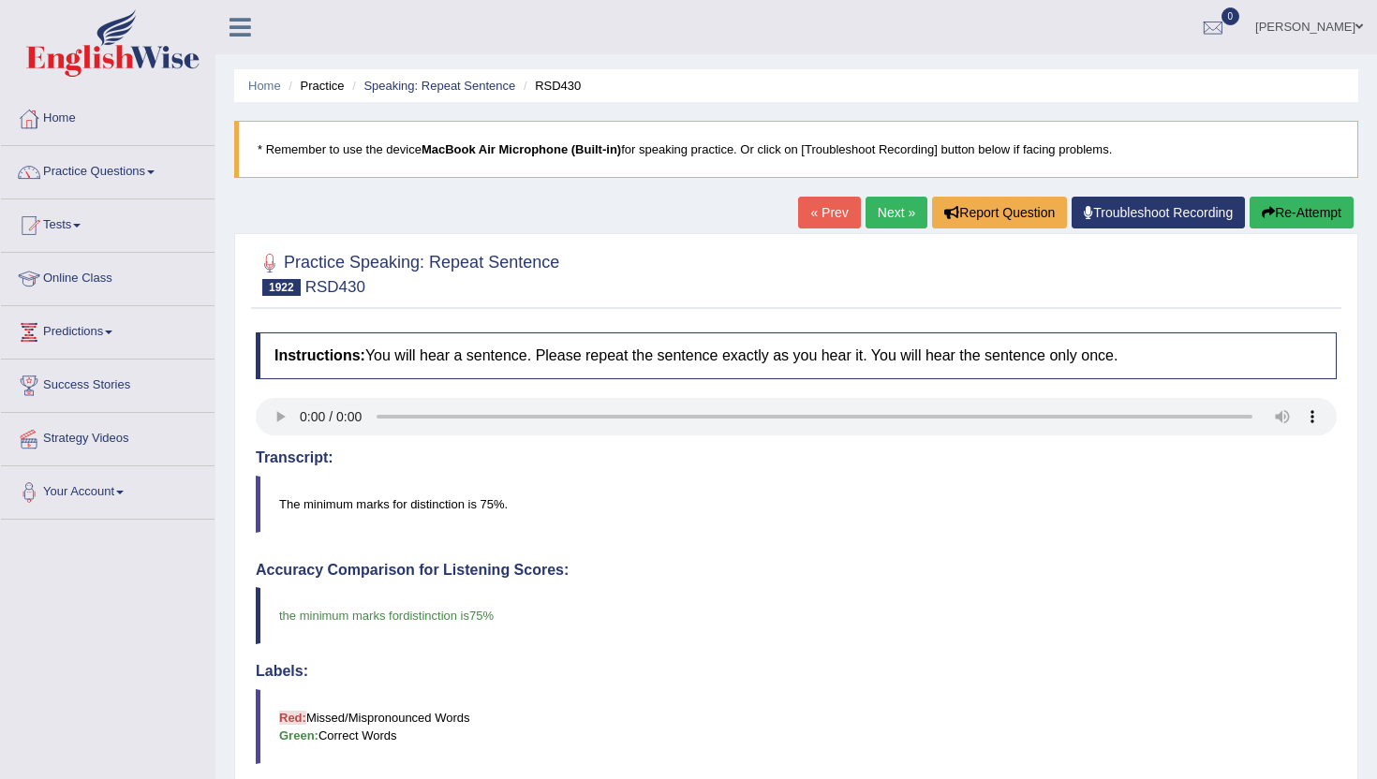
click at [878, 215] on link "Next »" at bounding box center [896, 213] width 62 height 32
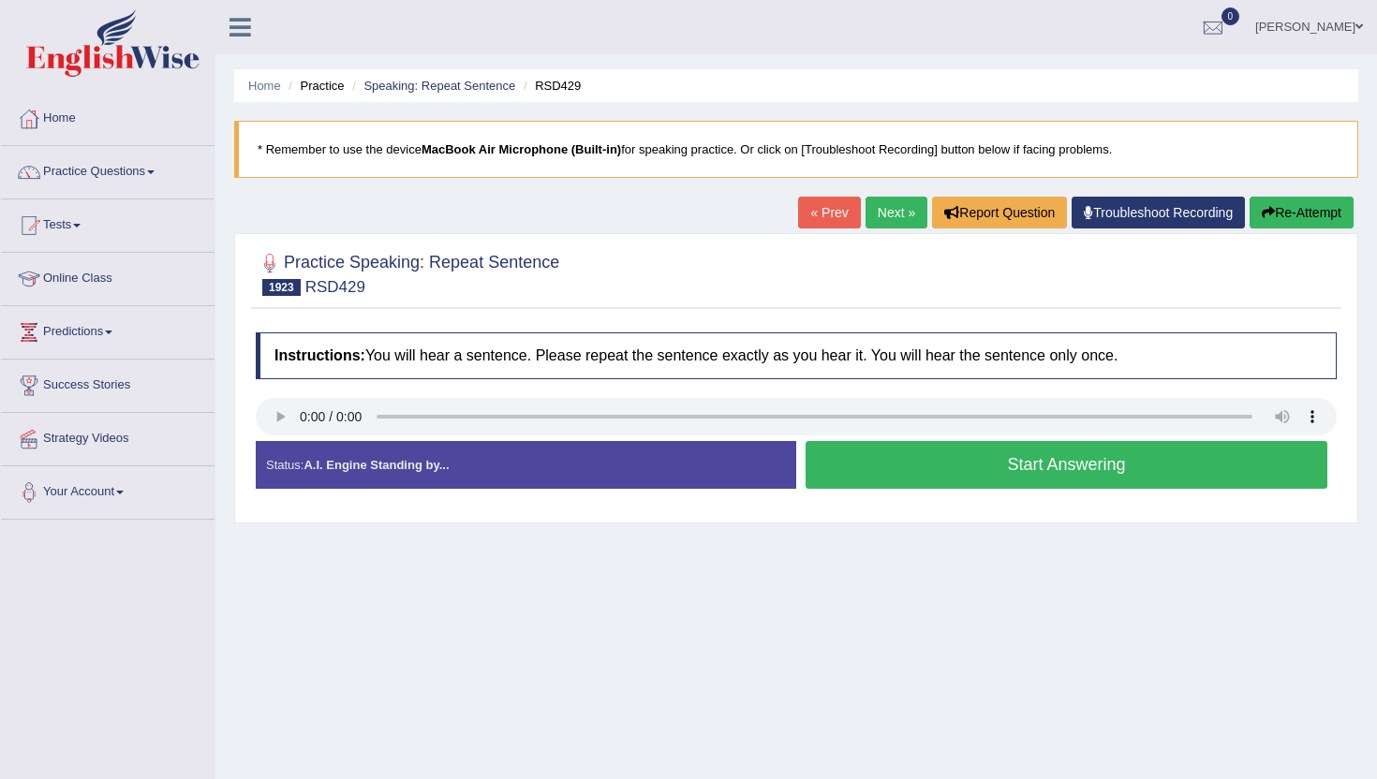
click at [918, 488] on button "Start Answering" at bounding box center [1066, 465] width 522 height 48
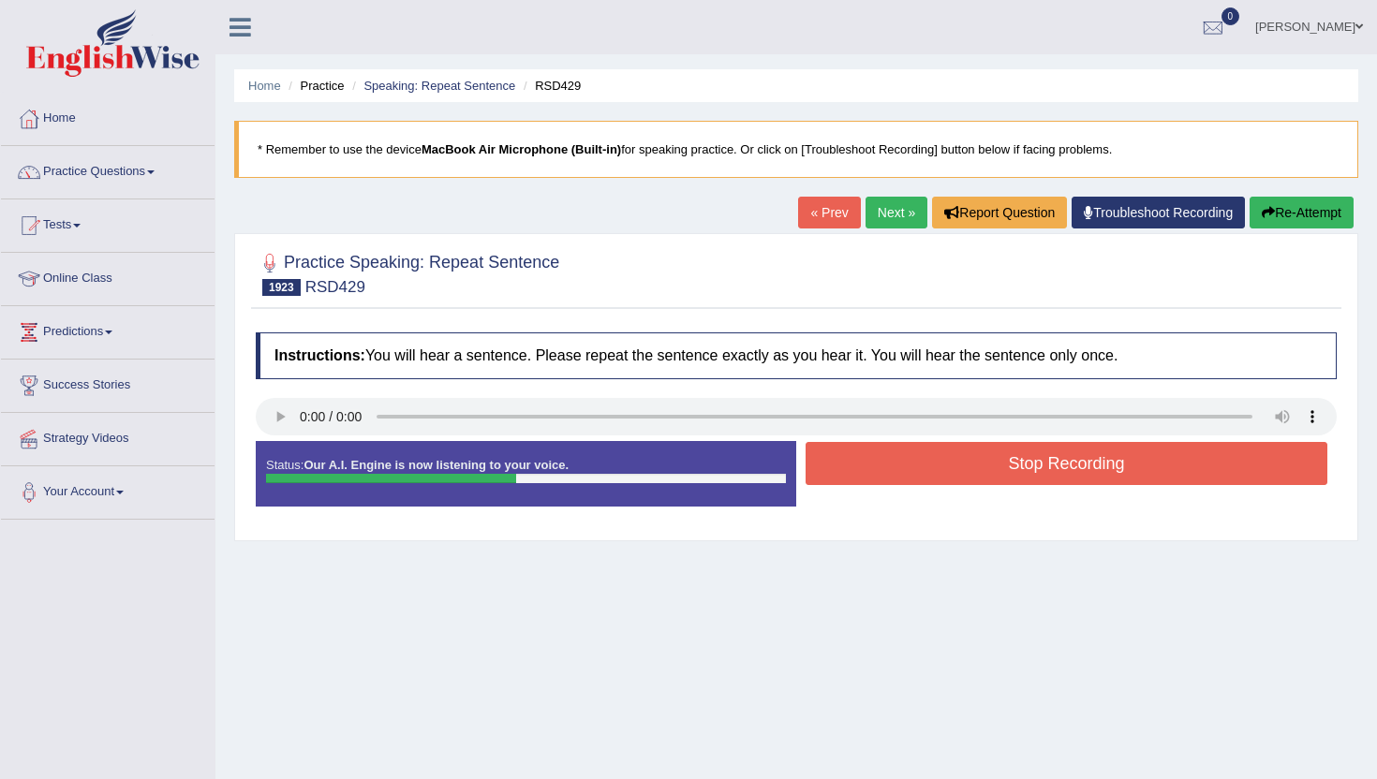
click at [920, 475] on button "Stop Recording" at bounding box center [1066, 463] width 522 height 43
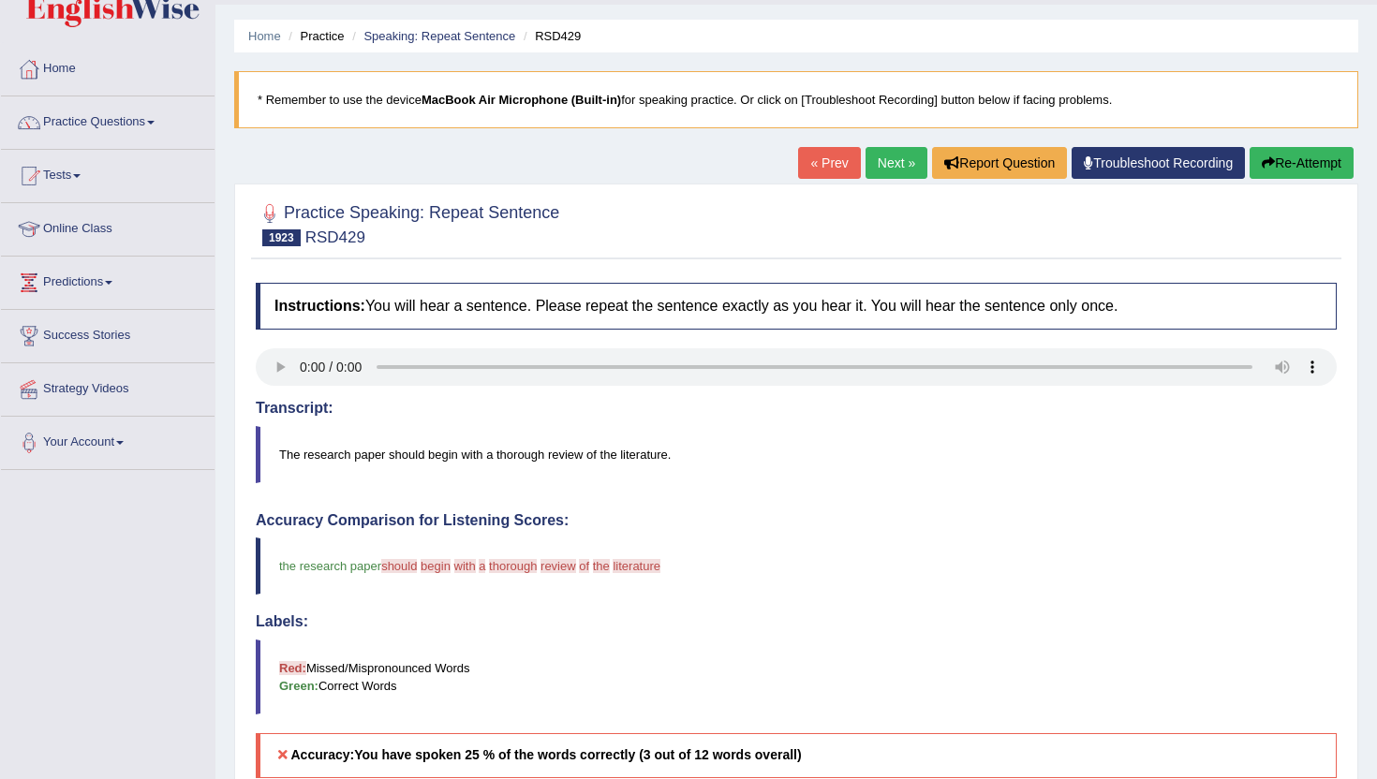
scroll to position [37, 0]
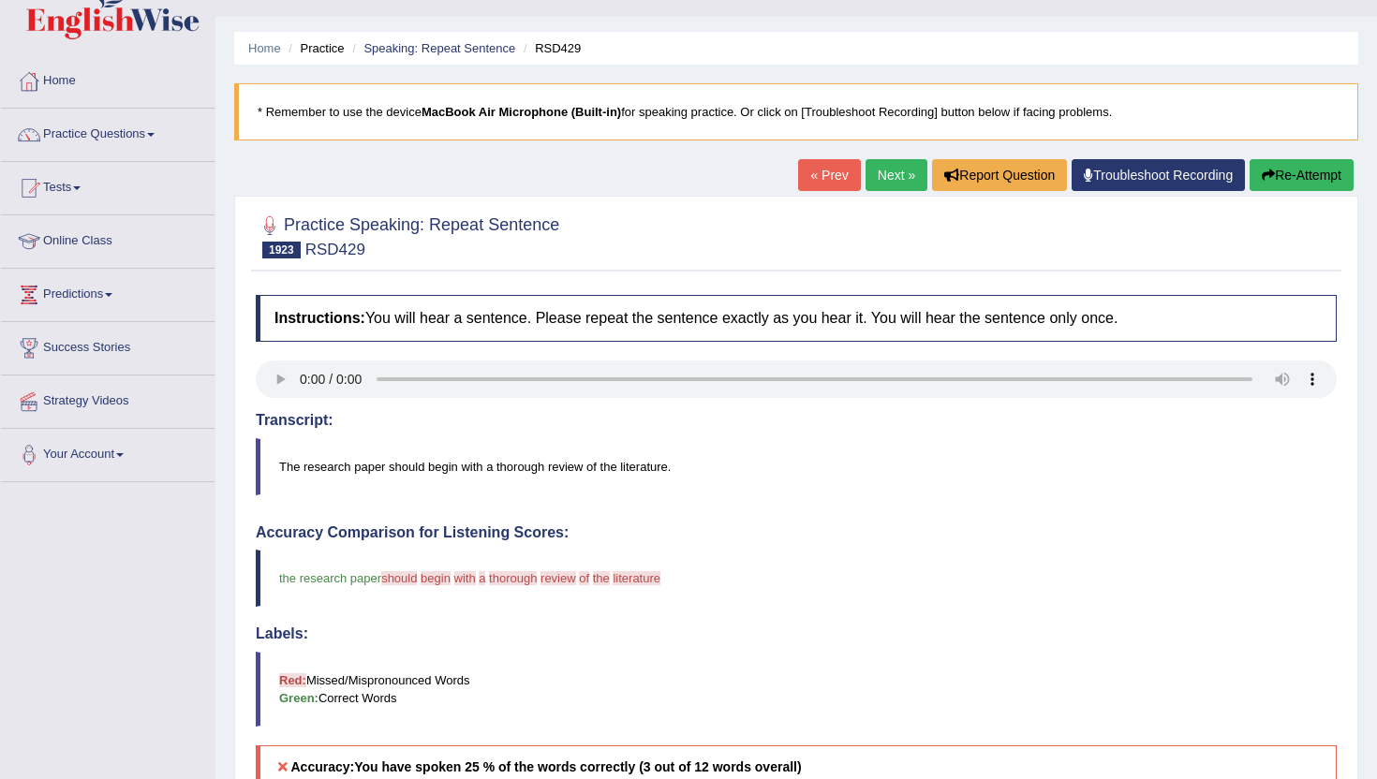
click at [885, 169] on link "Next »" at bounding box center [896, 175] width 62 height 32
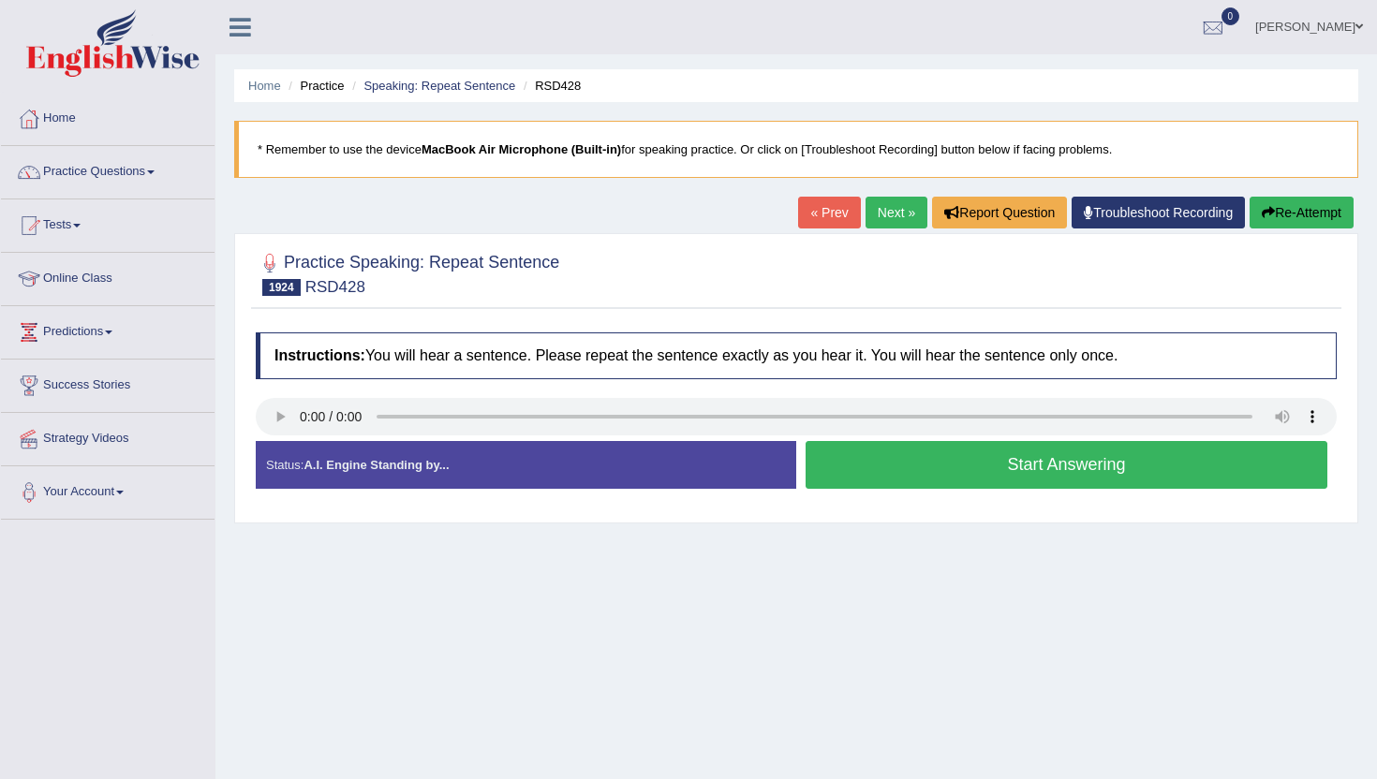
click at [884, 478] on button "Start Answering" at bounding box center [1066, 465] width 522 height 48
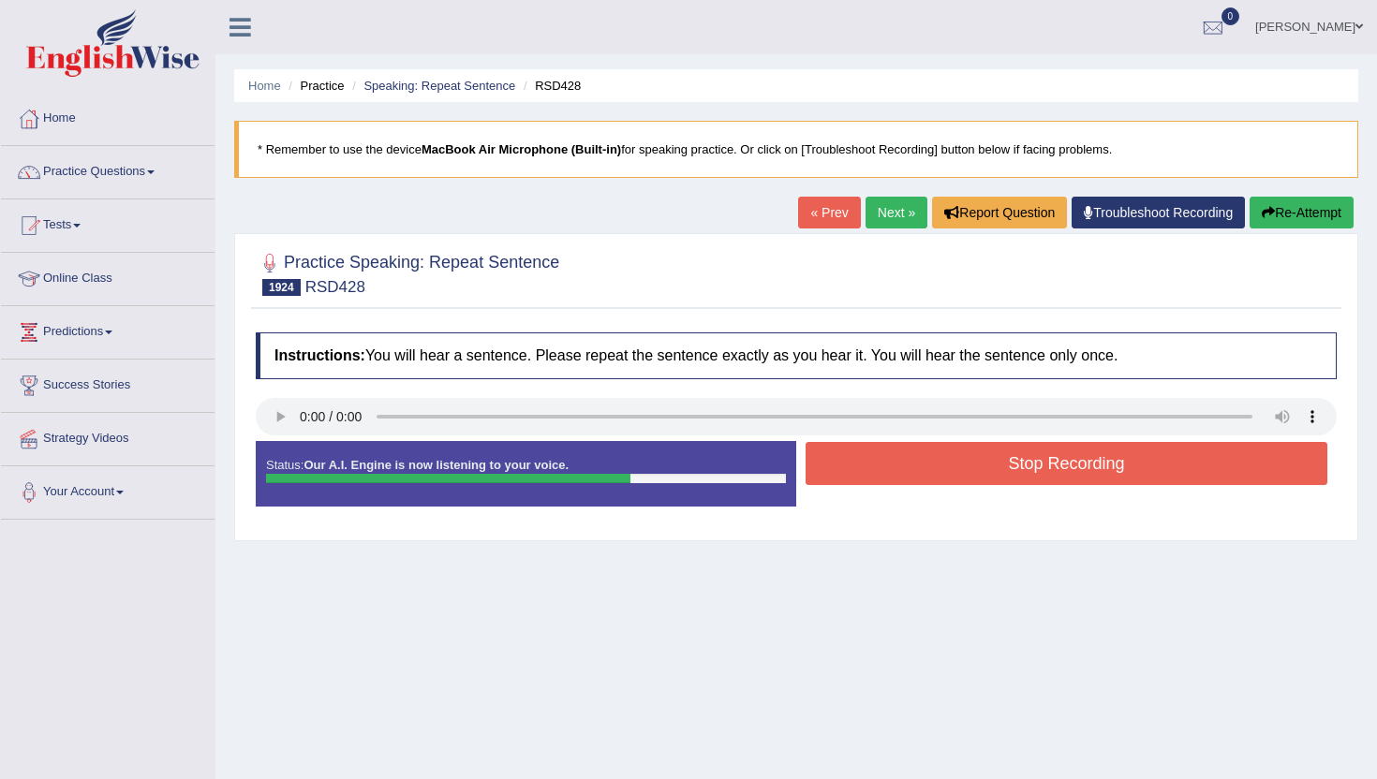
click at [884, 478] on button "Stop Recording" at bounding box center [1066, 463] width 522 height 43
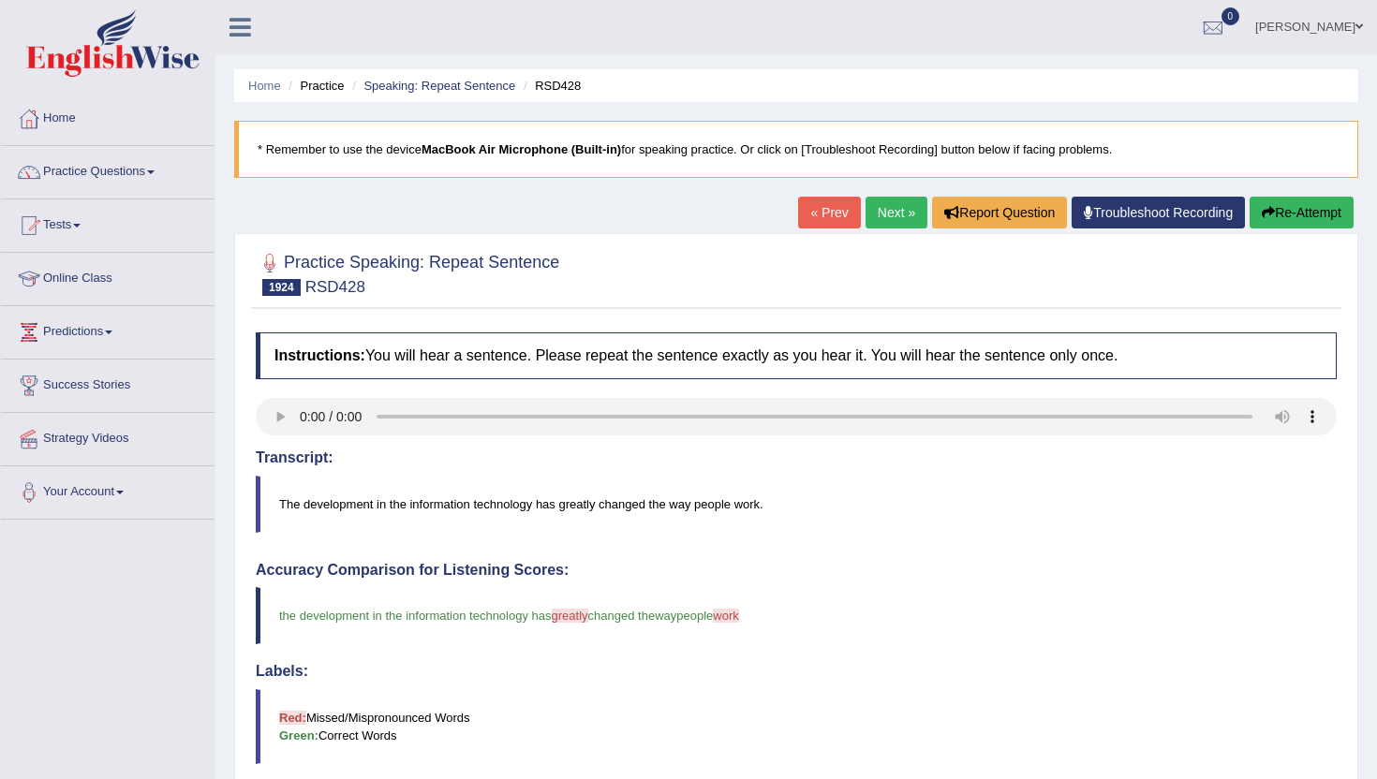
click at [870, 203] on link "Next »" at bounding box center [896, 213] width 62 height 32
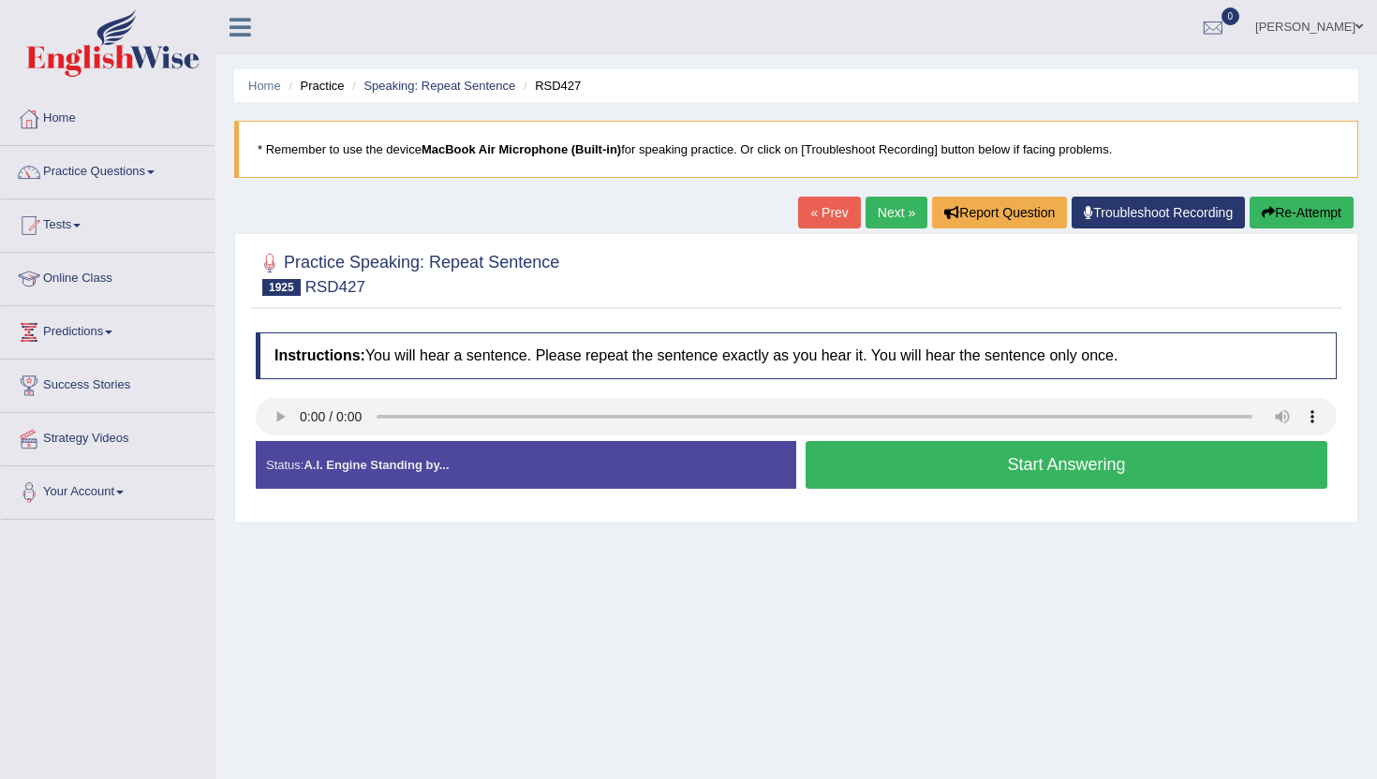
click at [838, 470] on button "Start Answering" at bounding box center [1066, 465] width 522 height 48
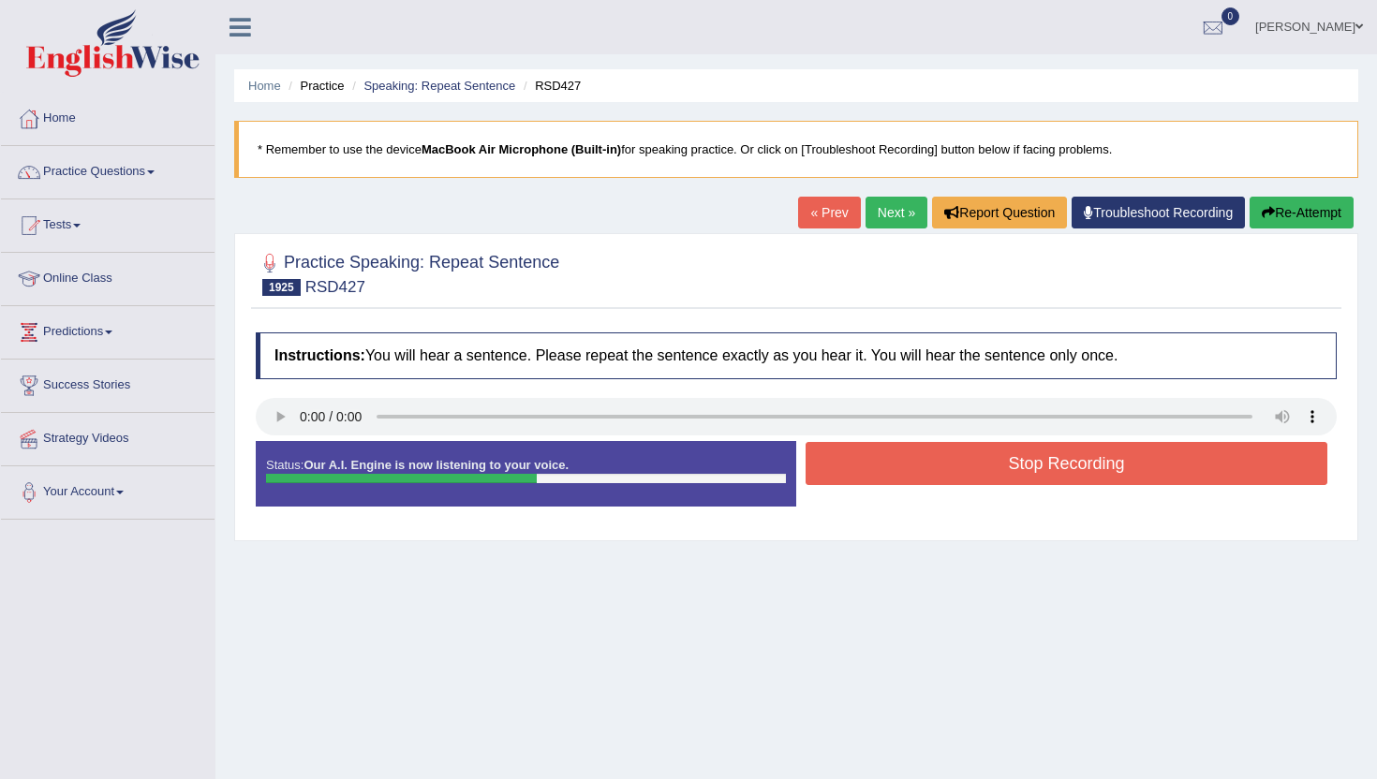
click at [838, 471] on button "Stop Recording" at bounding box center [1066, 463] width 522 height 43
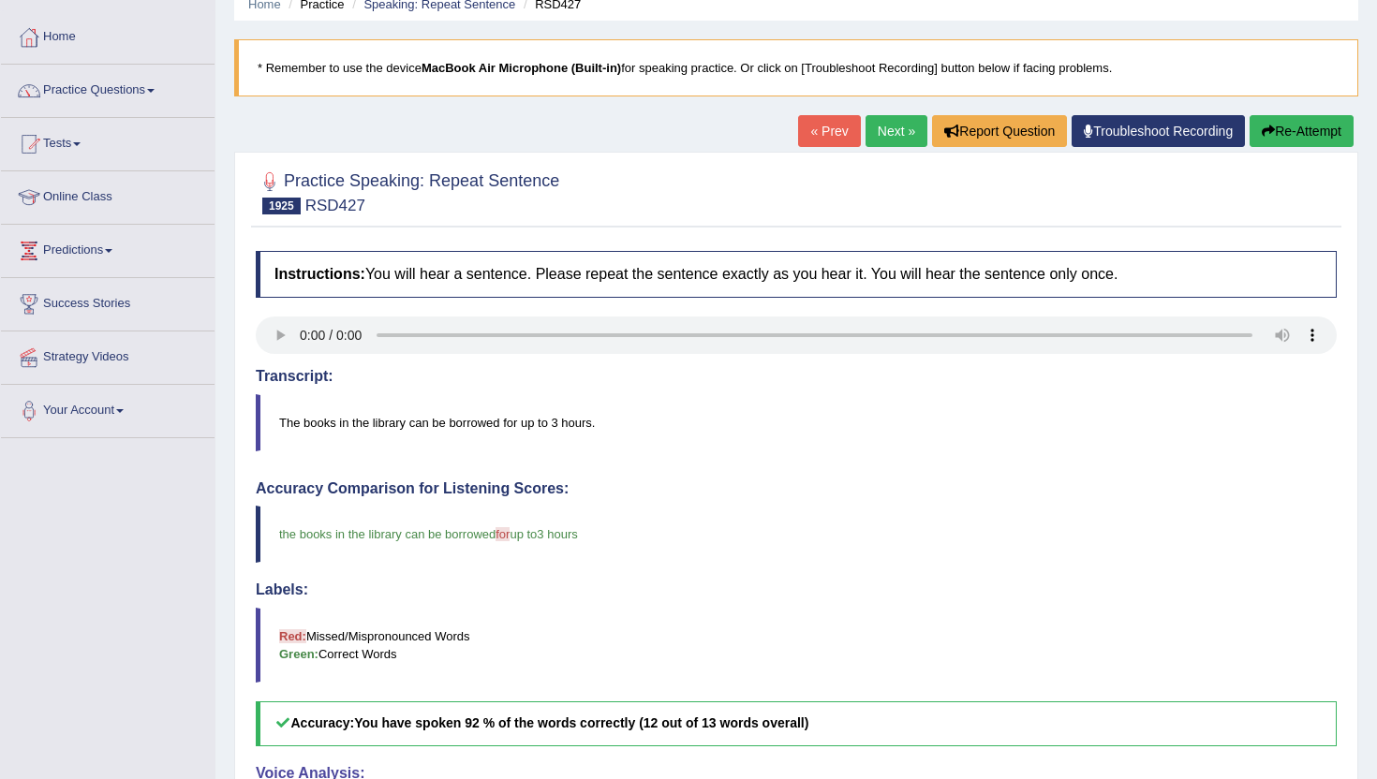
scroll to position [75, 0]
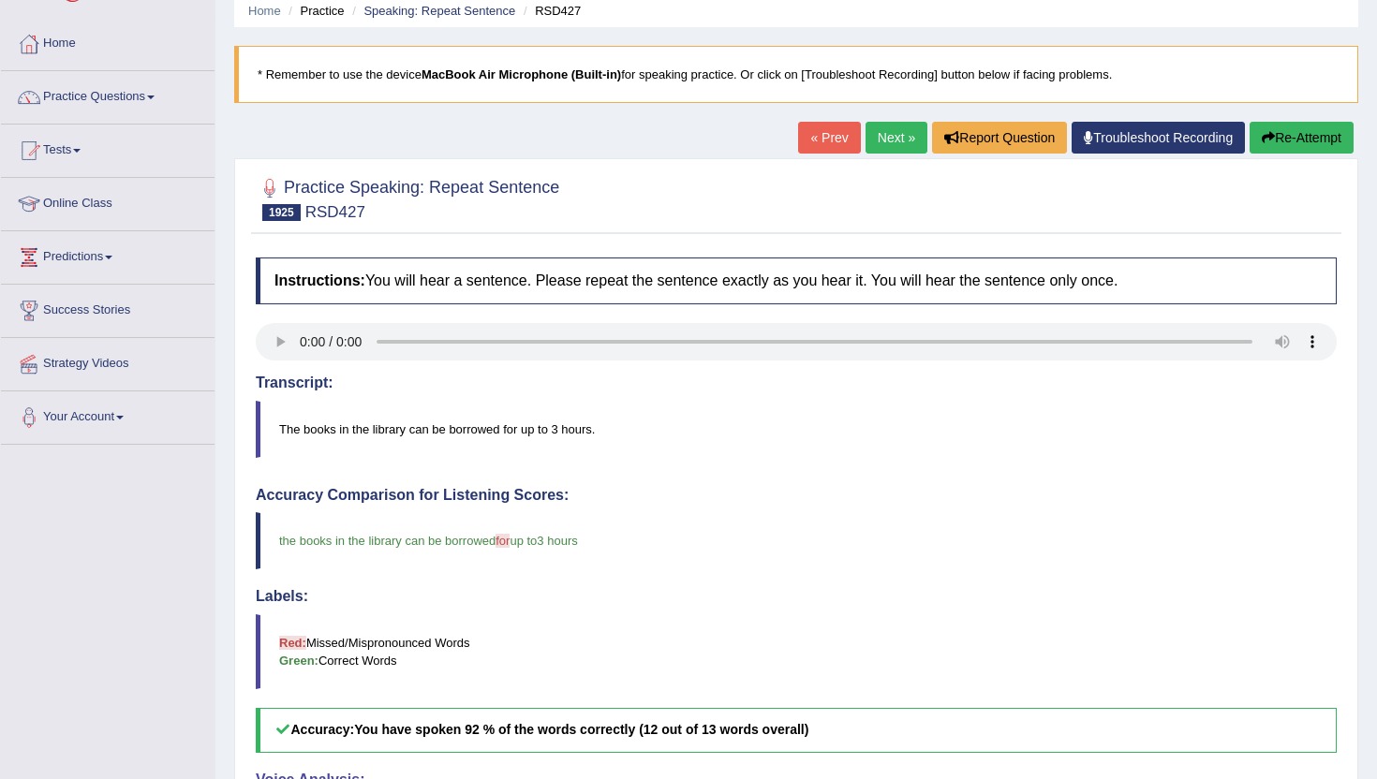
click at [870, 148] on link "Next »" at bounding box center [896, 138] width 62 height 32
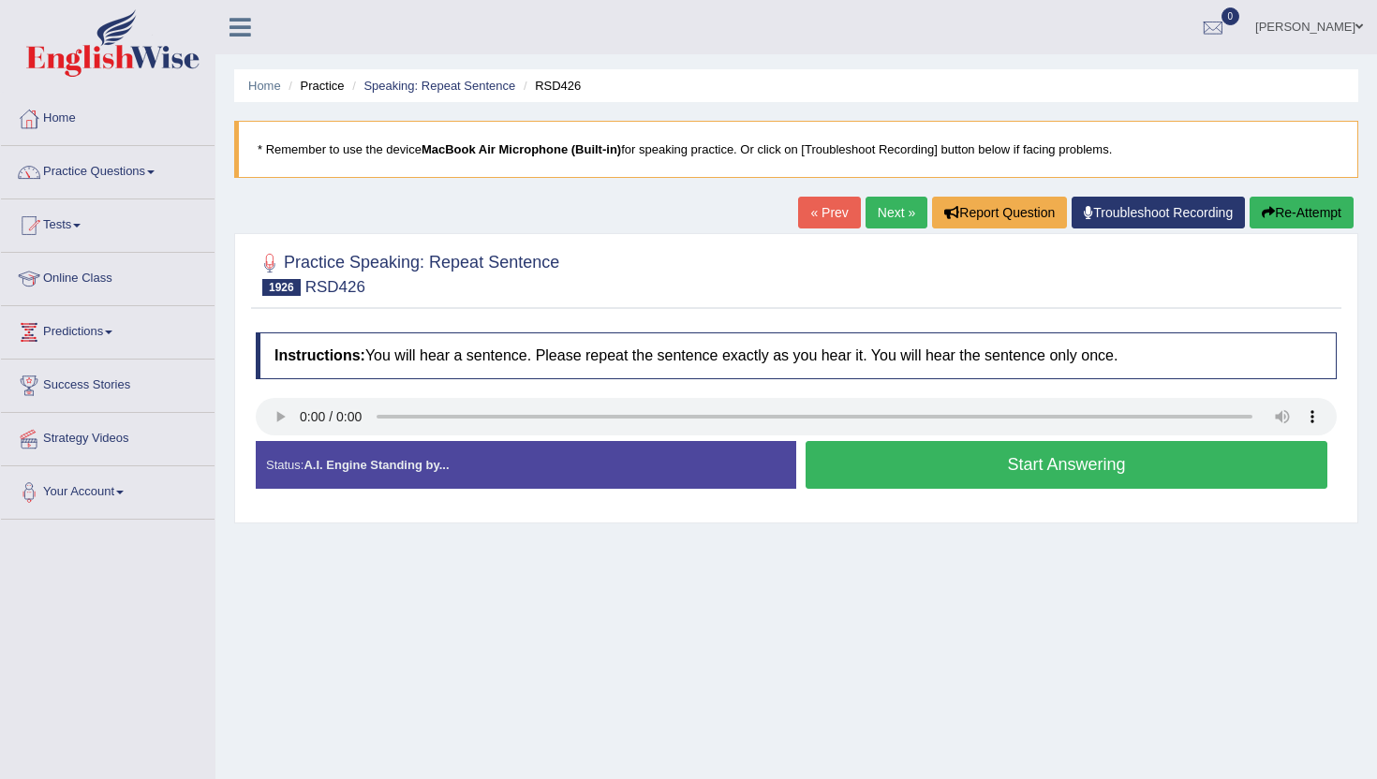
click at [832, 486] on button "Start Answering" at bounding box center [1066, 465] width 522 height 48
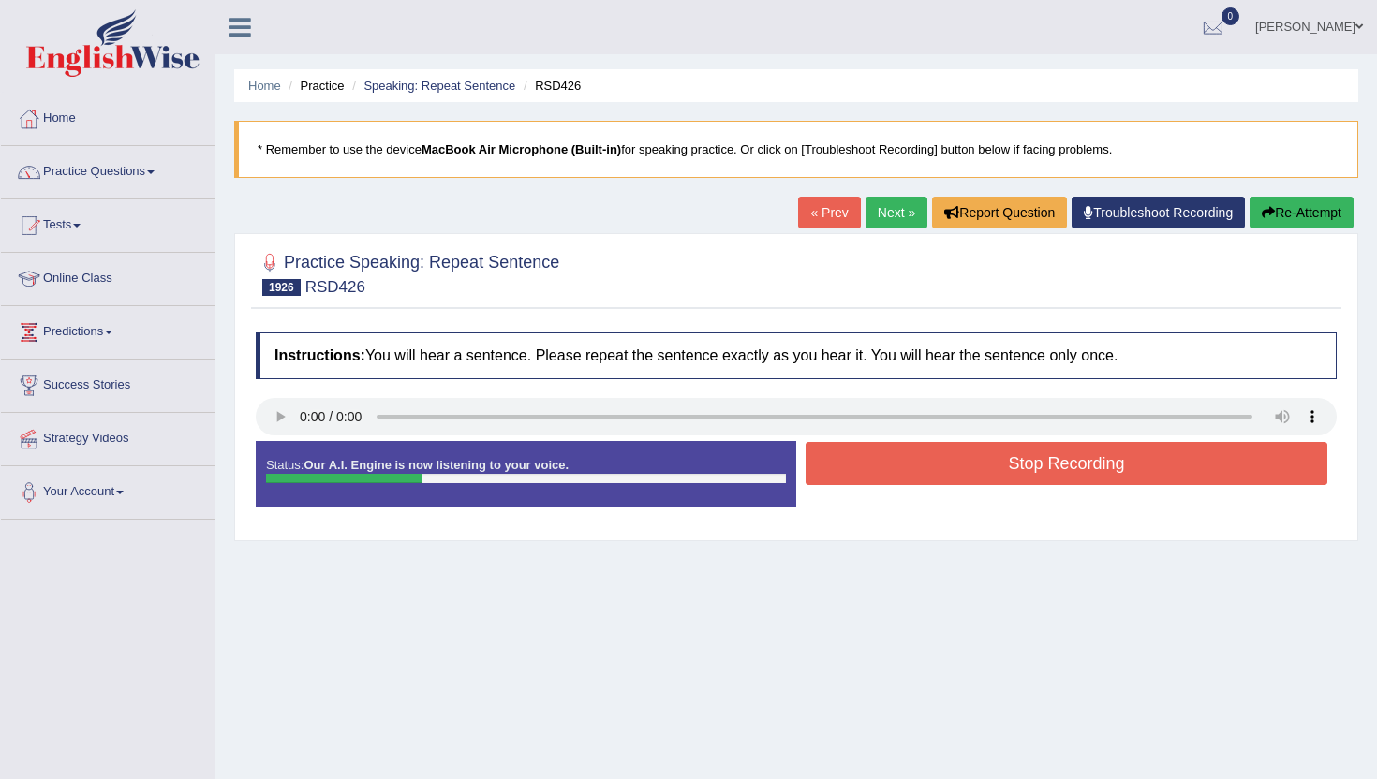
click at [832, 486] on div "Stop Recording" at bounding box center [1066, 466] width 540 height 48
click at [837, 458] on button "Stop Recording" at bounding box center [1066, 463] width 522 height 43
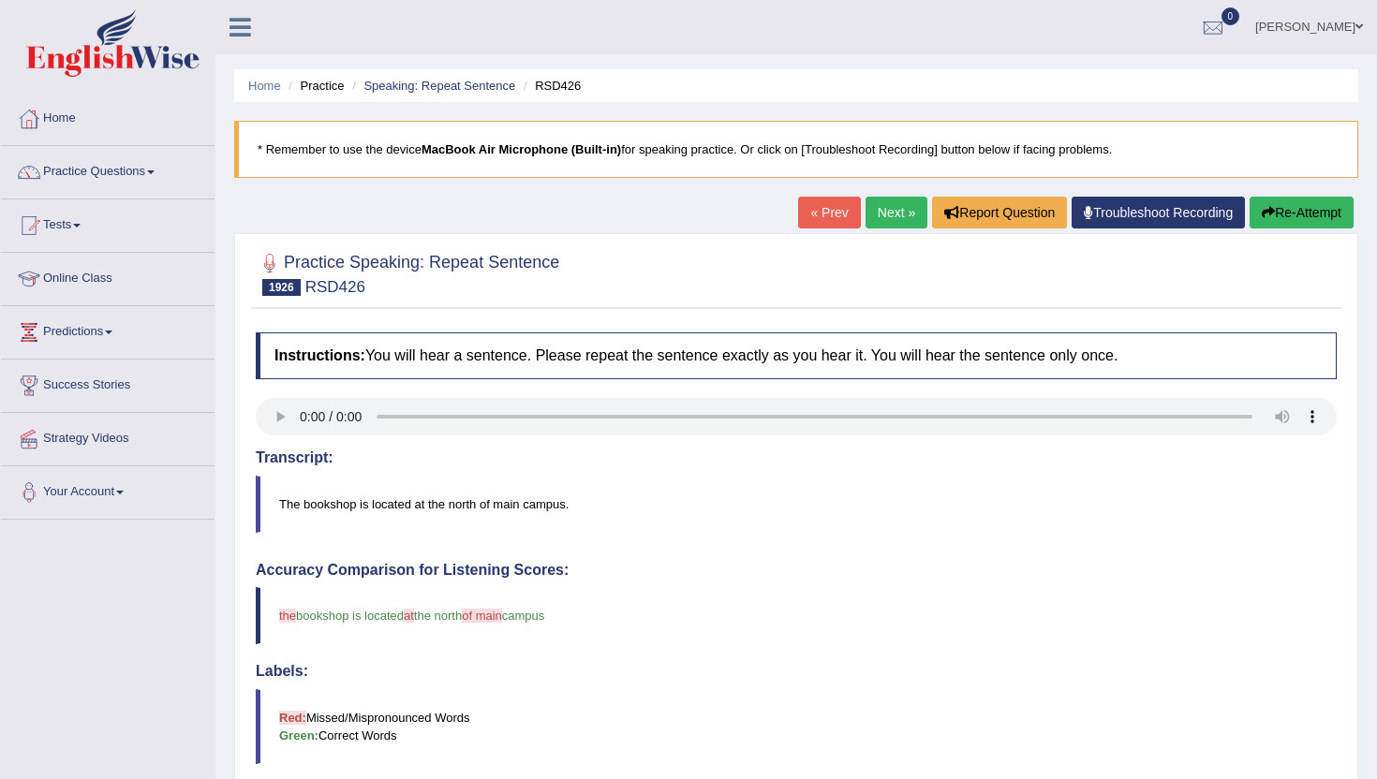
click at [886, 197] on link "Next »" at bounding box center [896, 213] width 62 height 32
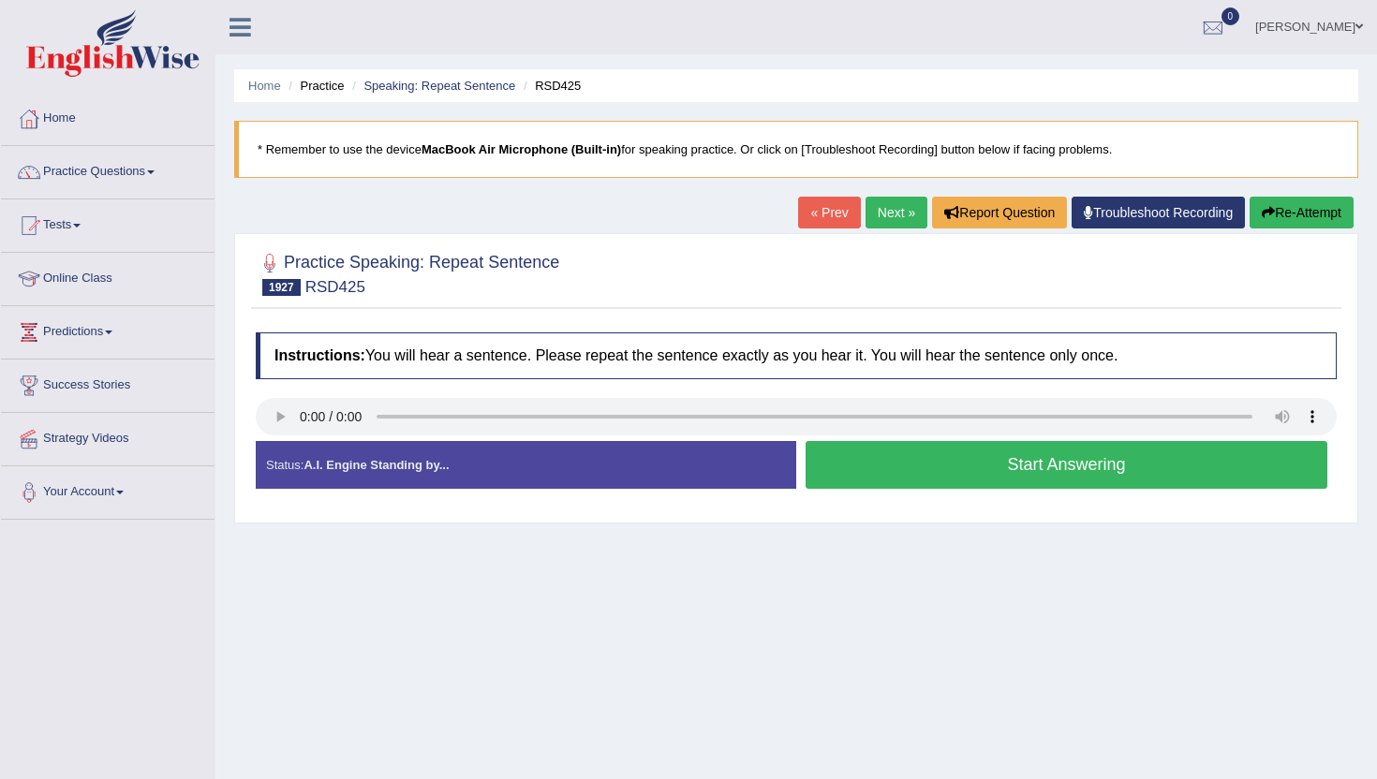
click at [280, 435] on div at bounding box center [796, 419] width 1081 height 42
click at [874, 467] on button "Start Answering" at bounding box center [1066, 465] width 522 height 48
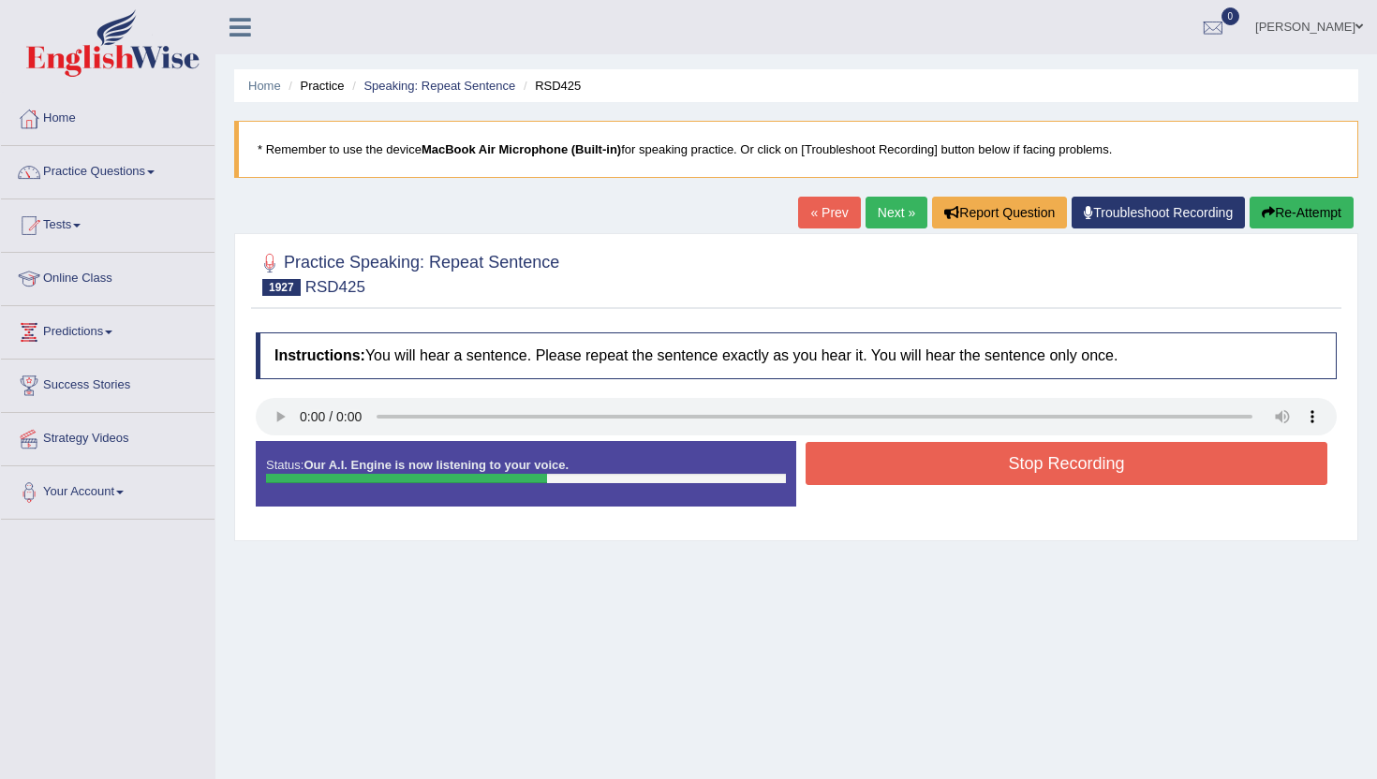
click at [874, 467] on button "Stop Recording" at bounding box center [1066, 463] width 522 height 43
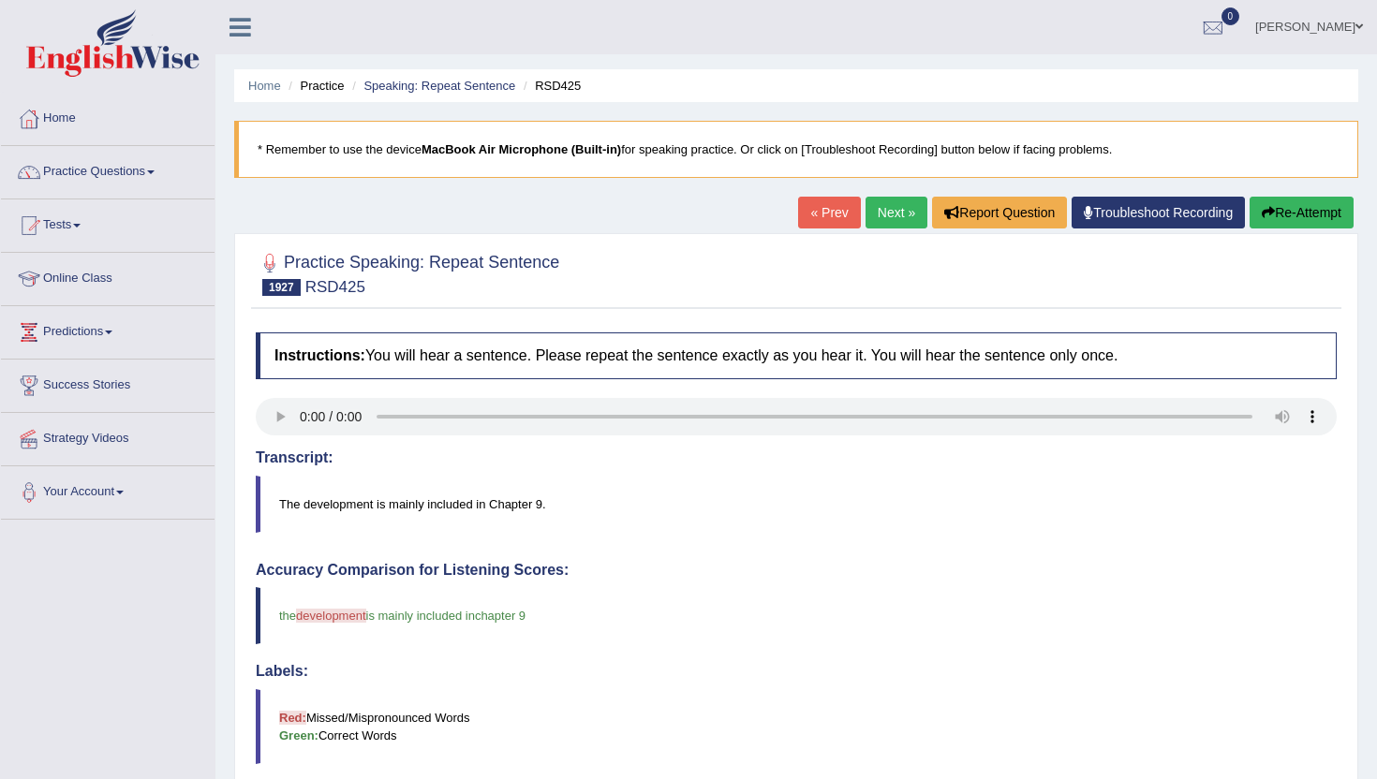
click at [871, 224] on link "Next »" at bounding box center [896, 213] width 62 height 32
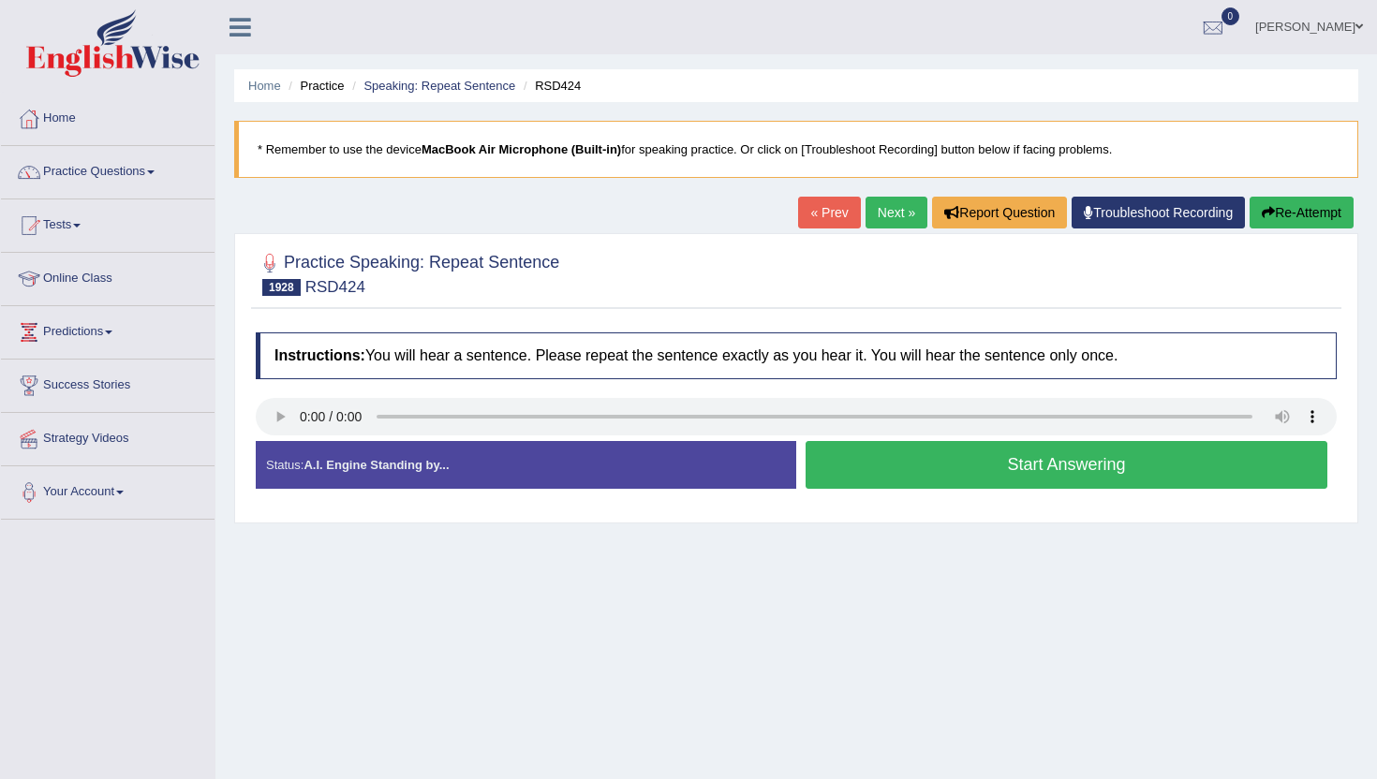
click at [881, 466] on button "Start Answering" at bounding box center [1066, 465] width 522 height 48
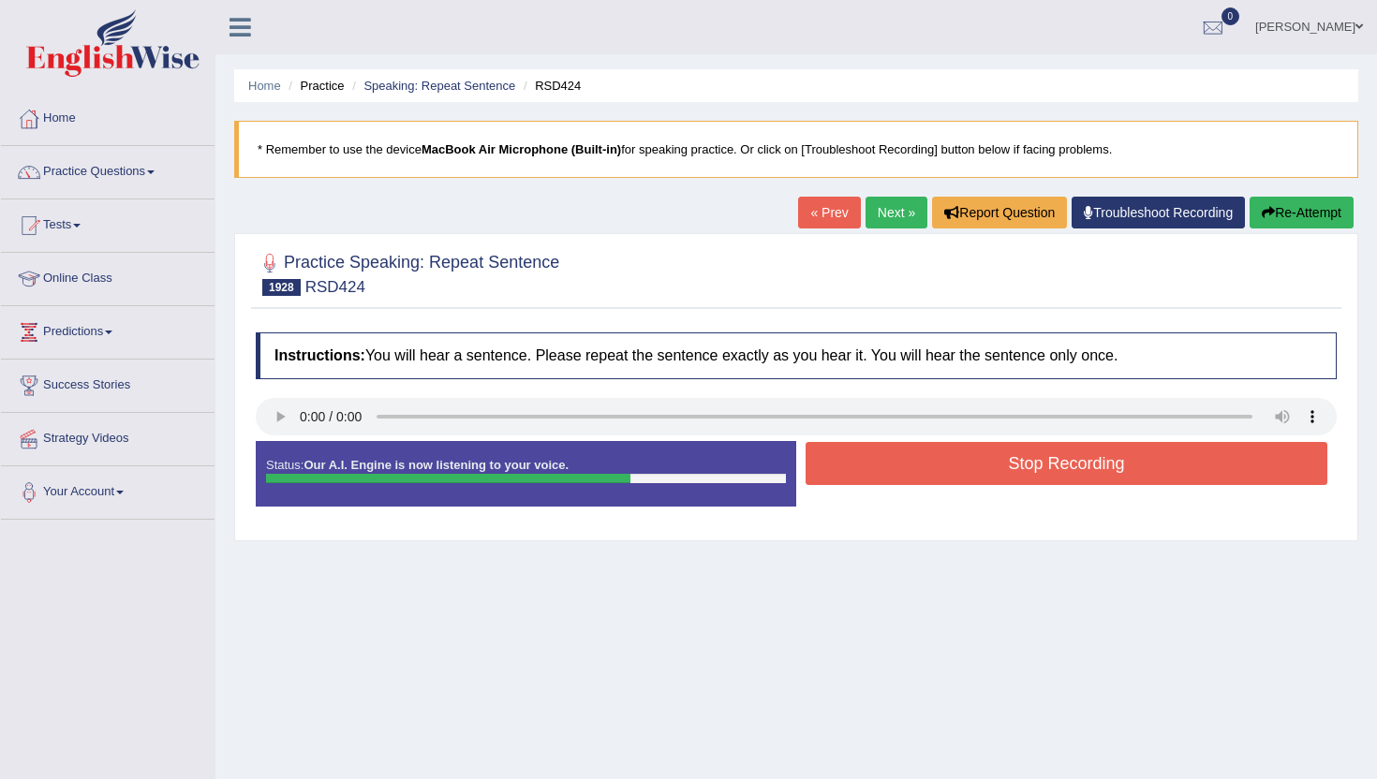
click at [881, 466] on button "Stop Recording" at bounding box center [1066, 463] width 522 height 43
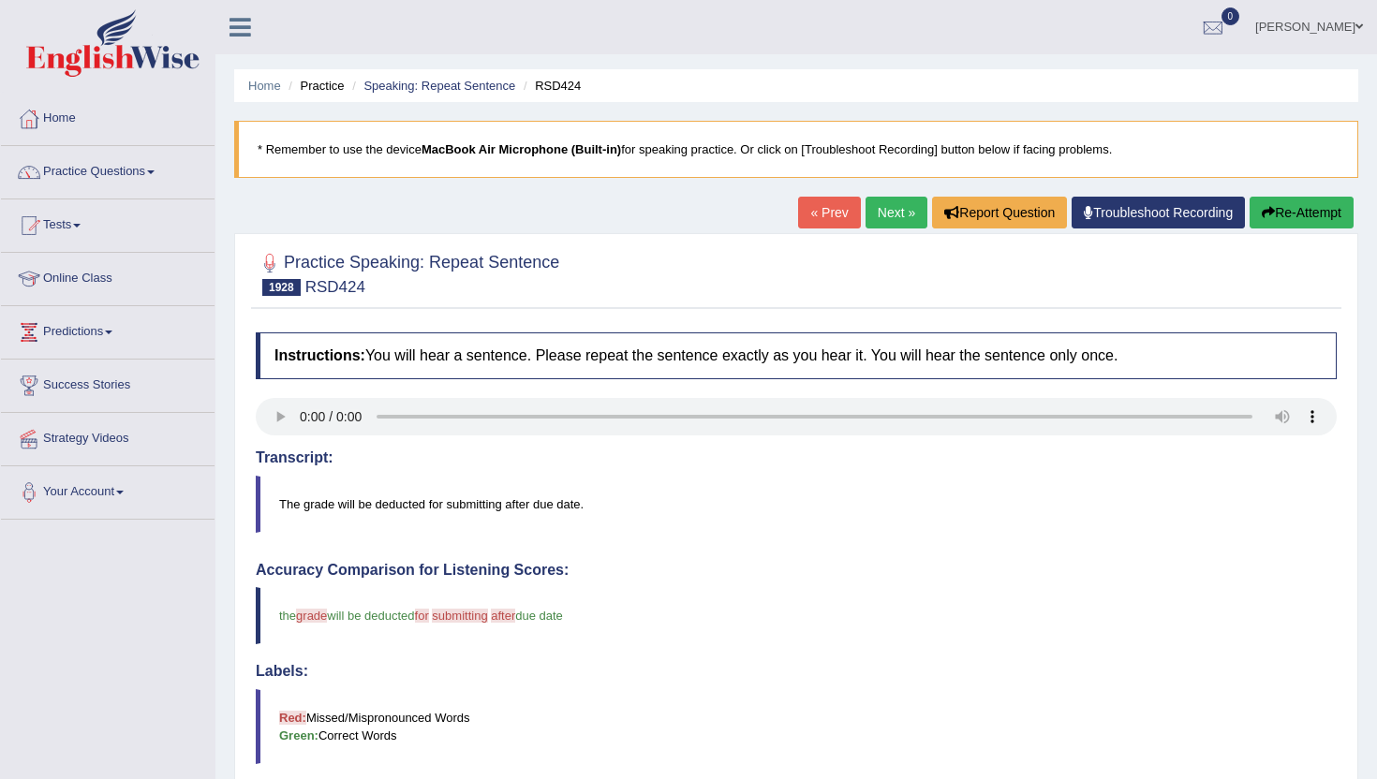
click at [885, 209] on link "Next »" at bounding box center [896, 213] width 62 height 32
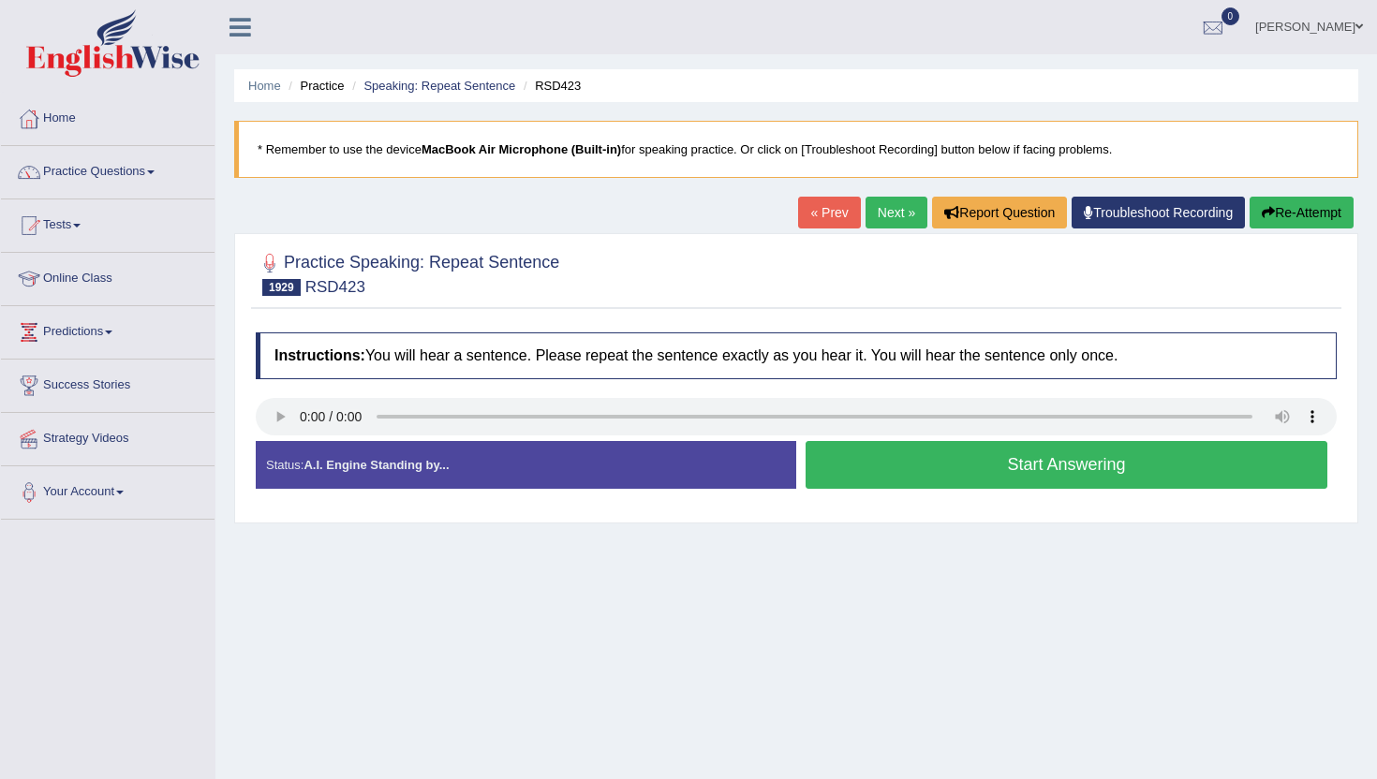
click at [909, 478] on button "Start Answering" at bounding box center [1066, 465] width 522 height 48
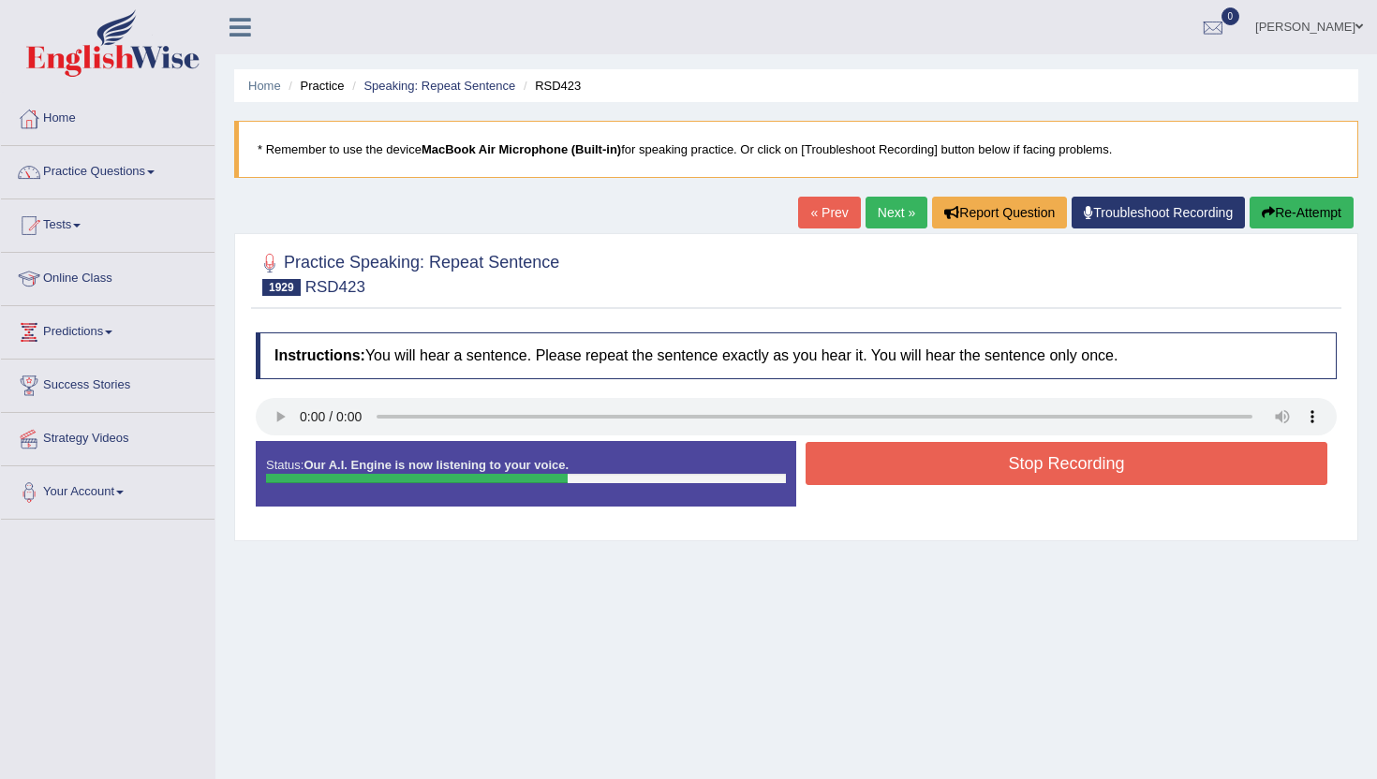
click at [909, 479] on button "Stop Recording" at bounding box center [1066, 463] width 522 height 43
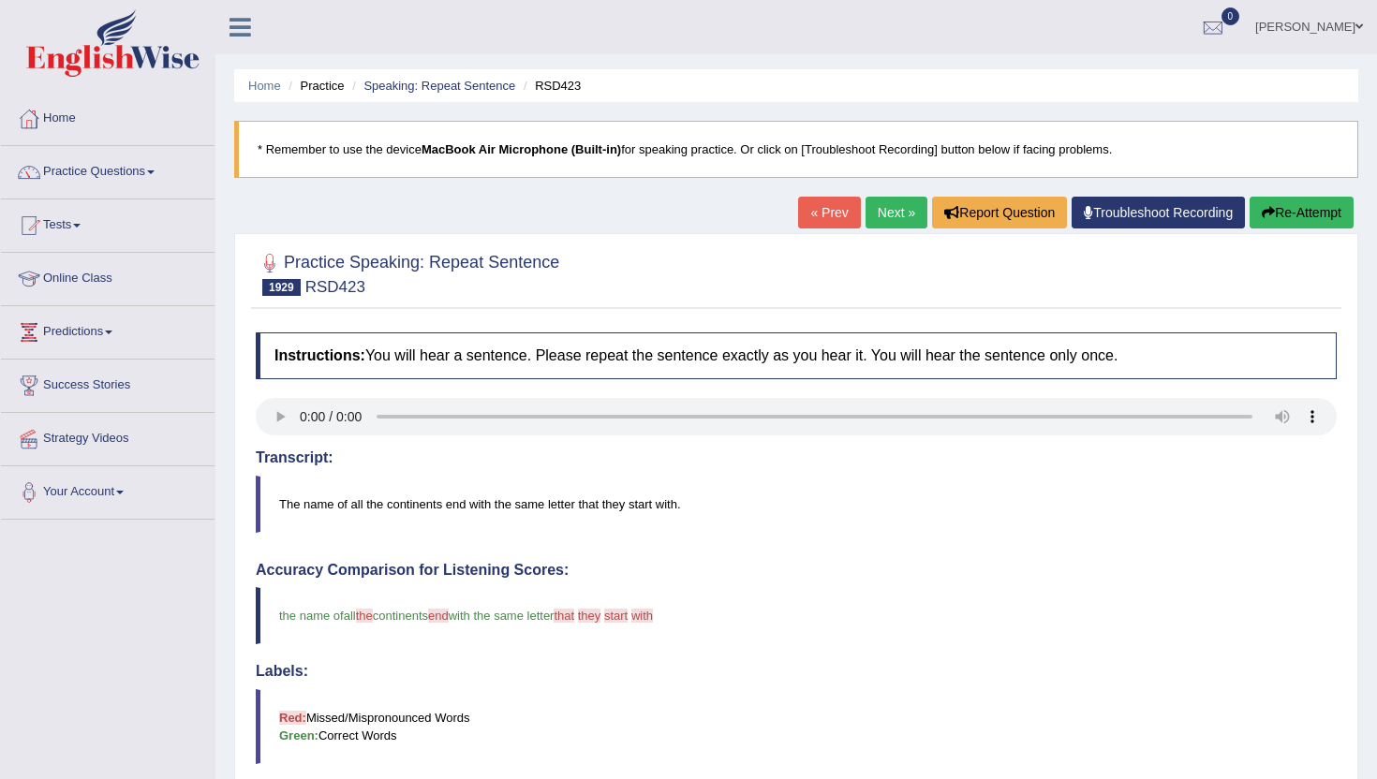
click at [897, 225] on link "Next »" at bounding box center [896, 213] width 62 height 32
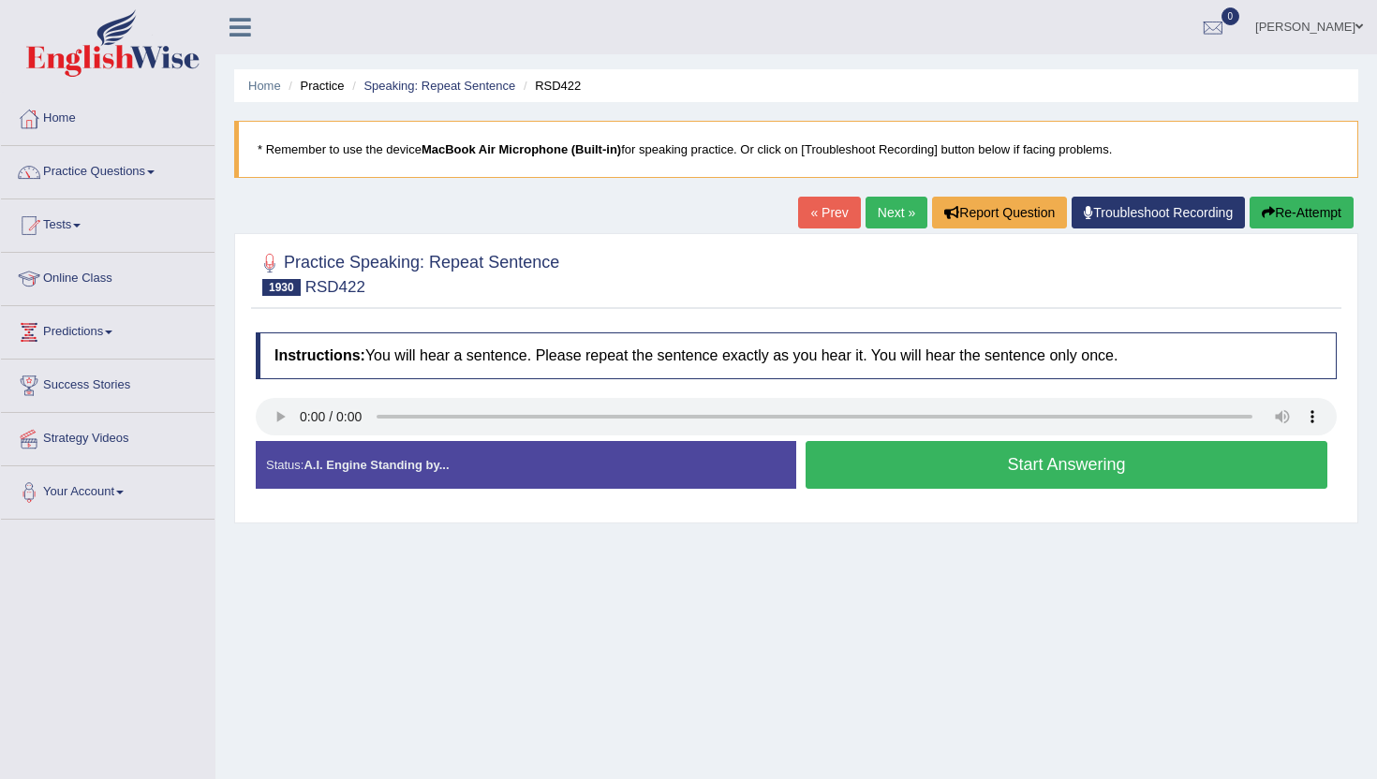
click at [889, 472] on button "Start Answering" at bounding box center [1066, 465] width 522 height 48
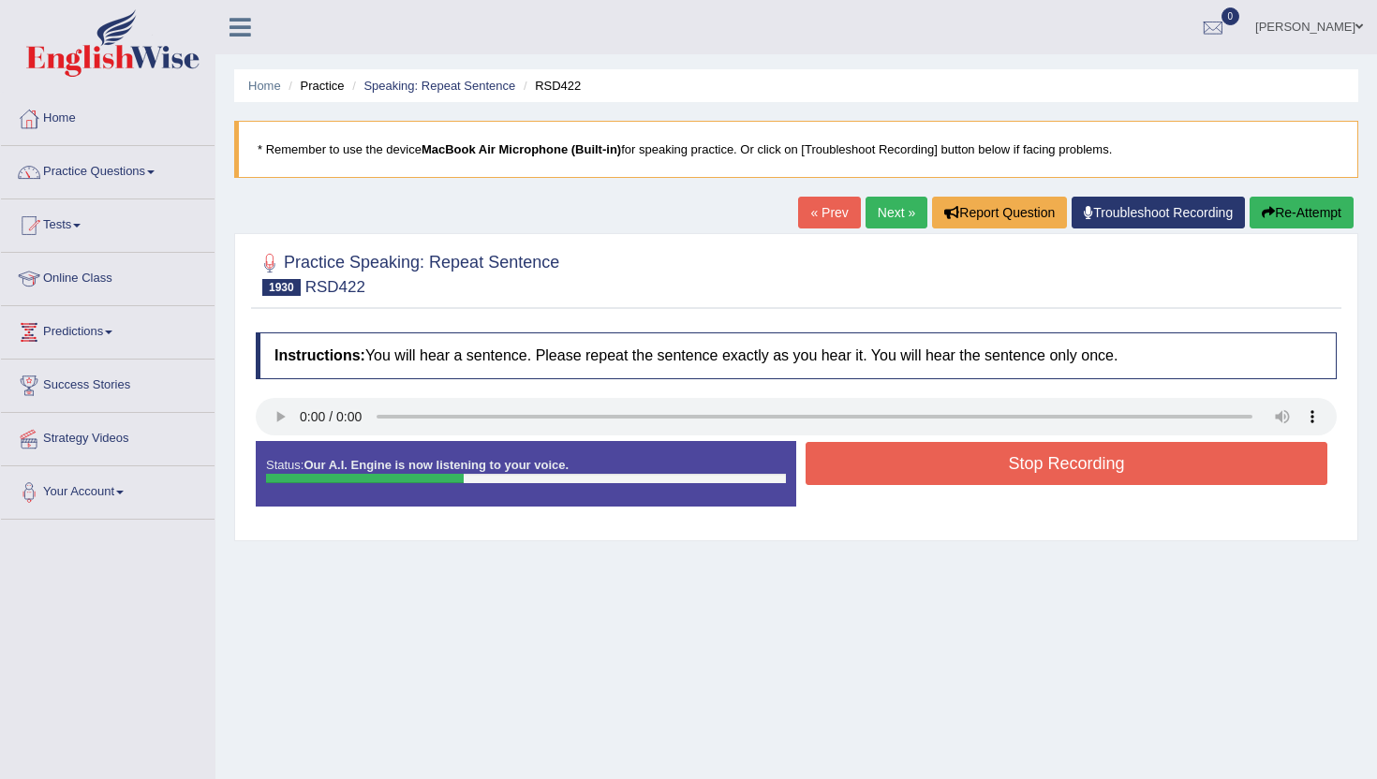
click at [889, 473] on button "Stop Recording" at bounding box center [1066, 463] width 522 height 43
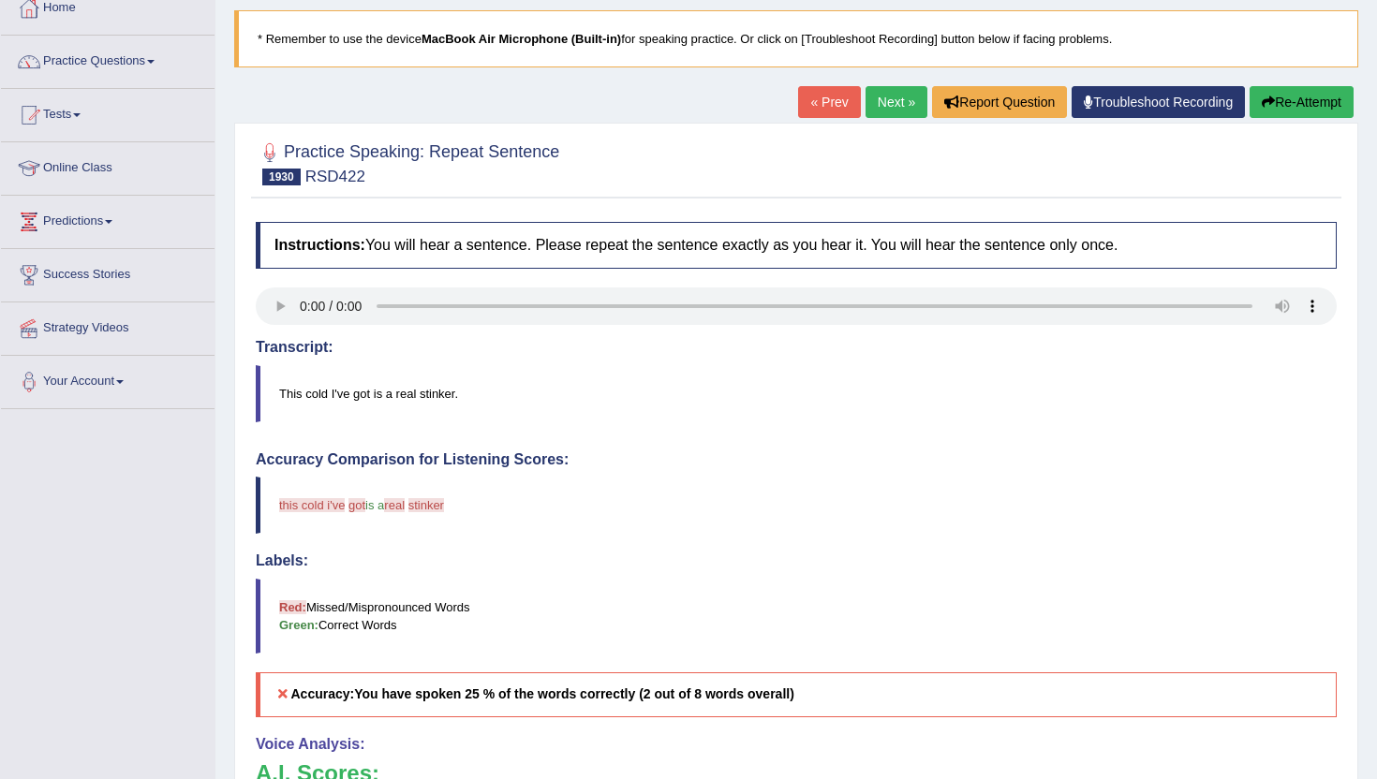
scroll to position [75, 0]
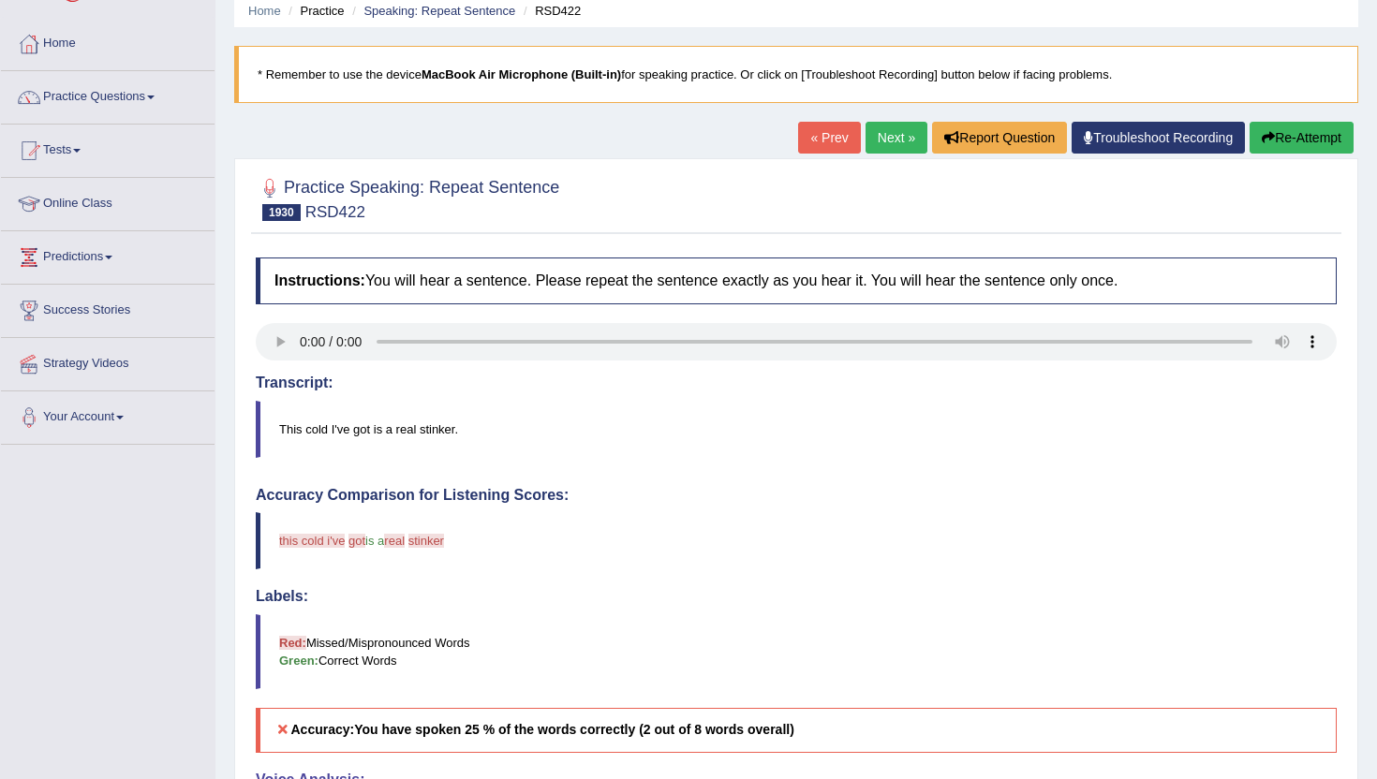
click at [873, 140] on link "Next »" at bounding box center [896, 138] width 62 height 32
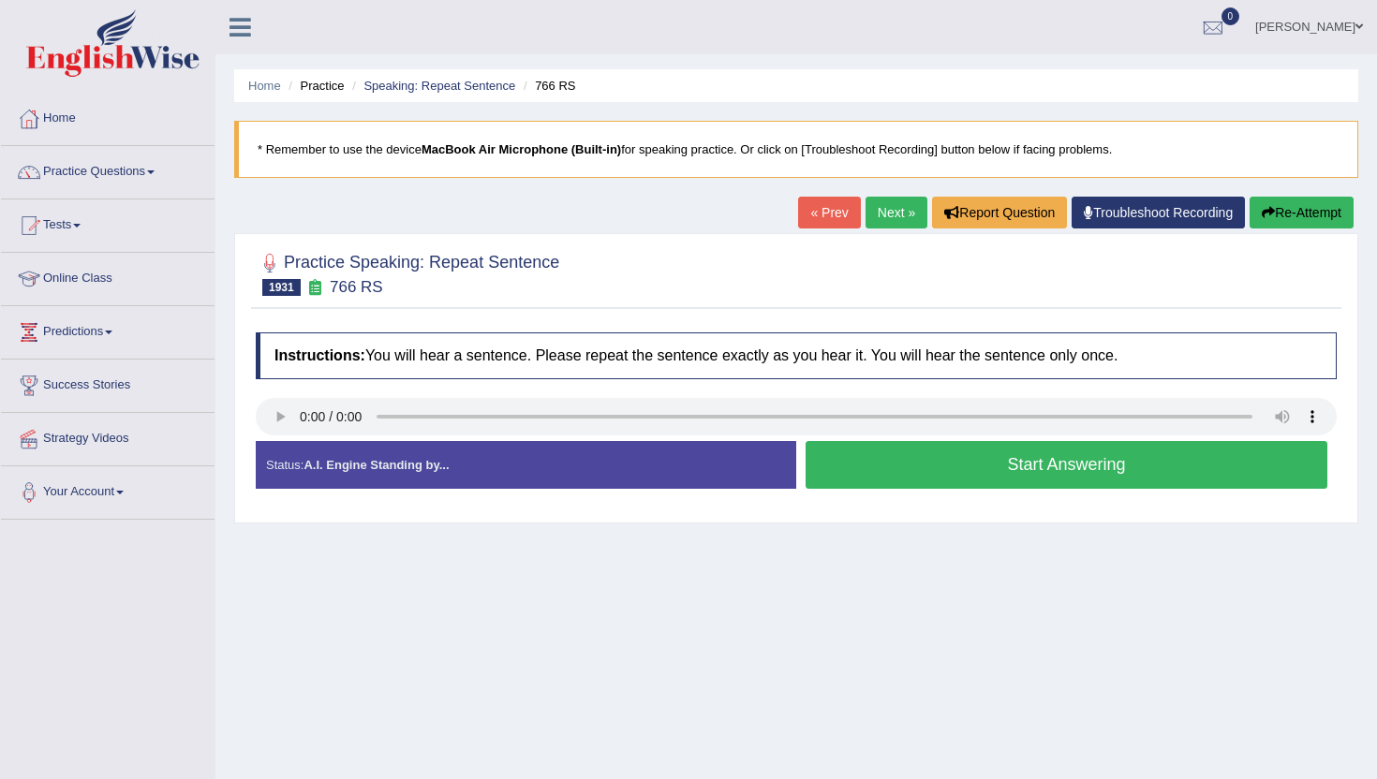
click at [902, 467] on button "Start Answering" at bounding box center [1066, 465] width 522 height 48
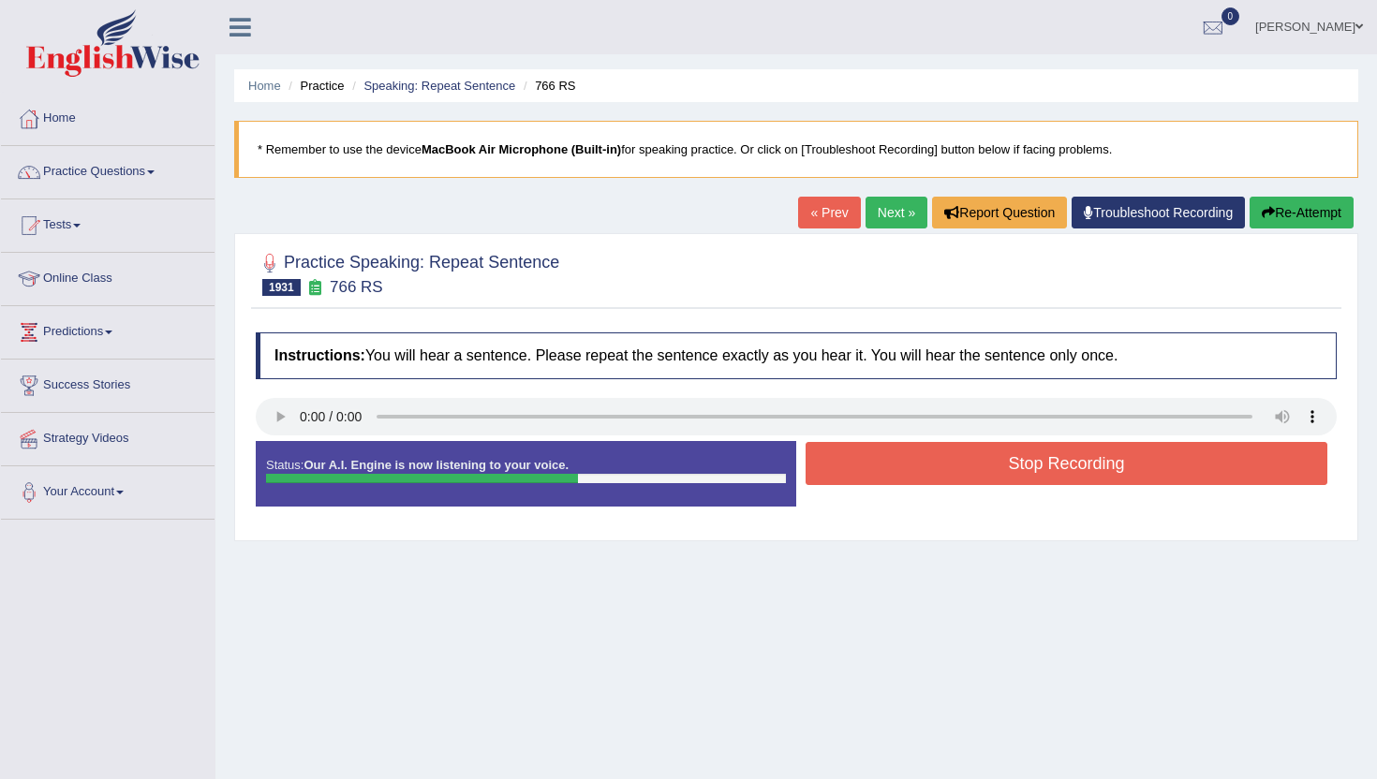
click at [902, 467] on button "Stop Recording" at bounding box center [1066, 463] width 522 height 43
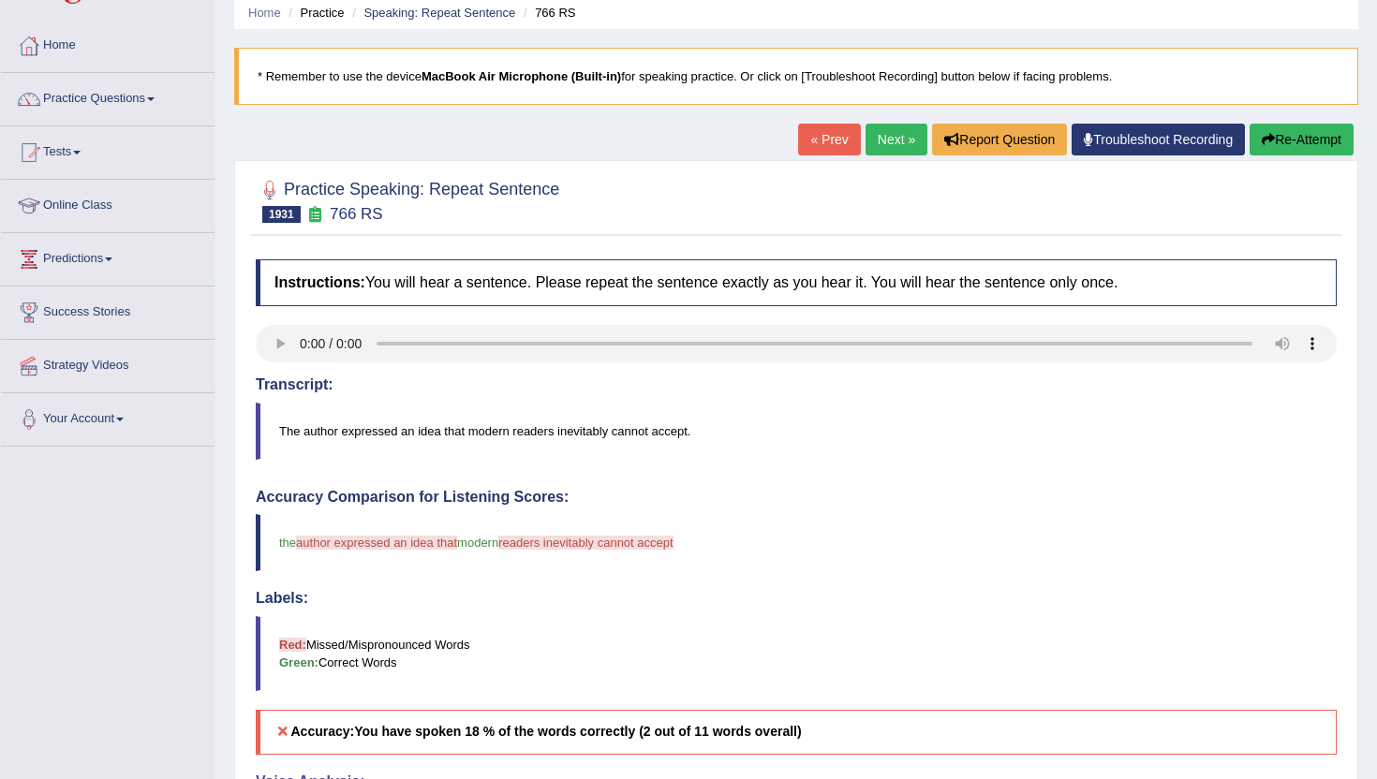
scroll to position [37, 0]
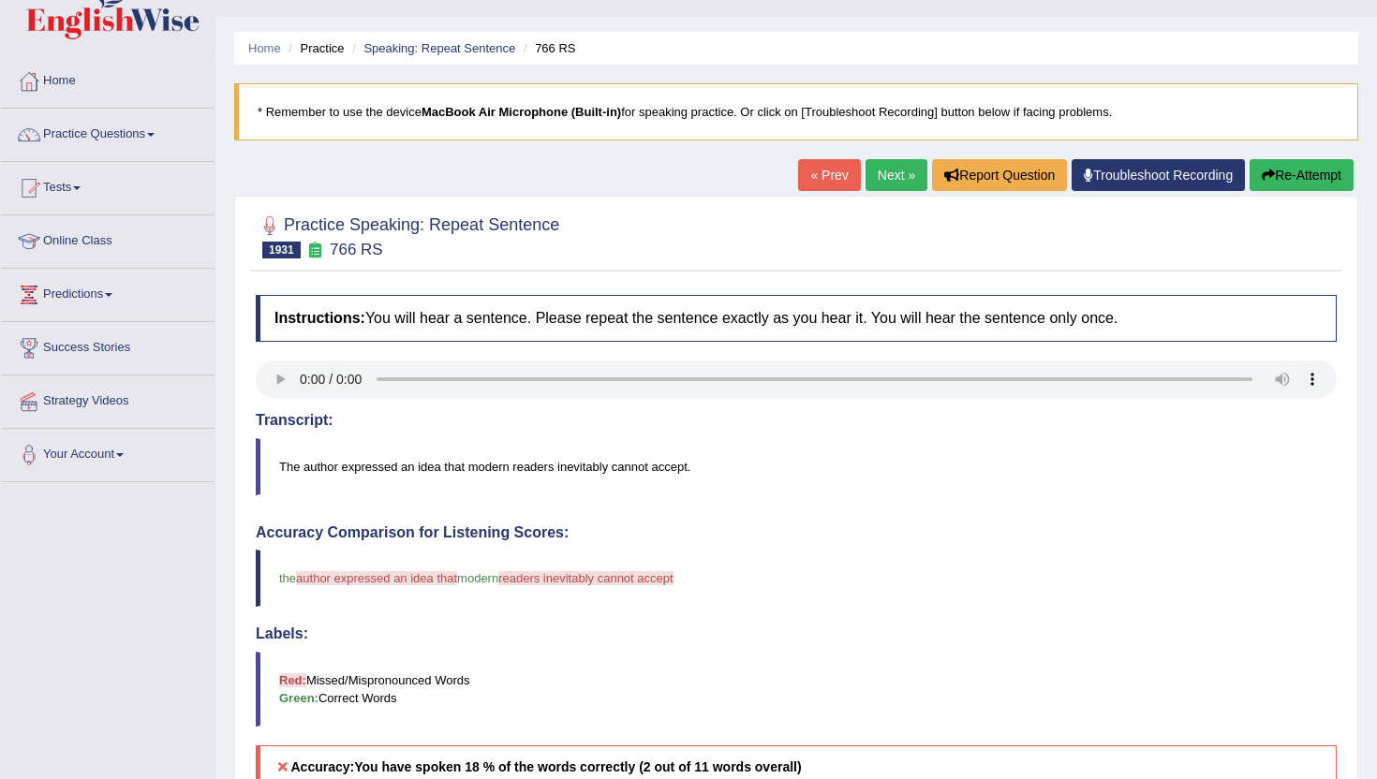
click at [886, 183] on link "Next »" at bounding box center [896, 175] width 62 height 32
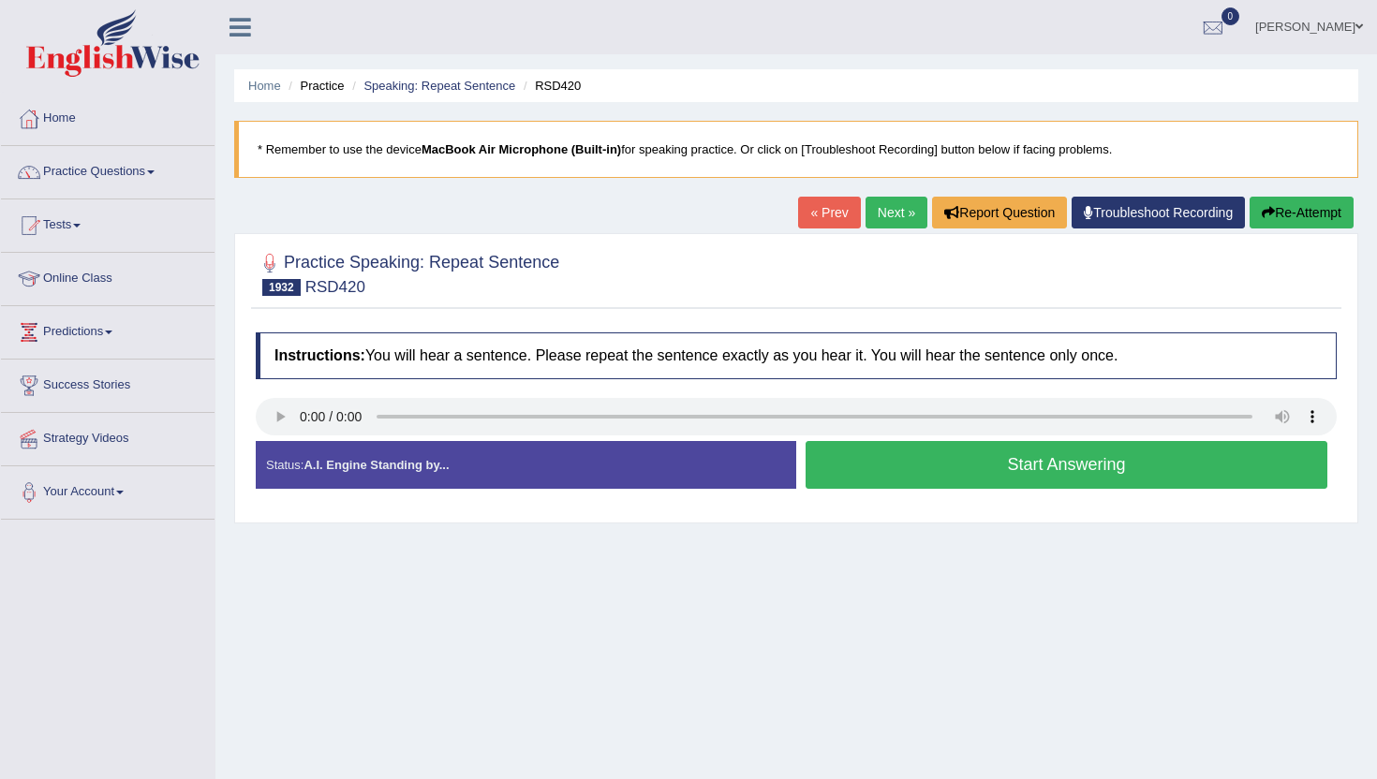
click at [926, 457] on button "Start Answering" at bounding box center [1066, 465] width 522 height 48
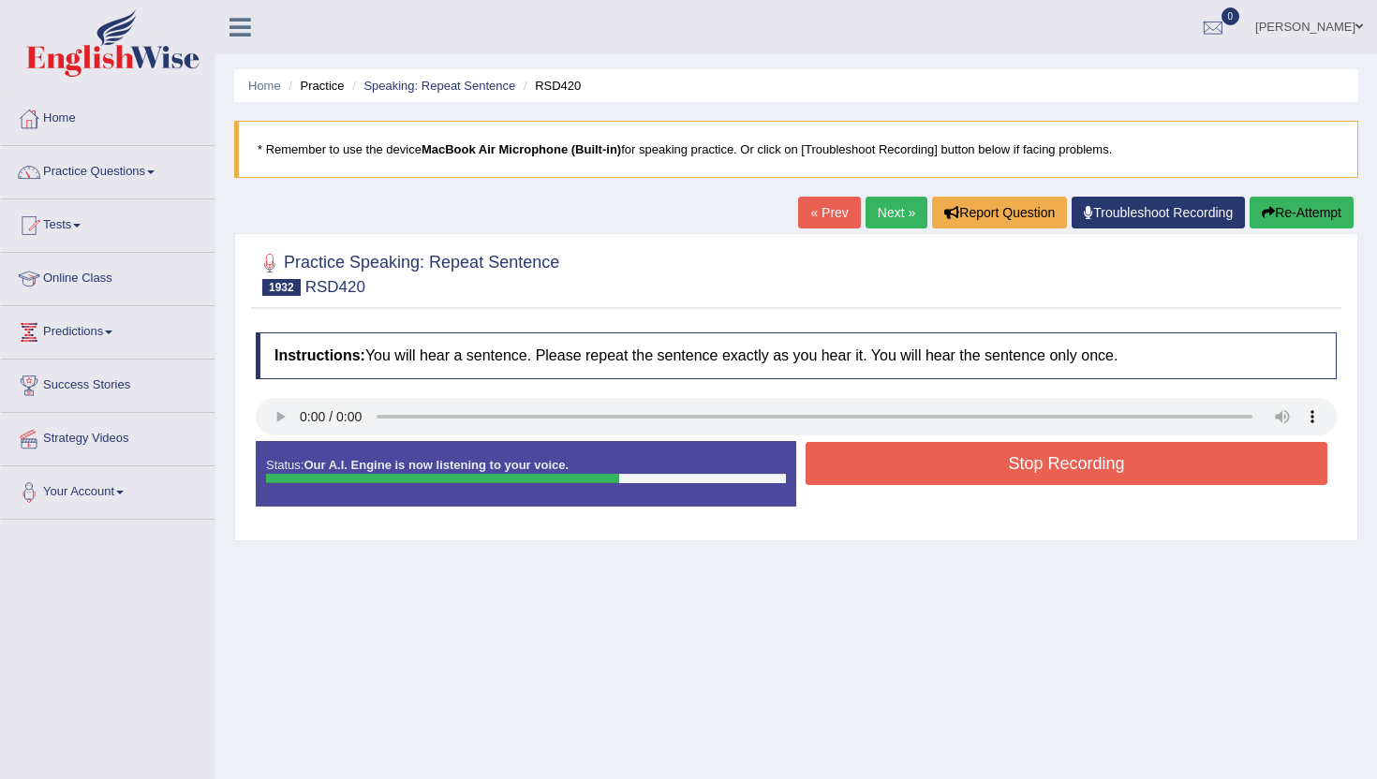
click at [926, 458] on button "Stop Recording" at bounding box center [1066, 463] width 522 height 43
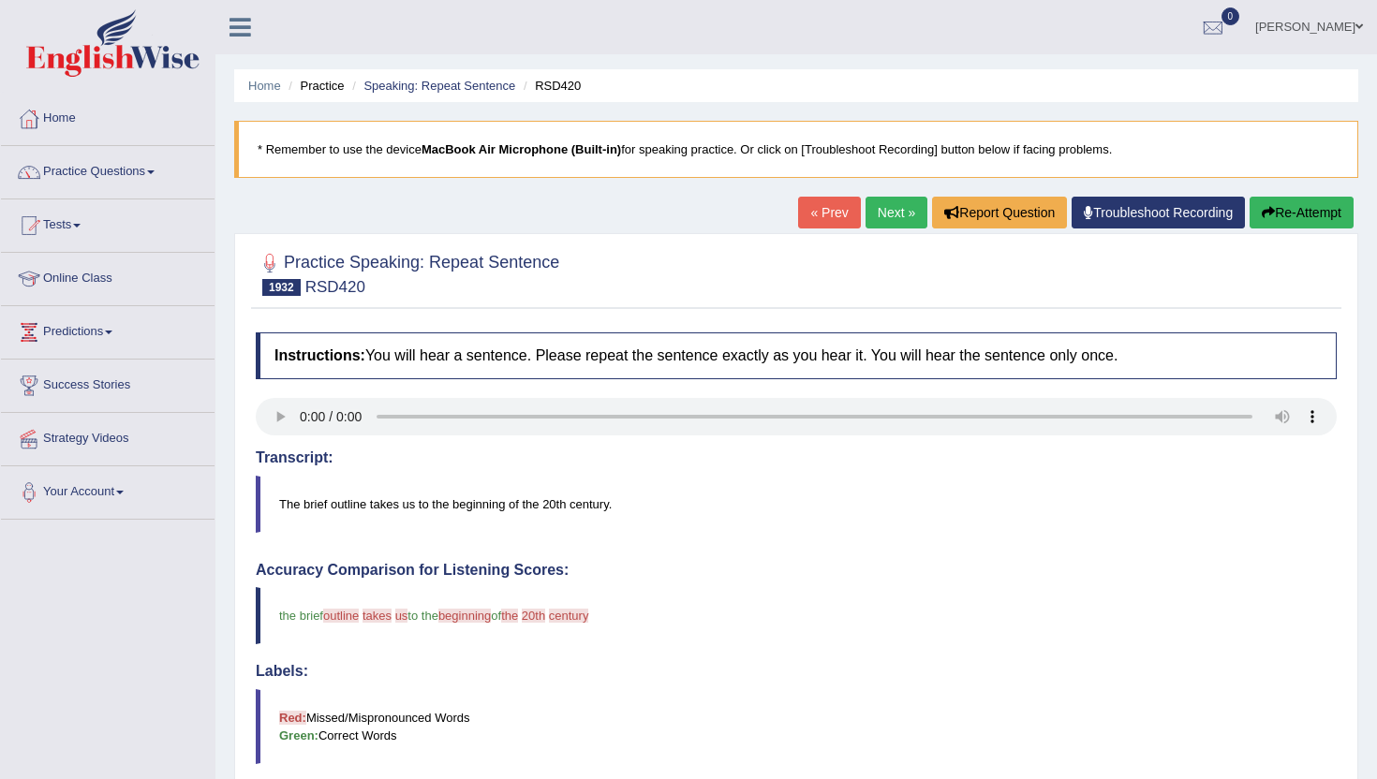
click at [880, 199] on link "Next »" at bounding box center [896, 213] width 62 height 32
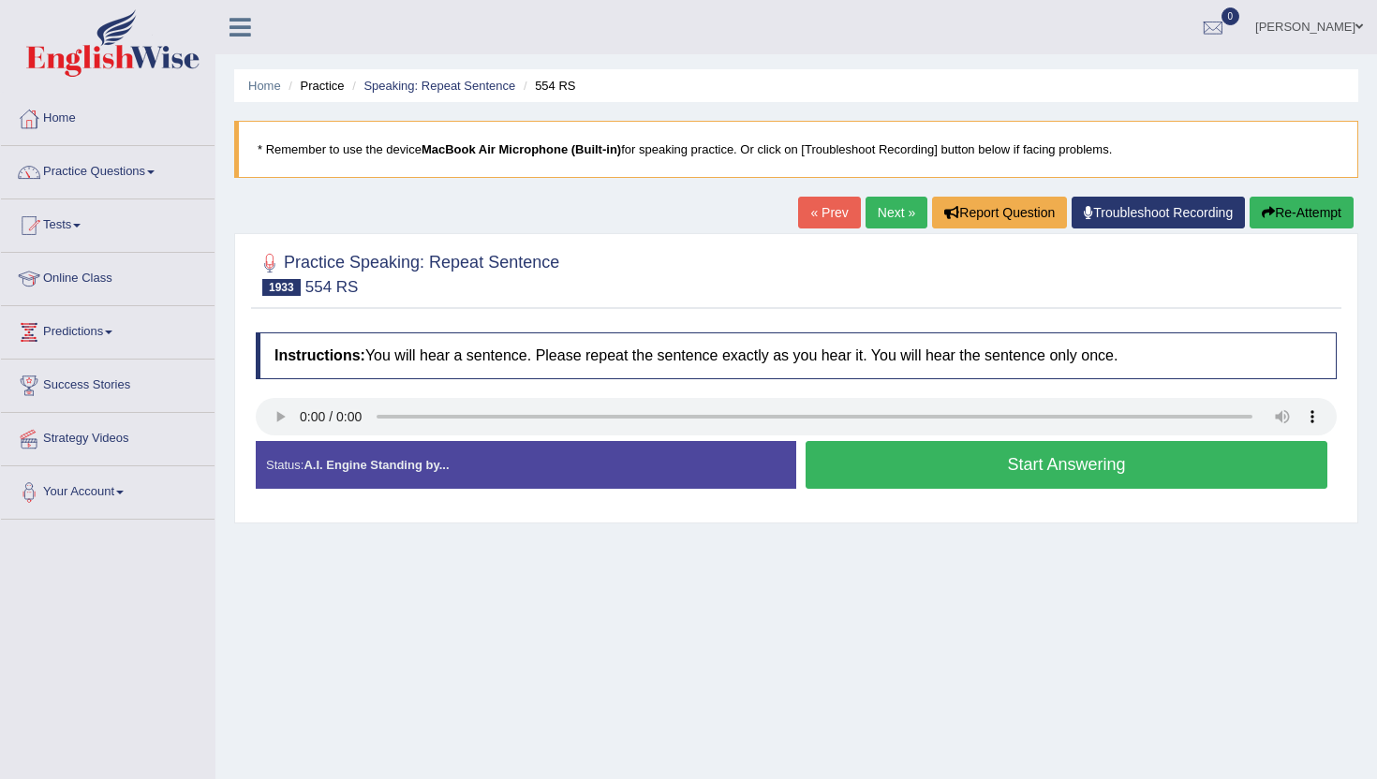
click at [867, 459] on button "Start Answering" at bounding box center [1066, 465] width 522 height 48
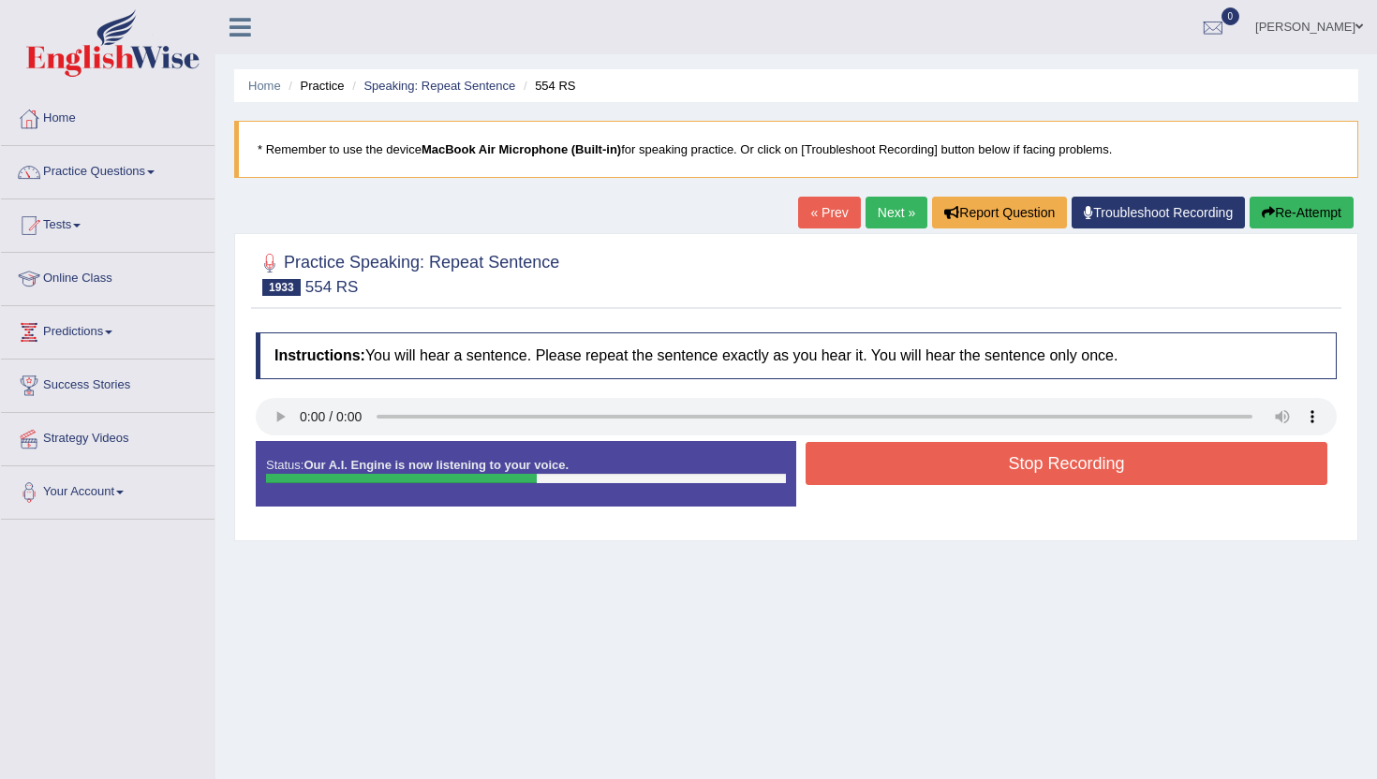
click at [867, 459] on button "Stop Recording" at bounding box center [1066, 463] width 522 height 43
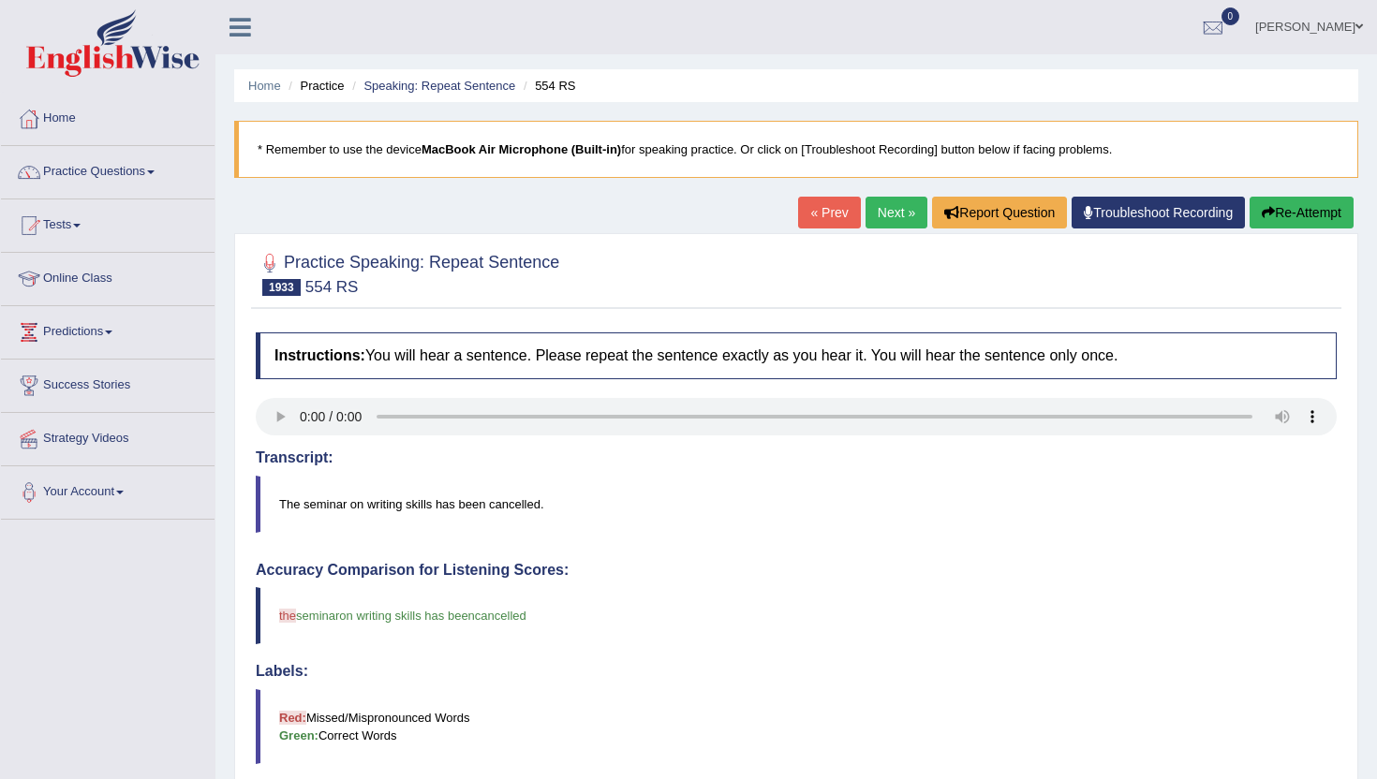
click at [891, 213] on link "Next »" at bounding box center [896, 213] width 62 height 32
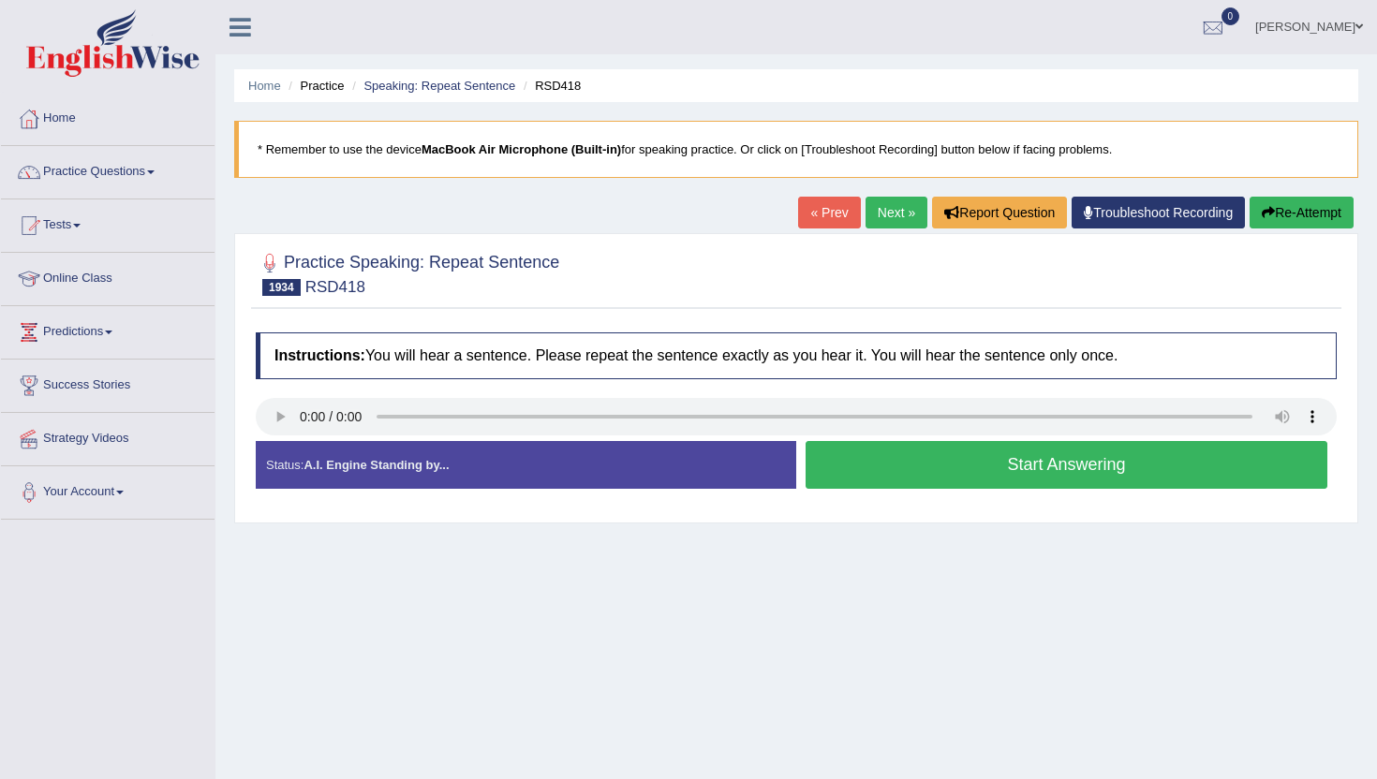
click at [1031, 479] on button "Start Answering" at bounding box center [1066, 465] width 522 height 48
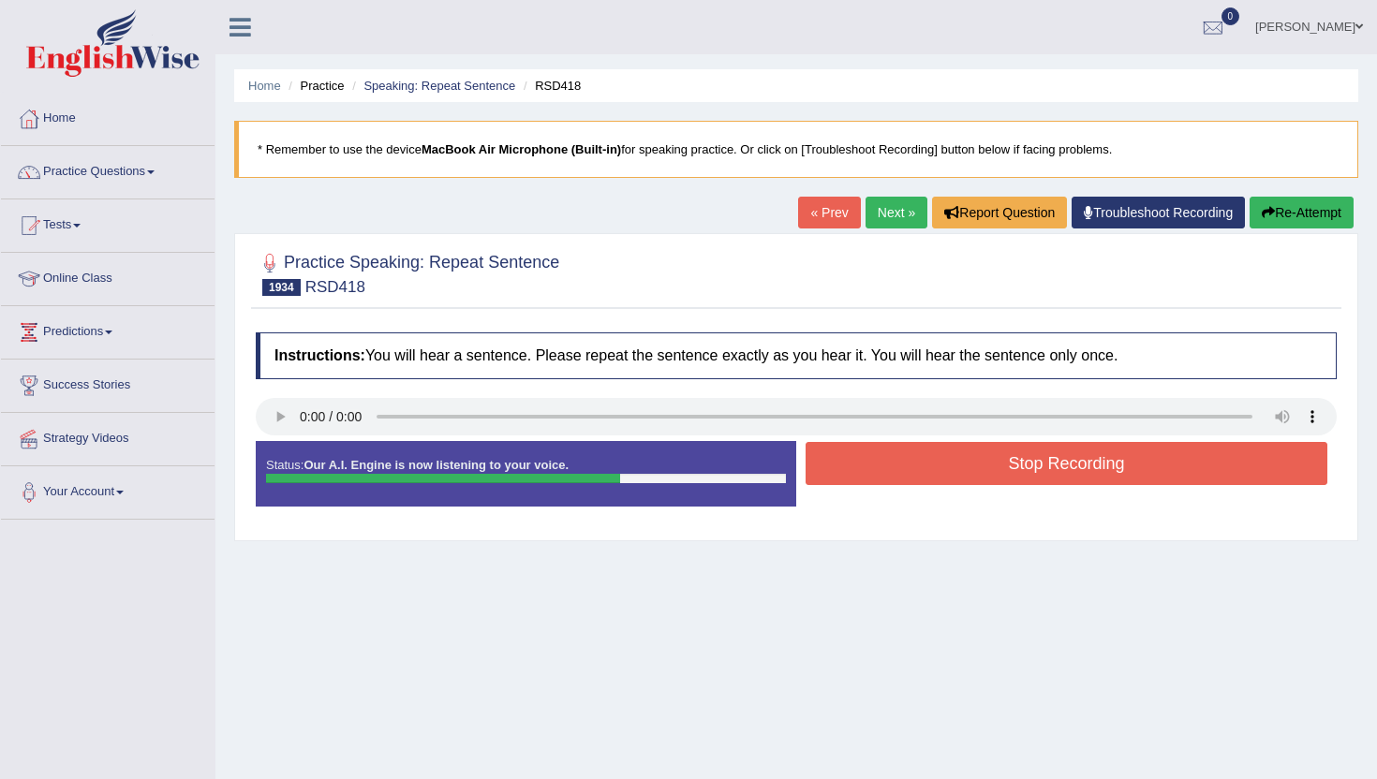
click at [1030, 481] on button "Stop Recording" at bounding box center [1066, 463] width 522 height 43
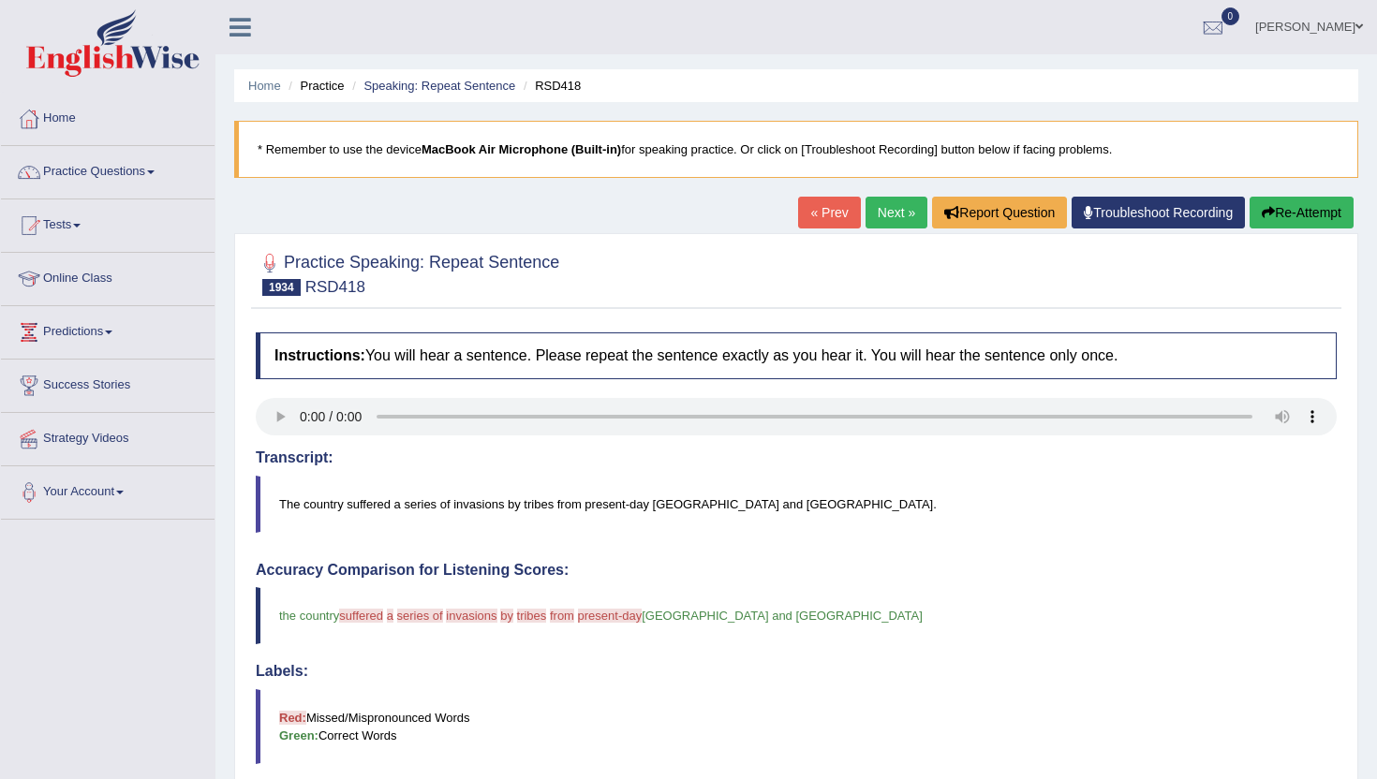
click at [876, 204] on link "Next »" at bounding box center [896, 213] width 62 height 32
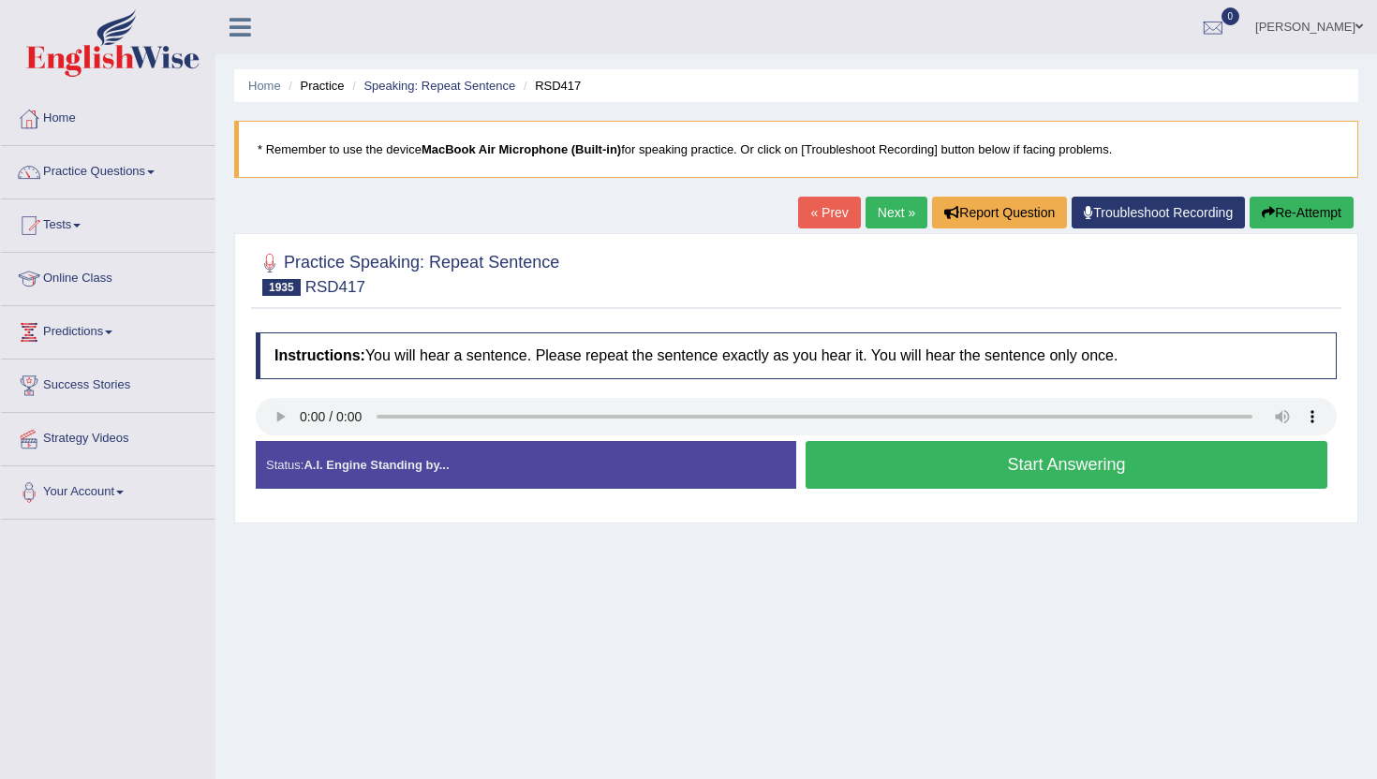
click at [871, 448] on button "Start Answering" at bounding box center [1066, 465] width 522 height 48
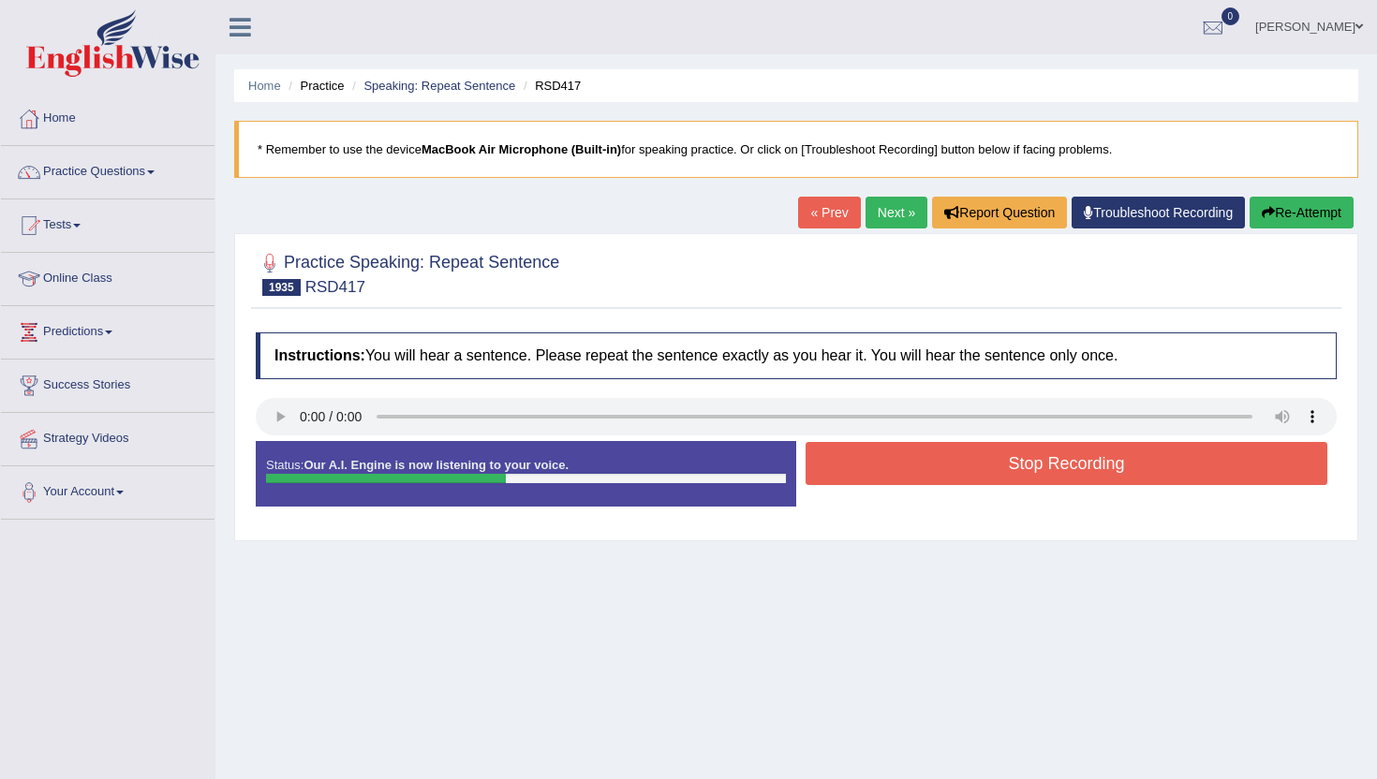
click at [877, 480] on button "Stop Recording" at bounding box center [1066, 463] width 522 height 43
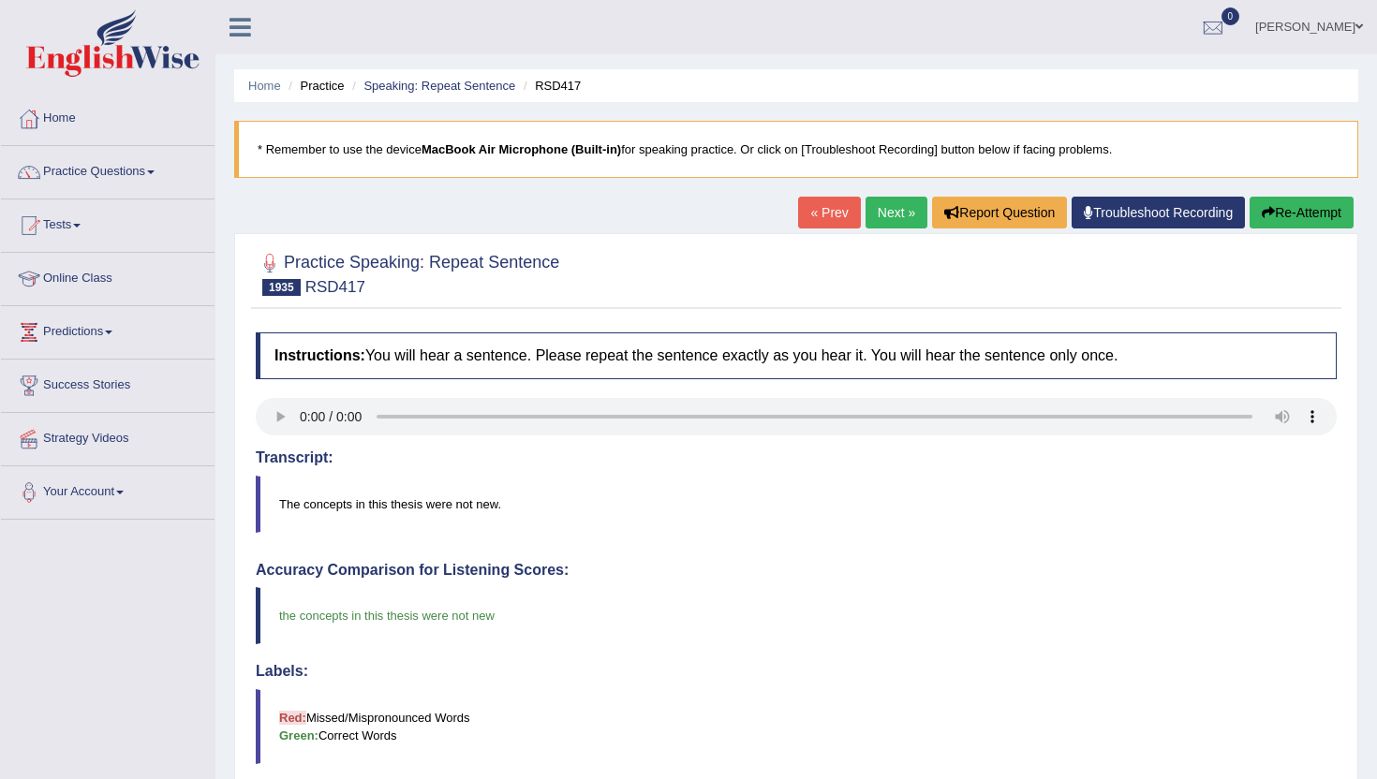
click at [874, 219] on link "Next »" at bounding box center [896, 213] width 62 height 32
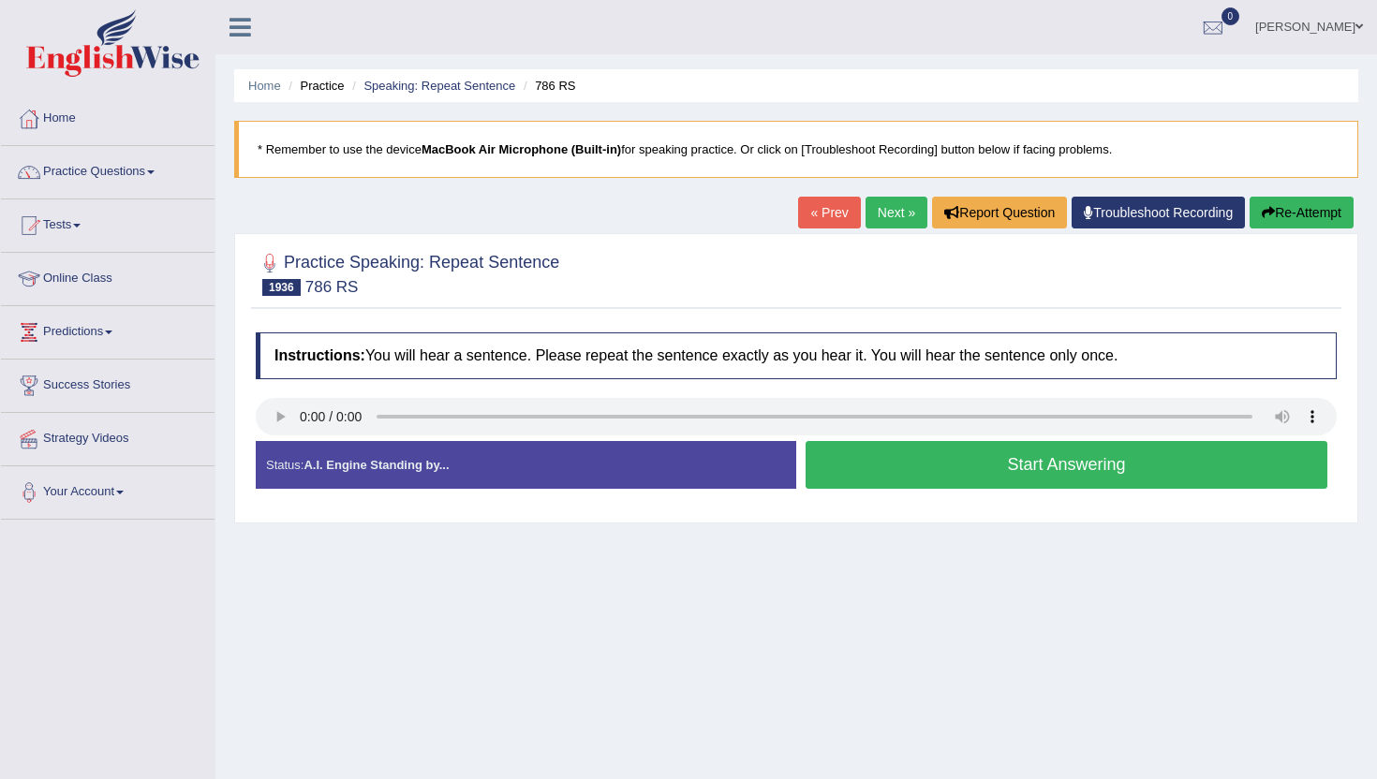
click at [889, 478] on button "Start Answering" at bounding box center [1066, 465] width 522 height 48
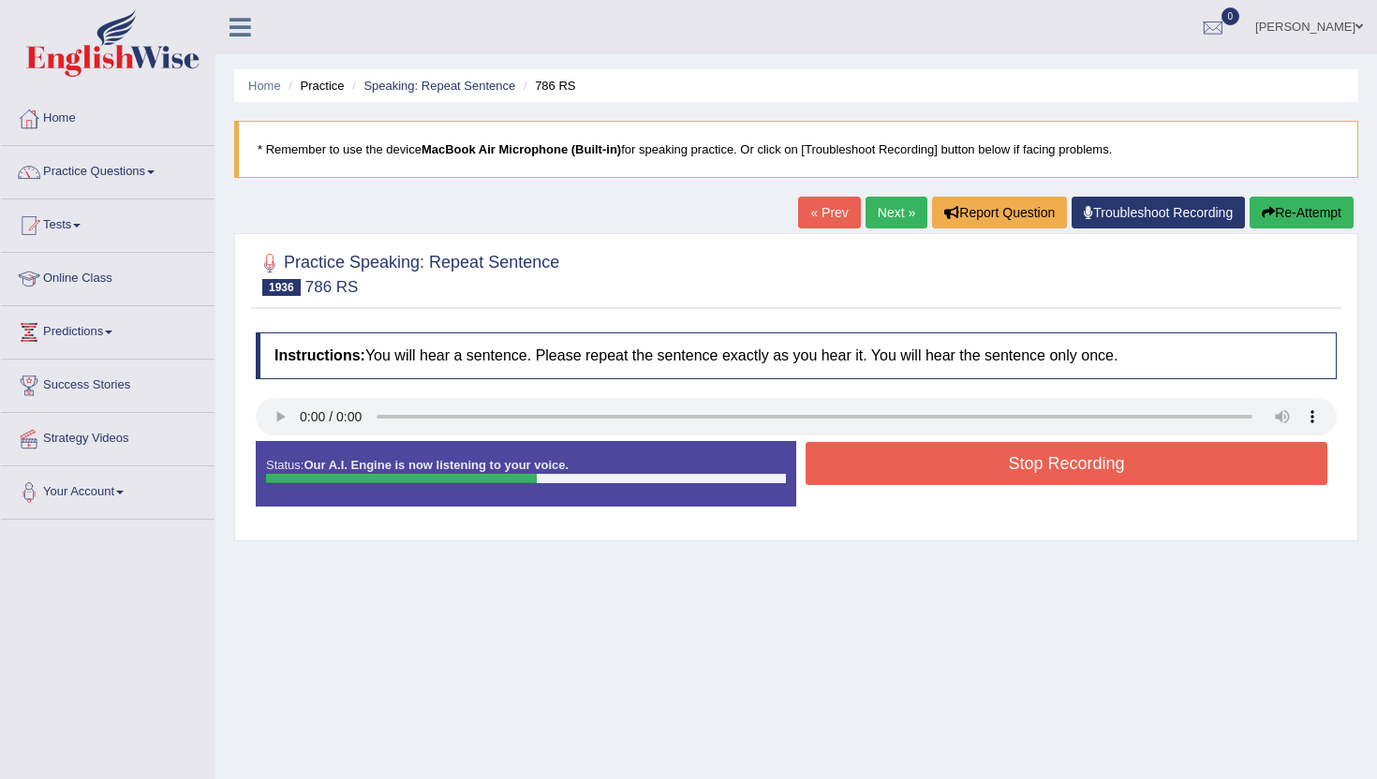
click at [889, 478] on button "Stop Recording" at bounding box center [1066, 463] width 522 height 43
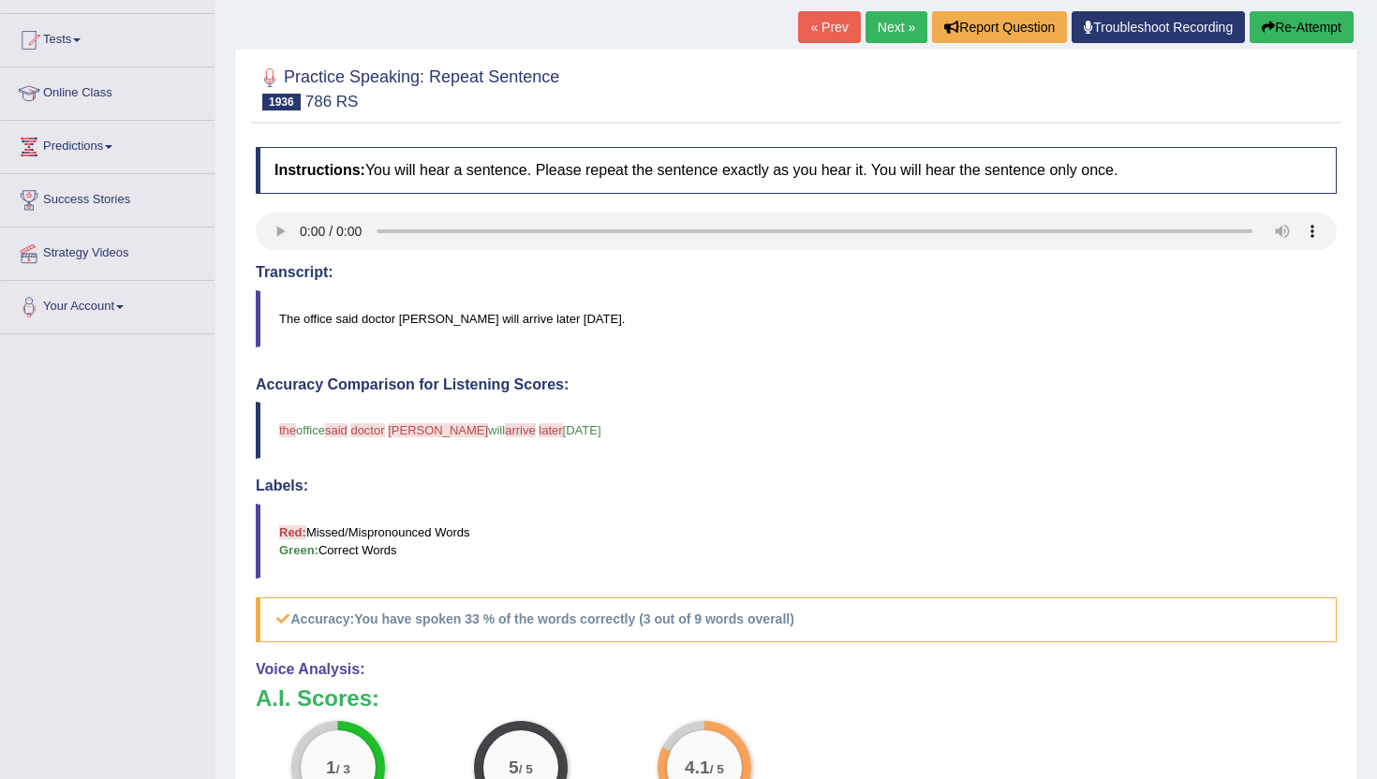
scroll to position [187, 0]
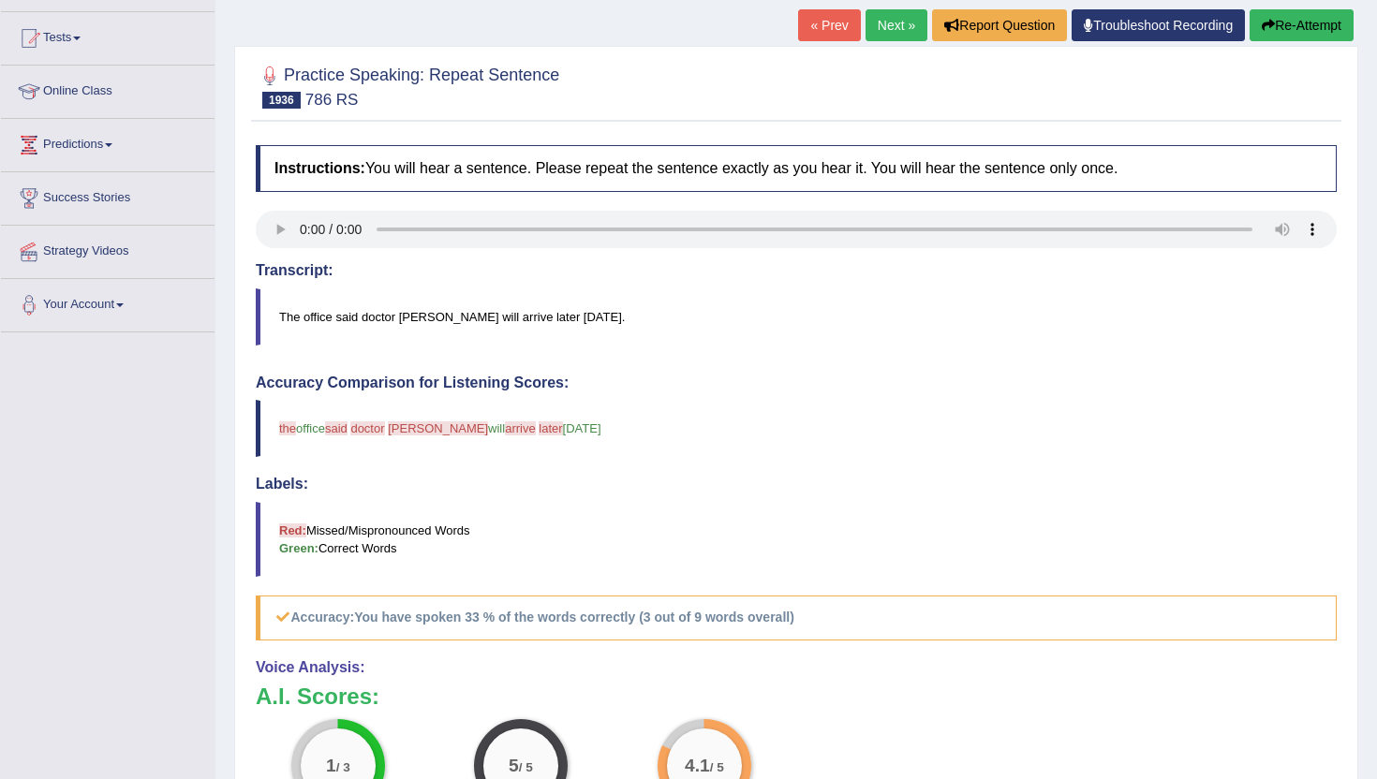
click at [886, 23] on link "Next »" at bounding box center [896, 25] width 62 height 32
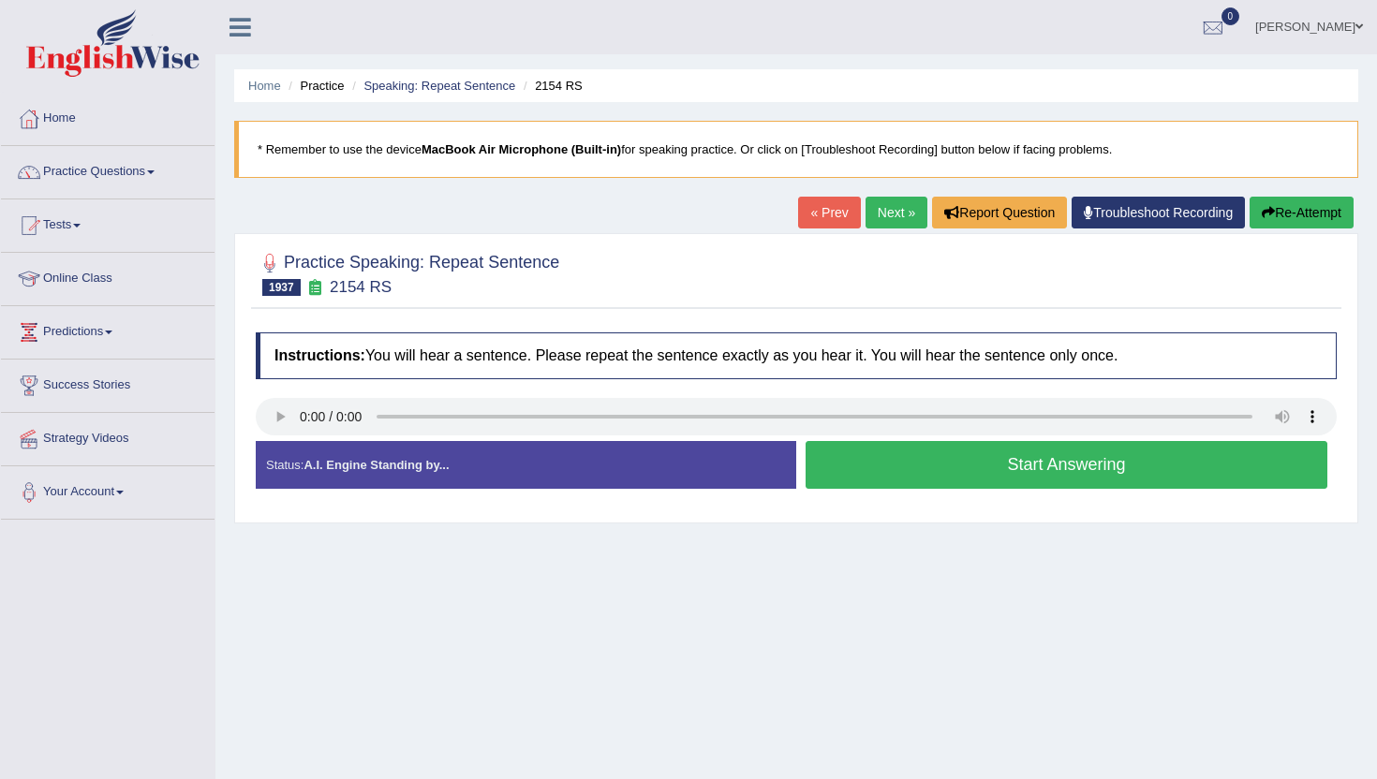
click at [935, 479] on button "Start Answering" at bounding box center [1066, 465] width 522 height 48
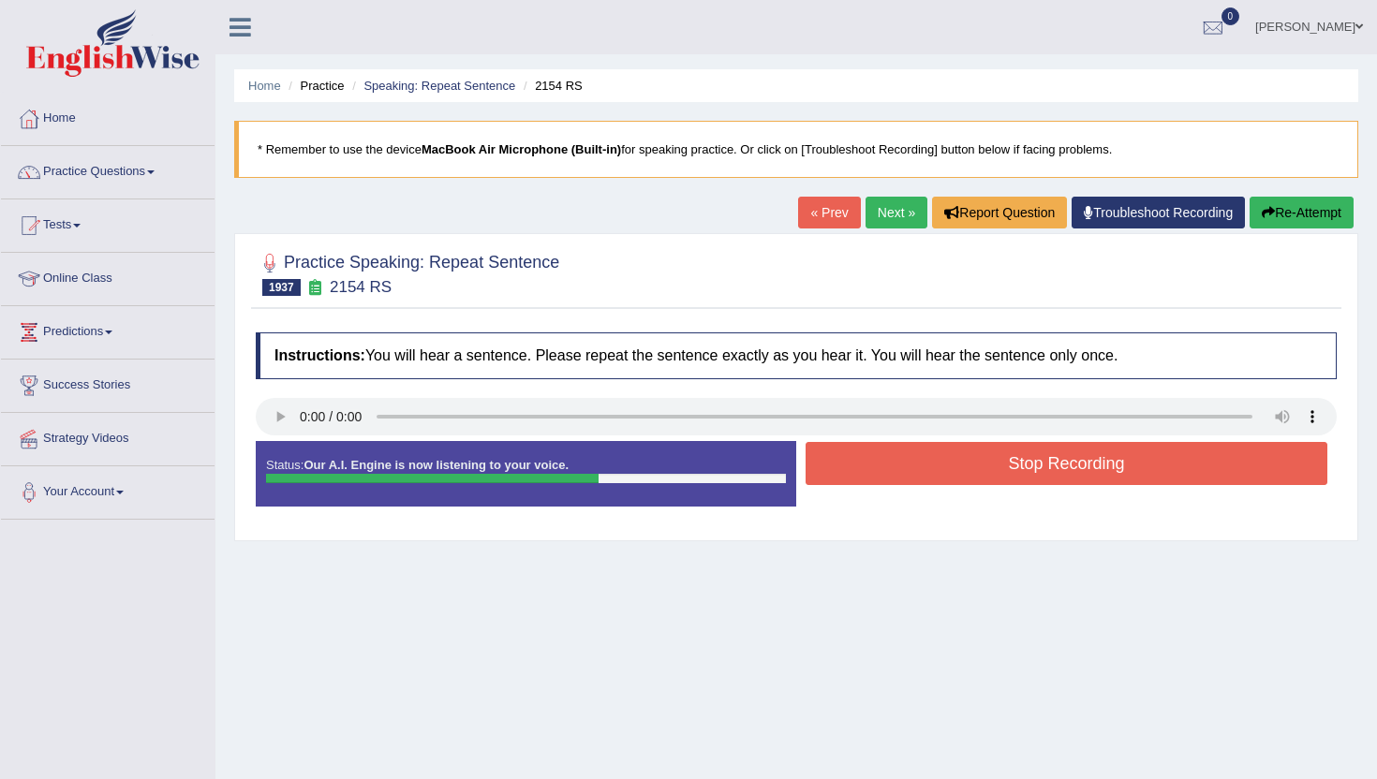
click at [935, 479] on button "Stop Recording" at bounding box center [1066, 463] width 522 height 43
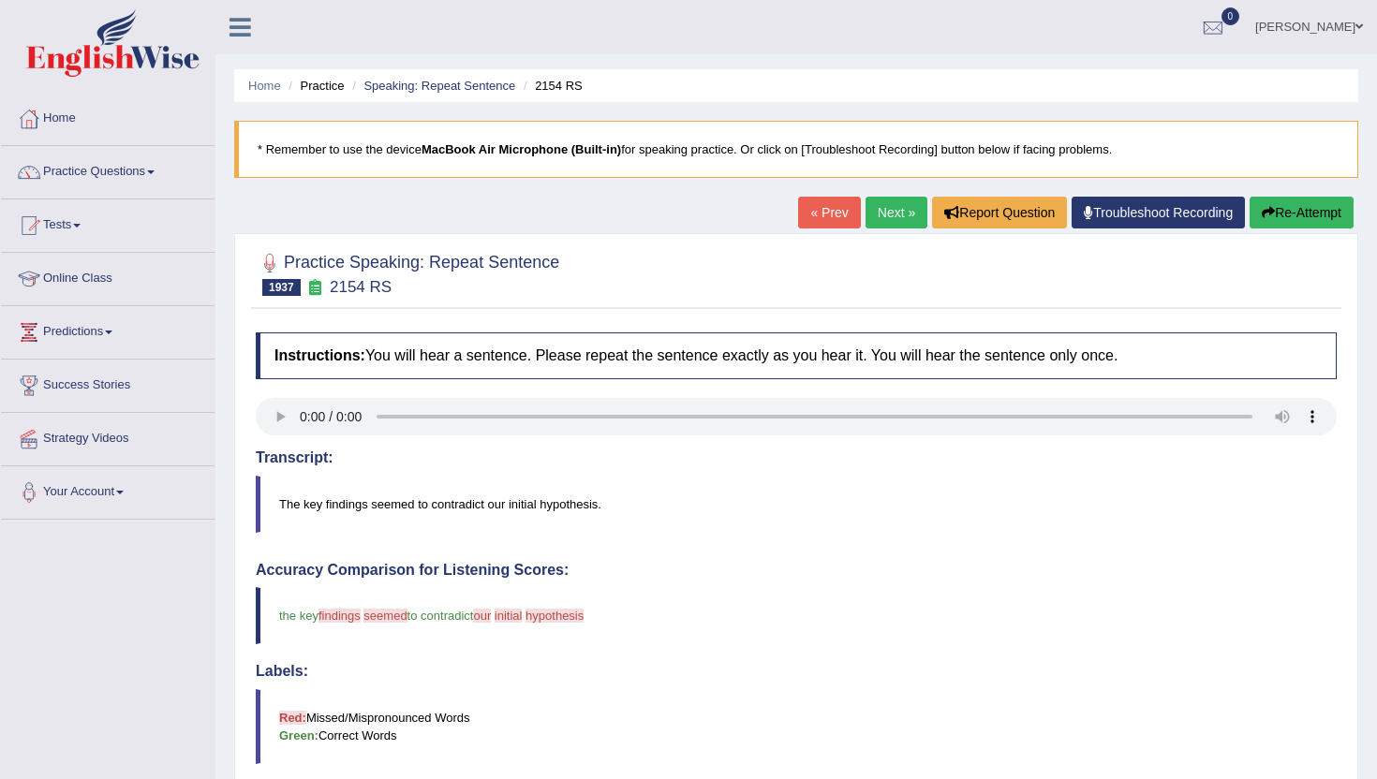
click at [878, 224] on link "Next »" at bounding box center [896, 213] width 62 height 32
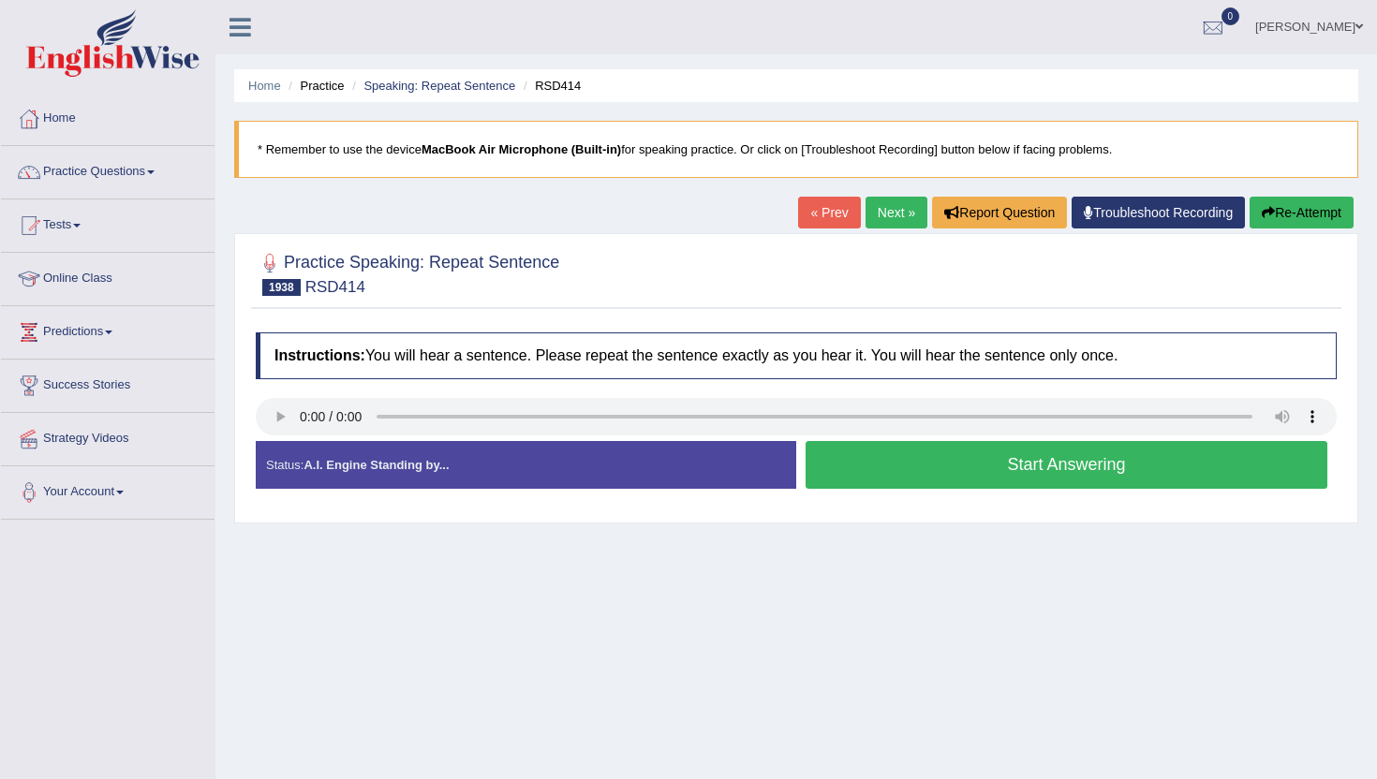
click at [957, 468] on button "Start Answering" at bounding box center [1066, 465] width 522 height 48
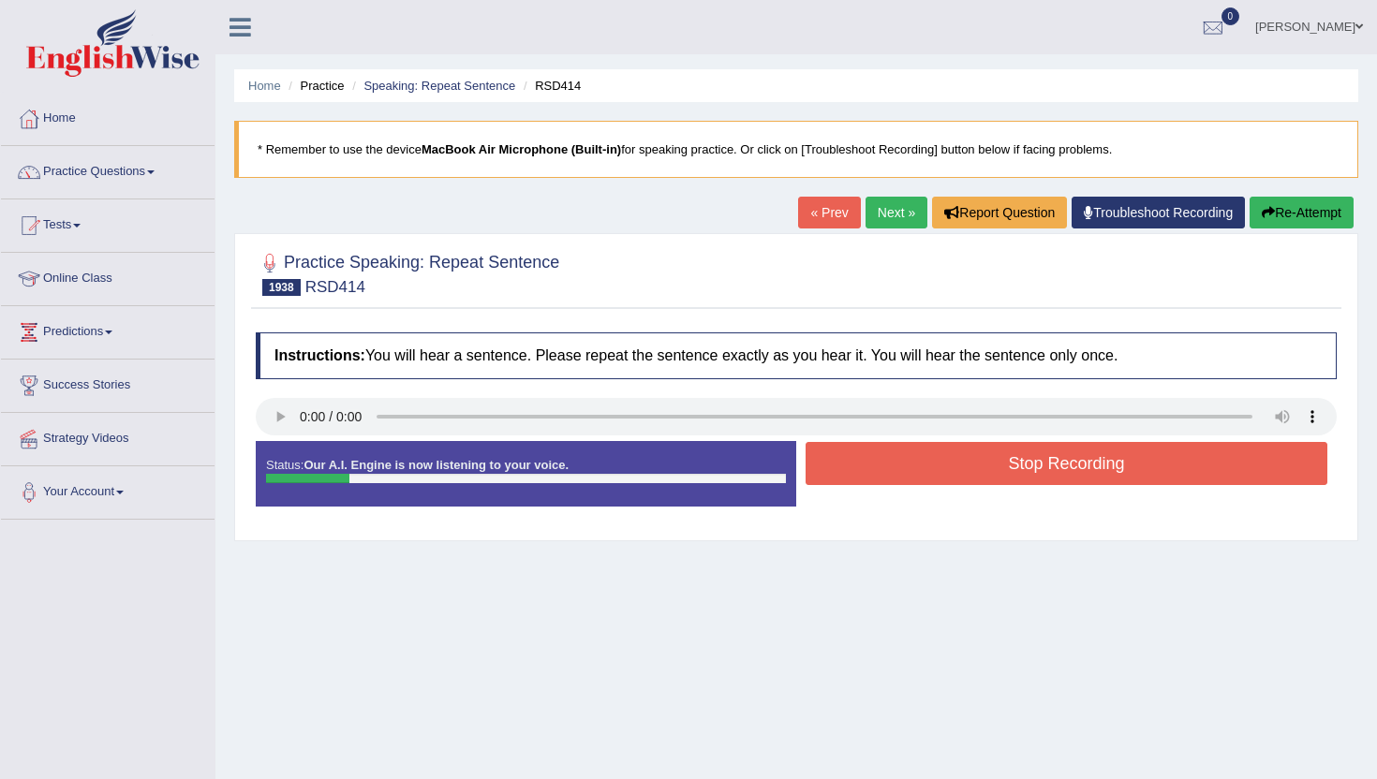
click at [1024, 449] on button "Stop Recording" at bounding box center [1066, 463] width 522 height 43
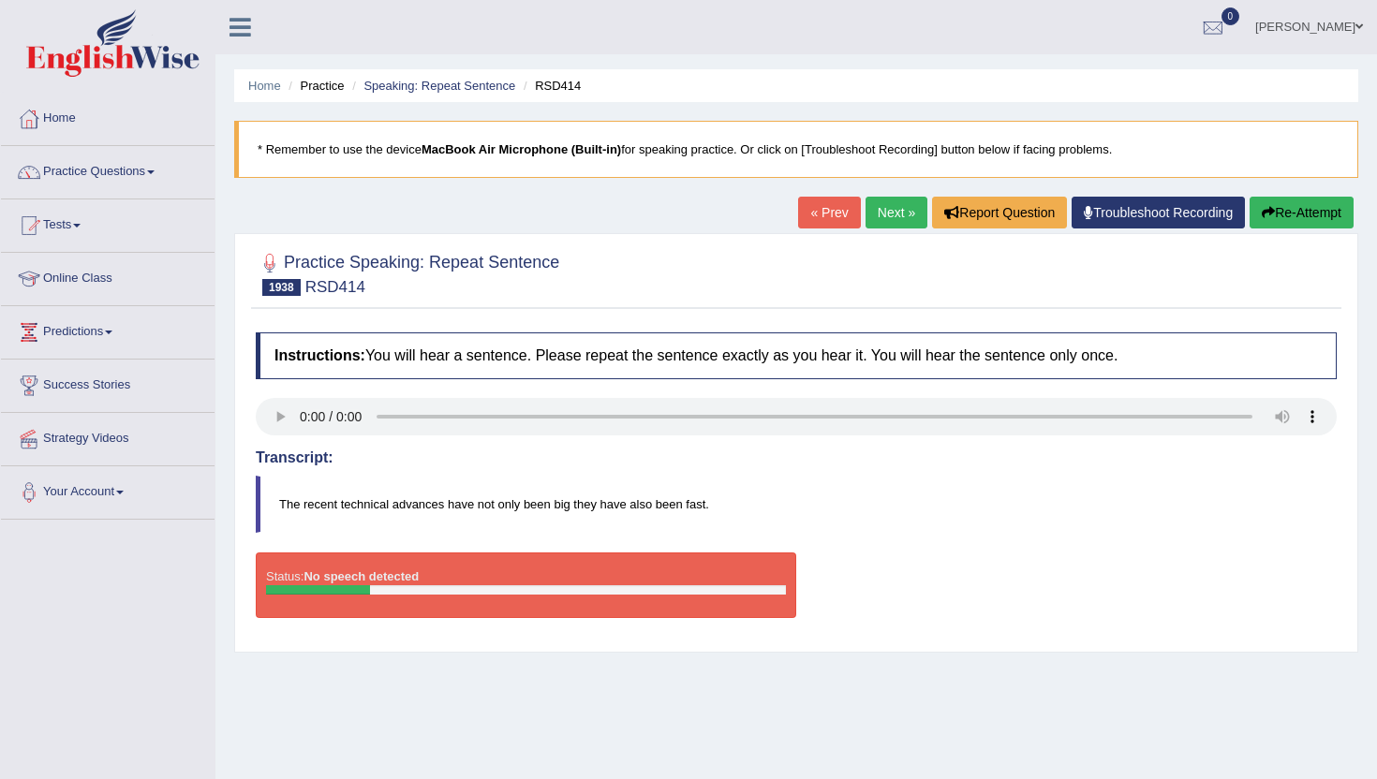
click at [1282, 202] on button "Re-Attempt" at bounding box center [1301, 213] width 104 height 32
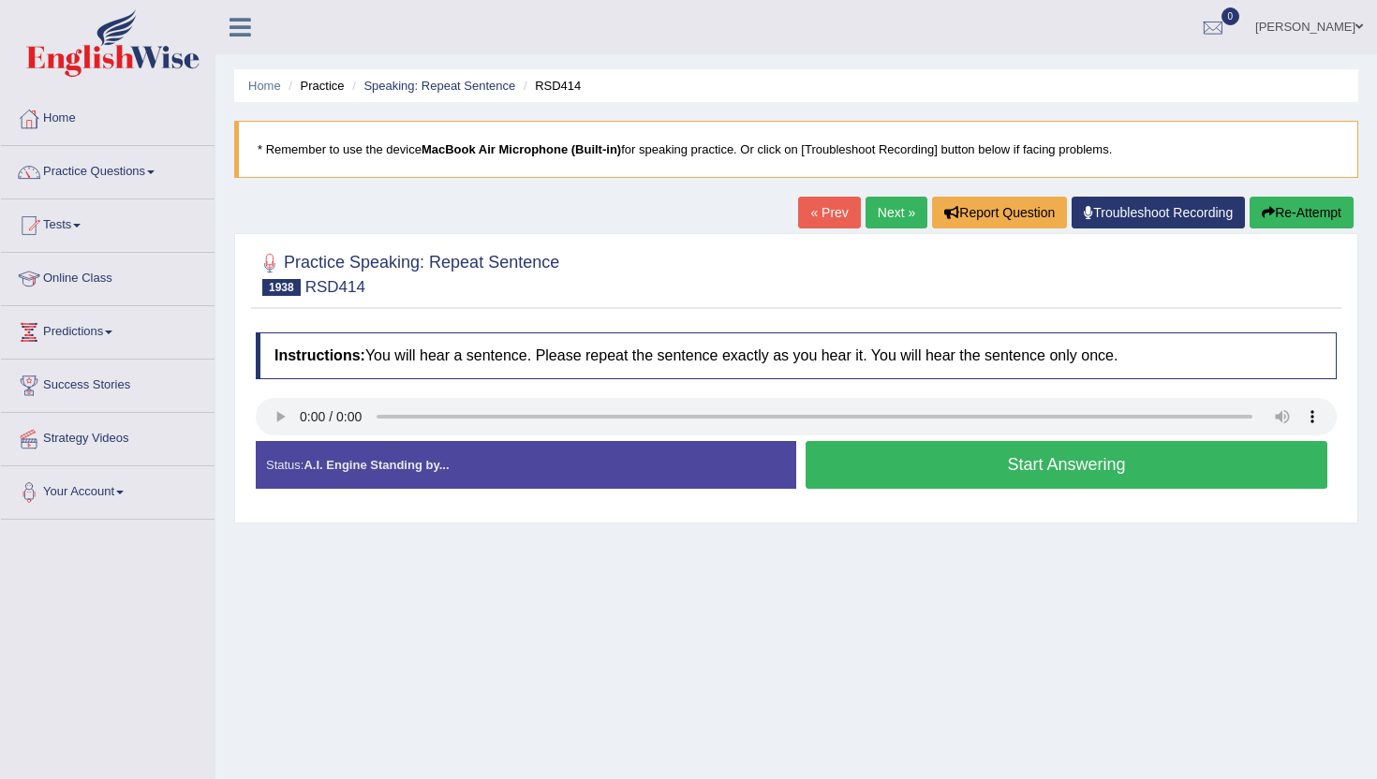
click at [900, 468] on button "Start Answering" at bounding box center [1066, 465] width 522 height 48
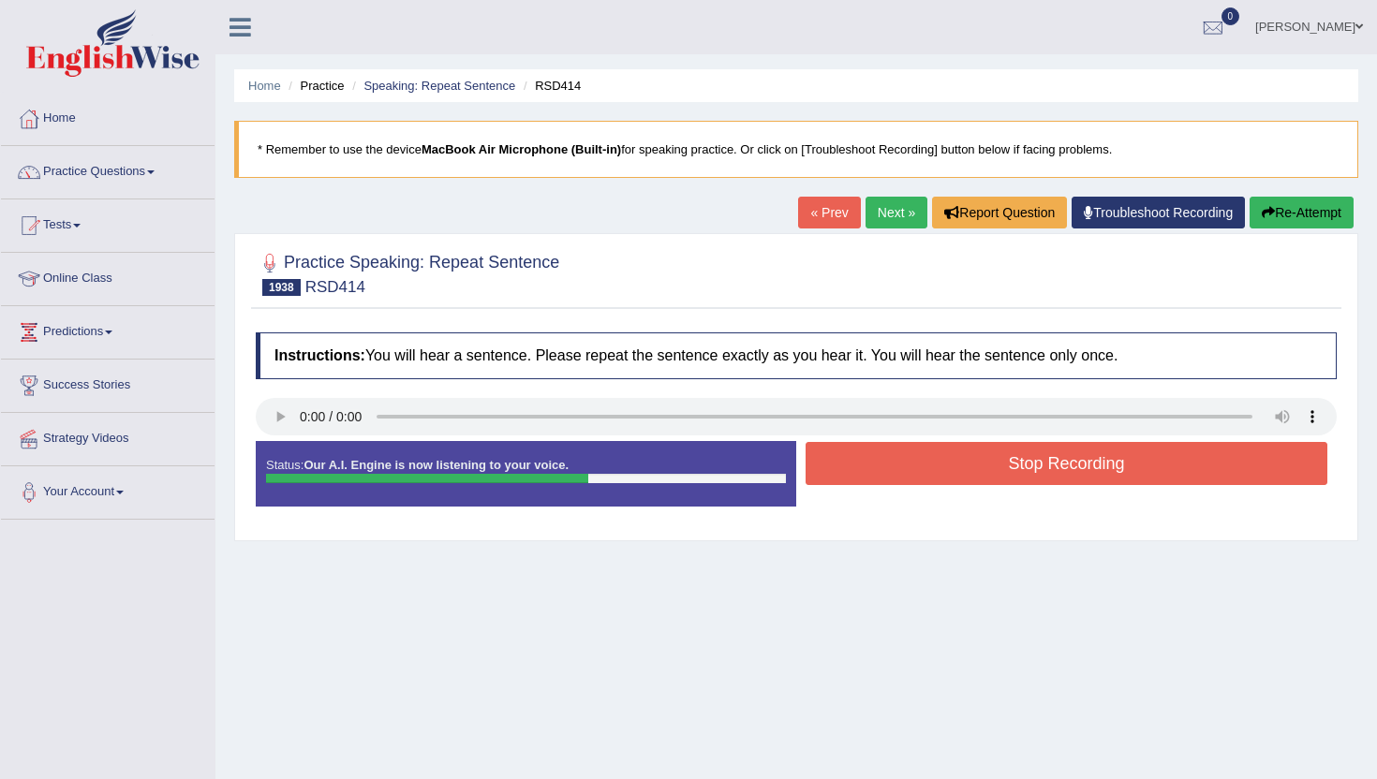
click at [900, 468] on button "Stop Recording" at bounding box center [1066, 463] width 522 height 43
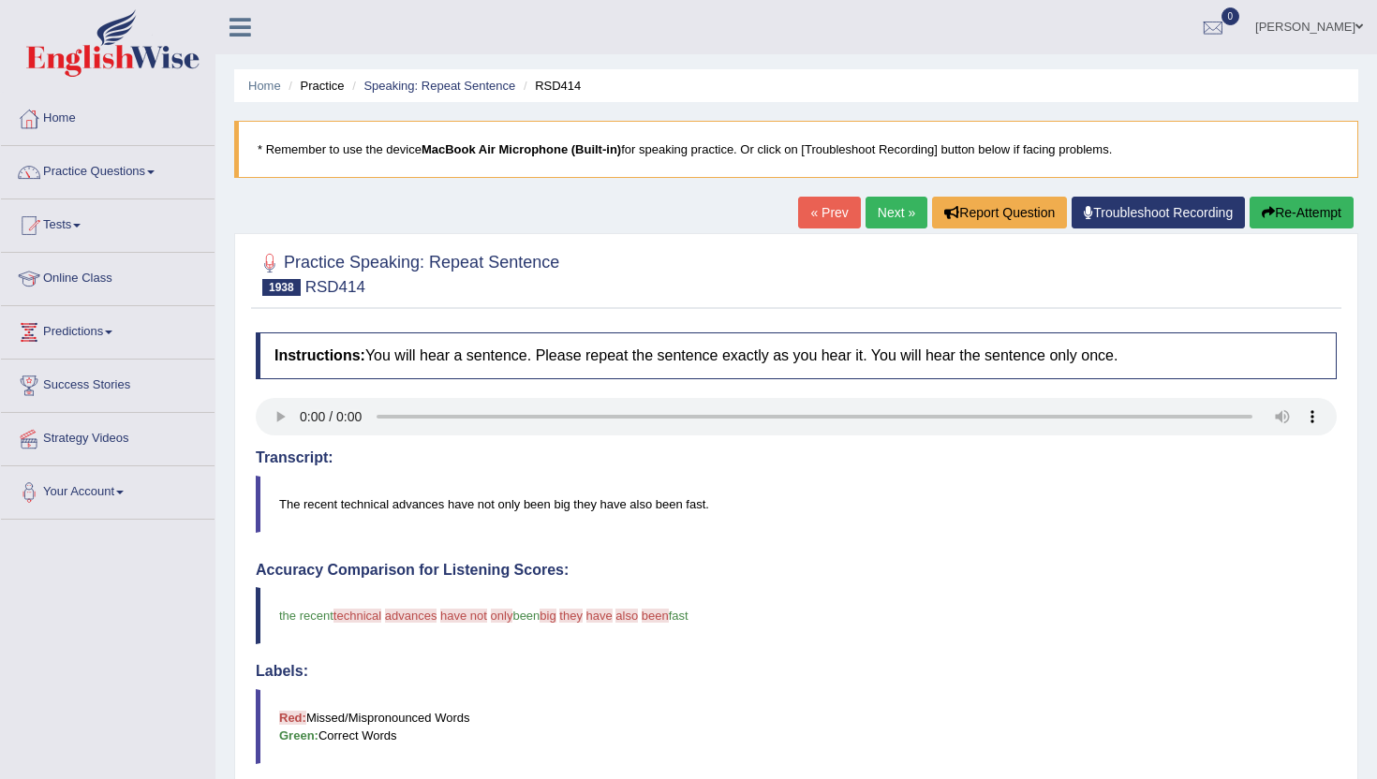
click at [865, 218] on link "Next »" at bounding box center [896, 213] width 62 height 32
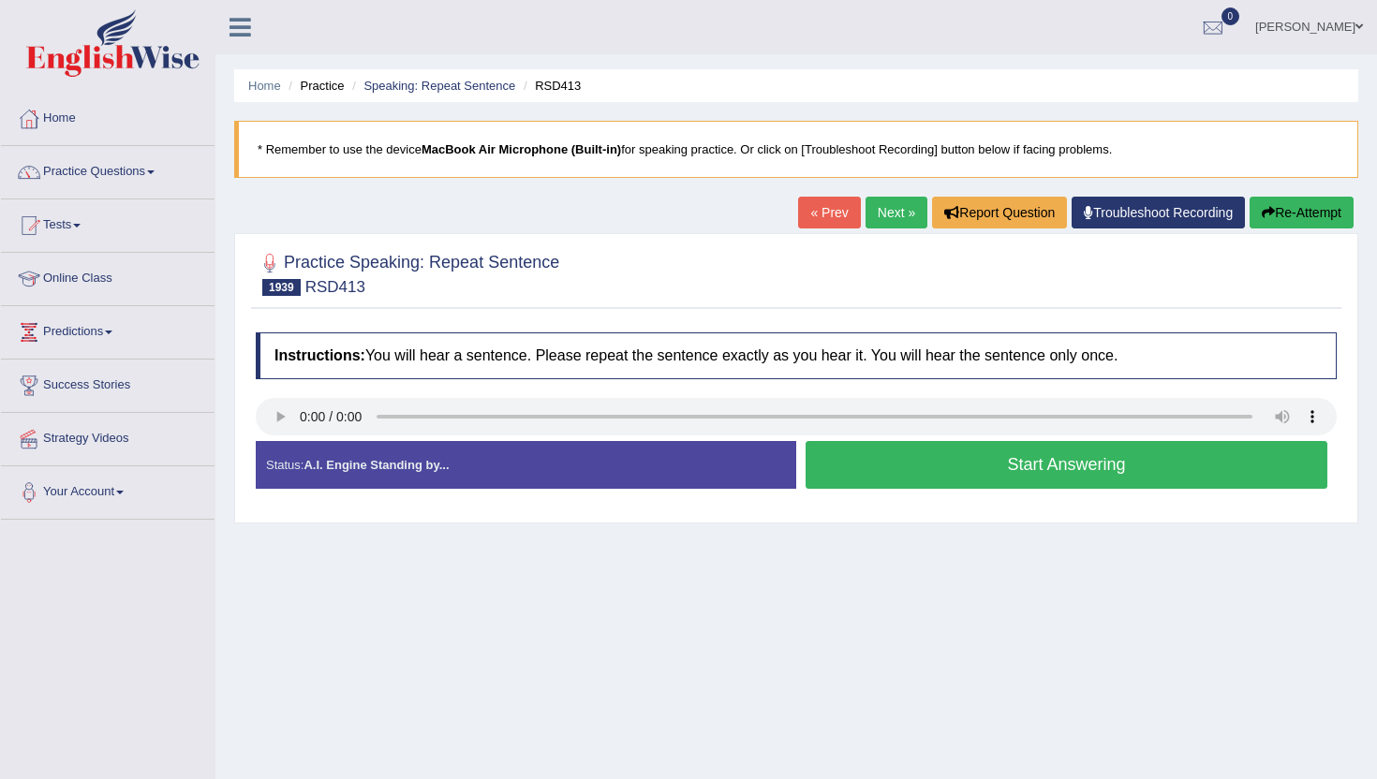
click at [813, 464] on button "Start Answering" at bounding box center [1066, 465] width 522 height 48
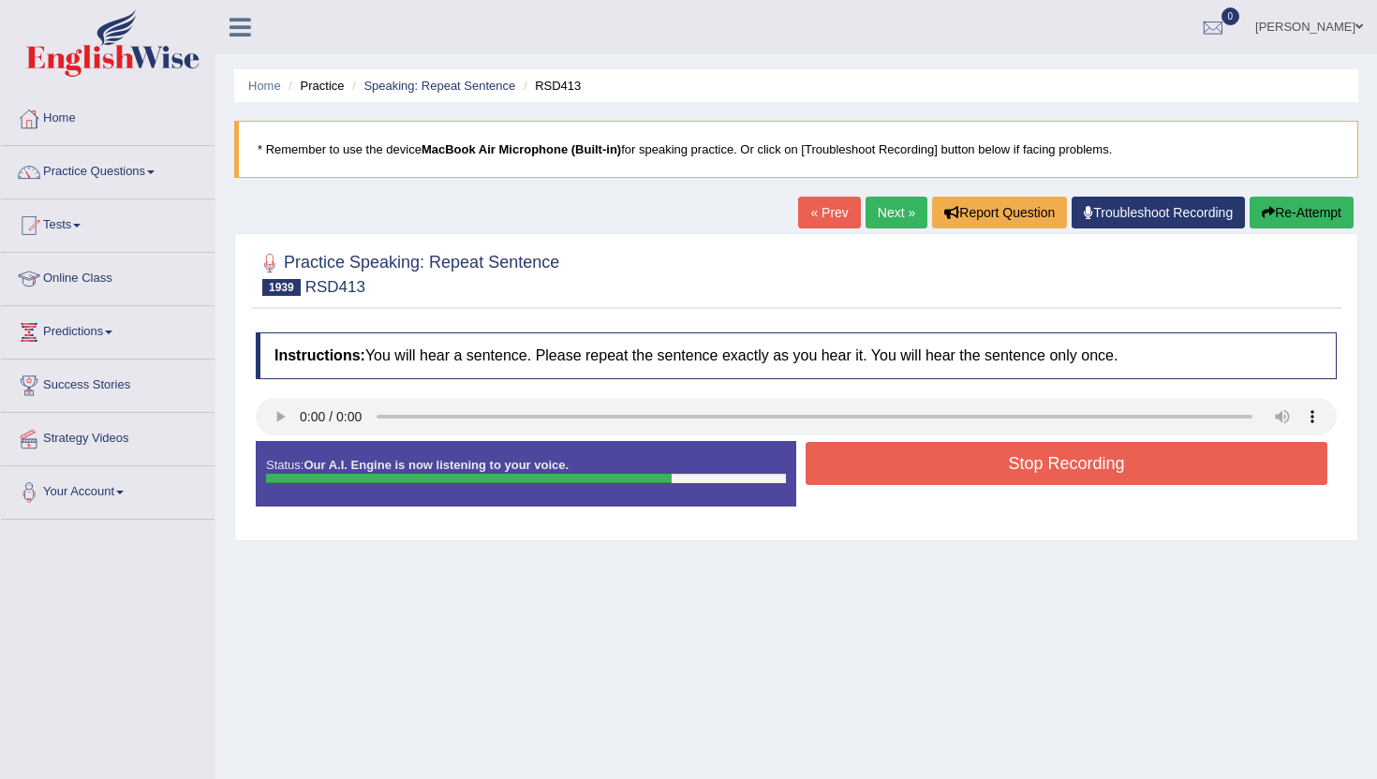
click at [813, 464] on button "Stop Recording" at bounding box center [1066, 463] width 522 height 43
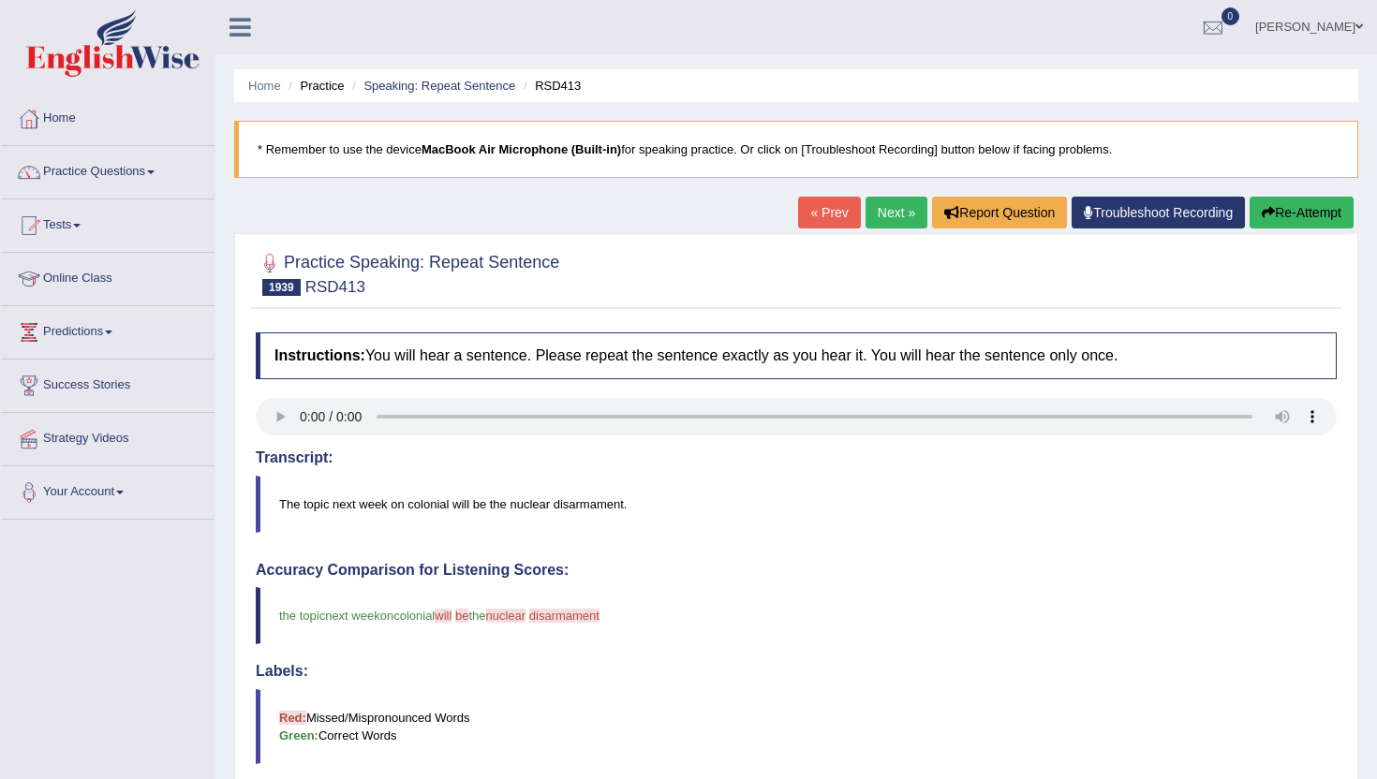
click at [882, 199] on link "Next »" at bounding box center [896, 213] width 62 height 32
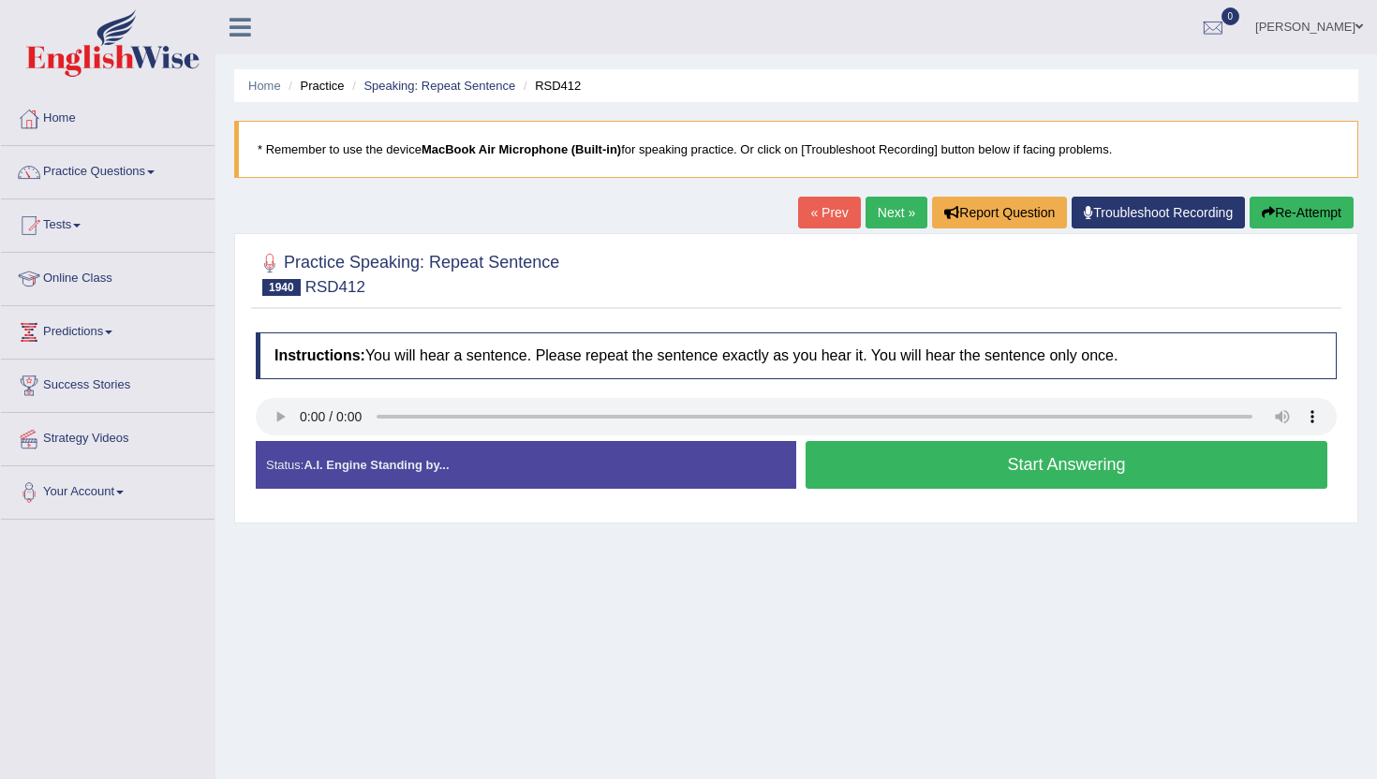
click at [891, 452] on button "Start Answering" at bounding box center [1066, 465] width 522 height 48
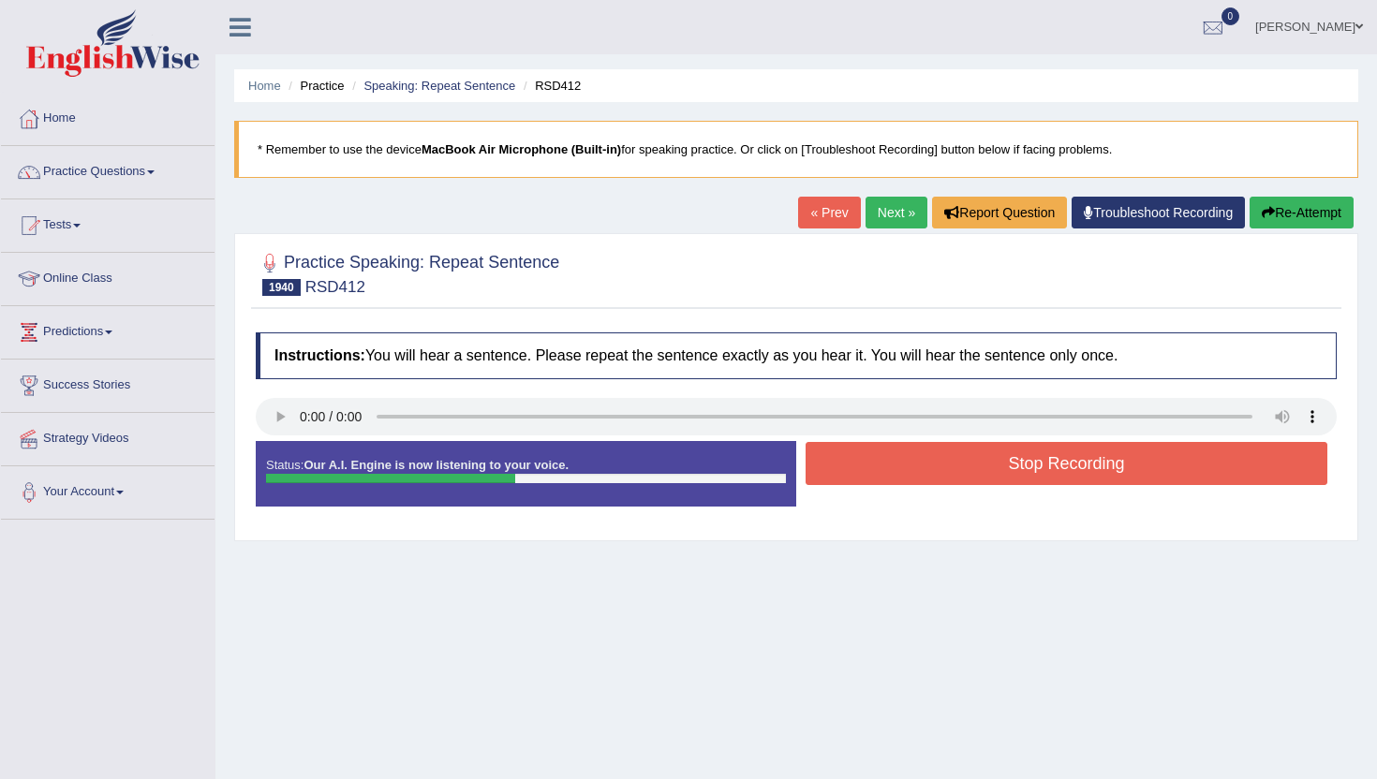
click at [891, 452] on button "Stop Recording" at bounding box center [1066, 463] width 522 height 43
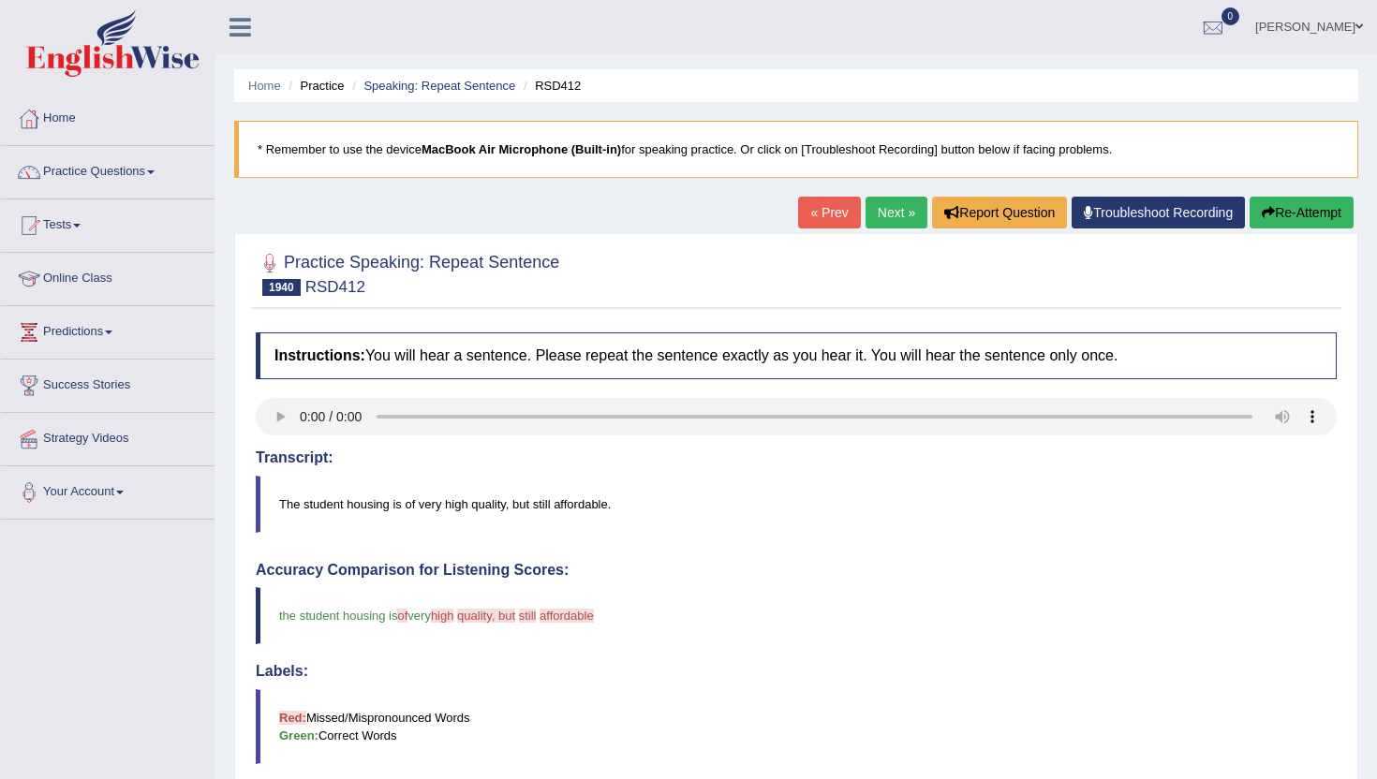
click at [870, 212] on link "Next »" at bounding box center [896, 213] width 62 height 32
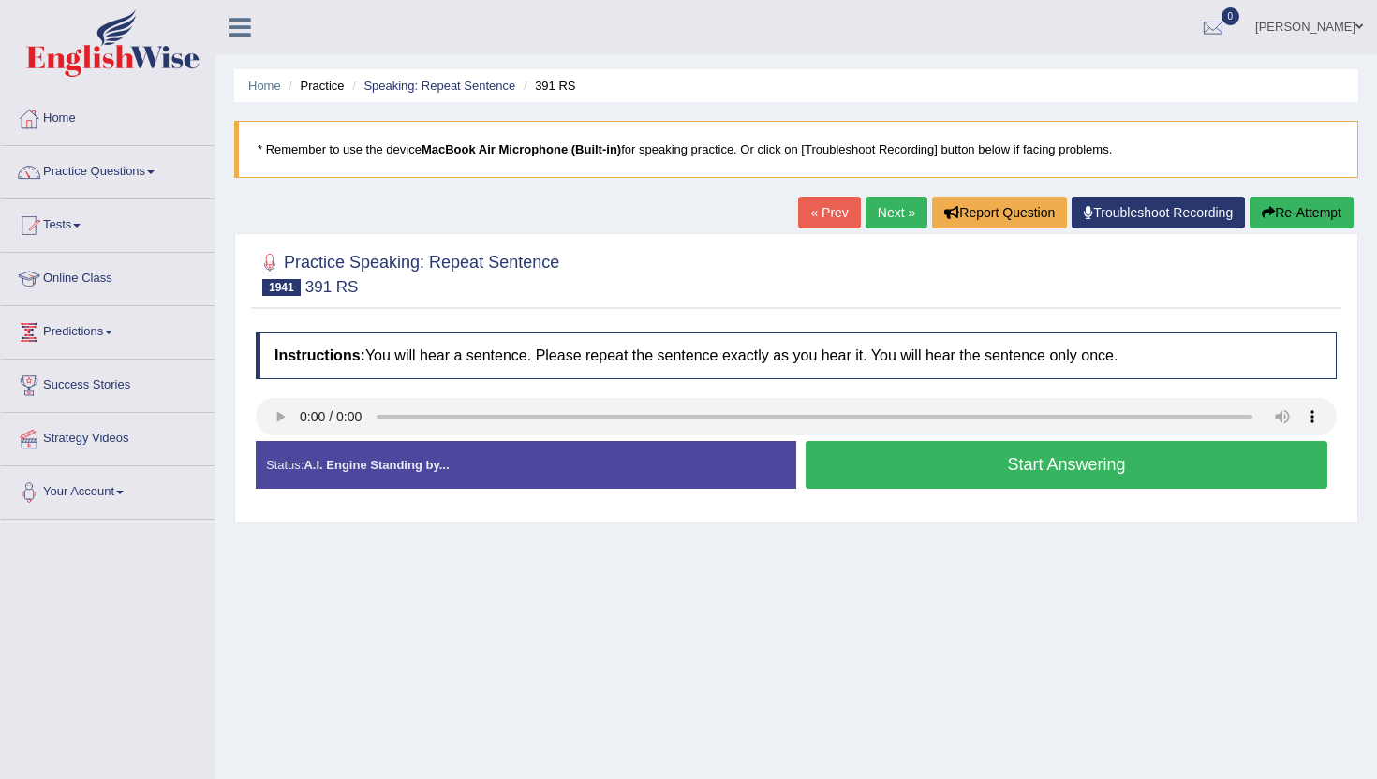
click at [870, 479] on button "Start Answering" at bounding box center [1066, 465] width 522 height 48
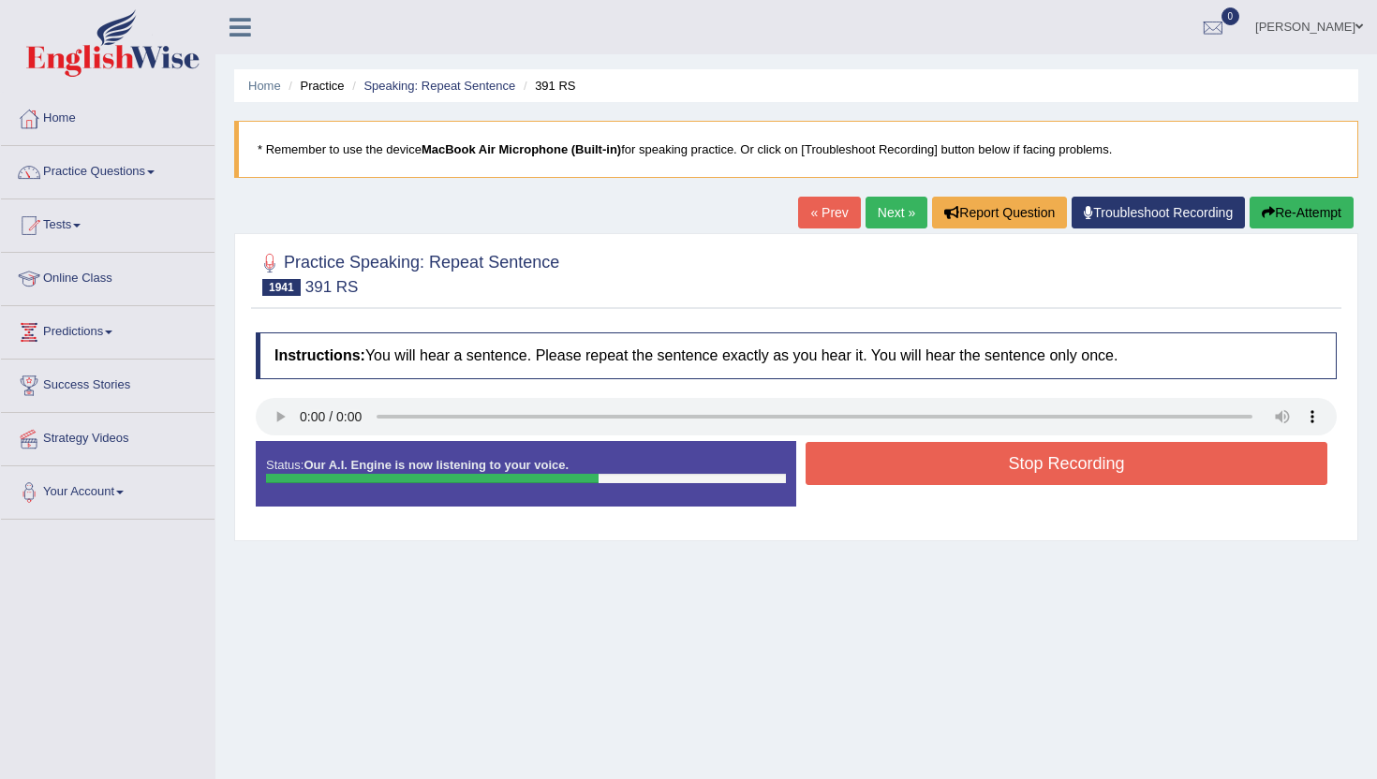
click at [870, 479] on button "Stop Recording" at bounding box center [1066, 463] width 522 height 43
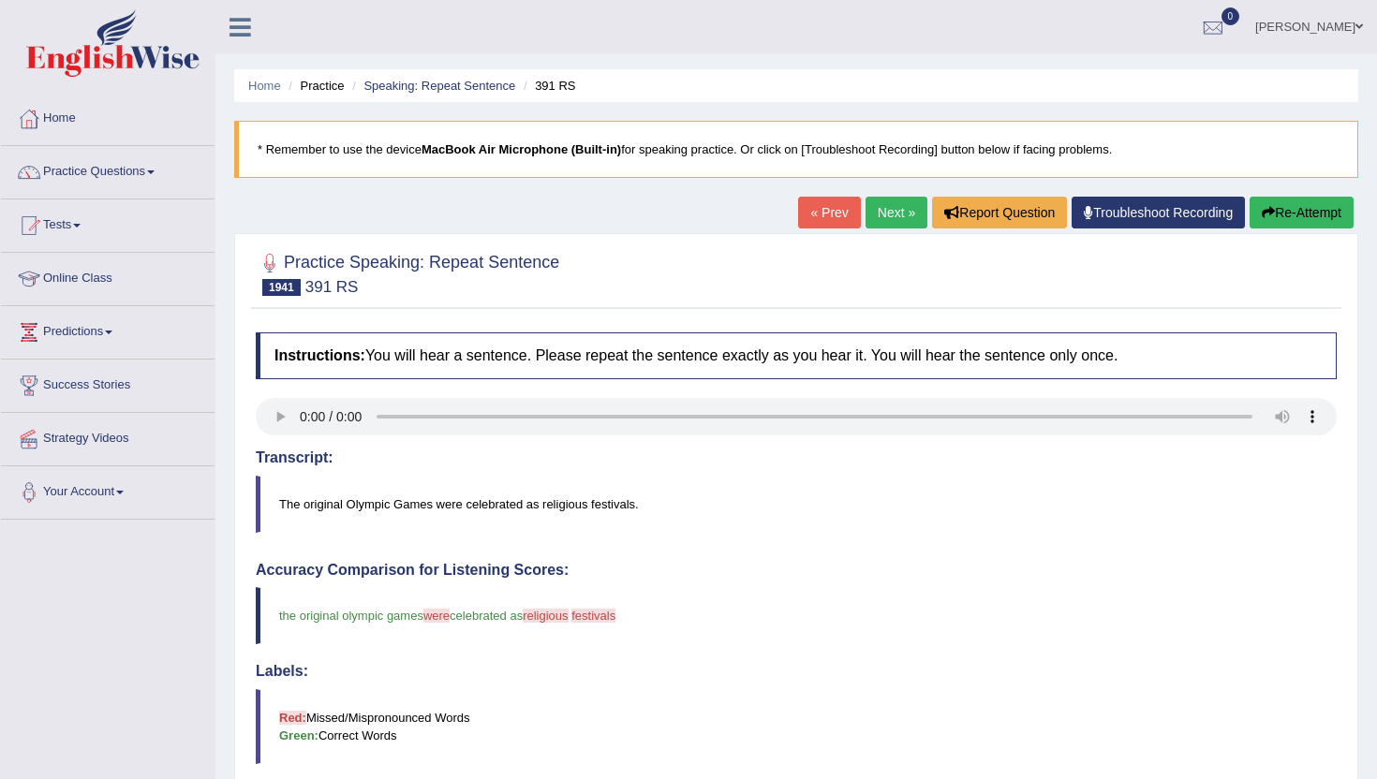
click at [867, 210] on link "Next »" at bounding box center [896, 213] width 62 height 32
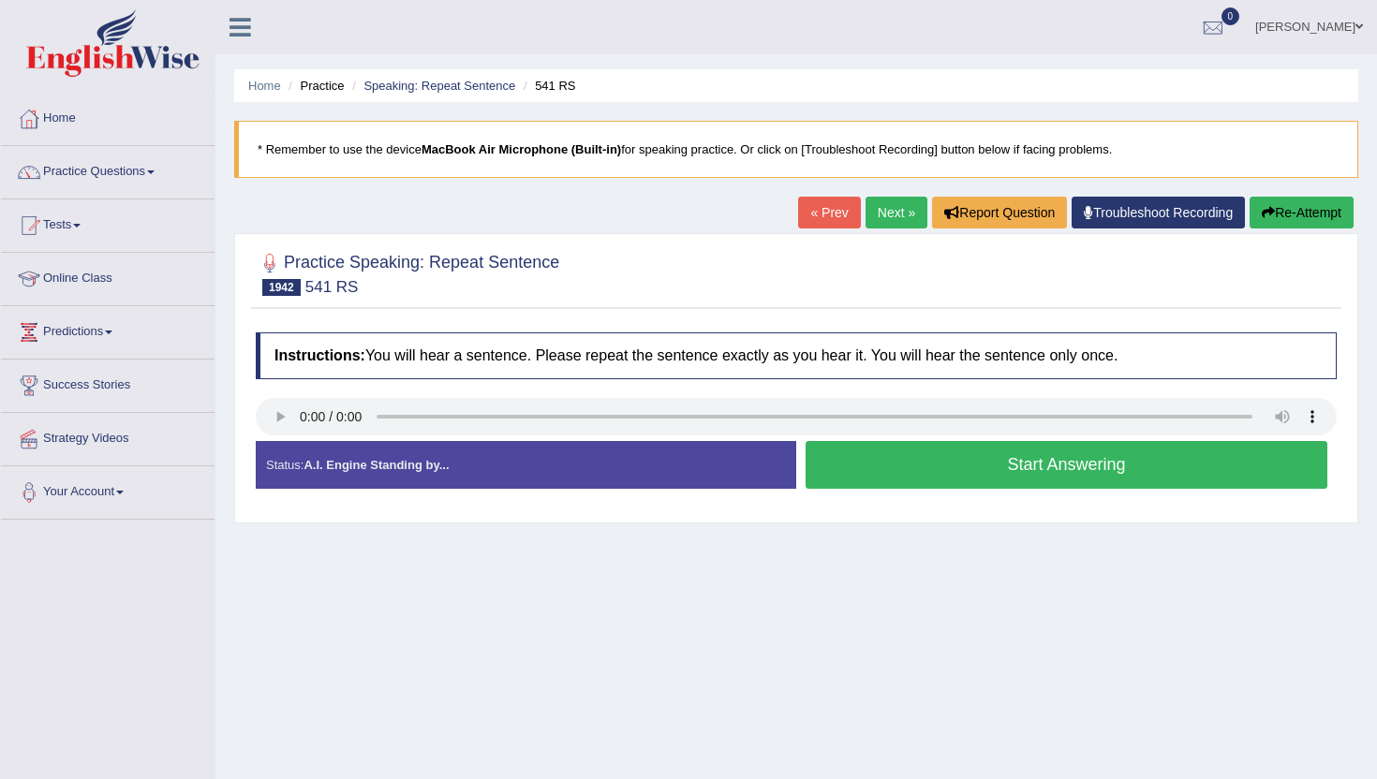
click at [926, 470] on button "Start Answering" at bounding box center [1066, 465] width 522 height 48
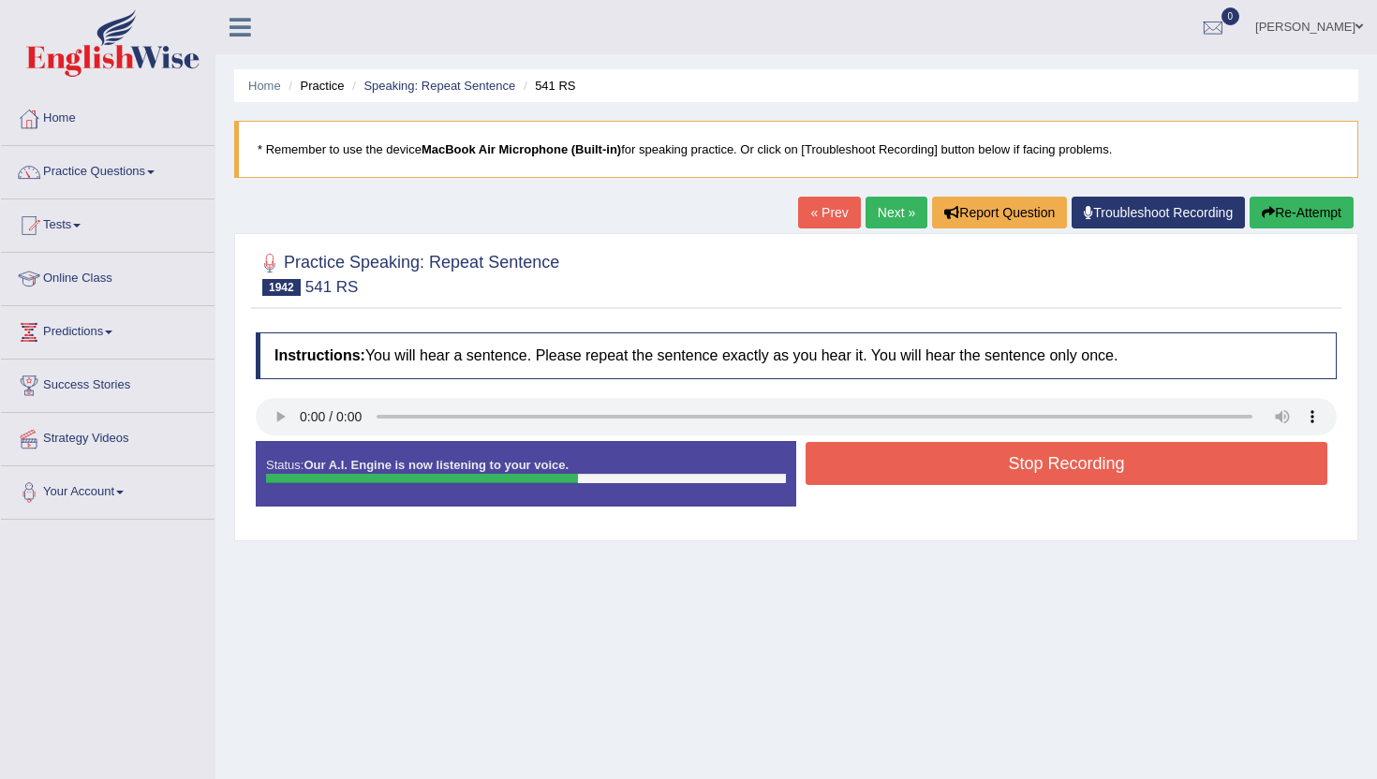
click at [926, 470] on button "Stop Recording" at bounding box center [1066, 463] width 522 height 43
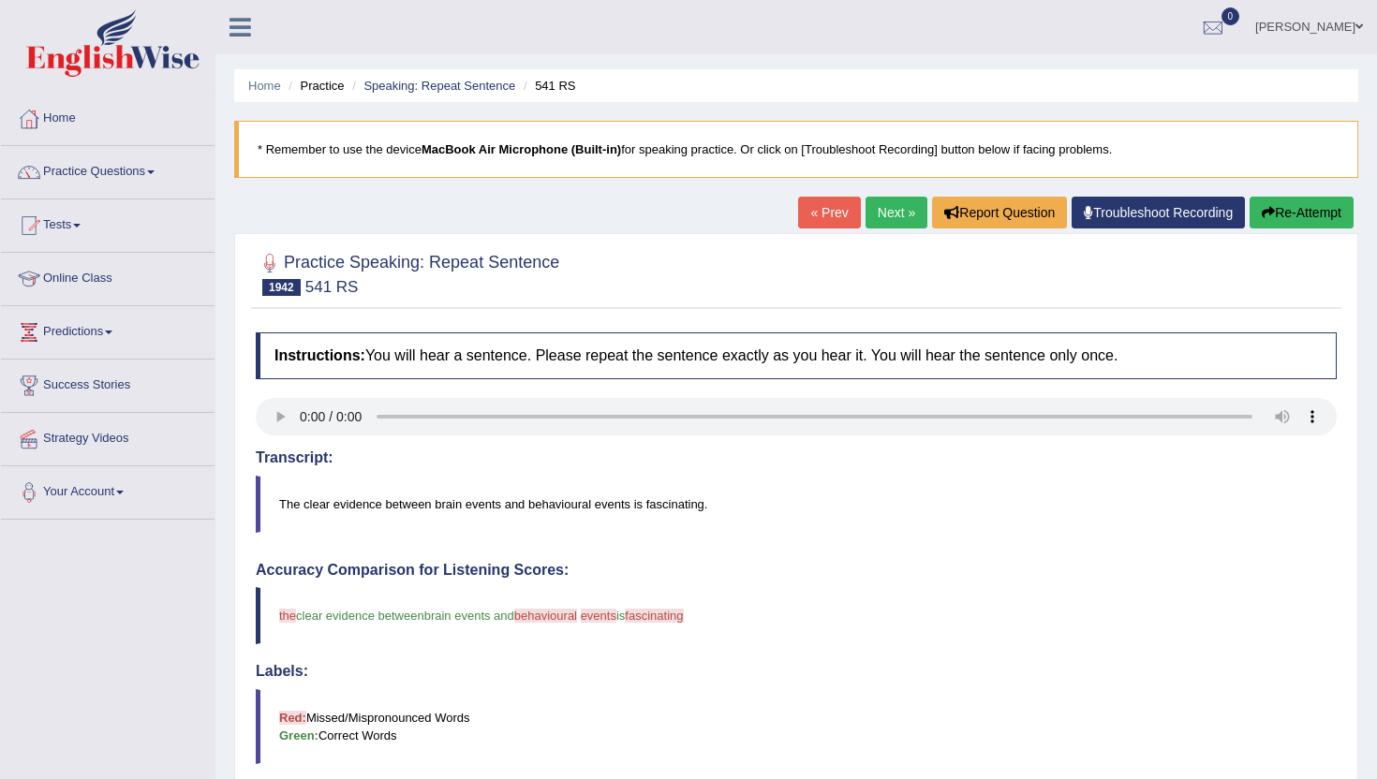
click at [911, 200] on link "Next »" at bounding box center [896, 213] width 62 height 32
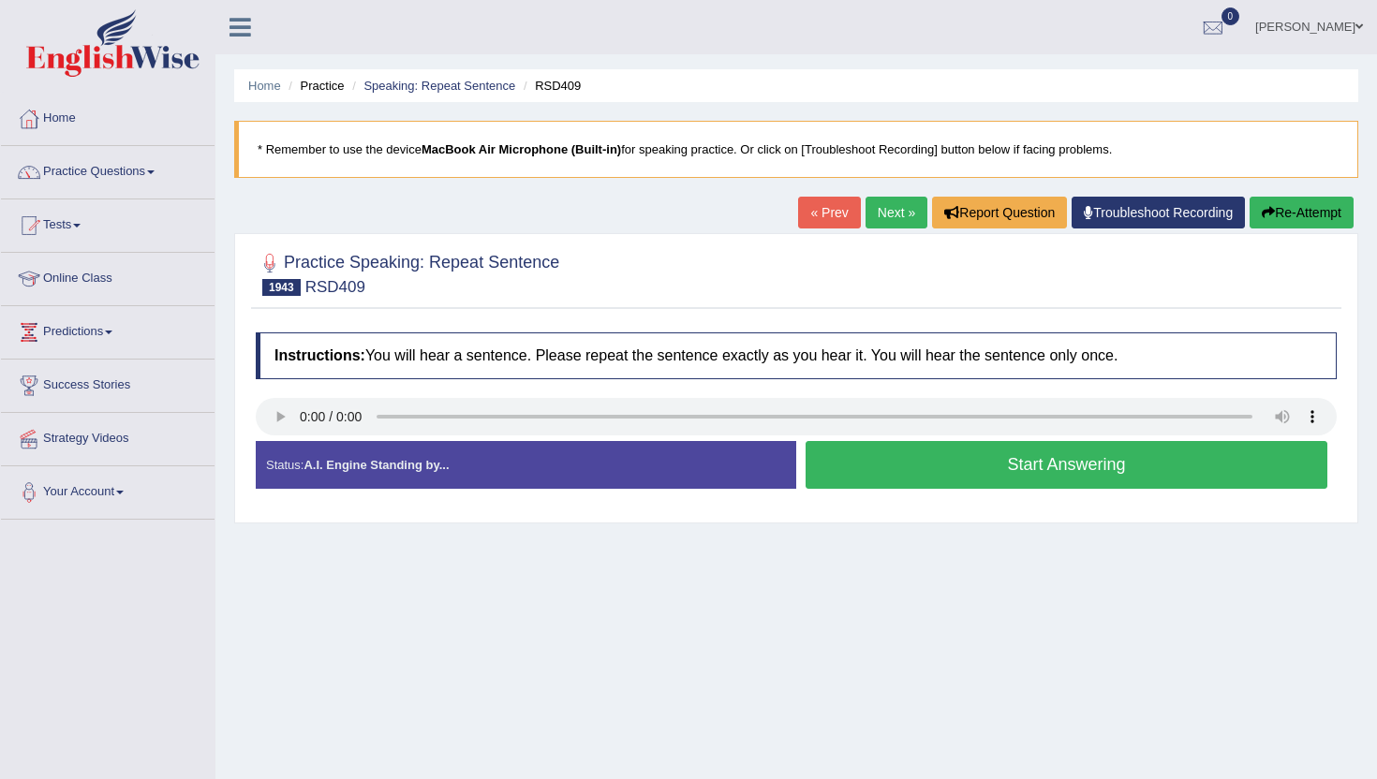
click at [843, 465] on button "Start Answering" at bounding box center [1066, 465] width 522 height 48
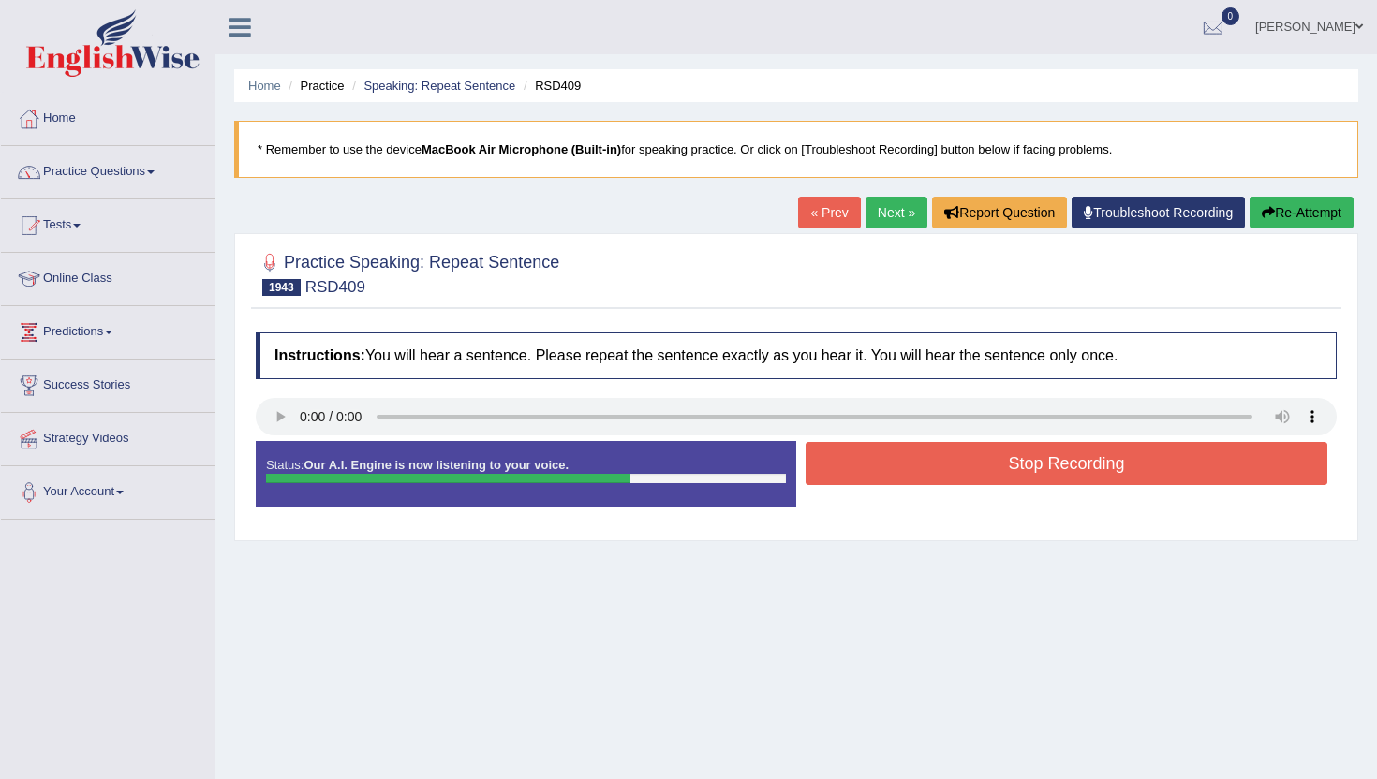
click at [843, 465] on button "Stop Recording" at bounding box center [1066, 463] width 522 height 43
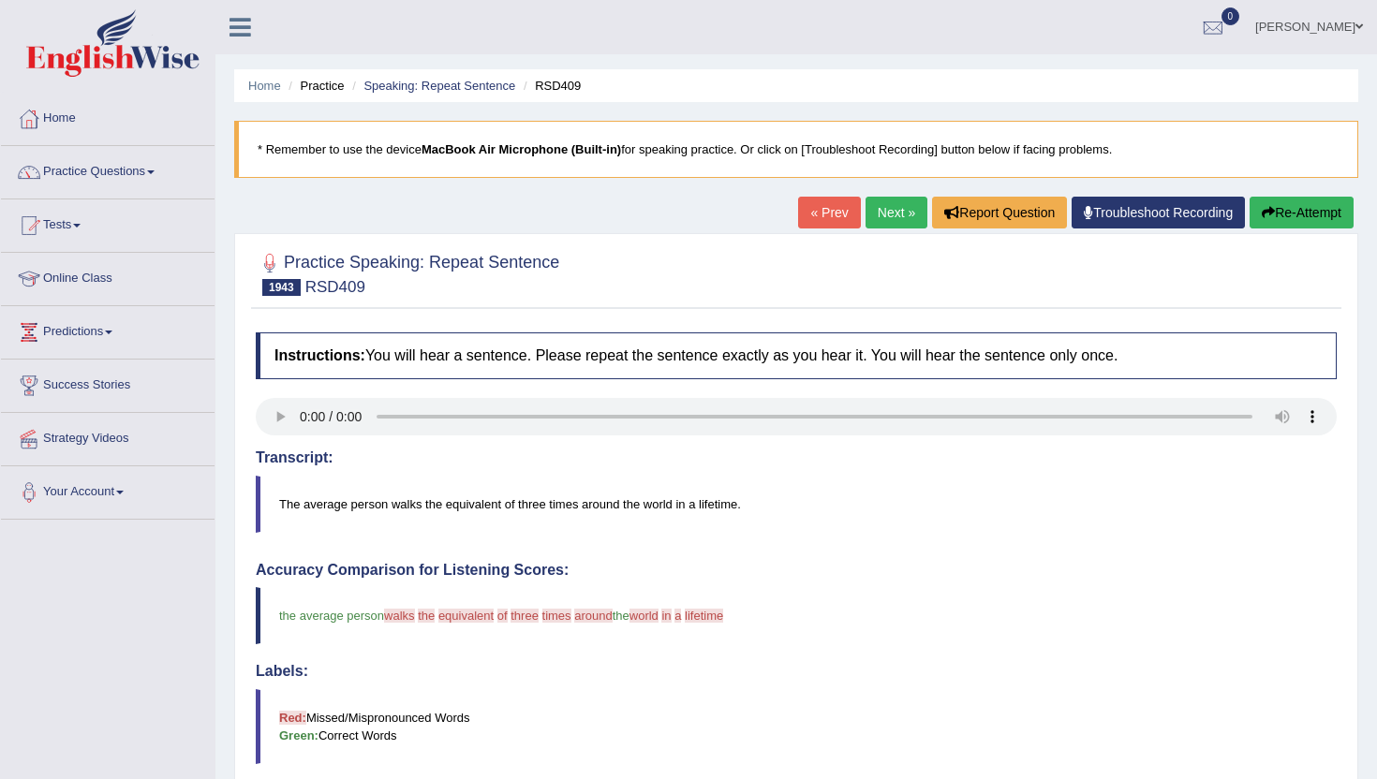
click at [883, 199] on link "Next »" at bounding box center [896, 213] width 62 height 32
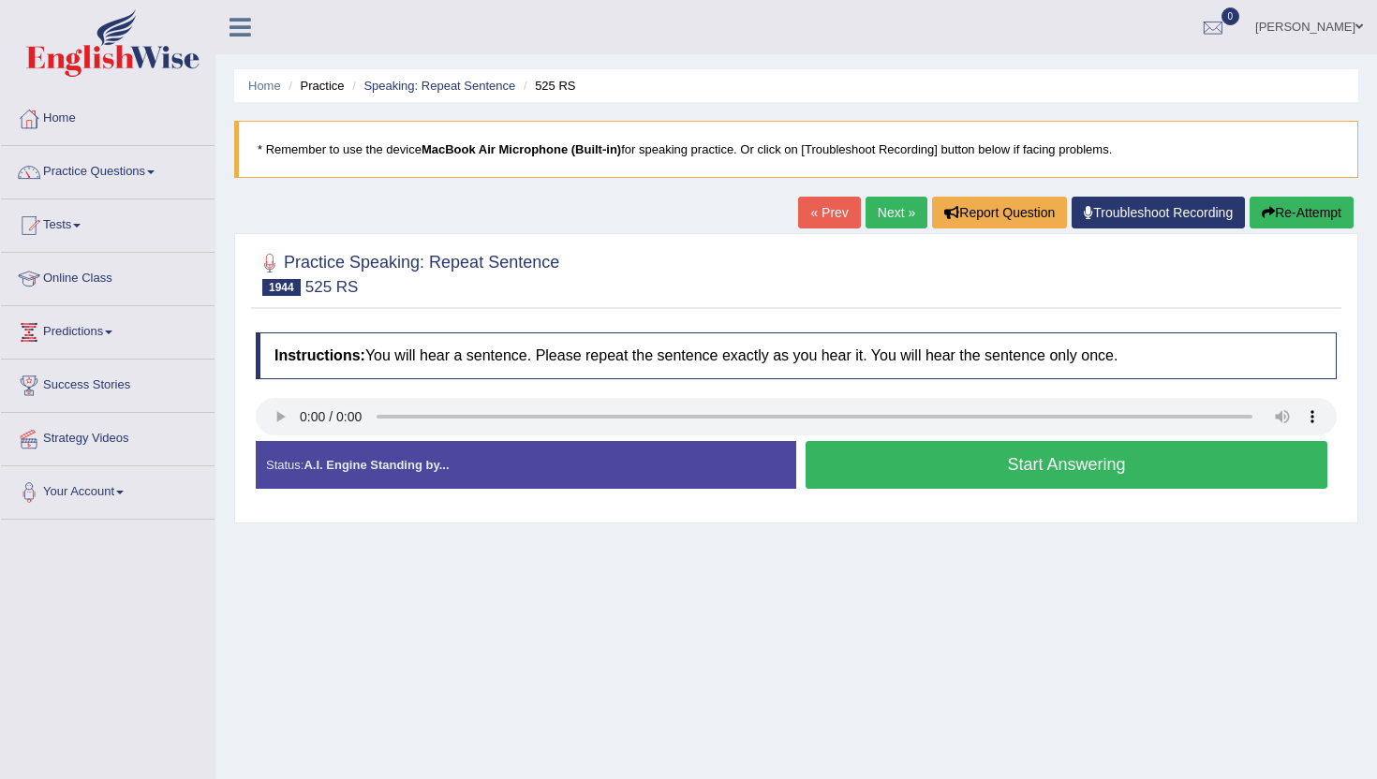
click at [828, 441] on button "Start Answering" at bounding box center [1066, 465] width 522 height 48
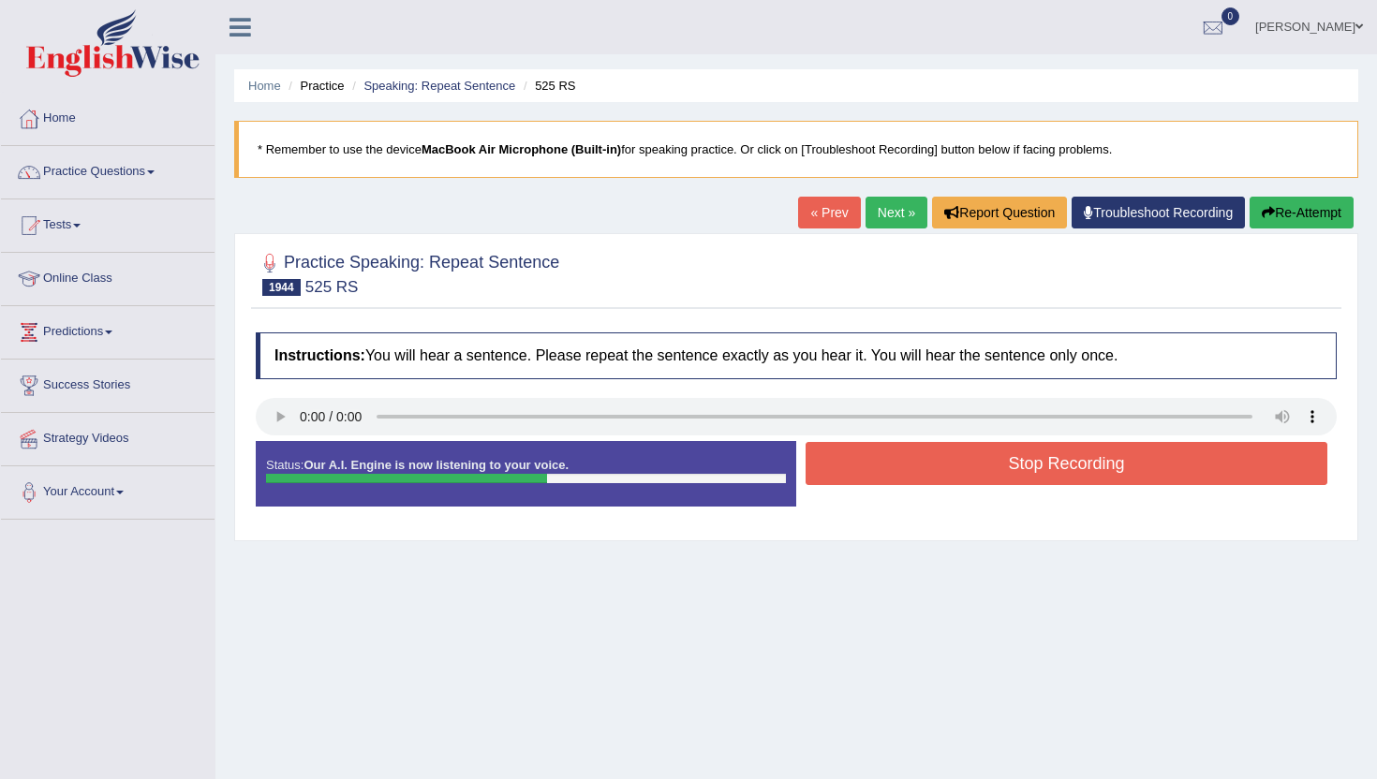
click at [832, 448] on button "Stop Recording" at bounding box center [1066, 463] width 522 height 43
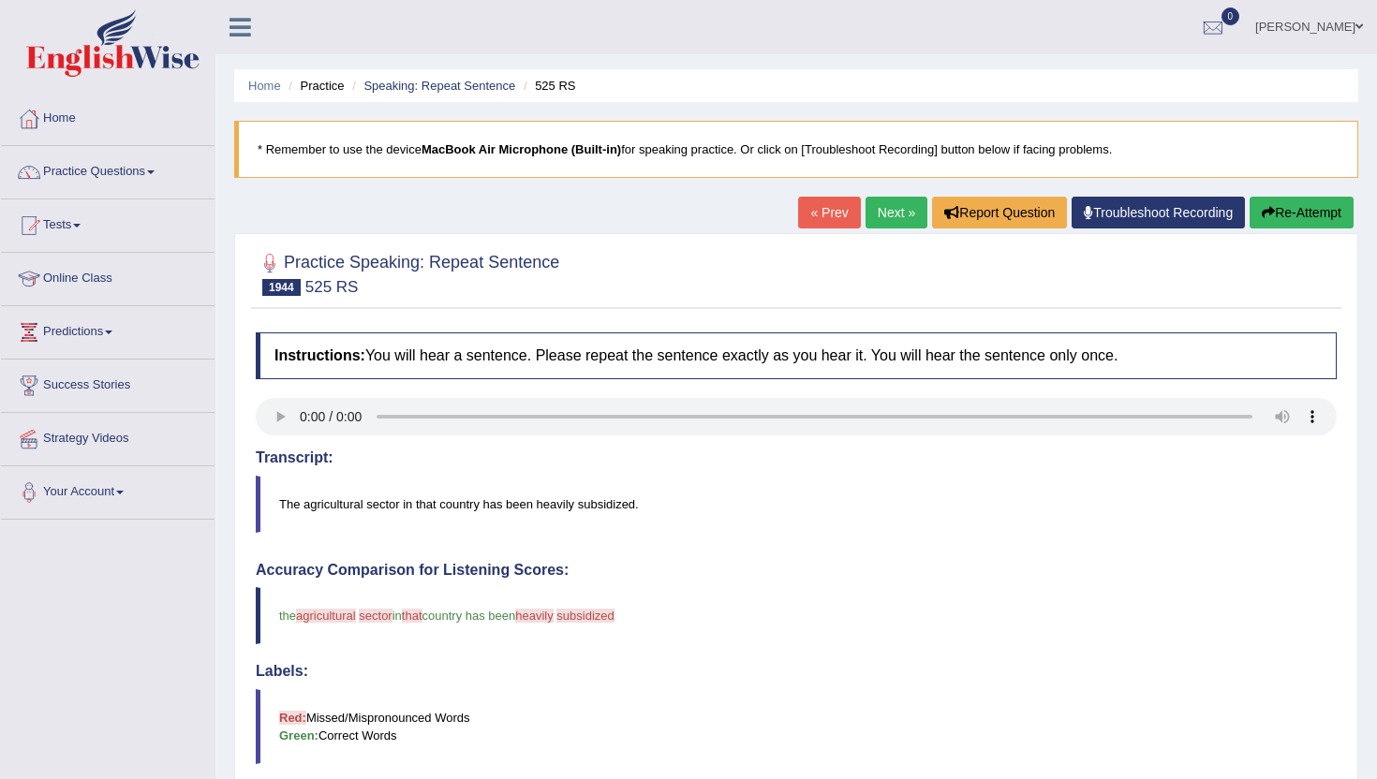
click at [871, 213] on link "Next »" at bounding box center [896, 213] width 62 height 32
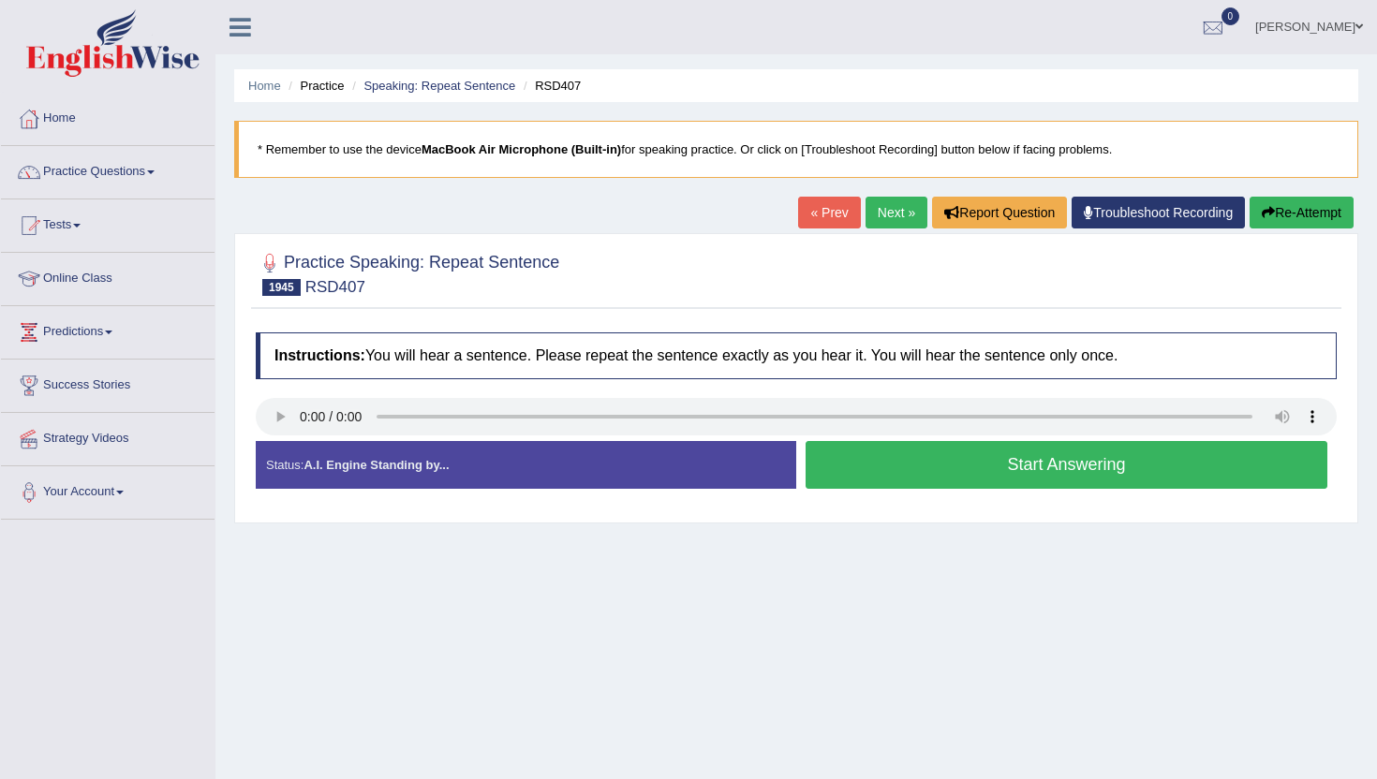
click at [892, 476] on button "Start Answering" at bounding box center [1066, 465] width 522 height 48
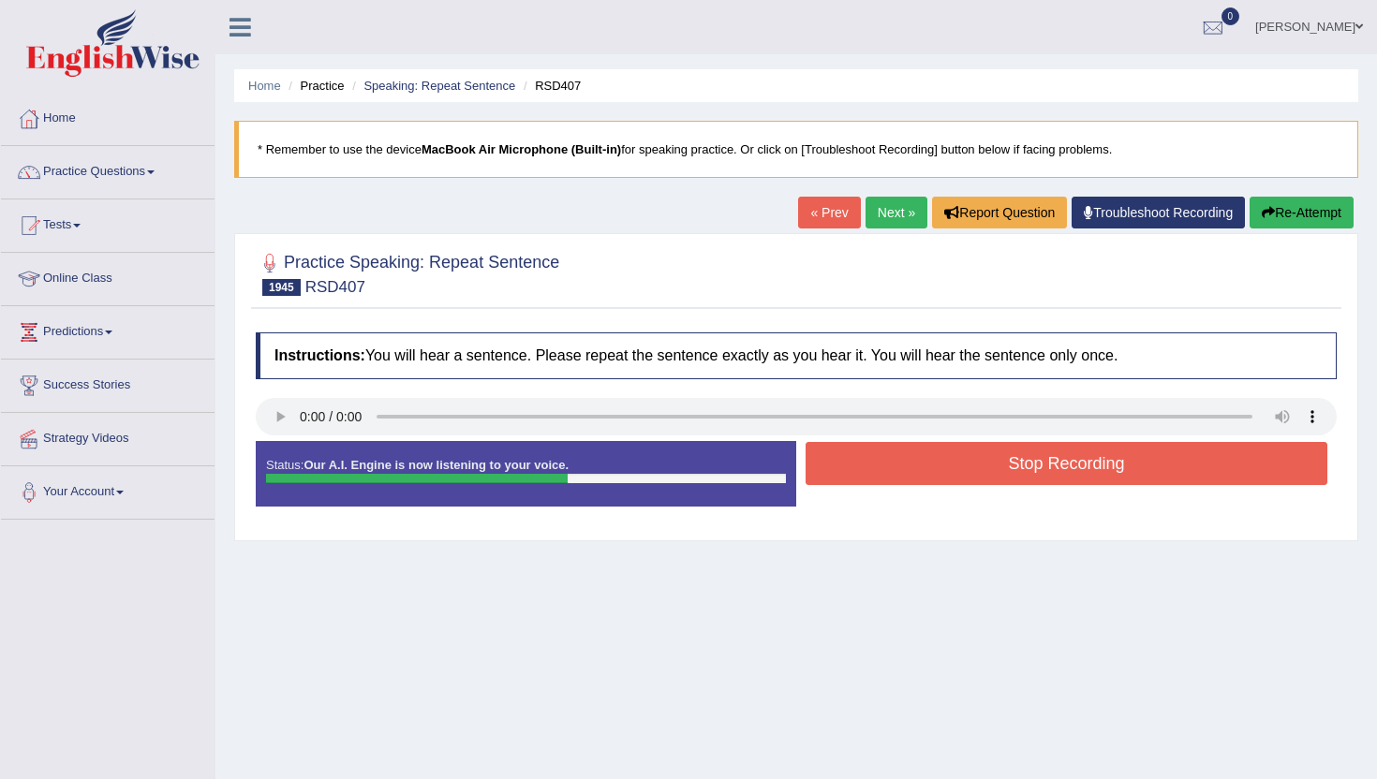
click at [892, 475] on button "Stop Recording" at bounding box center [1066, 463] width 522 height 43
